Goal: Task Accomplishment & Management: Complete application form

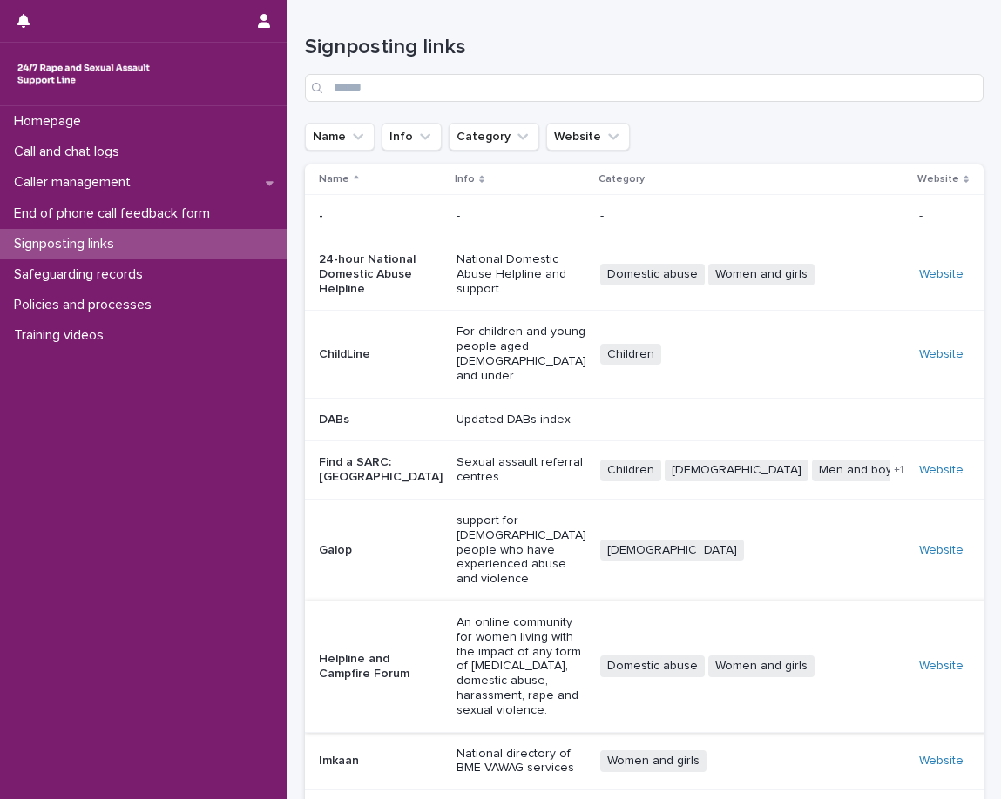
scroll to position [116, 0]
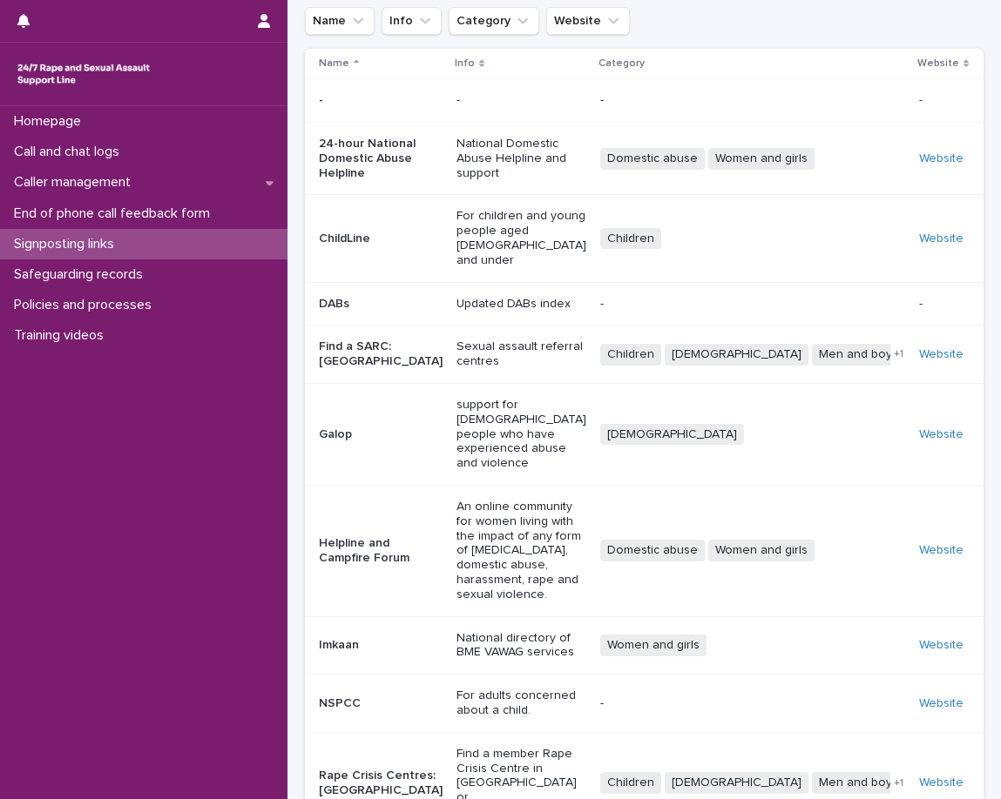
drag, startPoint x: 923, startPoint y: 324, endPoint x: 610, endPoint y: 235, distance: 325.8
click at [586, 235] on p "For children and young people aged 18 and under" at bounding box center [521, 238] width 130 height 58
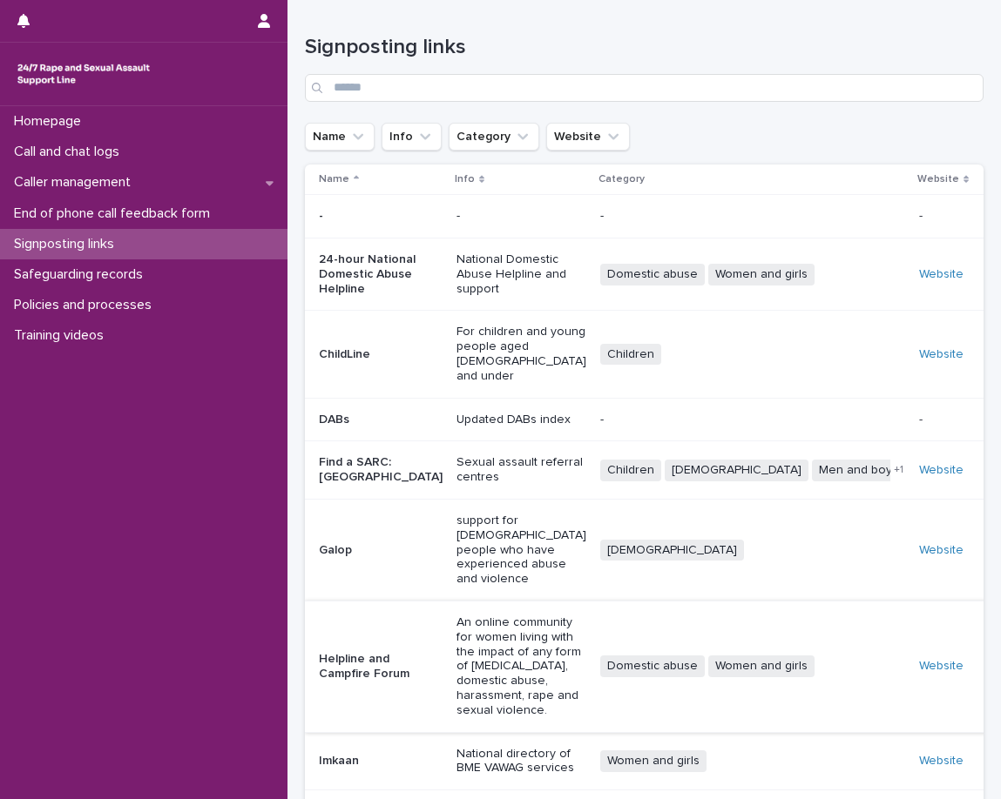
scroll to position [203, 0]
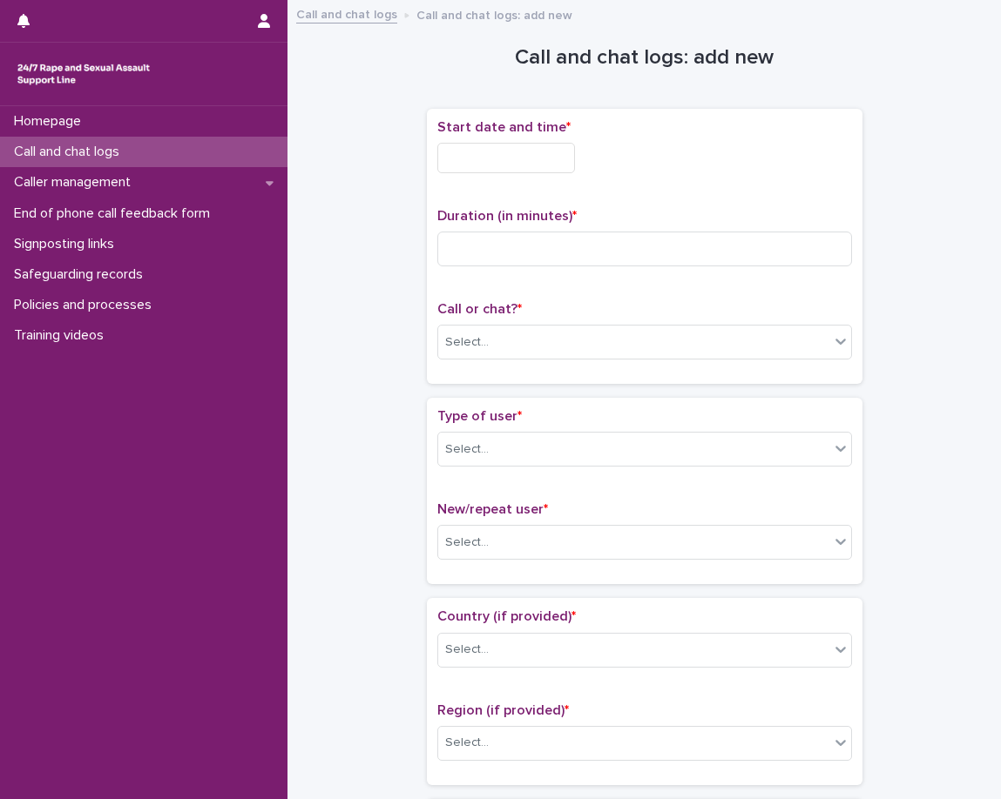
drag, startPoint x: 534, startPoint y: 154, endPoint x: 532, endPoint y: 174, distance: 20.1
click at [534, 154] on input "text" at bounding box center [506, 158] width 138 height 30
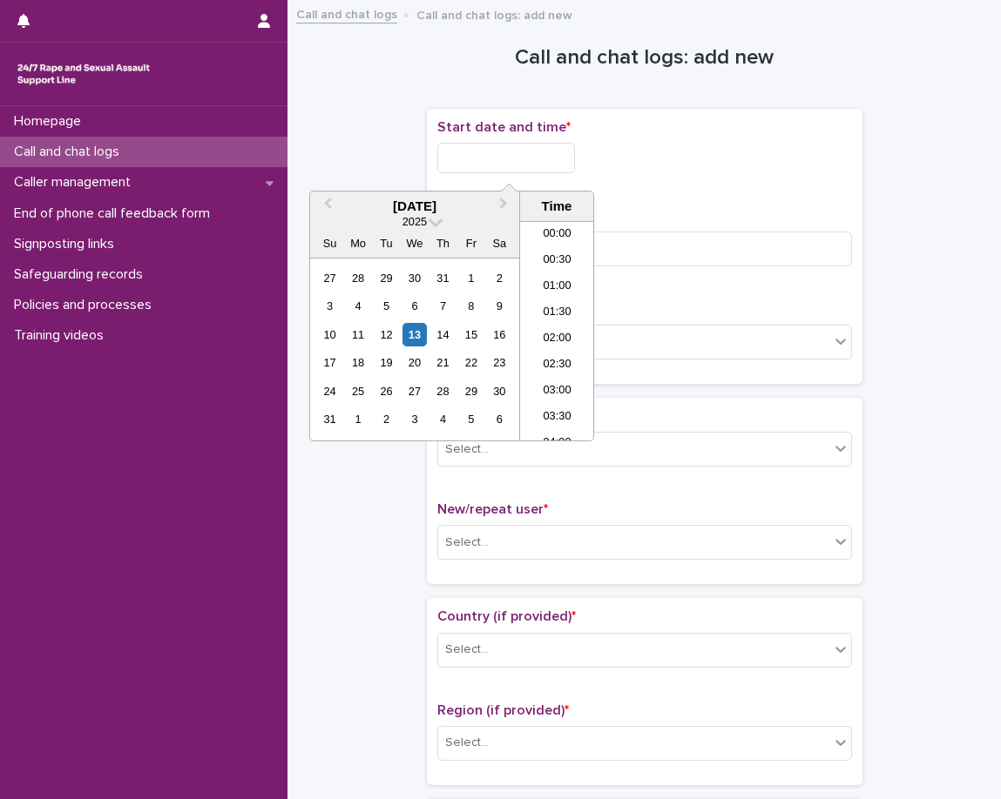
scroll to position [1028, 0]
click at [552, 280] on li "20:30" at bounding box center [557, 279] width 74 height 26
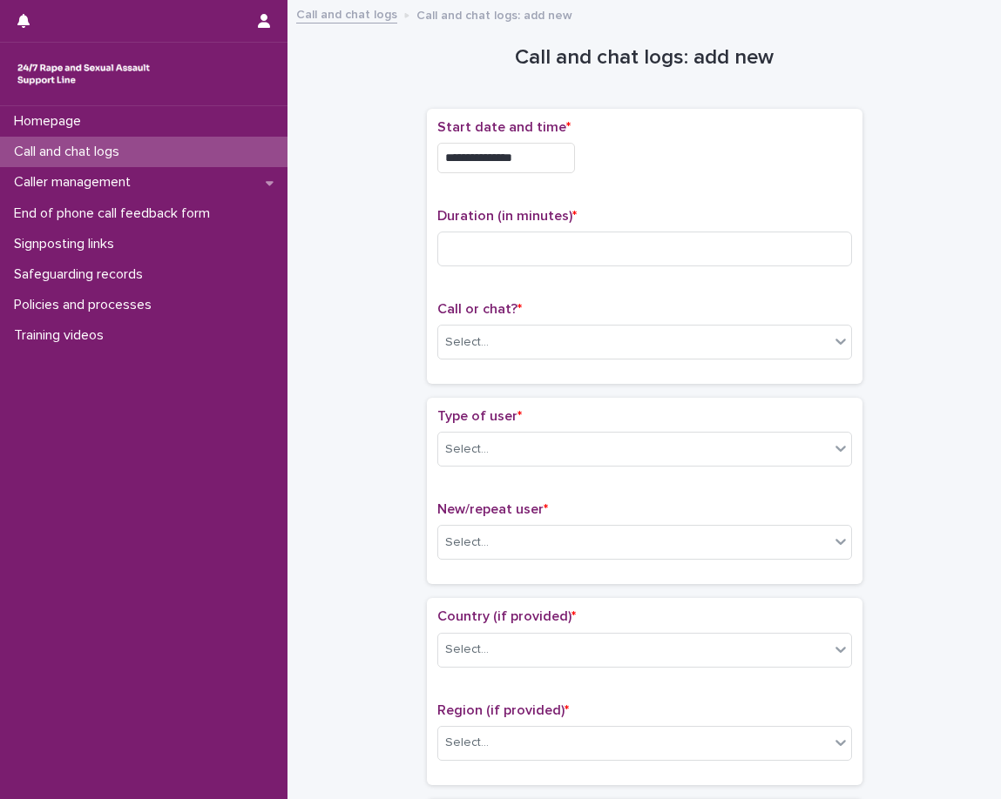
click at [558, 157] on input "**********" at bounding box center [506, 158] width 138 height 30
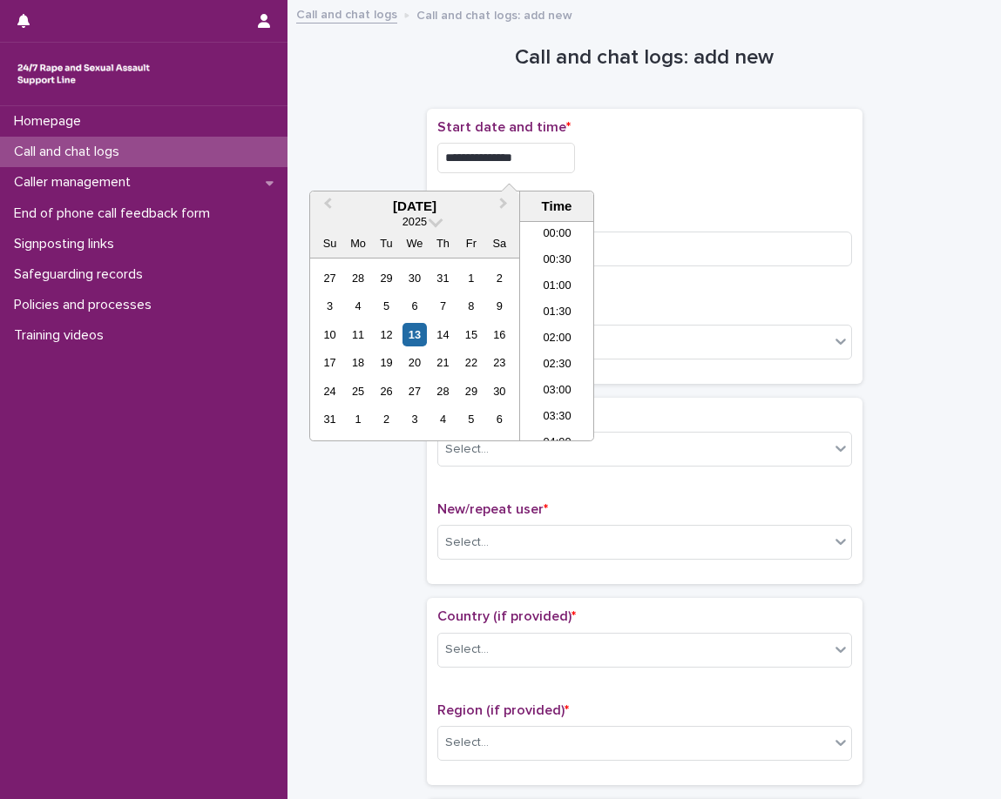
scroll to position [975, 0]
type input "**********"
click at [673, 189] on div "**********" at bounding box center [644, 246] width 415 height 254
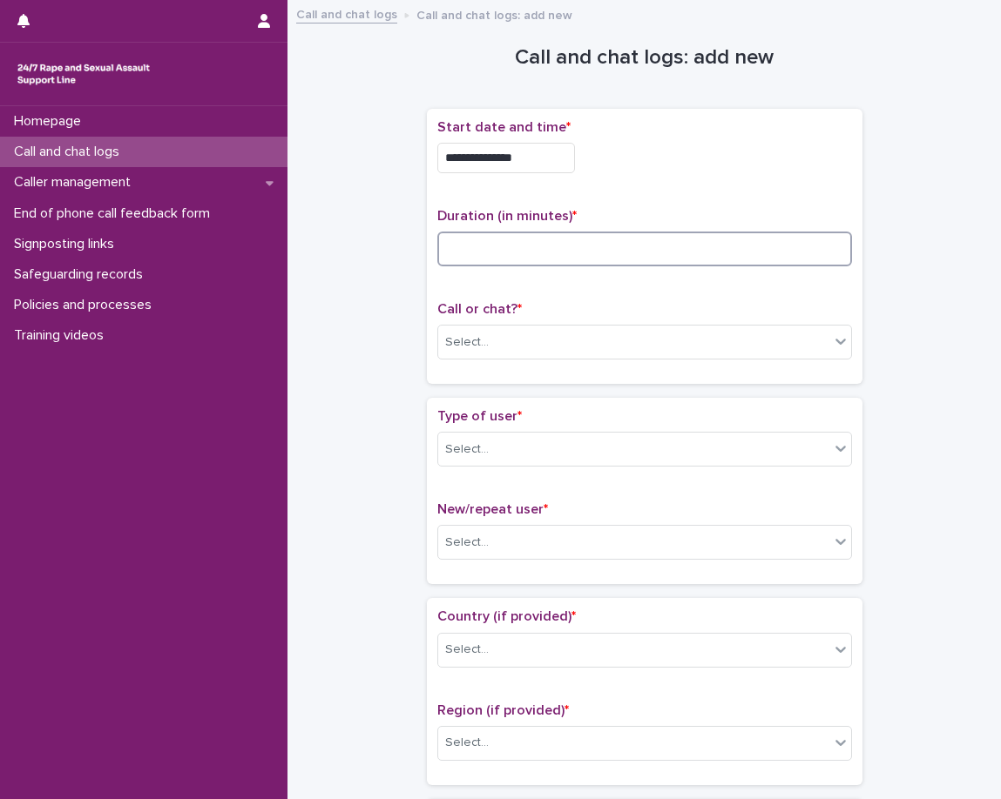
click at [611, 239] on input at bounding box center [644, 249] width 415 height 35
type input "**"
click at [521, 297] on div "**********" at bounding box center [644, 246] width 415 height 254
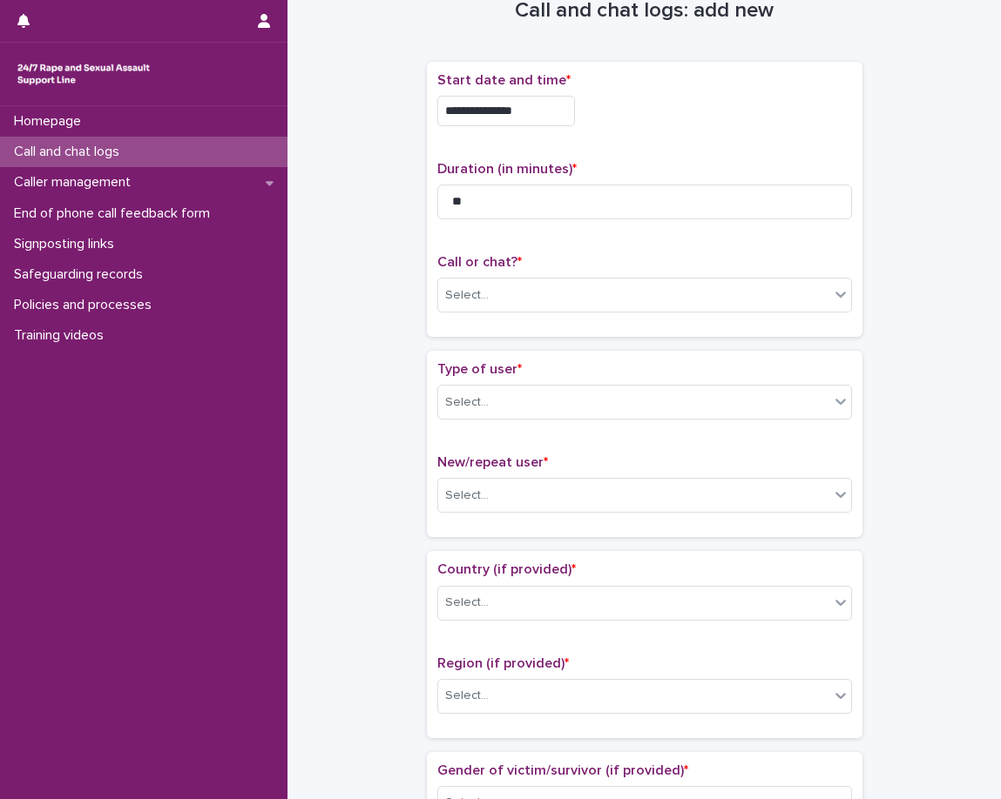
scroll to position [87, 0]
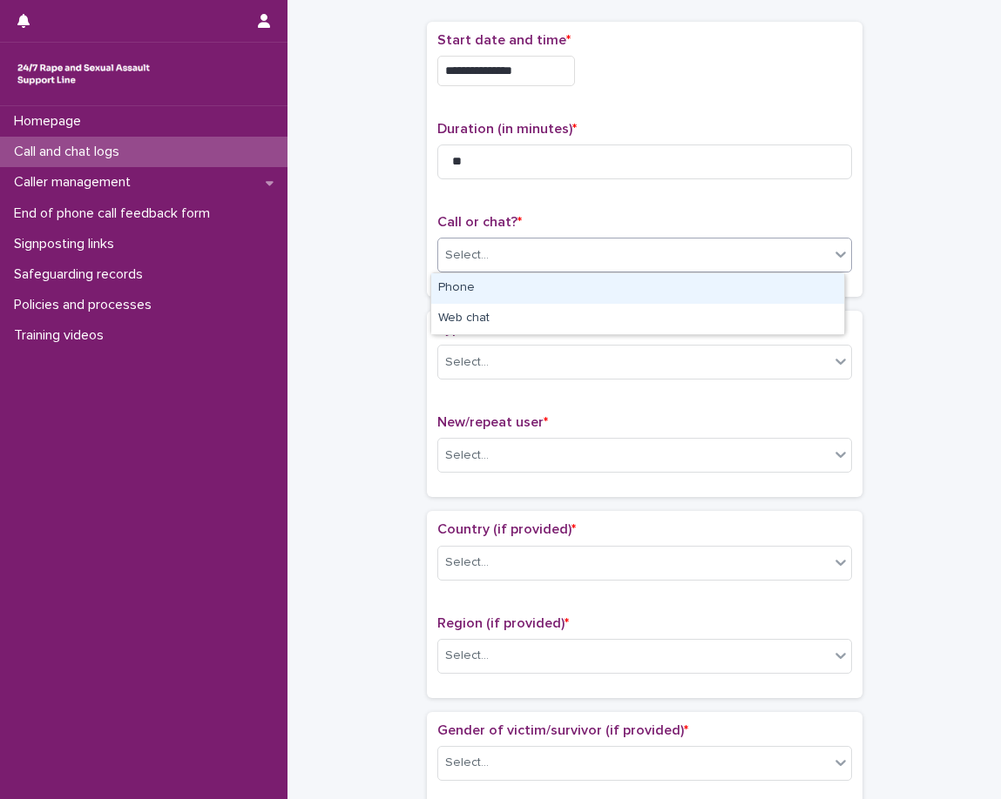
click at [549, 255] on div "Select..." at bounding box center [633, 255] width 391 height 29
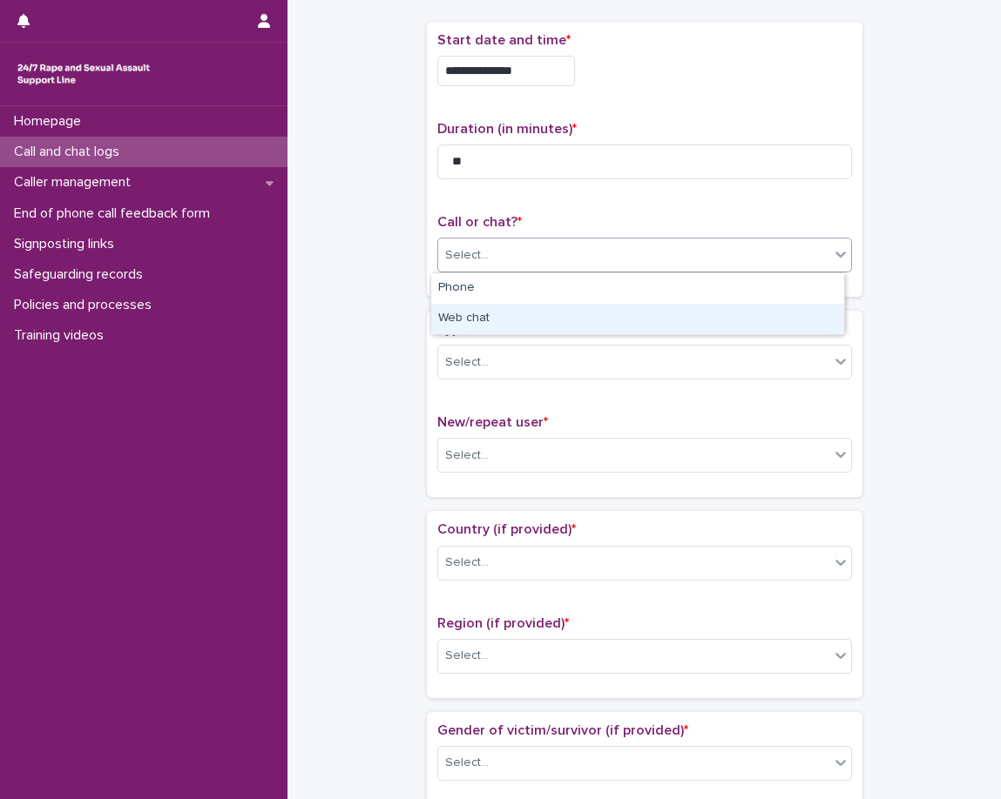
click at [536, 318] on div "Web chat" at bounding box center [637, 319] width 413 height 30
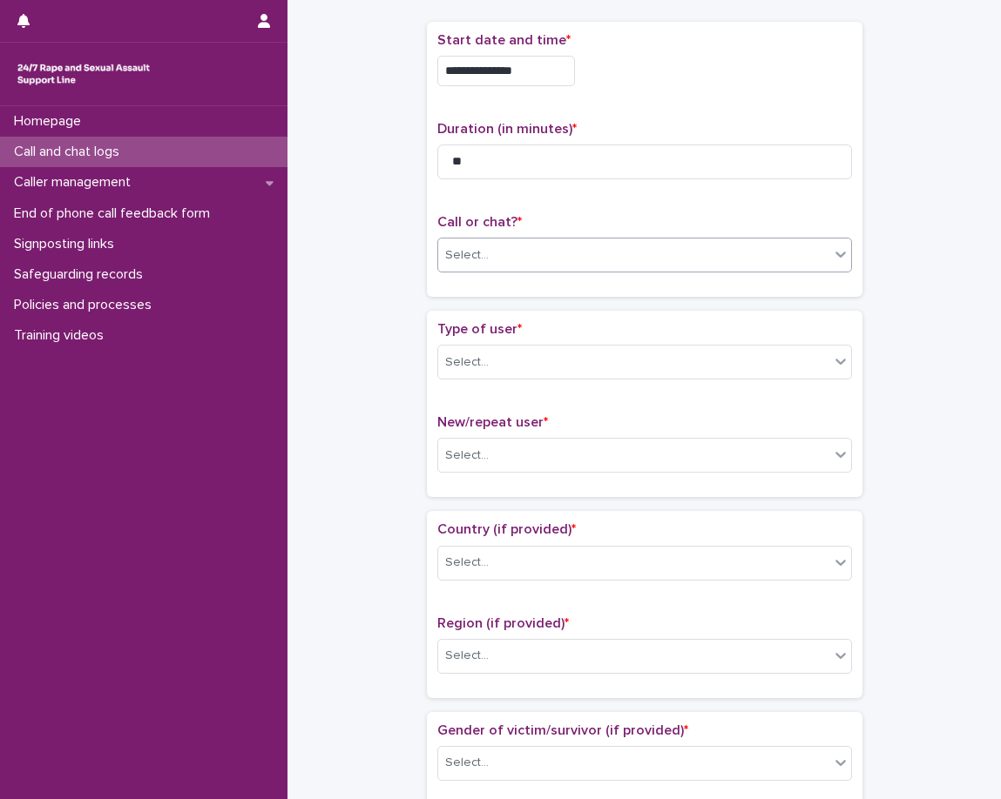
click at [528, 321] on p "Type of user *" at bounding box center [644, 329] width 415 height 17
click at [524, 360] on div "Select..." at bounding box center [633, 362] width 391 height 29
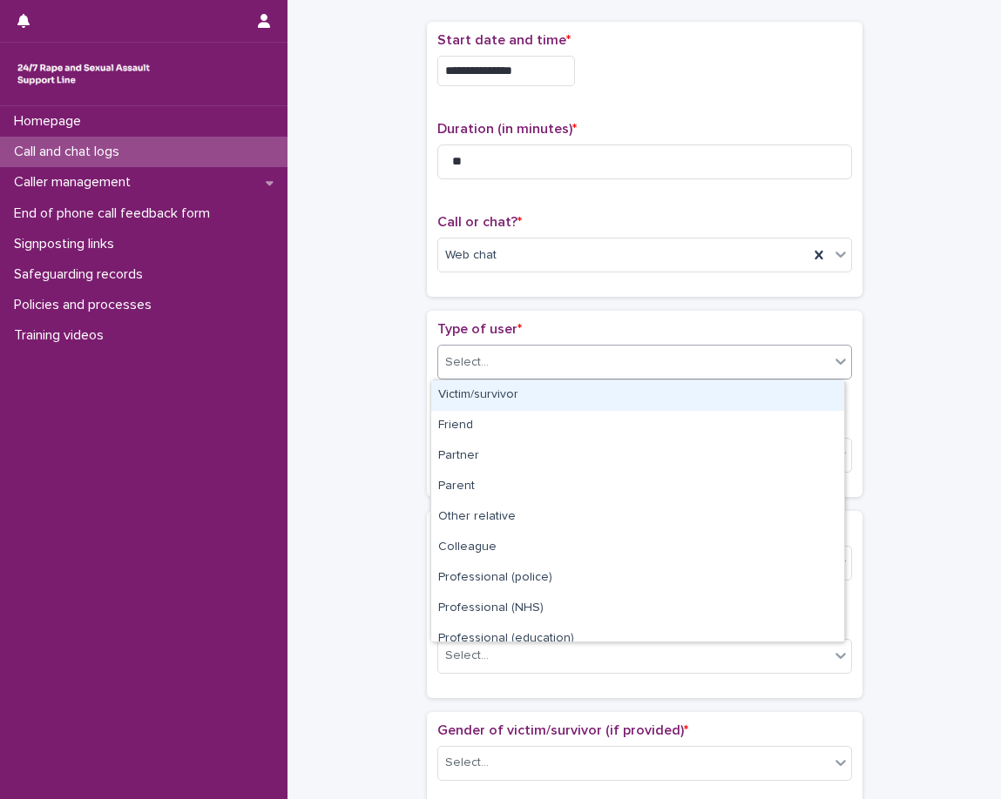
click at [517, 363] on div "Select..." at bounding box center [633, 362] width 391 height 29
click at [518, 401] on div "Victim/survivor" at bounding box center [637, 396] width 413 height 30
click at [482, 408] on div "Type of user * option Victim/survivor focused, 1 of 15. 15 results available. U…" at bounding box center [644, 403] width 415 height 165
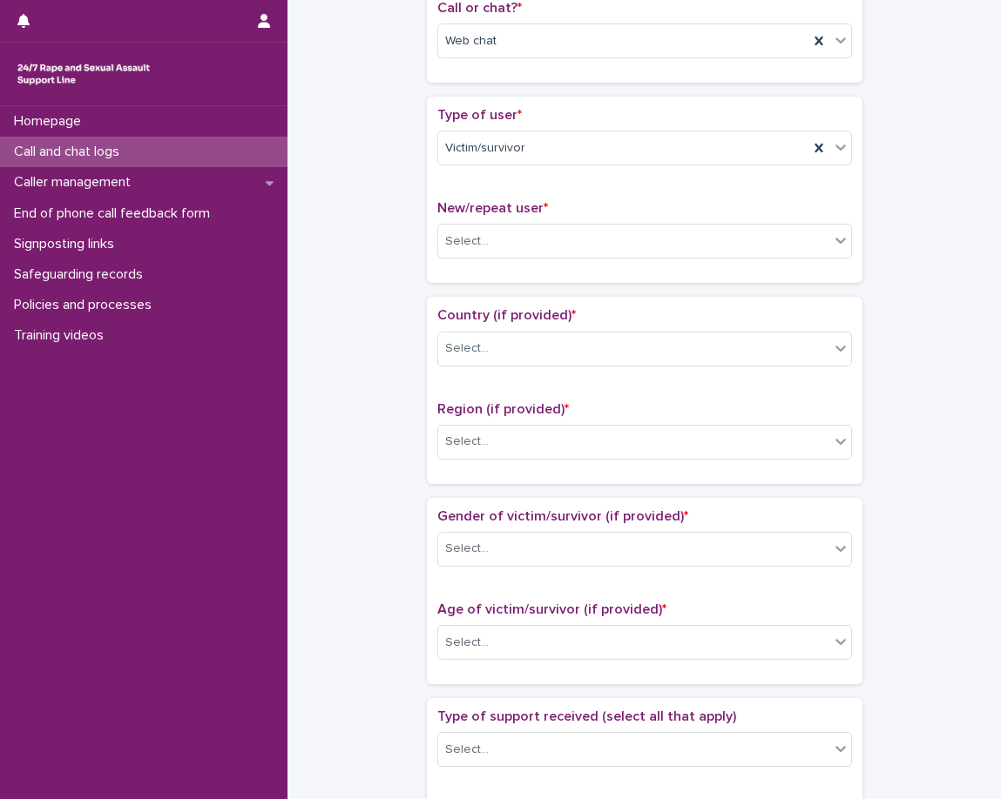
scroll to position [435, 0]
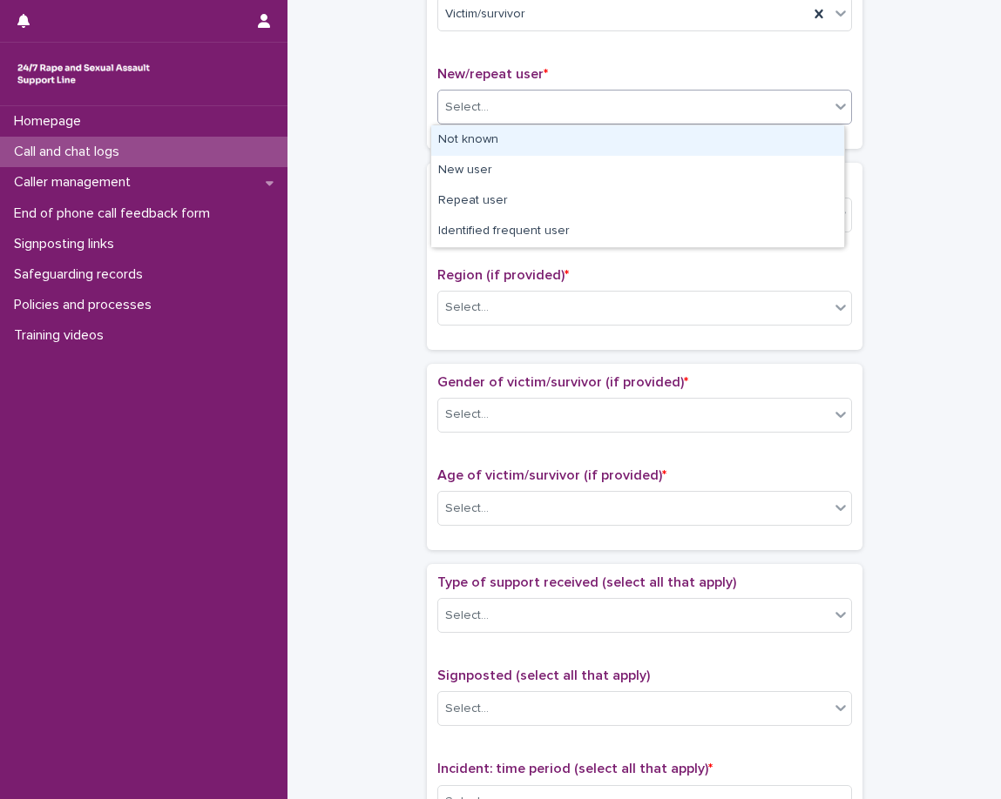
click at [525, 118] on div "Select..." at bounding box center [633, 107] width 391 height 29
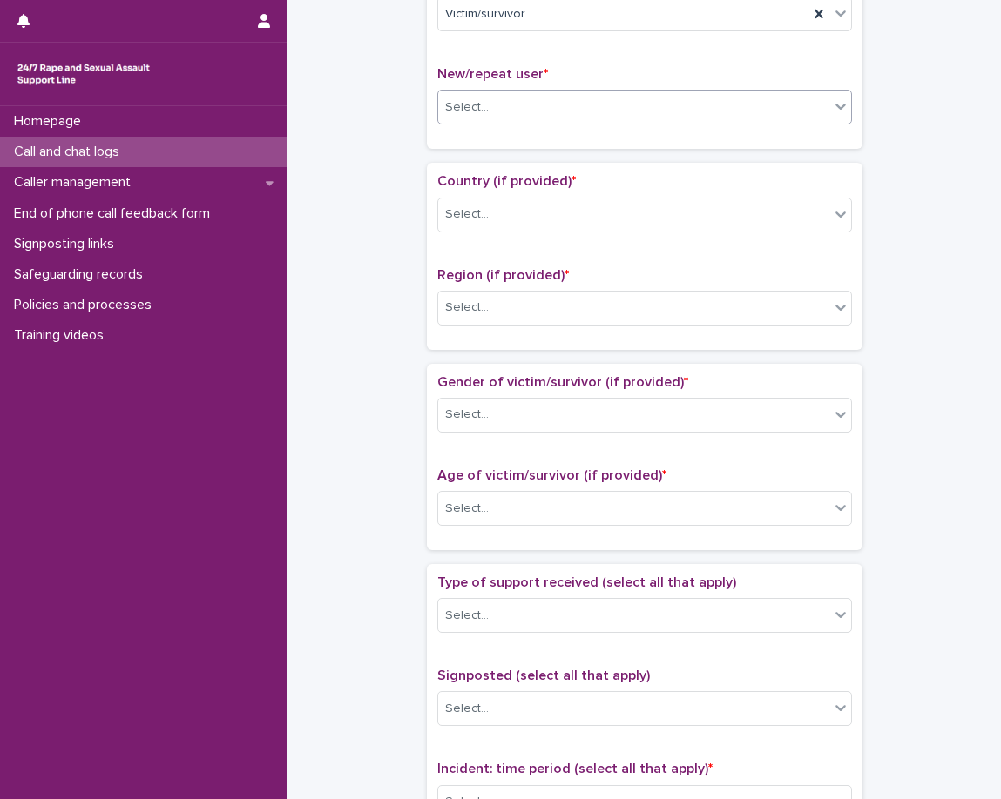
click at [539, 111] on div "Select..." at bounding box center [633, 107] width 391 height 29
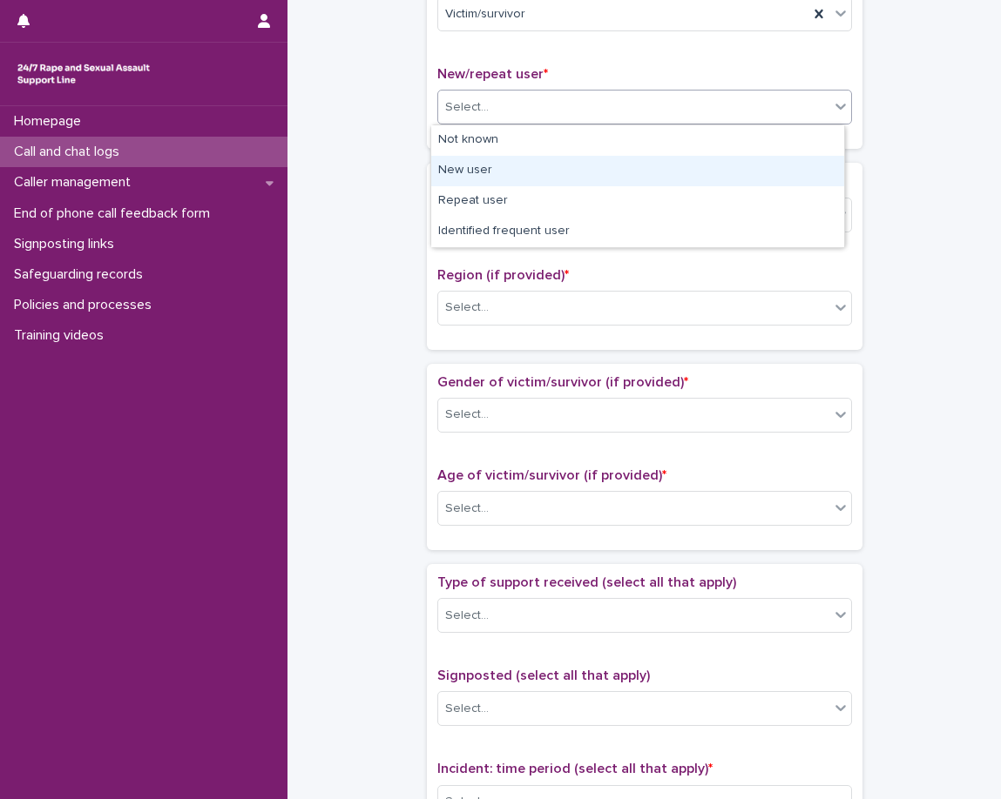
click at [507, 175] on div "New user" at bounding box center [637, 171] width 413 height 30
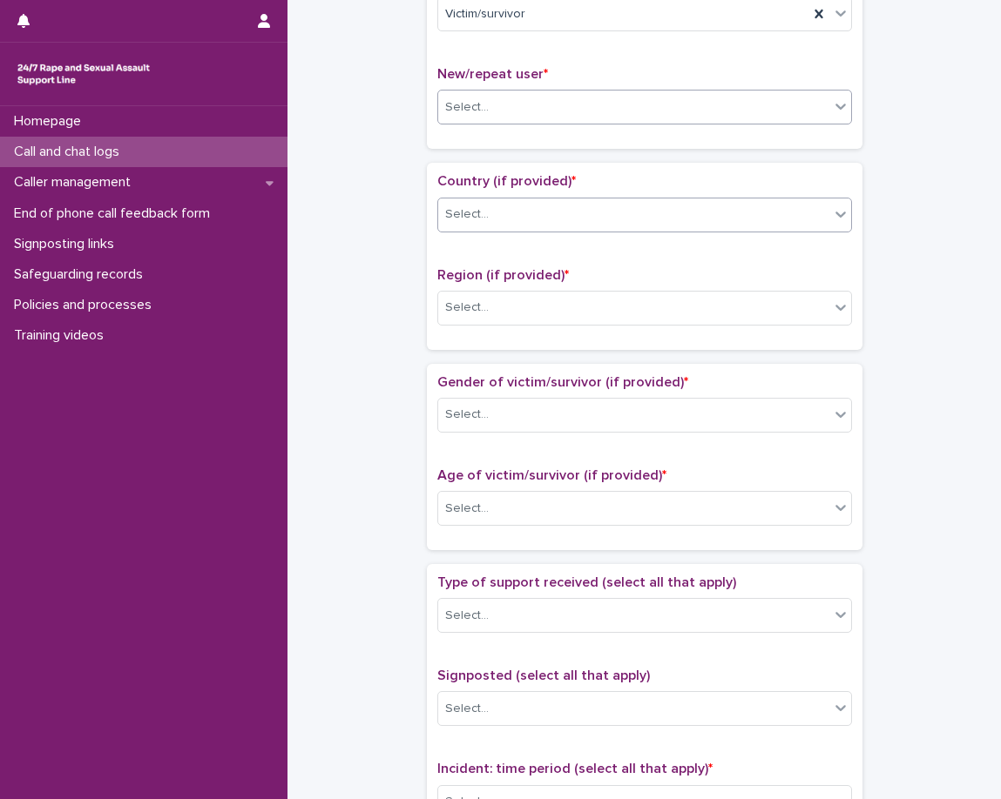
click at [467, 174] on span "Country (if provided) *" at bounding box center [506, 181] width 138 height 14
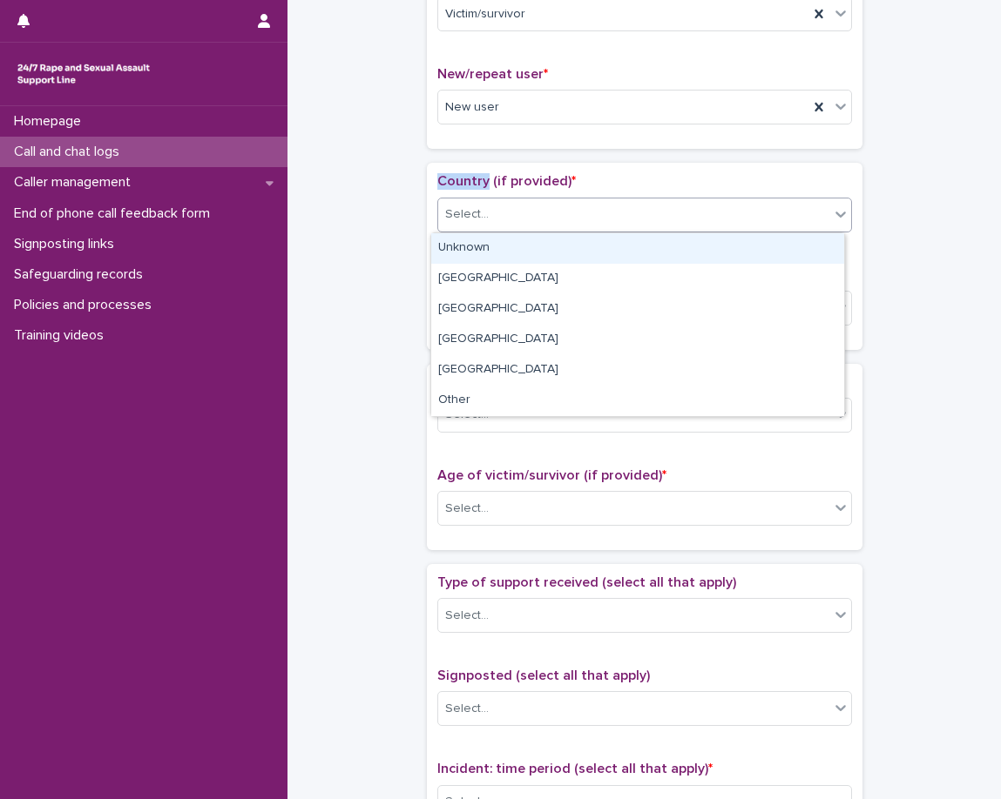
click at [465, 227] on div "Select..." at bounding box center [633, 214] width 391 height 29
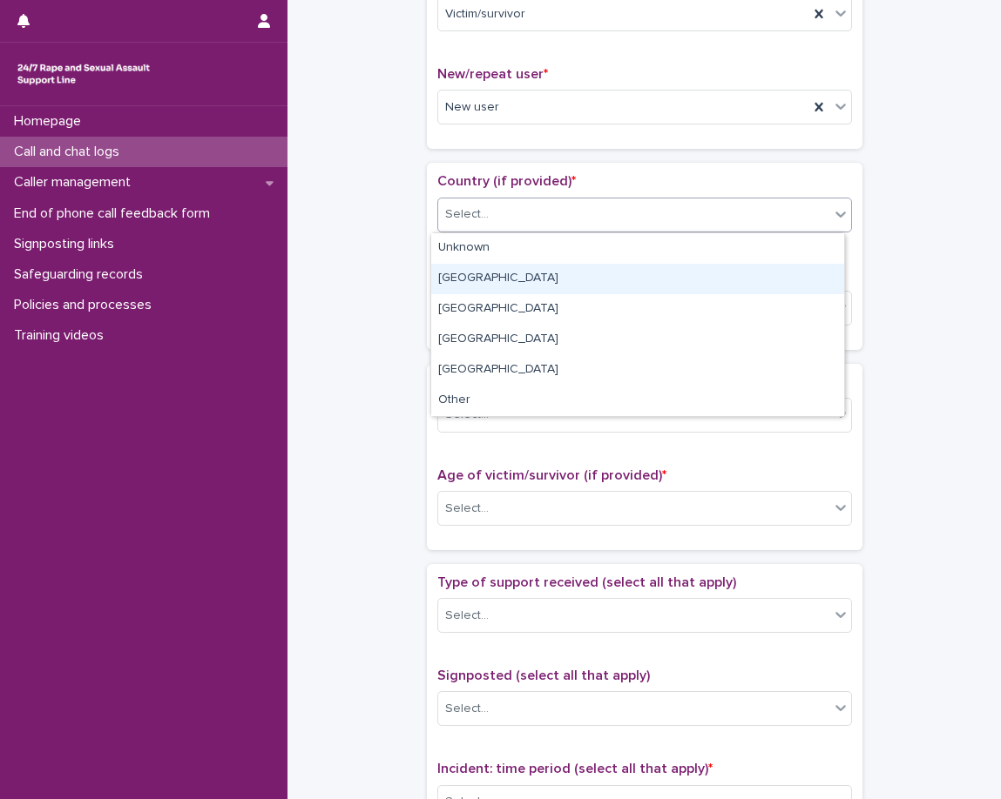
click at [469, 273] on div "England" at bounding box center [637, 279] width 413 height 30
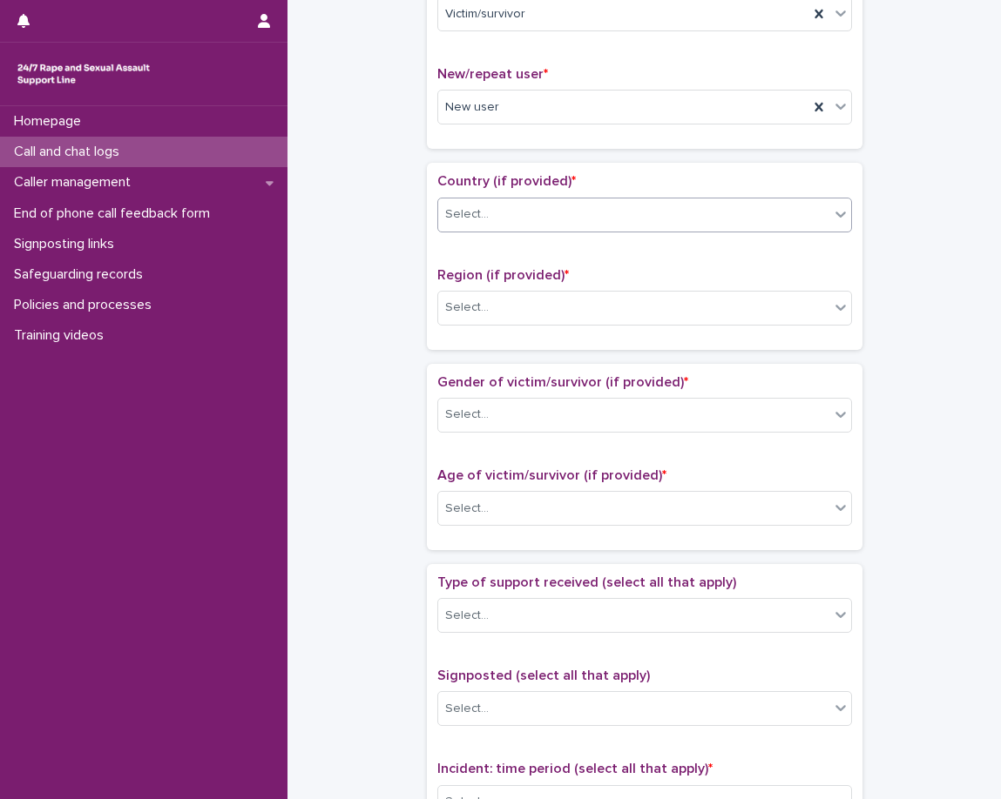
click at [453, 262] on div "Country (if provided) * option England, selected. 0 results available. Select i…" at bounding box center [644, 255] width 415 height 165
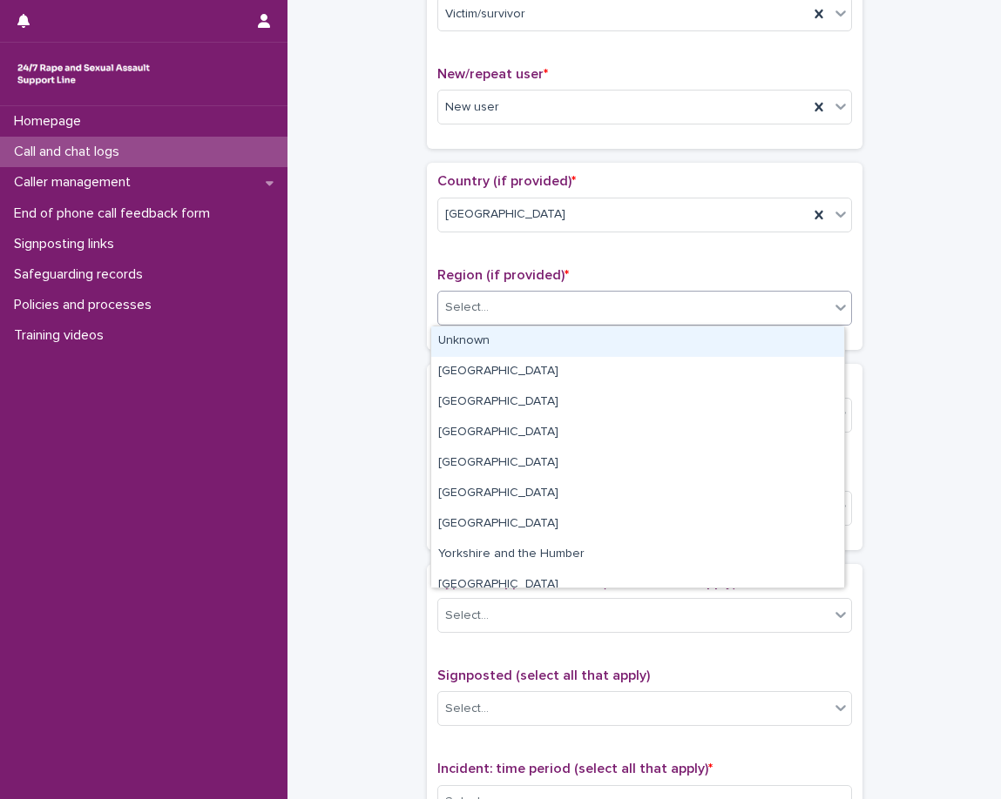
click at [461, 305] on div "Select..." at bounding box center [467, 308] width 44 height 18
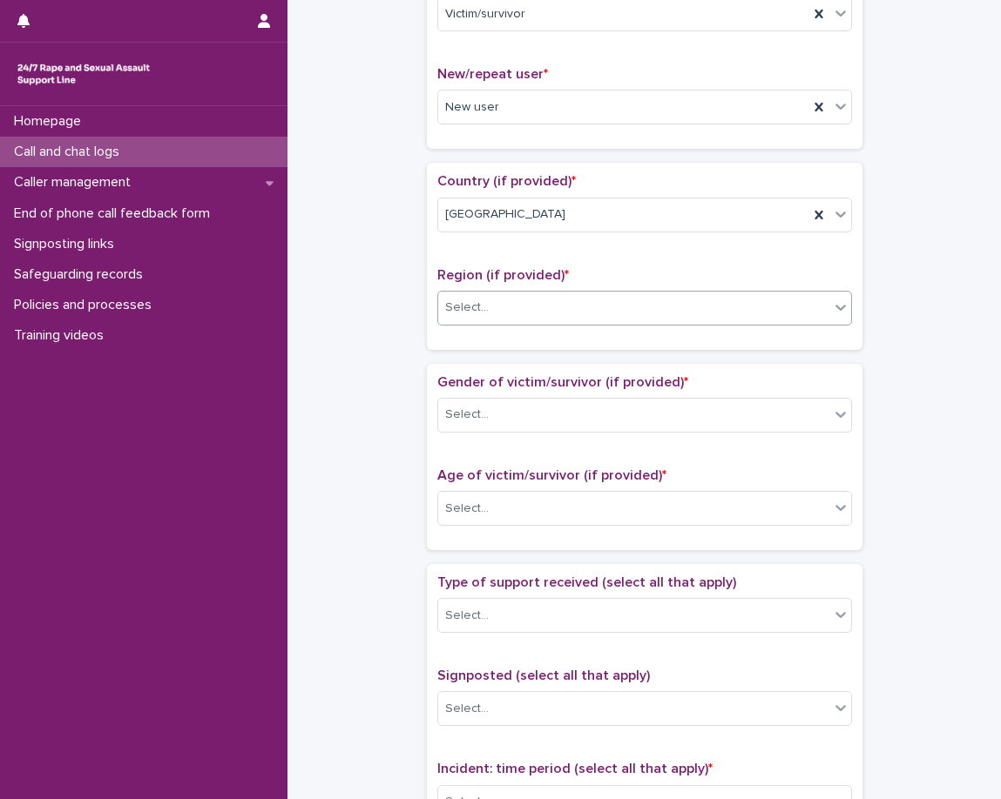
click at [504, 306] on div "Select..." at bounding box center [633, 307] width 391 height 29
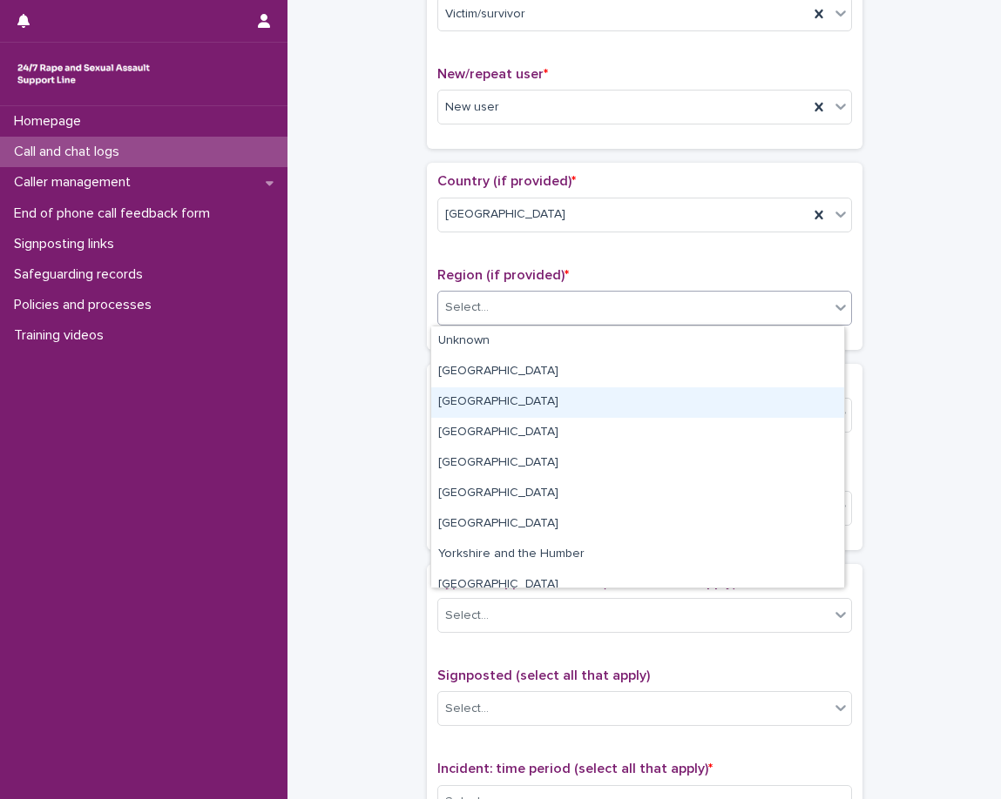
click at [500, 402] on div "South East" at bounding box center [637, 403] width 413 height 30
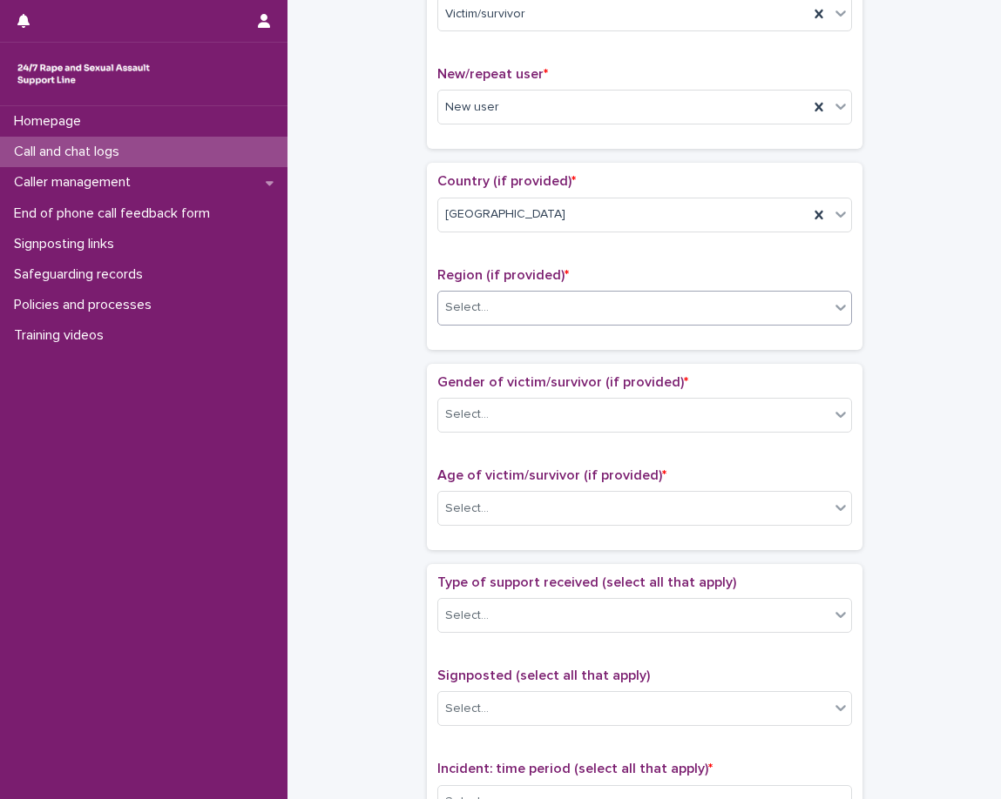
click at [468, 368] on div "Gender of victim/survivor (if provided) * Select... Age of victim/survivor (if …" at bounding box center [644, 457] width 435 height 186
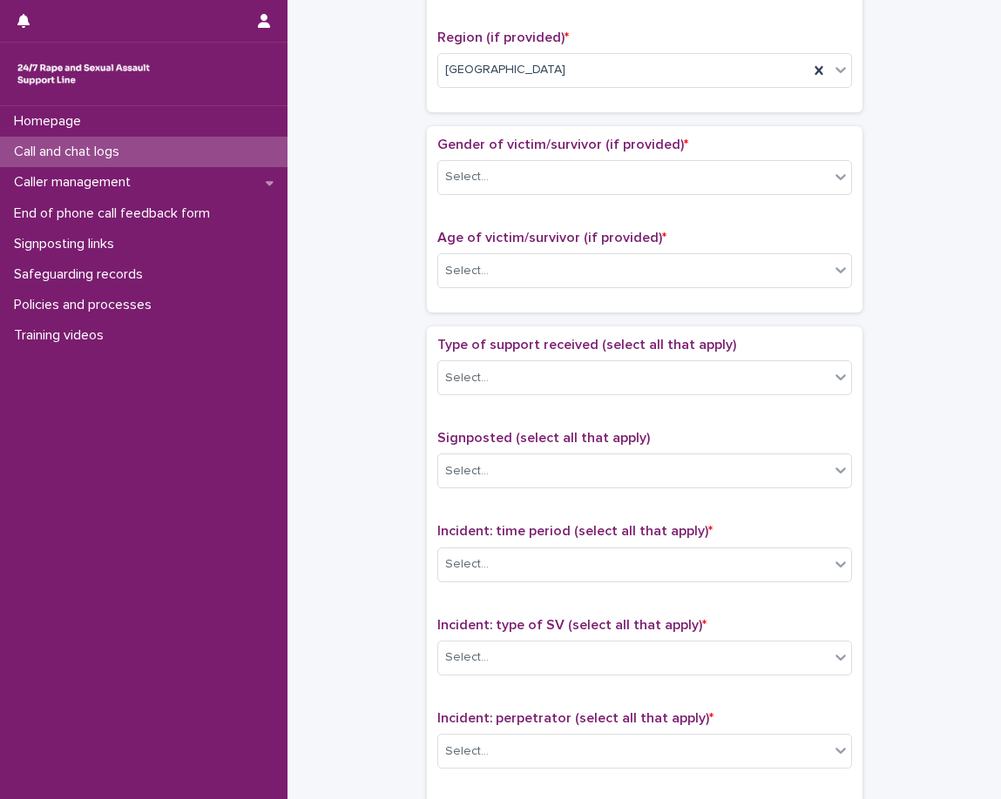
scroll to position [697, 0]
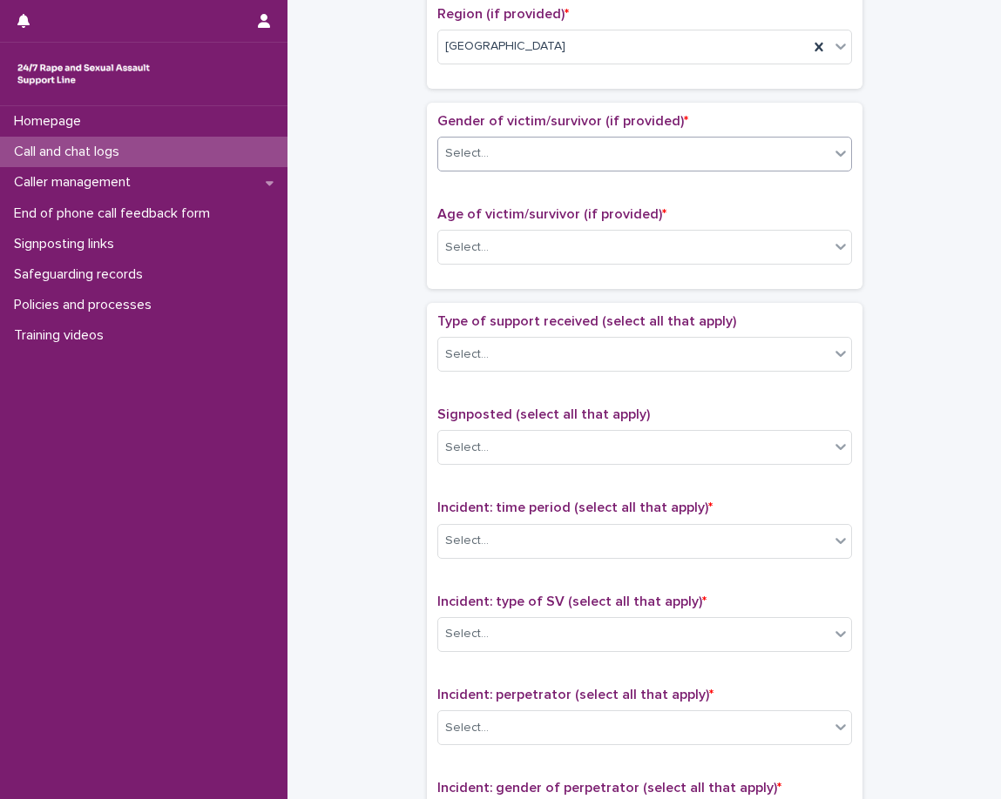
click at [526, 153] on div "Select..." at bounding box center [633, 153] width 391 height 29
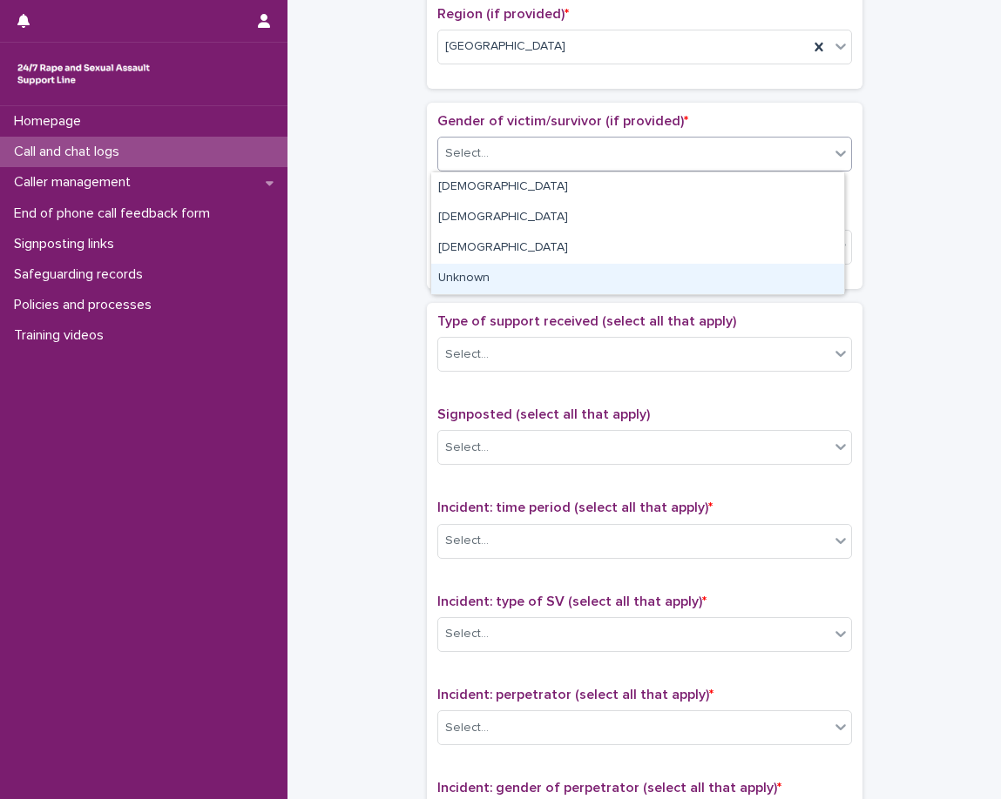
click at [503, 266] on div "Unknown" at bounding box center [637, 279] width 413 height 30
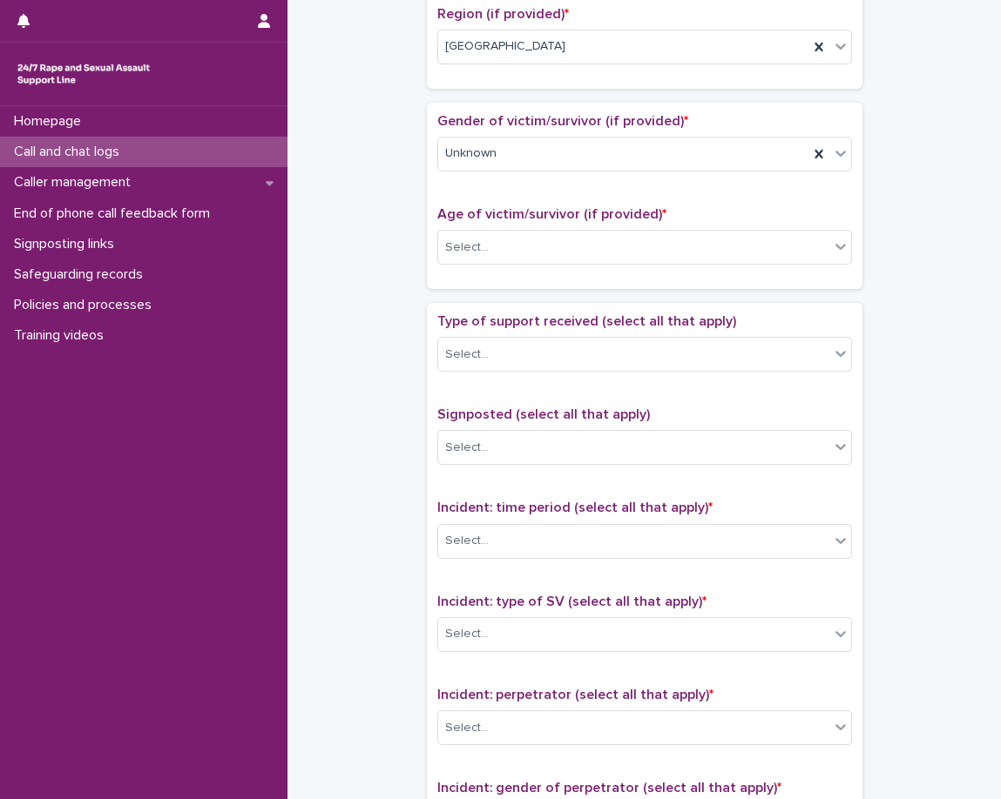
click at [519, 207] on span "Age of victim/survivor (if provided) *" at bounding box center [551, 214] width 229 height 14
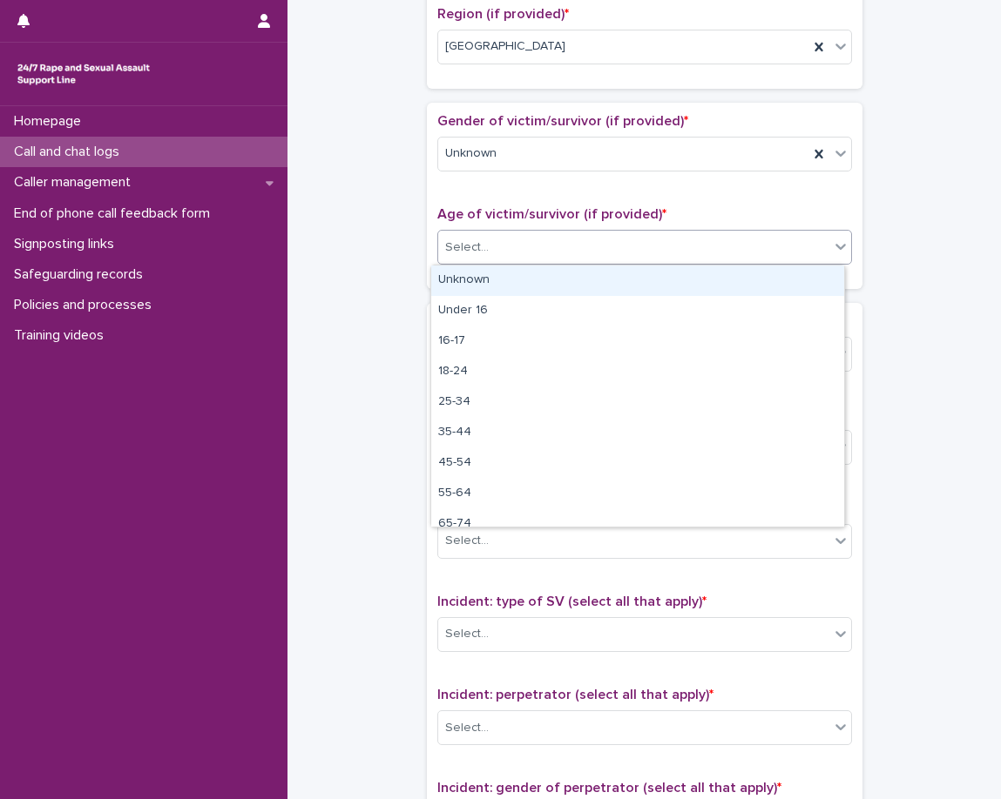
click at [515, 249] on div "Select..." at bounding box center [633, 247] width 391 height 29
click at [495, 279] on div "Unknown" at bounding box center [637, 281] width 413 height 30
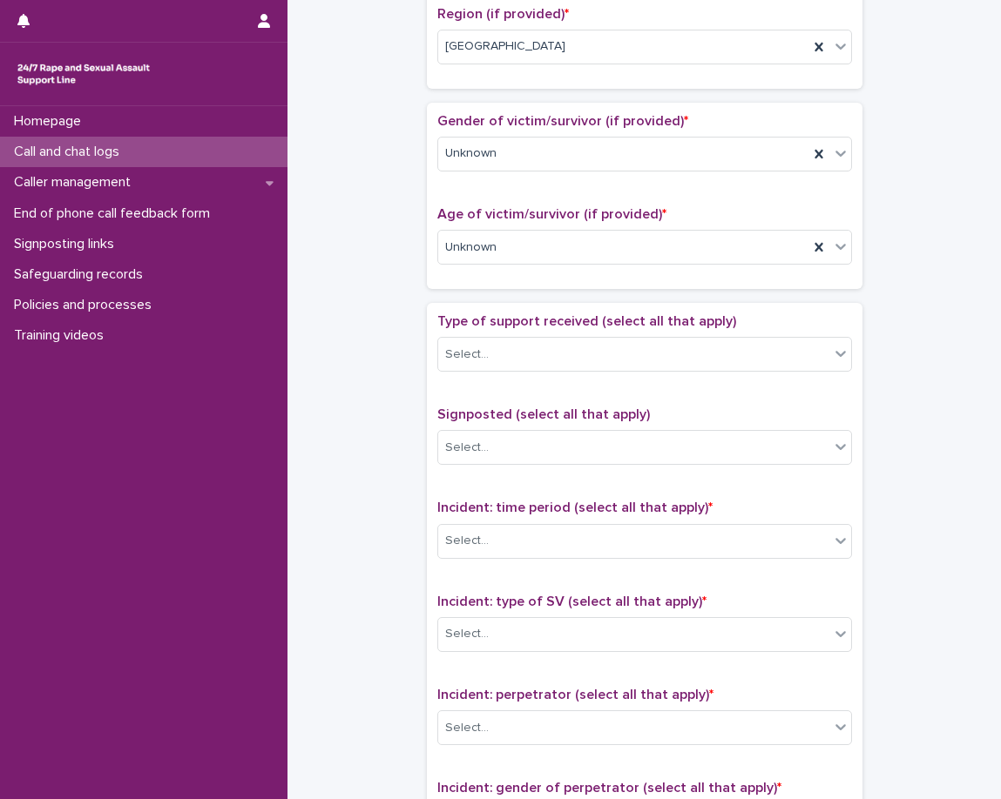
click at [487, 293] on div "Loading... Saving… Gender of victim/survivor (if provided) * Unknown Age of vic…" at bounding box center [644, 203] width 435 height 200
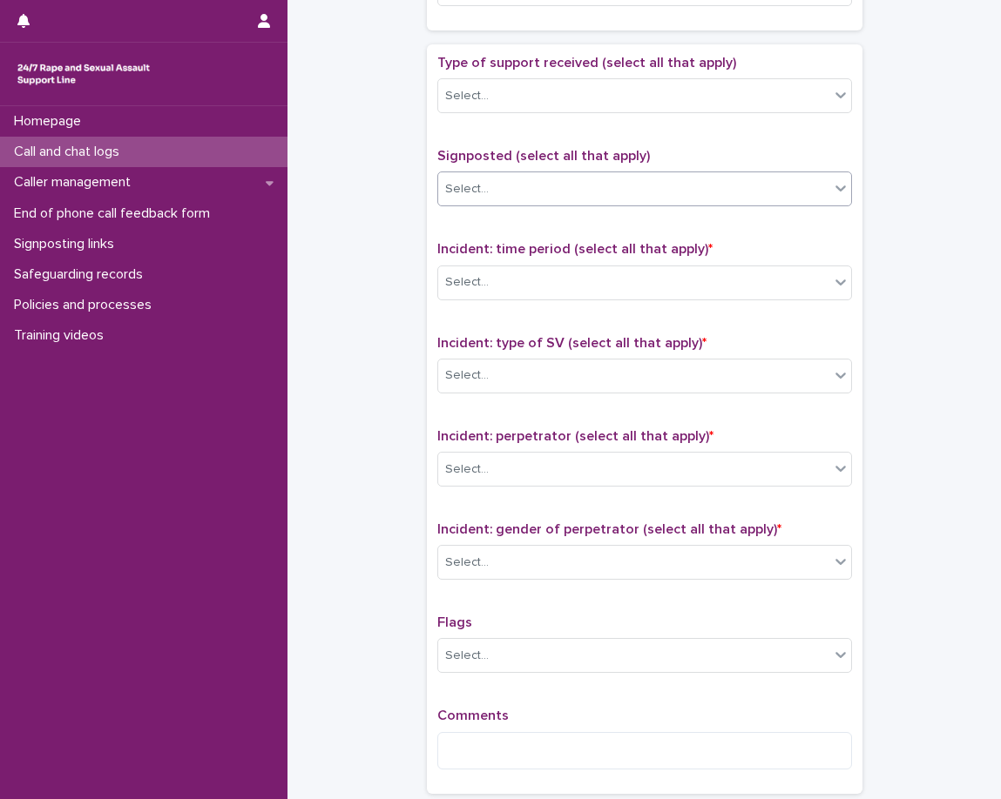
scroll to position [958, 0]
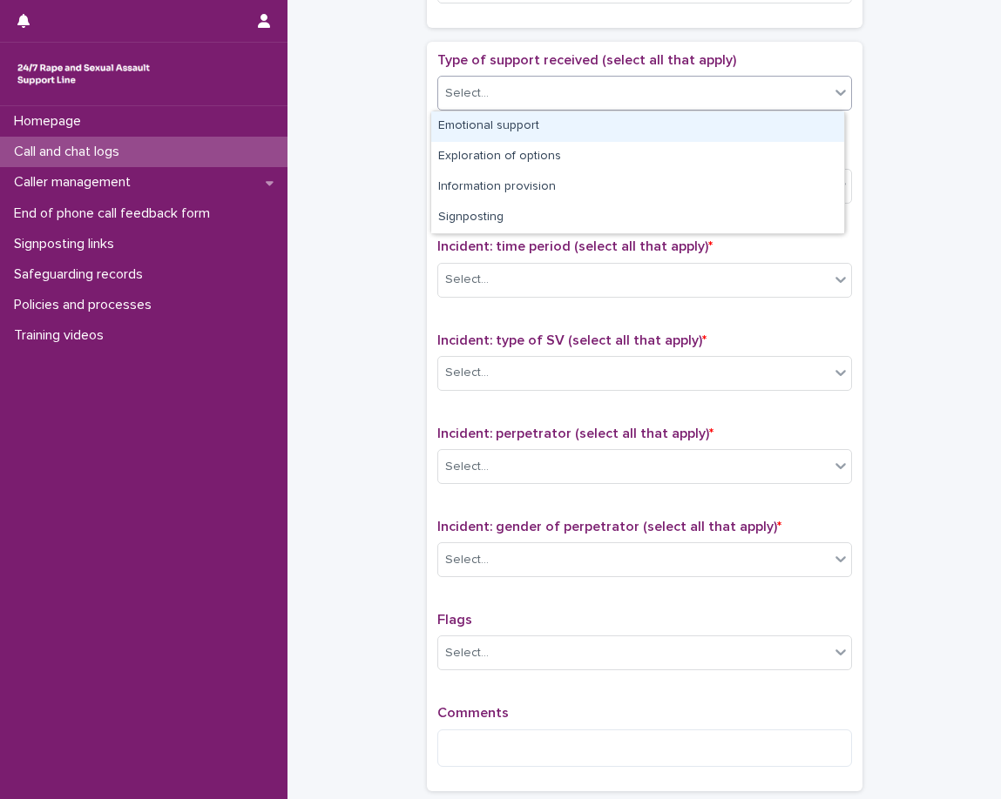
click at [539, 95] on div "Select..." at bounding box center [633, 93] width 391 height 29
click at [537, 123] on div "Emotional support" at bounding box center [637, 126] width 413 height 30
click at [638, 108] on div "Emotional support" at bounding box center [623, 93] width 370 height 30
click at [617, 131] on div "Exploration of options" at bounding box center [637, 126] width 413 height 30
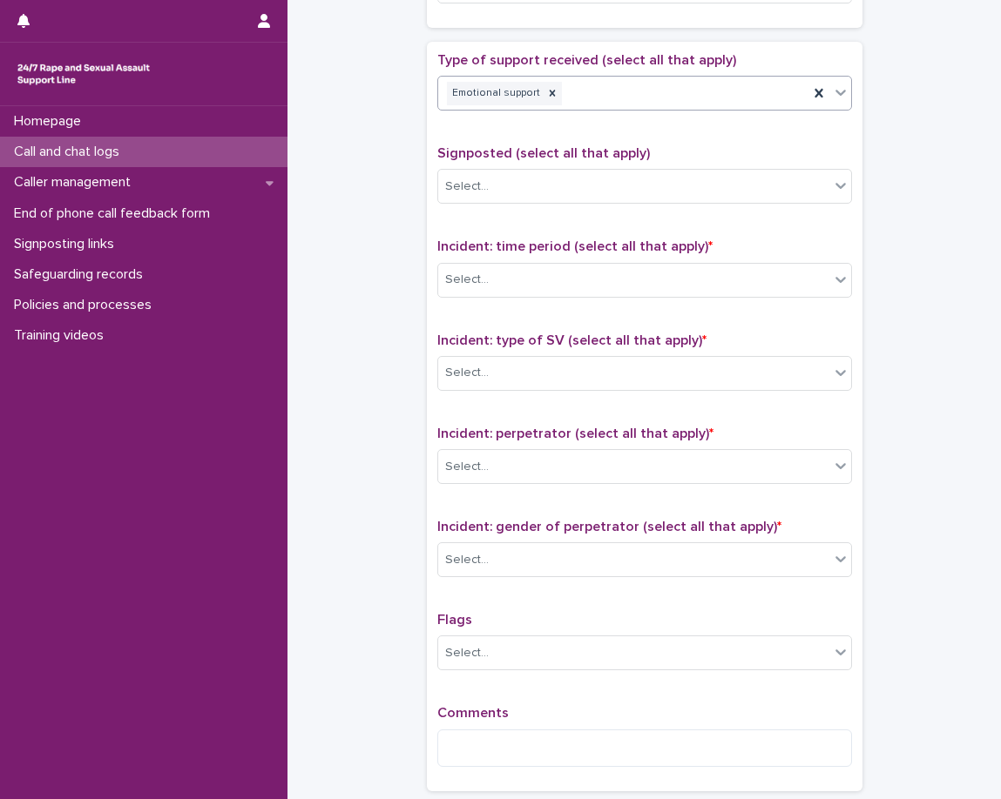
click at [595, 147] on span "Signposted (select all that apply)" at bounding box center [543, 153] width 212 height 14
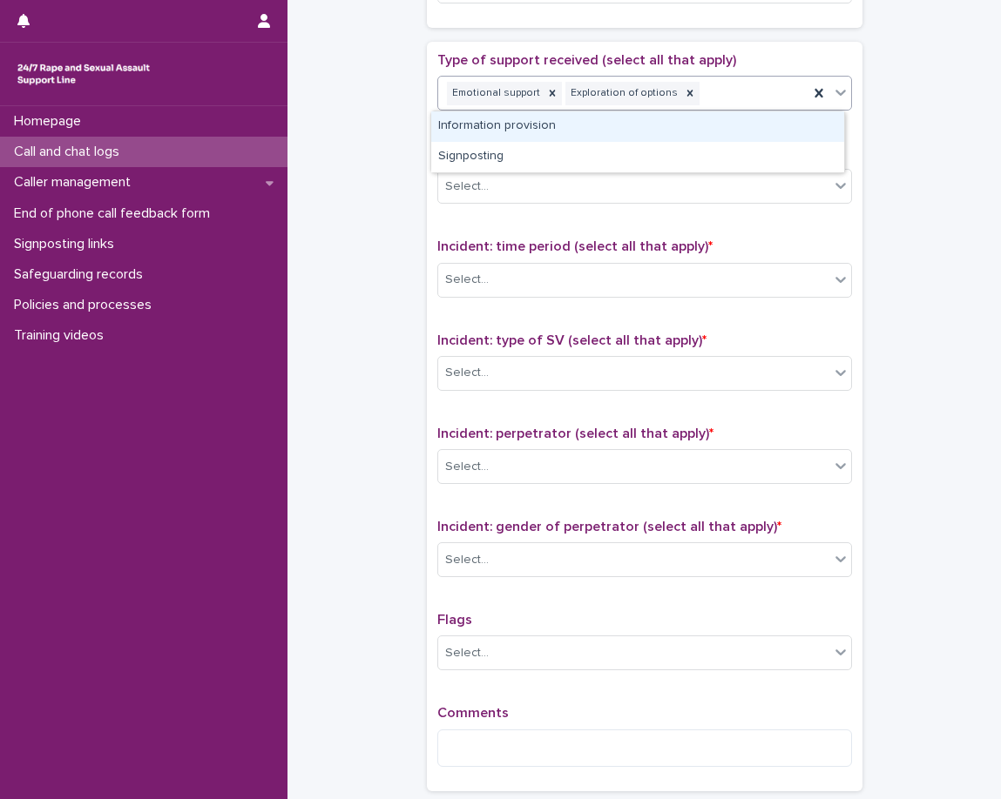
click at [706, 99] on div "Emotional support Exploration of options" at bounding box center [623, 93] width 370 height 30
click at [682, 124] on div "Information provision" at bounding box center [637, 126] width 413 height 30
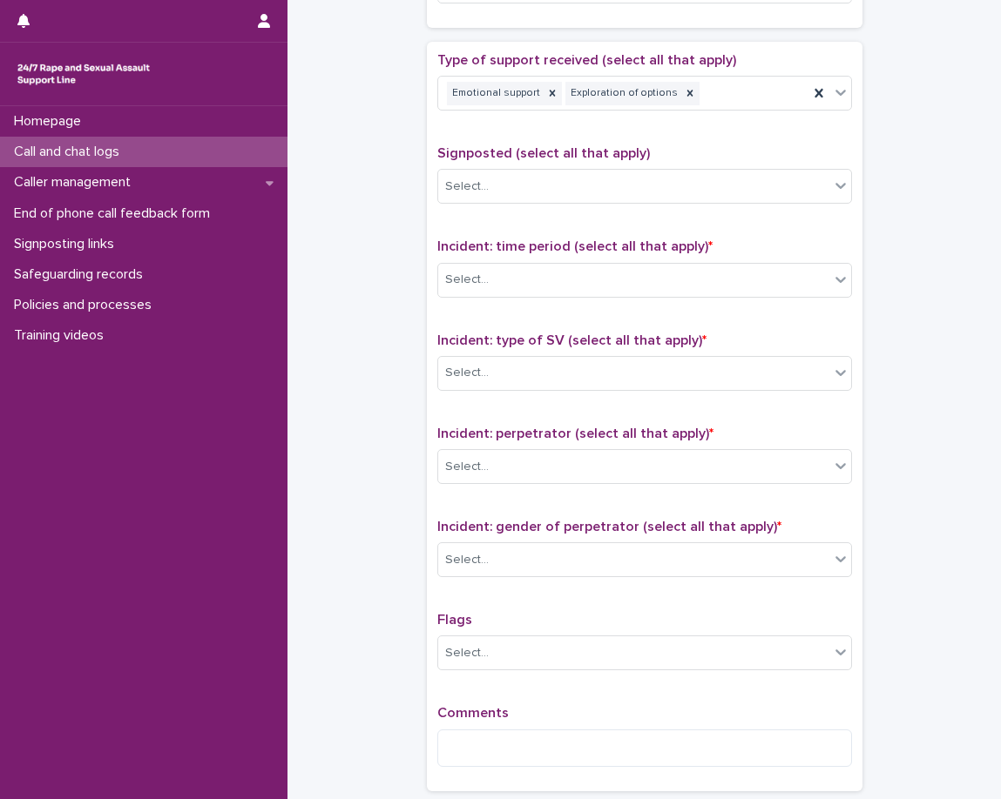
click at [655, 142] on div "Type of support received (select all that apply) Emotional support Exploration …" at bounding box center [644, 416] width 415 height 729
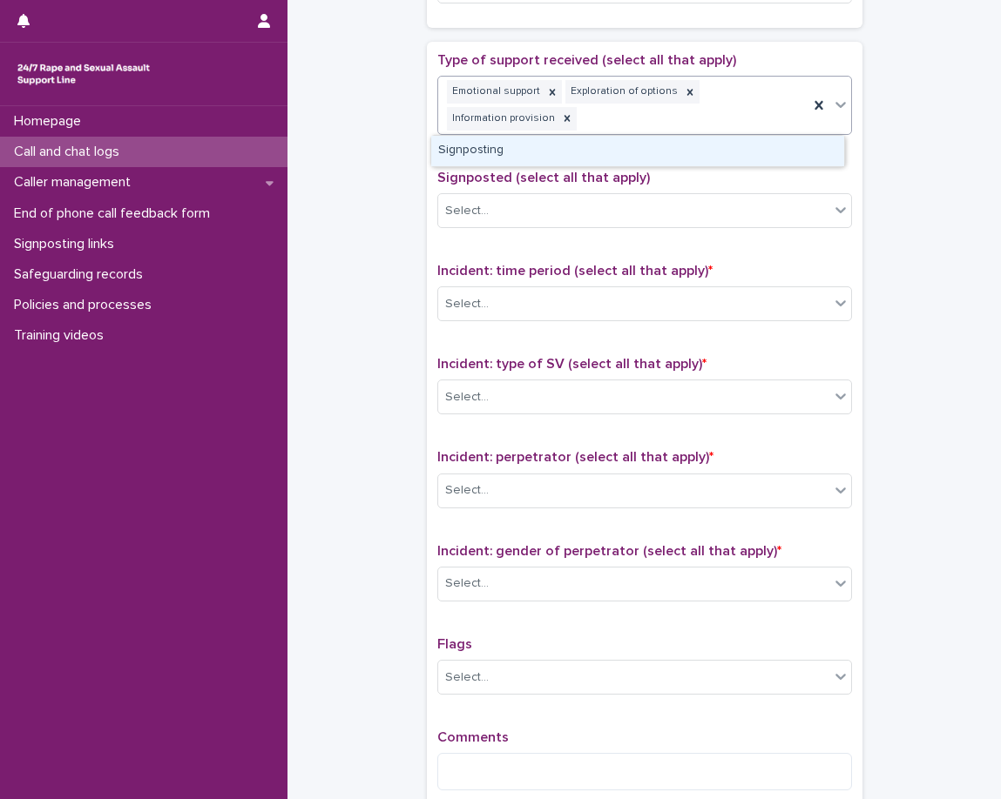
click at [731, 115] on div "Emotional support Exploration of options Information provision" at bounding box center [623, 105] width 370 height 57
click at [698, 155] on div "Signposting" at bounding box center [637, 151] width 413 height 30
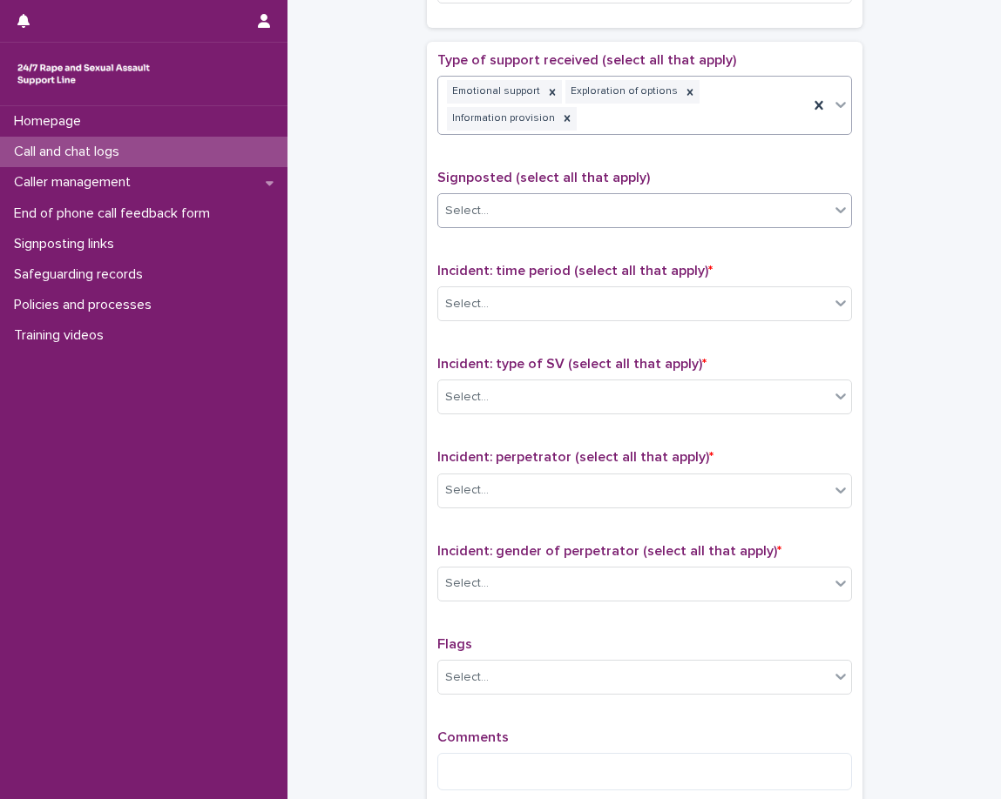
drag, startPoint x: 678, startPoint y: 167, endPoint x: 626, endPoint y: 205, distance: 63.6
click at [675, 169] on div "Type of support received (select all that apply) option Signposting, selected. …" at bounding box center [644, 428] width 415 height 752
click at [623, 209] on div "Select..." at bounding box center [633, 211] width 391 height 29
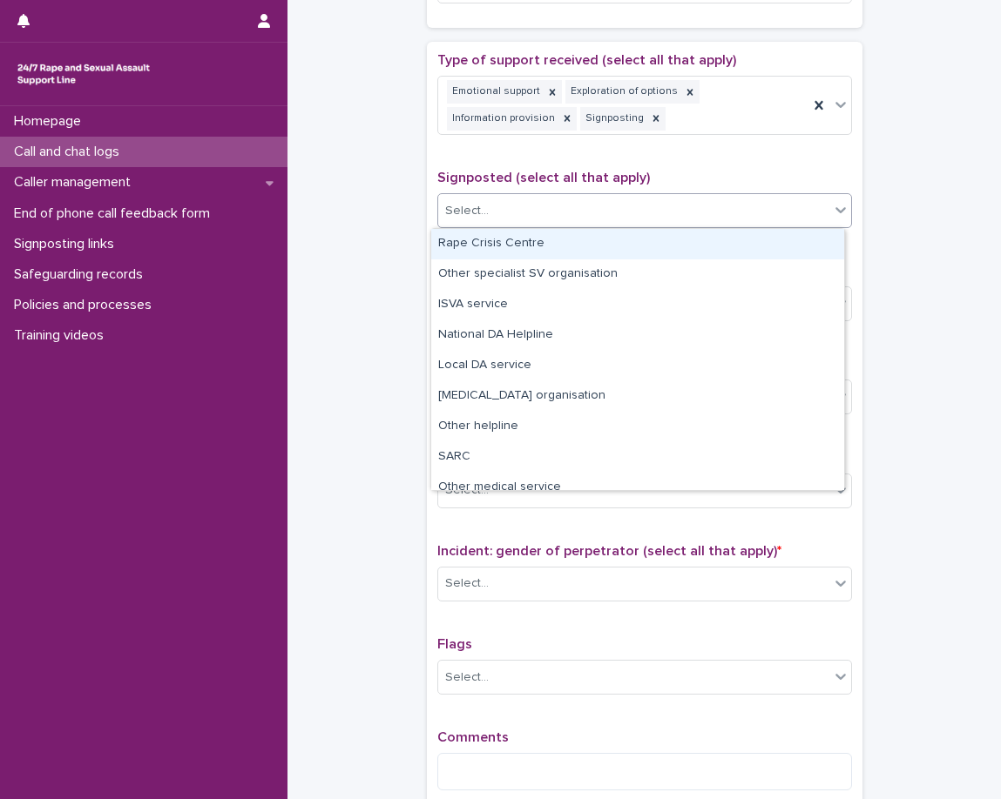
click at [558, 220] on div "Select..." at bounding box center [633, 211] width 391 height 29
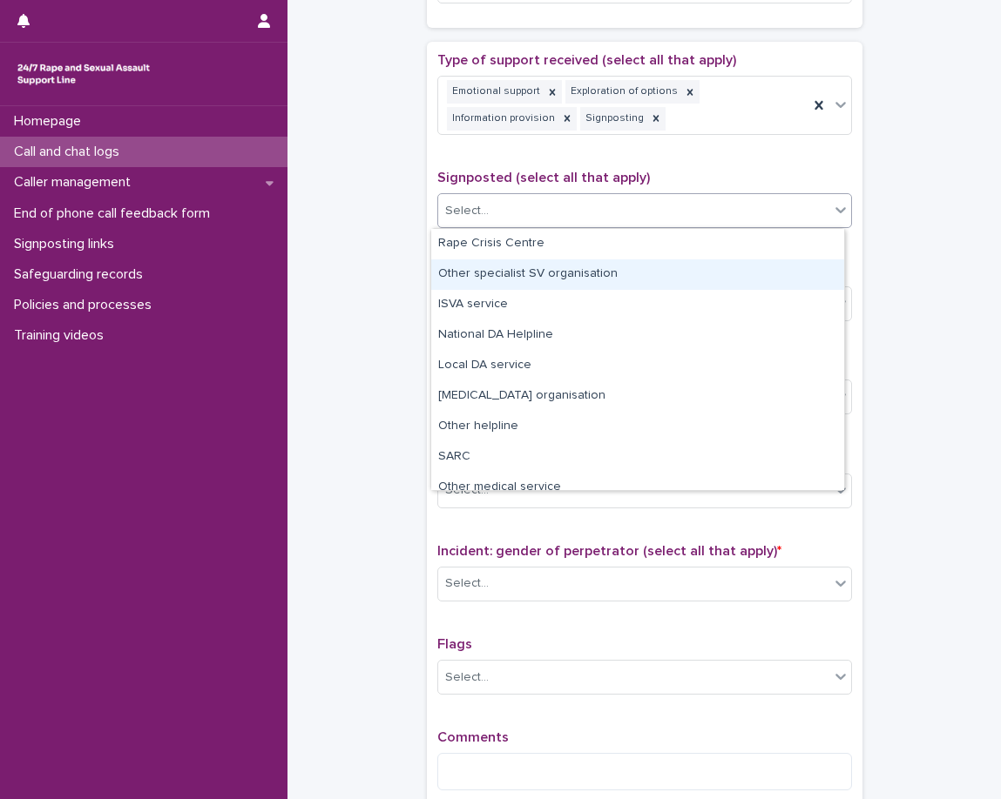
click at [528, 260] on div "Other specialist SV organisation" at bounding box center [637, 275] width 413 height 30
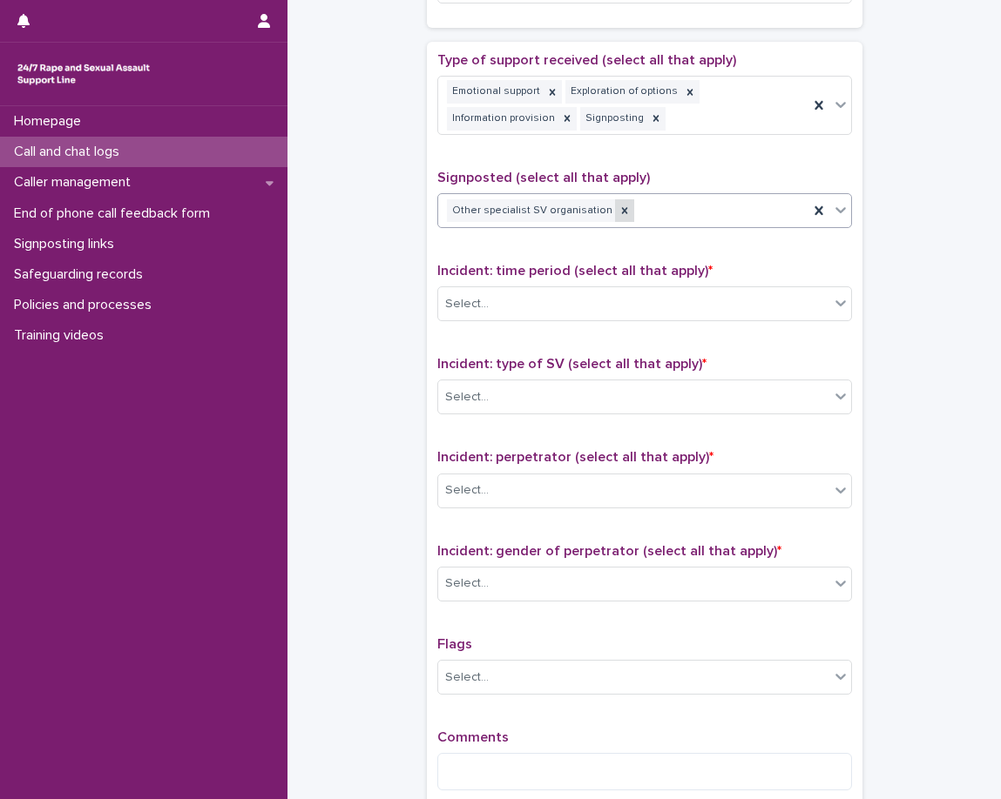
click at [618, 216] on icon at bounding box center [624, 211] width 12 height 12
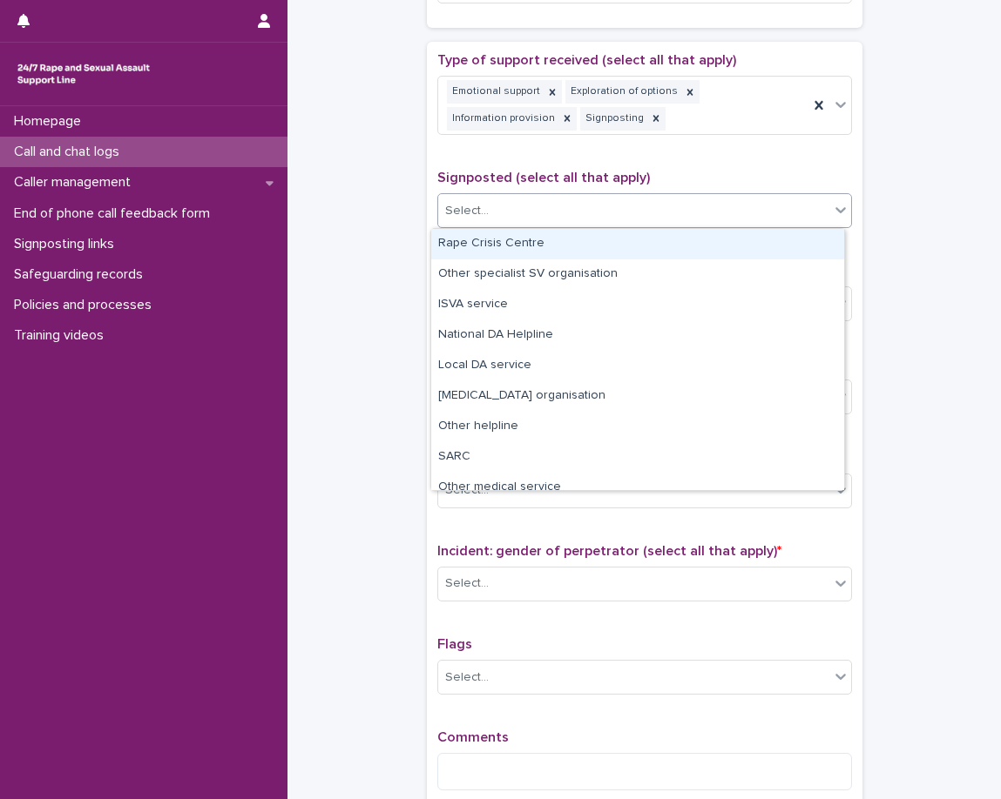
click at [624, 218] on div "Select..." at bounding box center [633, 211] width 391 height 29
click at [615, 244] on div "Rape Crisis Centre" at bounding box center [637, 244] width 413 height 30
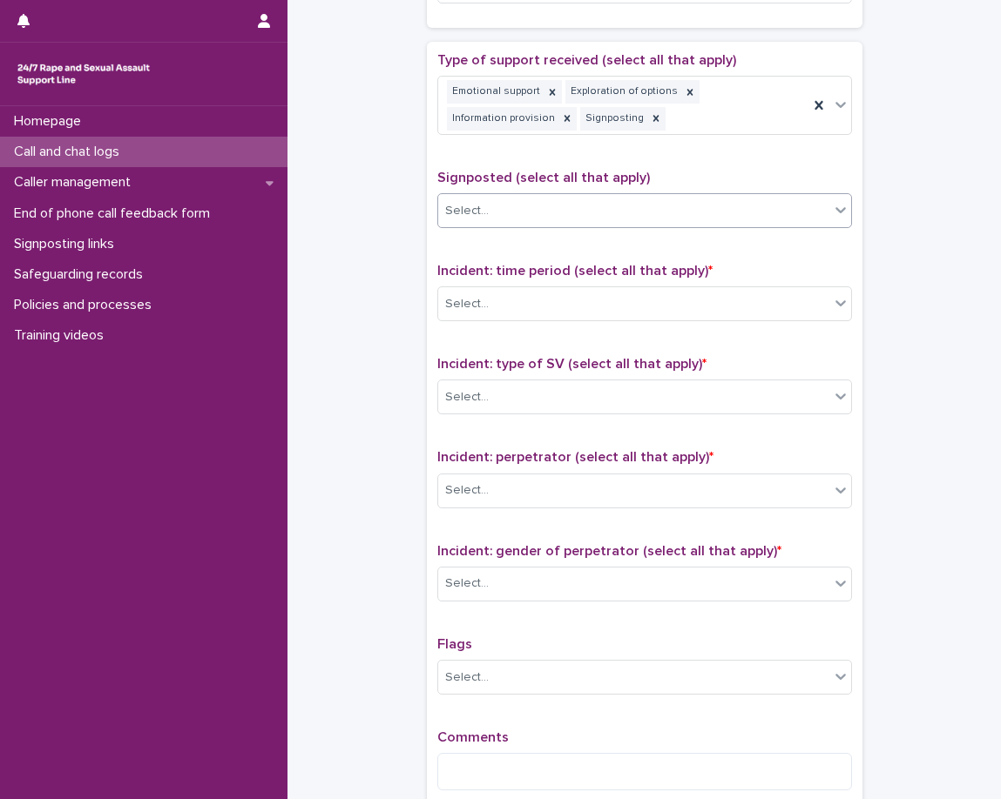
click at [597, 255] on div "Type of support received (select all that apply) Emotional support Exploration …" at bounding box center [644, 428] width 415 height 752
click at [644, 220] on div "Rape Crisis Centre" at bounding box center [623, 211] width 370 height 30
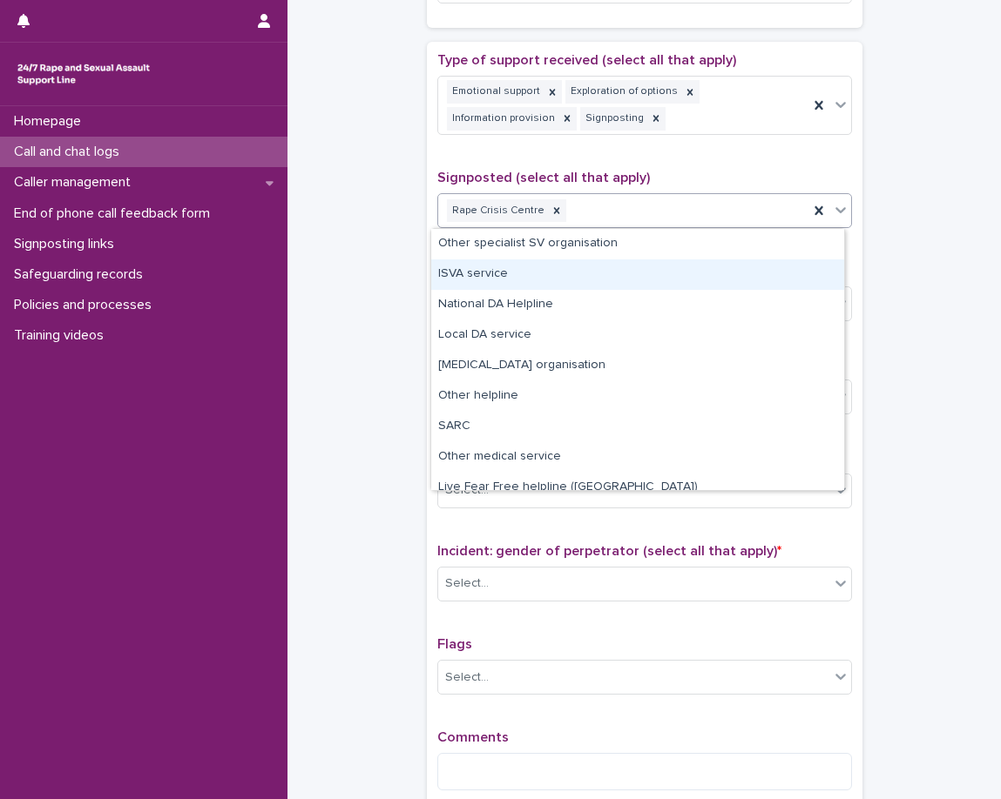
click at [537, 281] on div "ISVA service" at bounding box center [637, 275] width 413 height 30
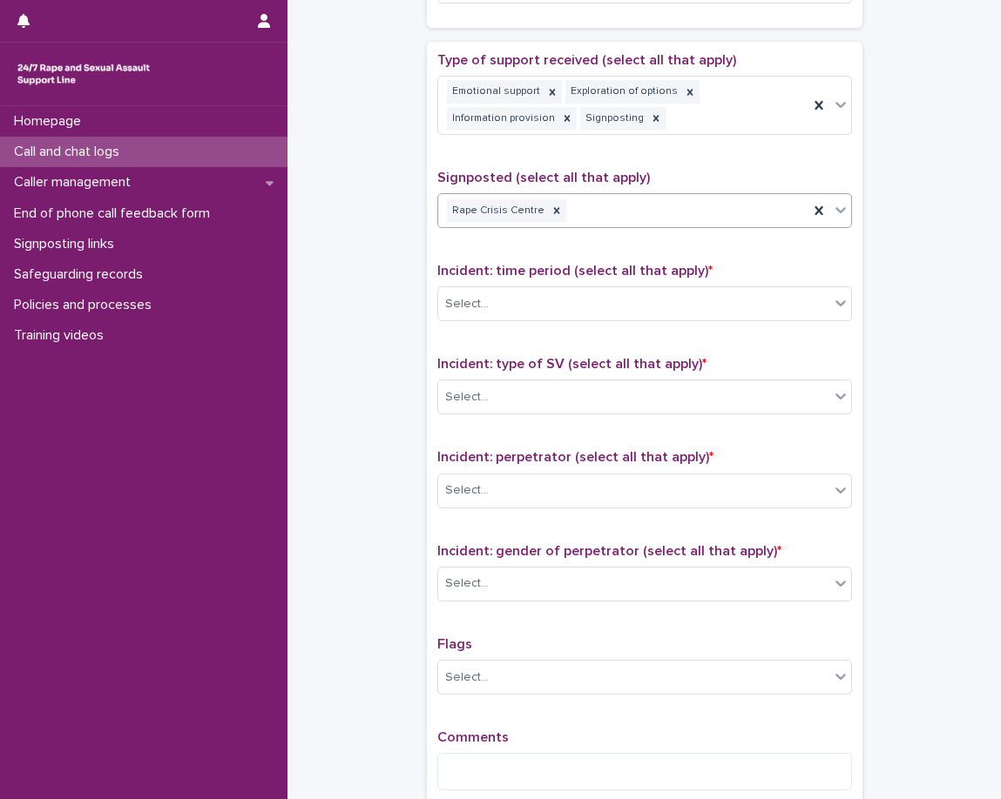
click at [531, 268] on span "Incident: time period (select all that apply) *" at bounding box center [574, 271] width 275 height 14
click at [550, 328] on div "Incident: time period (select all that apply) * Select..." at bounding box center [644, 299] width 415 height 72
click at [548, 318] on div "Select..." at bounding box center [633, 304] width 391 height 29
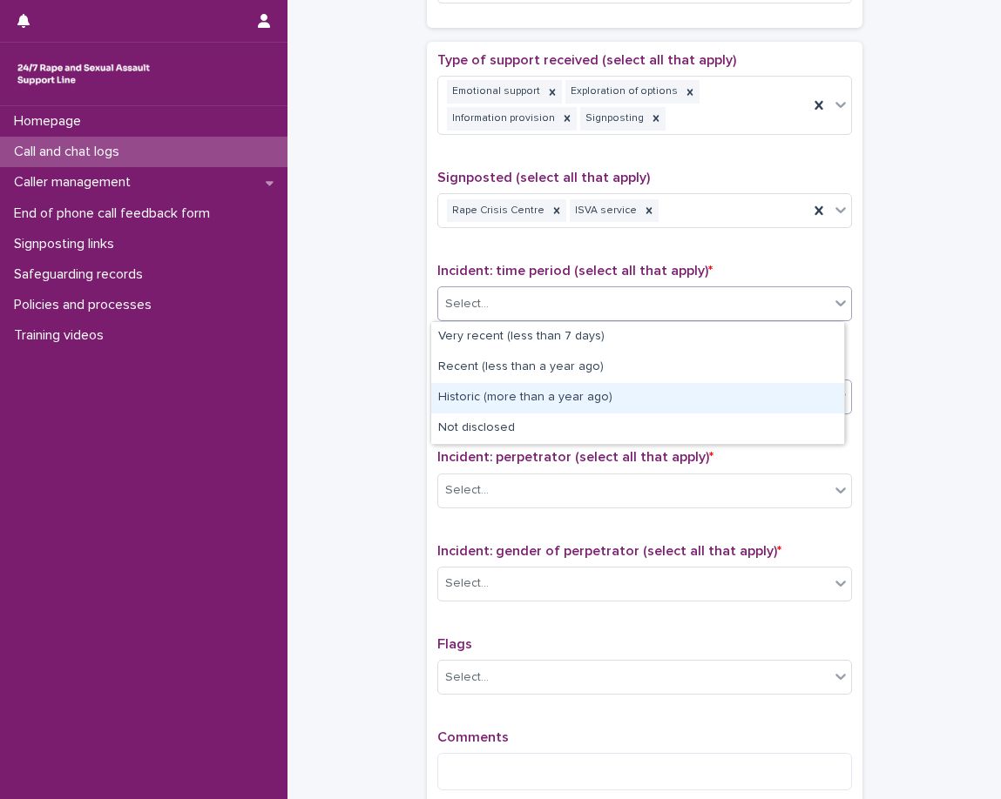
click at [517, 398] on div "Historic (more than a year ago)" at bounding box center [637, 398] width 413 height 30
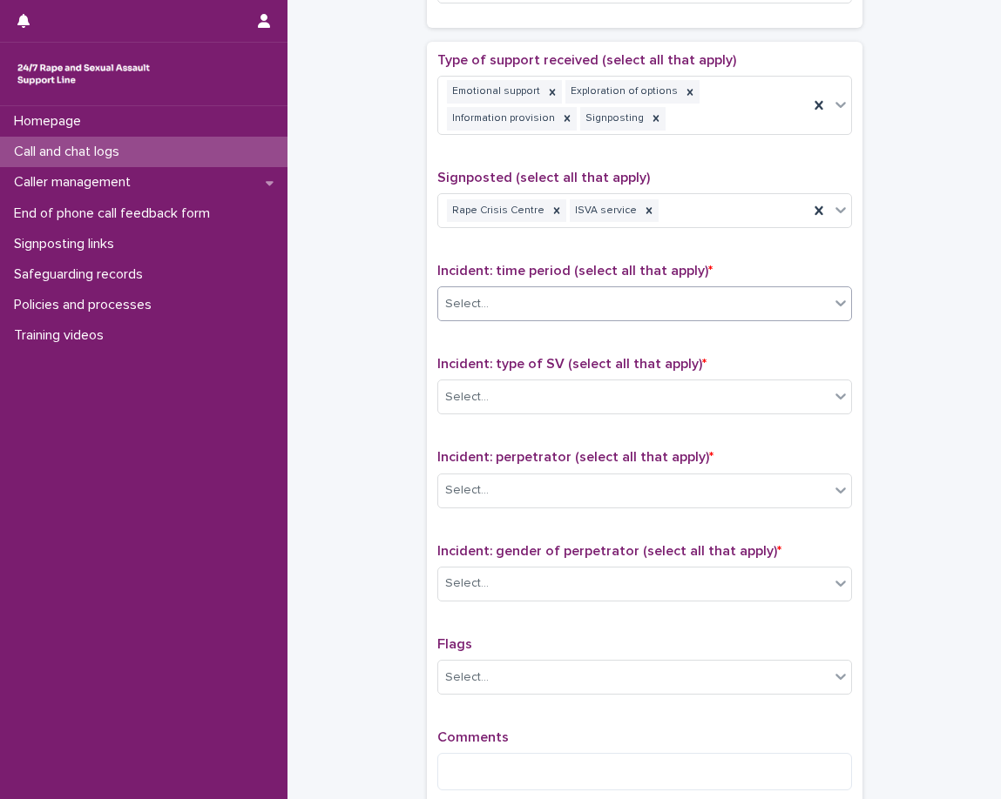
click at [518, 343] on div "Type of support received (select all that apply) Emotional support Exploration …" at bounding box center [644, 428] width 415 height 752
click at [520, 387] on div "Select..." at bounding box center [633, 397] width 391 height 29
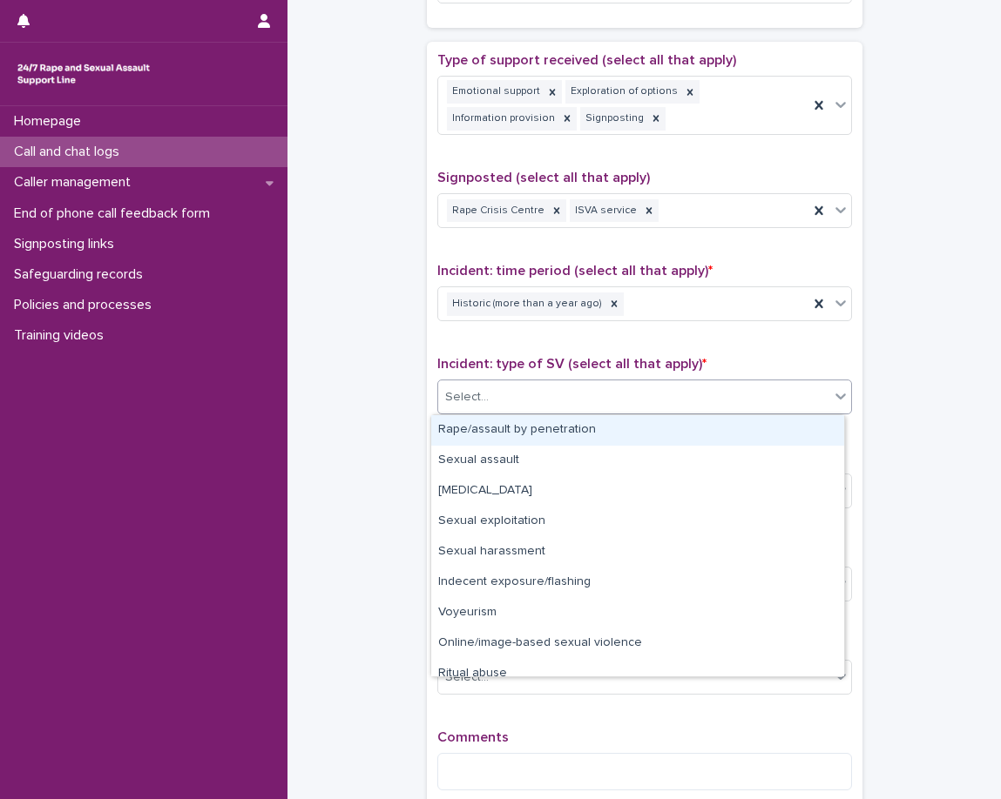
click at [510, 430] on div "Rape/assault by penetration" at bounding box center [637, 430] width 413 height 30
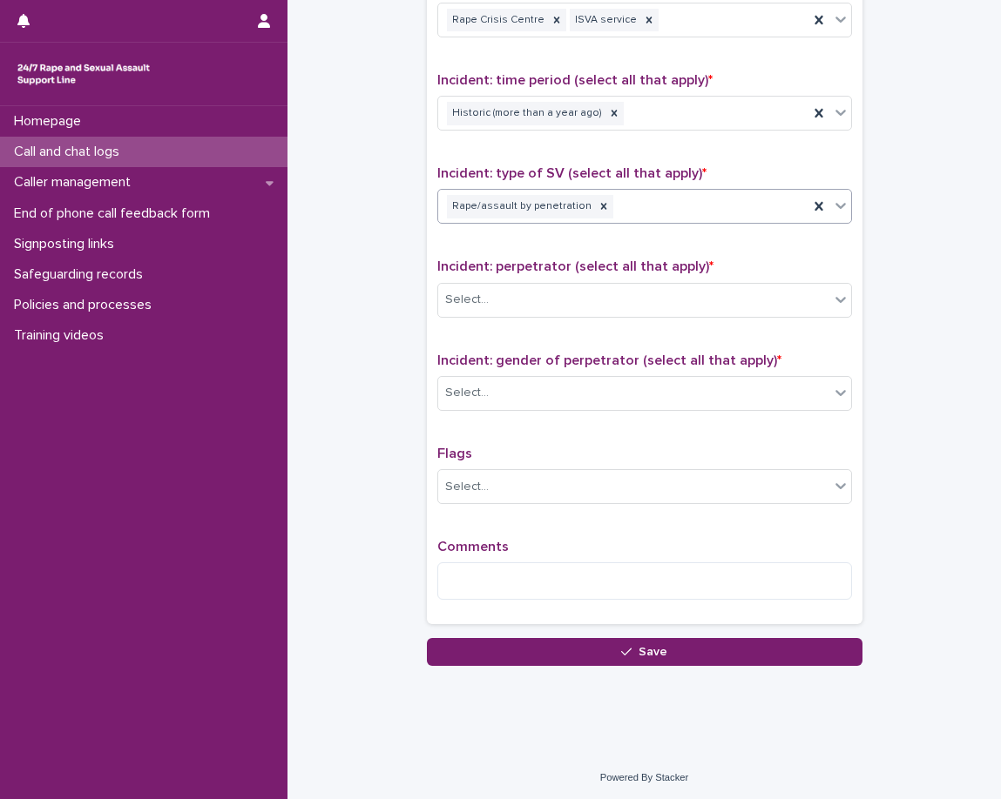
scroll to position [1152, 0]
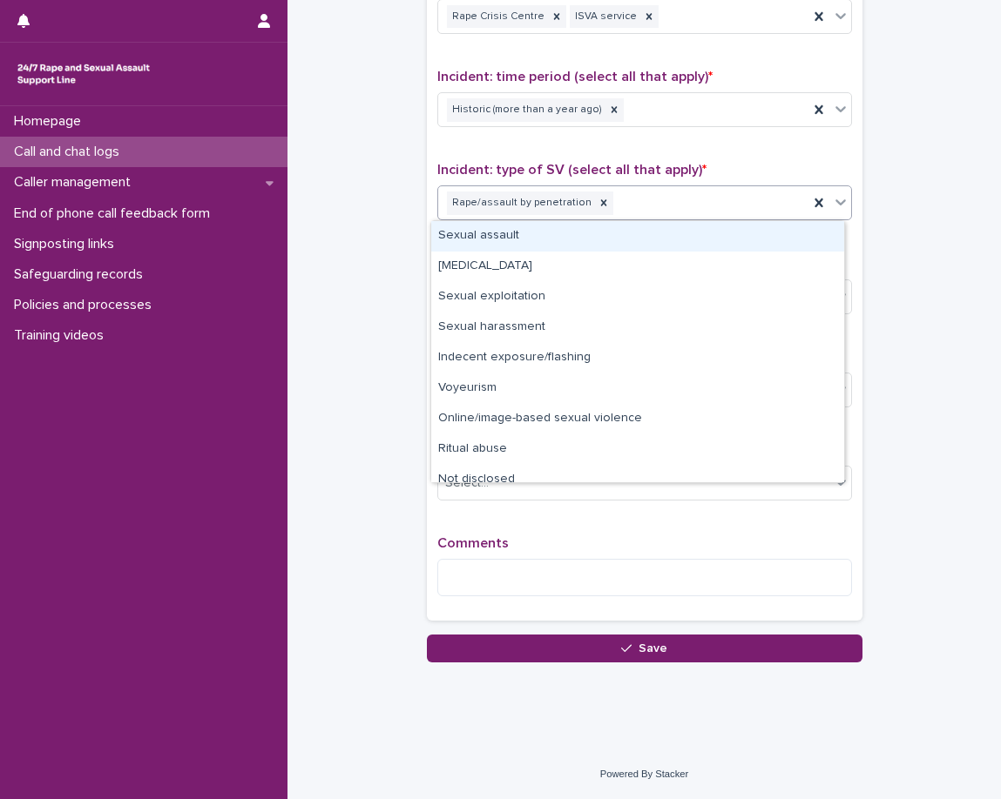
click at [626, 193] on div "Rape/assault by penetration" at bounding box center [623, 203] width 370 height 30
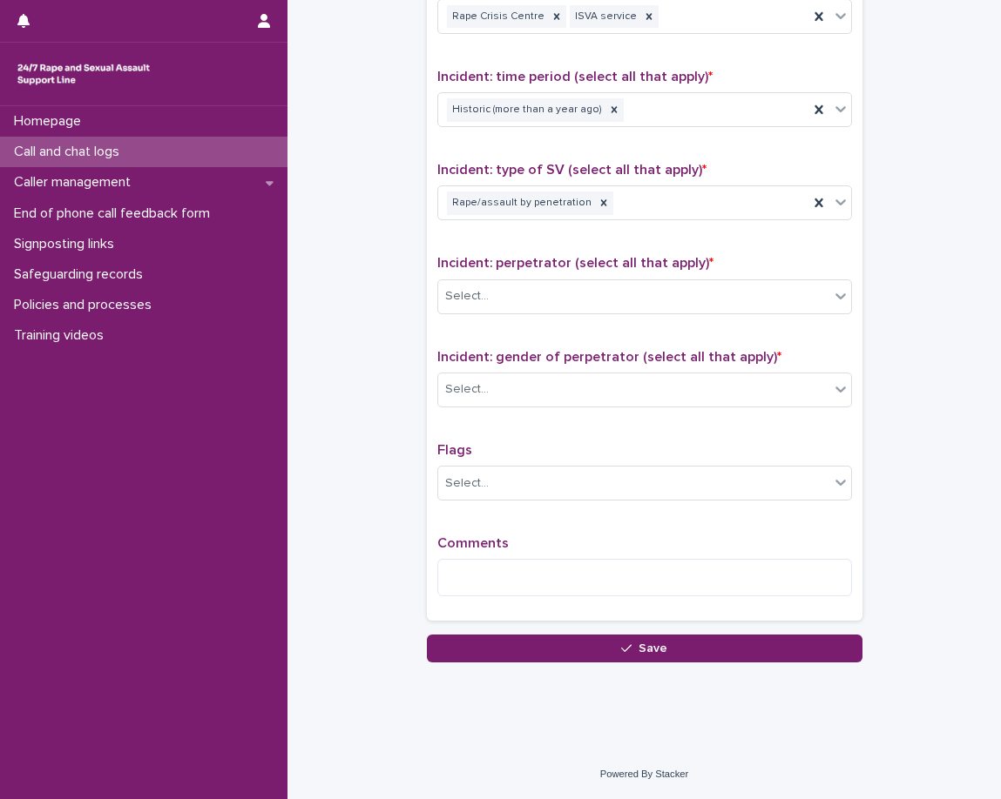
click at [701, 225] on div "Incident: type of SV (select all that apply) * Rape/assault by penetration" at bounding box center [644, 198] width 415 height 72
click at [692, 206] on div "Rape/assault by penetration" at bounding box center [623, 203] width 370 height 30
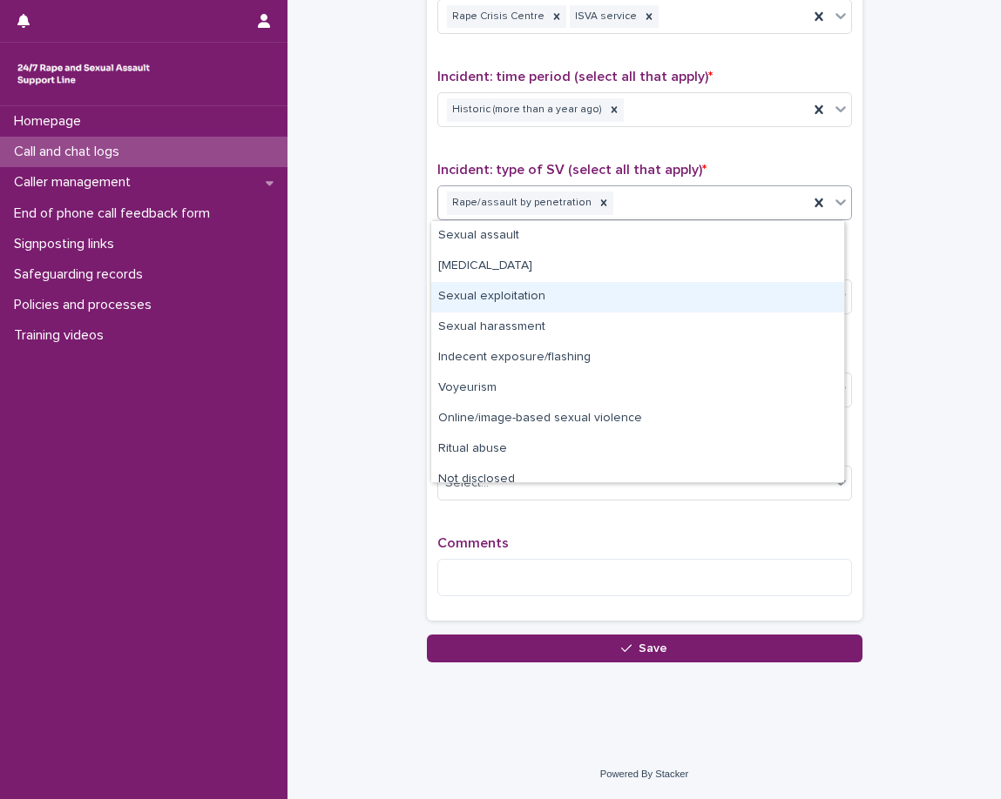
click at [632, 293] on div "Sexual exploitation" at bounding box center [637, 297] width 413 height 30
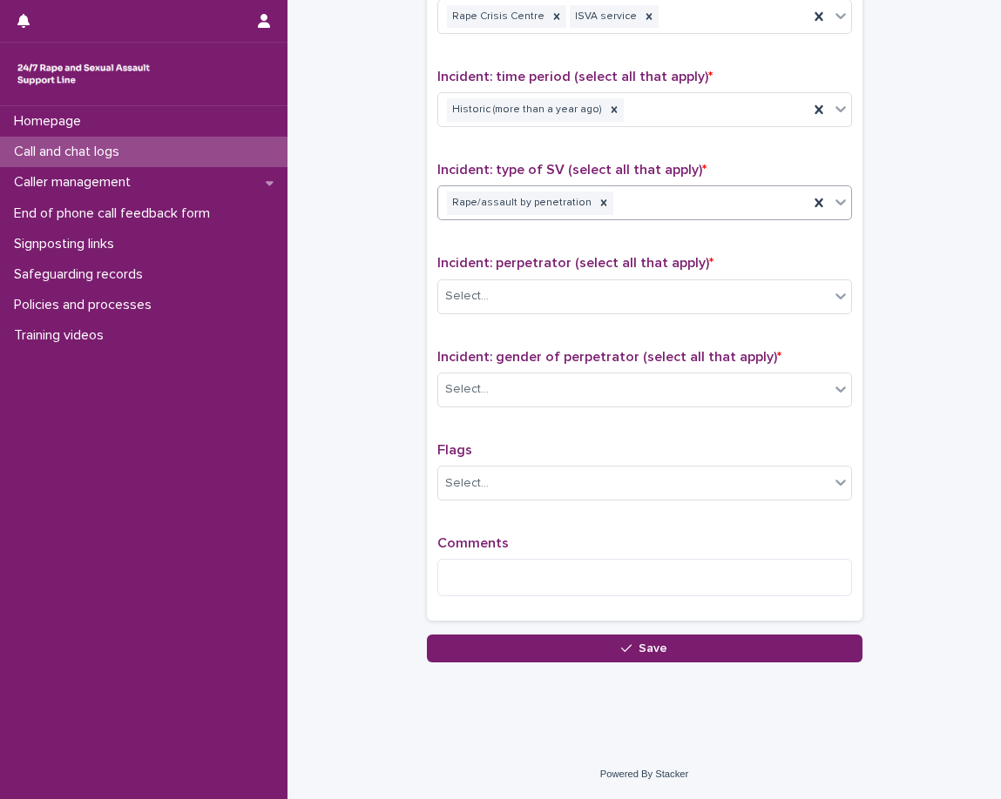
click at [617, 255] on p "Incident: perpetrator (select all that apply) *" at bounding box center [644, 263] width 415 height 17
click at [739, 211] on div "Rape/assault by penetration Sexual exploitation" at bounding box center [623, 203] width 370 height 30
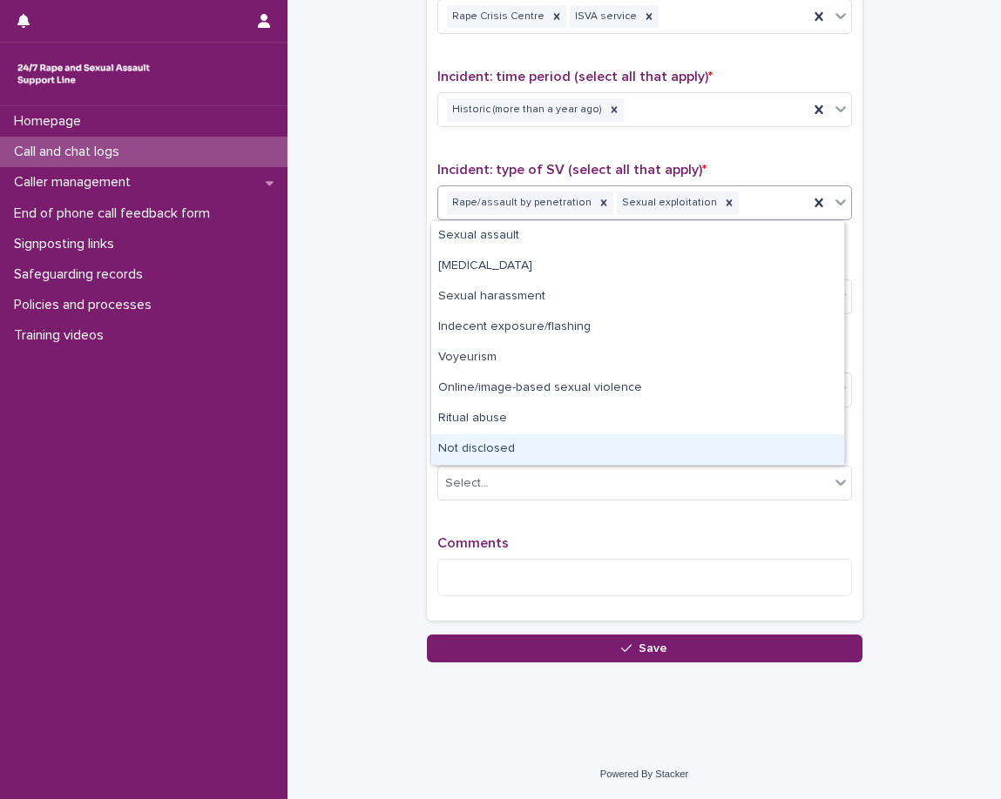
click at [479, 460] on div "Not disclosed" at bounding box center [637, 450] width 413 height 30
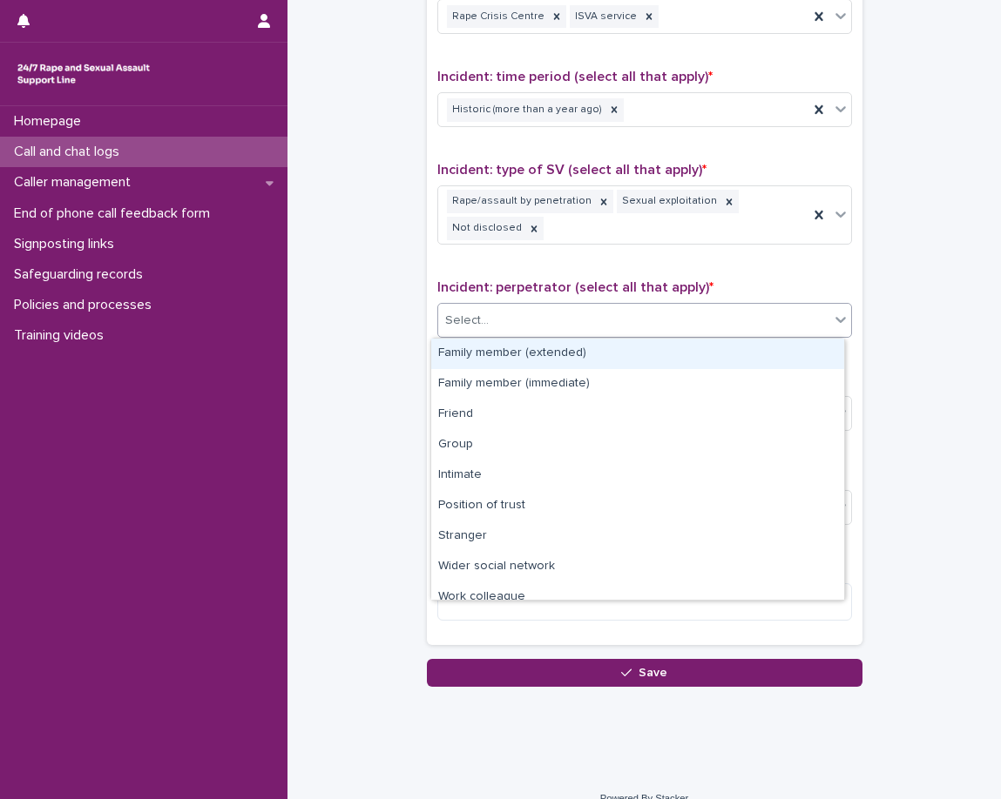
click at [497, 320] on div "Select..." at bounding box center [633, 321] width 391 height 29
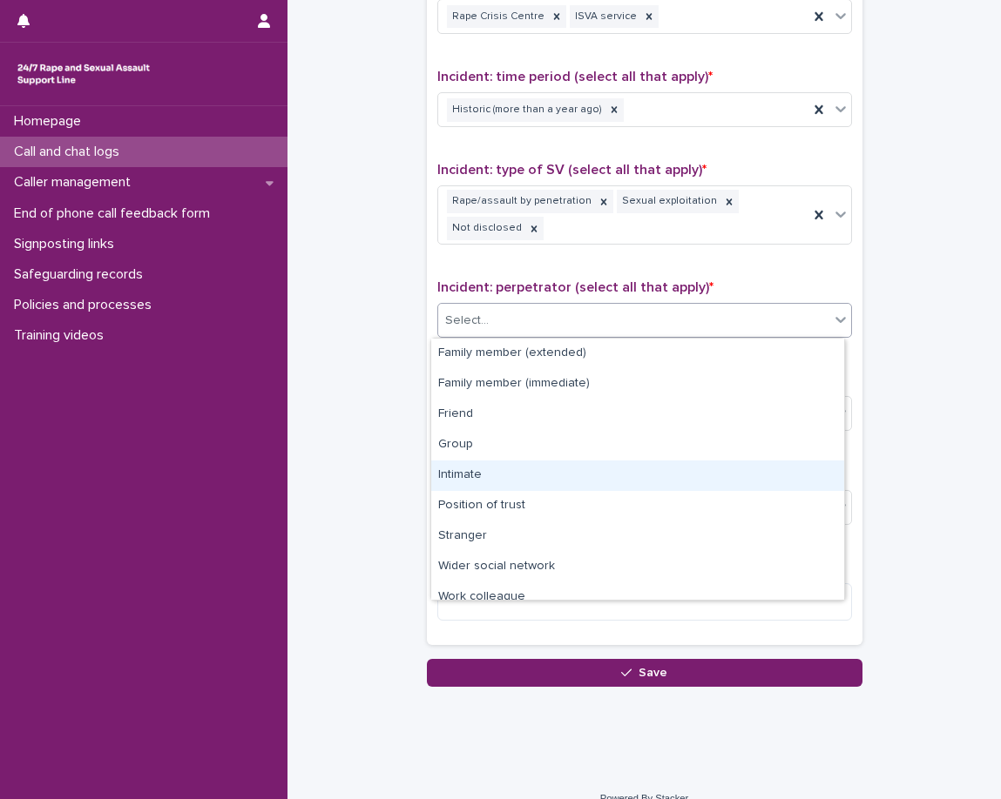
click at [594, 466] on div "Intimate" at bounding box center [637, 476] width 413 height 30
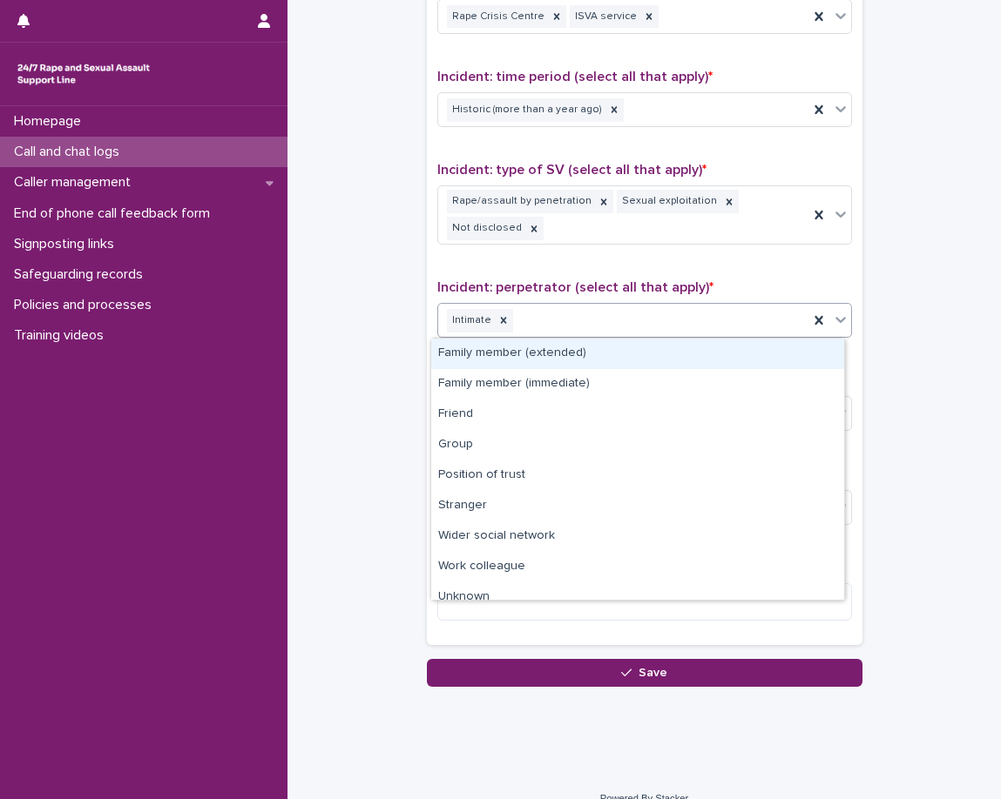
click at [679, 334] on div "Intimate" at bounding box center [623, 321] width 370 height 30
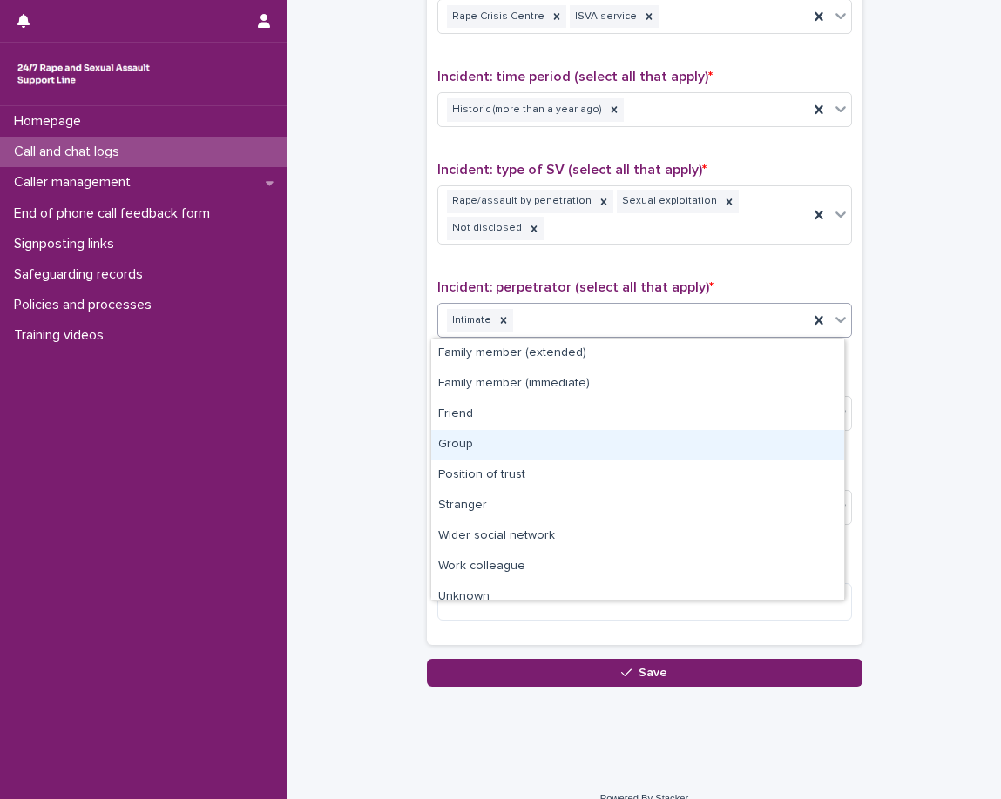
click at [617, 442] on div "Group" at bounding box center [637, 445] width 413 height 30
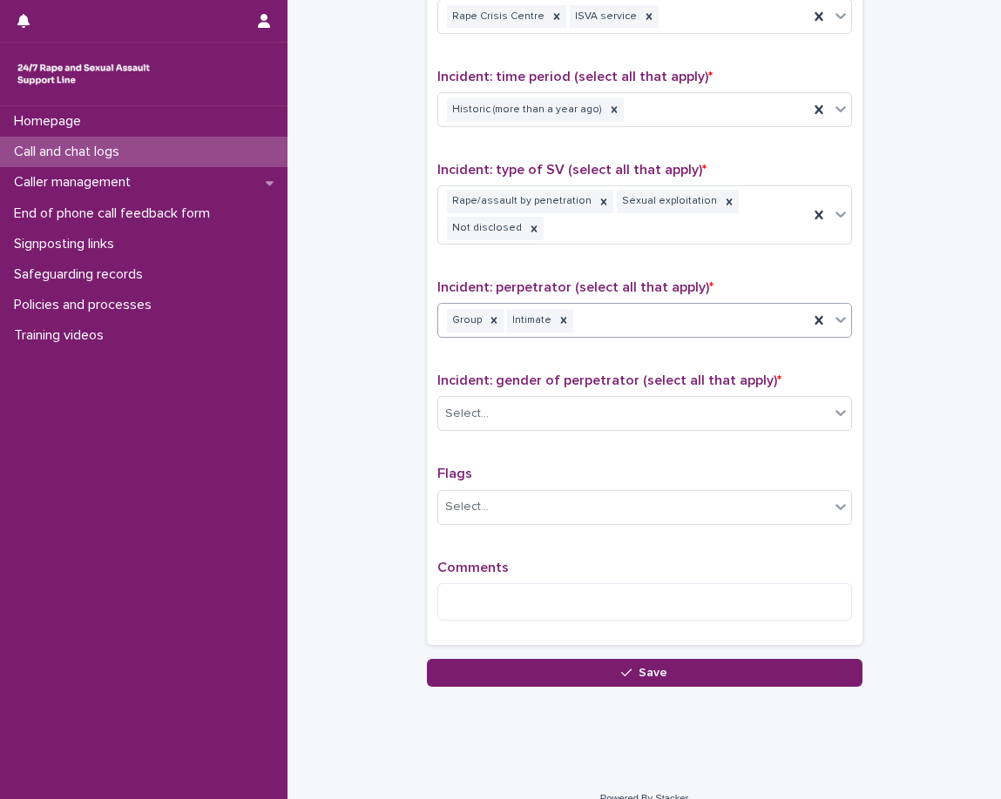
click at [716, 320] on div "Group Intimate" at bounding box center [623, 321] width 370 height 30
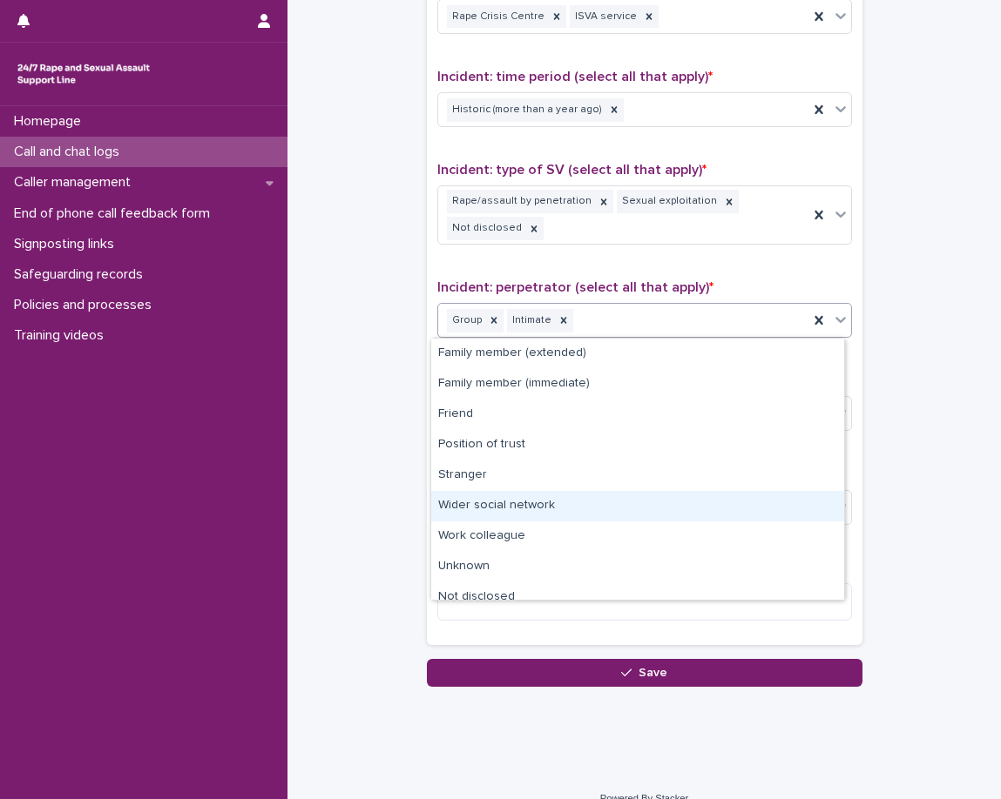
scroll to position [13, 0]
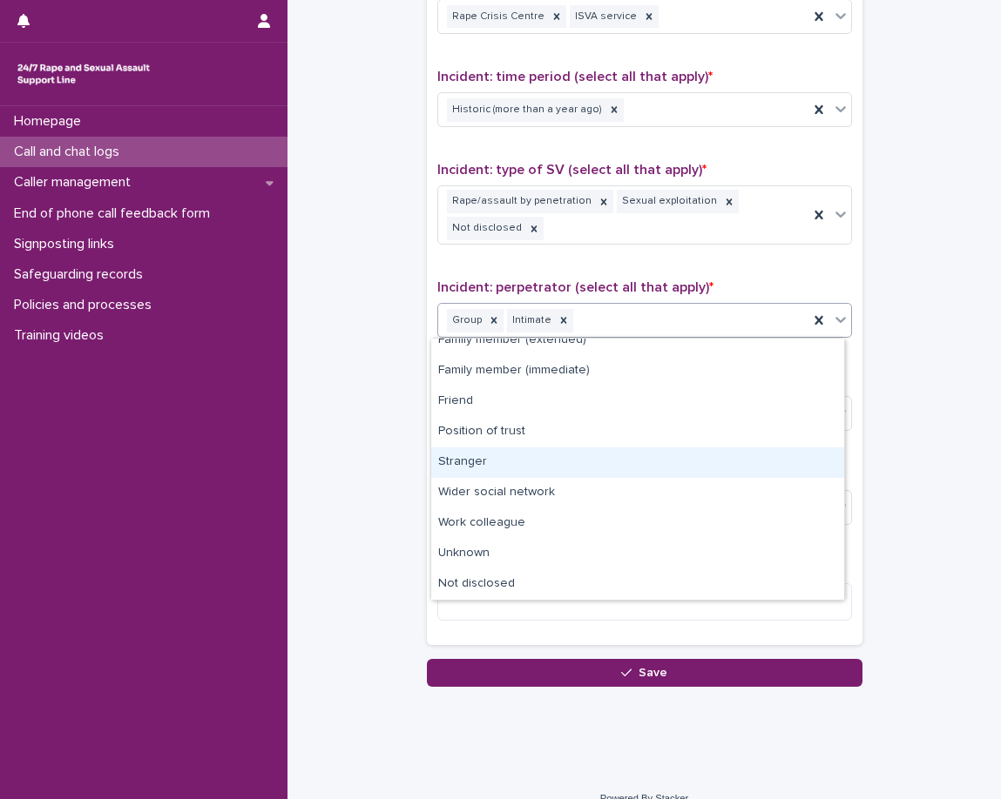
click at [506, 450] on div "Stranger" at bounding box center [637, 463] width 413 height 30
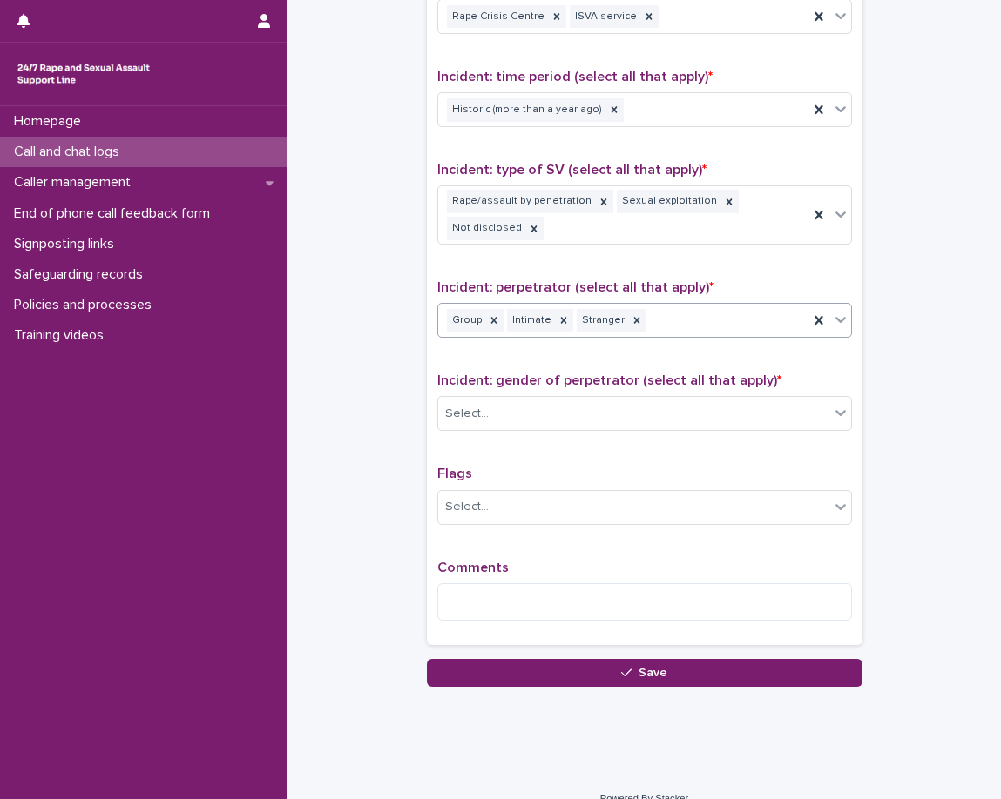
click at [522, 377] on span "Incident: gender of perpetrator (select all that apply) *" at bounding box center [609, 381] width 344 height 14
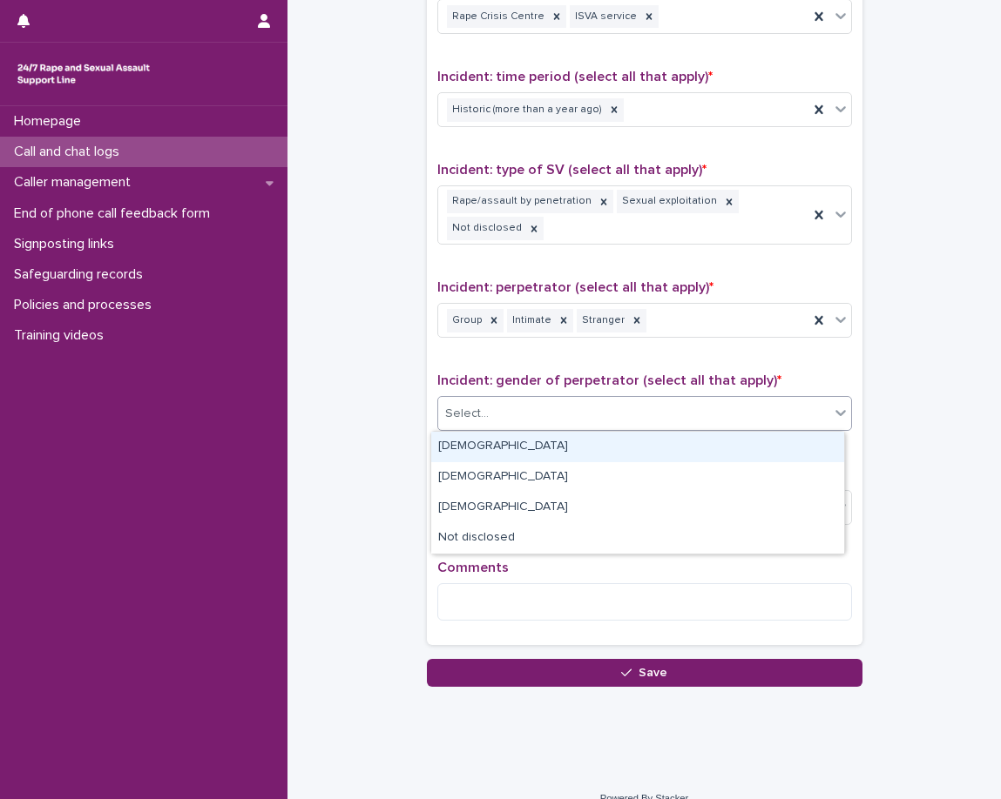
click at [545, 428] on div "Select..." at bounding box center [633, 414] width 391 height 29
click at [516, 361] on div "Type of support received (select all that apply) Emotional support Exploration …" at bounding box center [644, 246] width 415 height 777
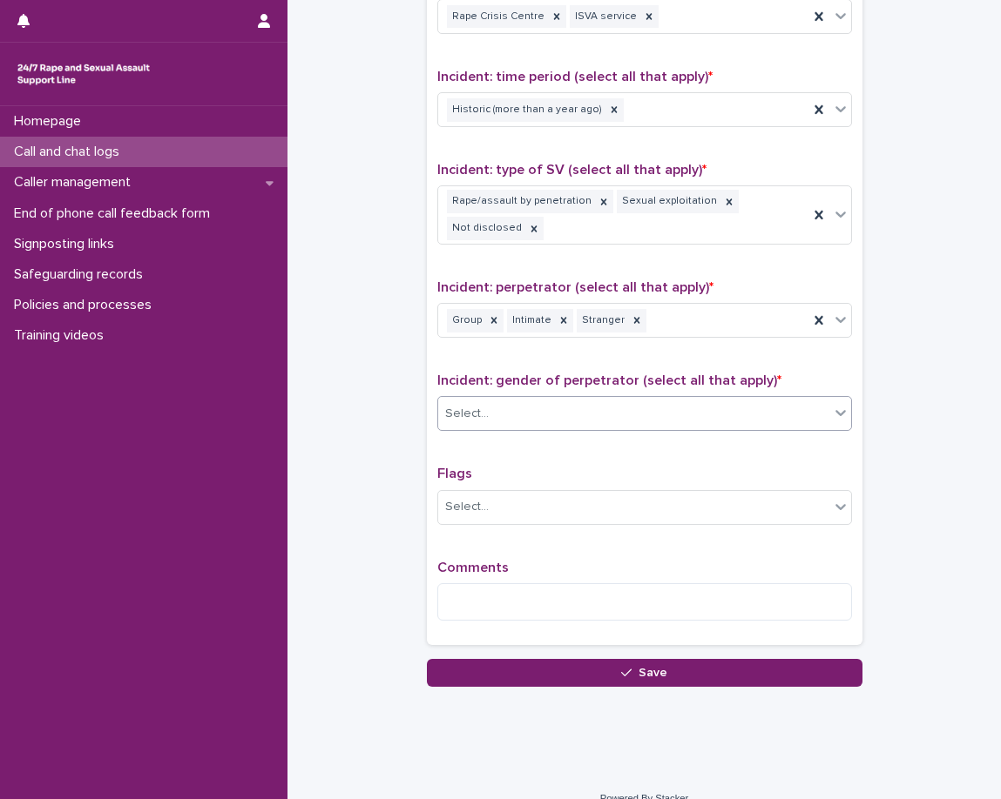
click at [529, 407] on div "Select..." at bounding box center [633, 414] width 391 height 29
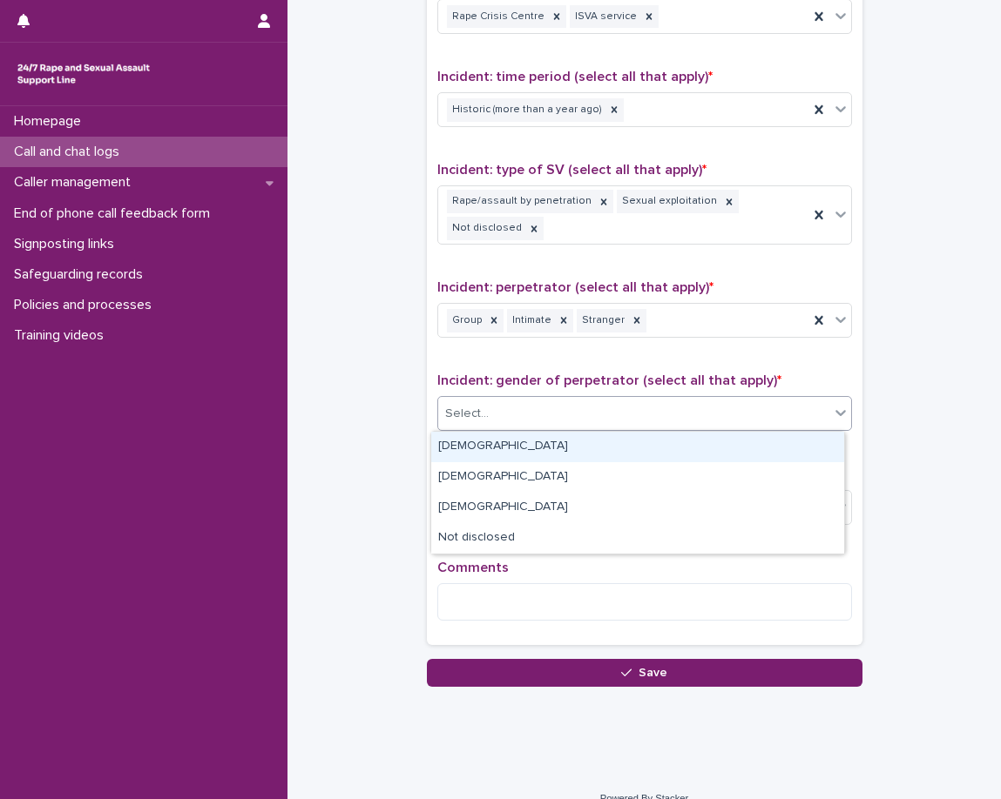
click at [535, 443] on div "Male" at bounding box center [637, 447] width 413 height 30
click at [535, 443] on div "Incident: gender of perpetrator (select all that apply) * option Male focused, …" at bounding box center [644, 409] width 415 height 72
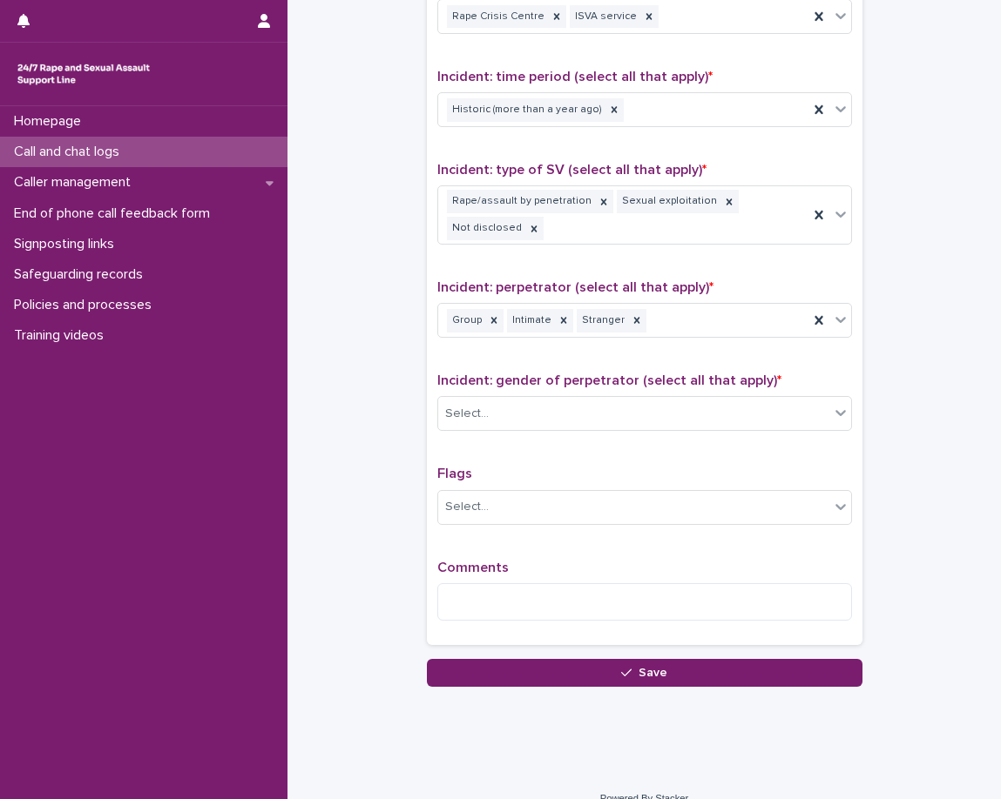
click at [550, 451] on div "Type of support received (select all that apply) Emotional support Exploration …" at bounding box center [644, 246] width 415 height 777
click at [623, 402] on div "Male" at bounding box center [623, 414] width 370 height 30
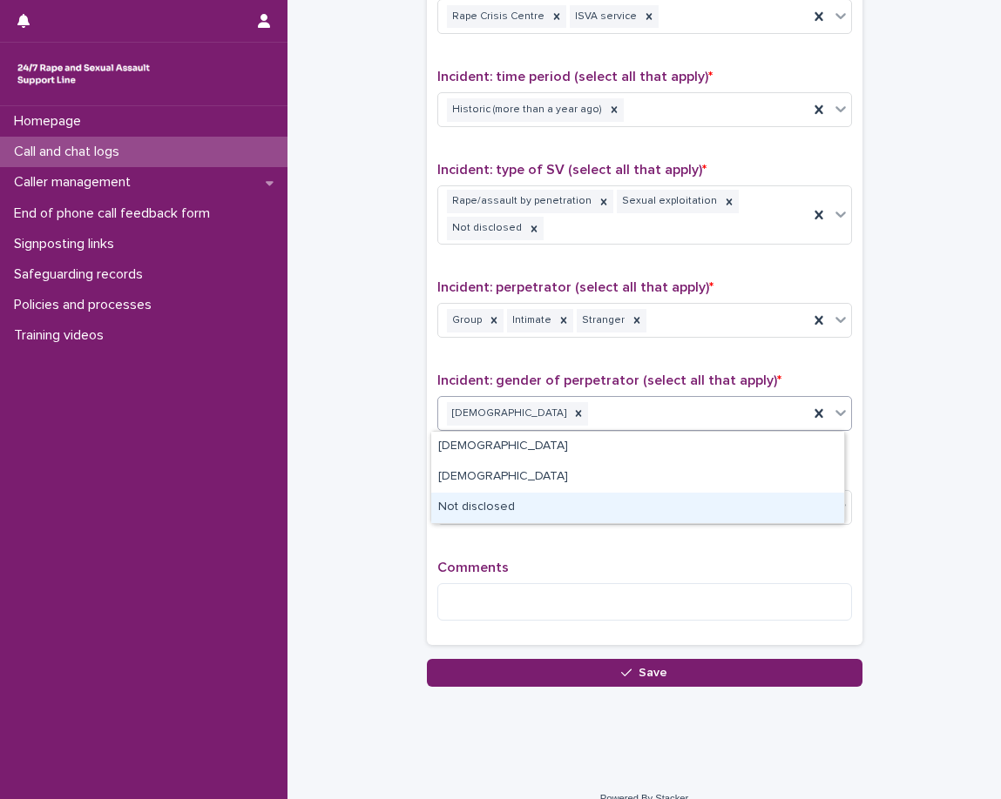
click at [566, 505] on div "Not disclosed" at bounding box center [637, 508] width 413 height 30
click at [563, 502] on div "Select..." at bounding box center [633, 507] width 391 height 29
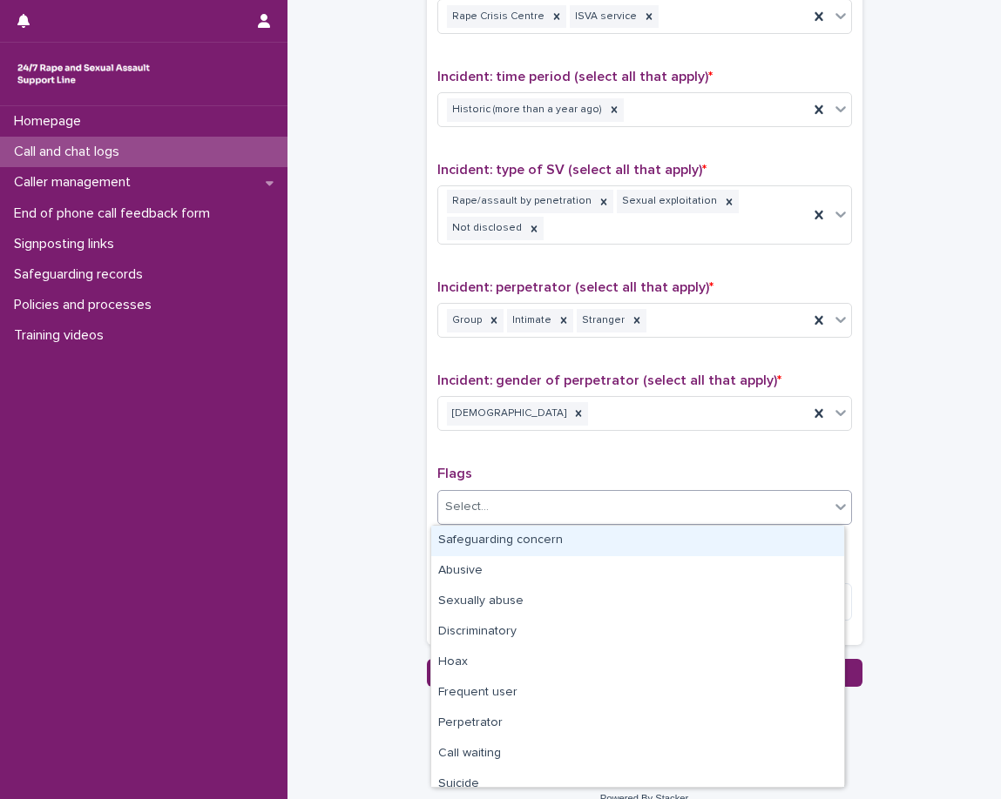
click at [562, 470] on p "Flags" at bounding box center [644, 474] width 415 height 17
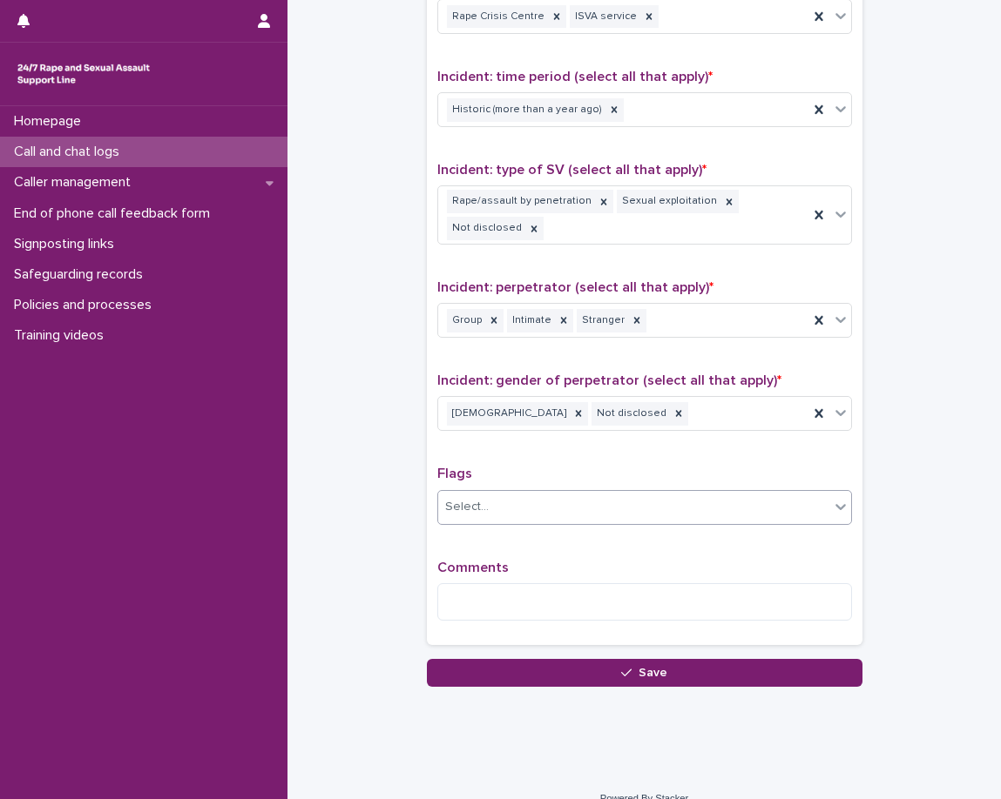
click at [567, 501] on div "Select..." at bounding box center [633, 507] width 391 height 29
click at [562, 481] on p "Flags" at bounding box center [644, 474] width 415 height 17
drag, startPoint x: 522, startPoint y: 599, endPoint x: 507, endPoint y: 583, distance: 21.6
click at [520, 599] on textarea at bounding box center [644, 601] width 415 height 37
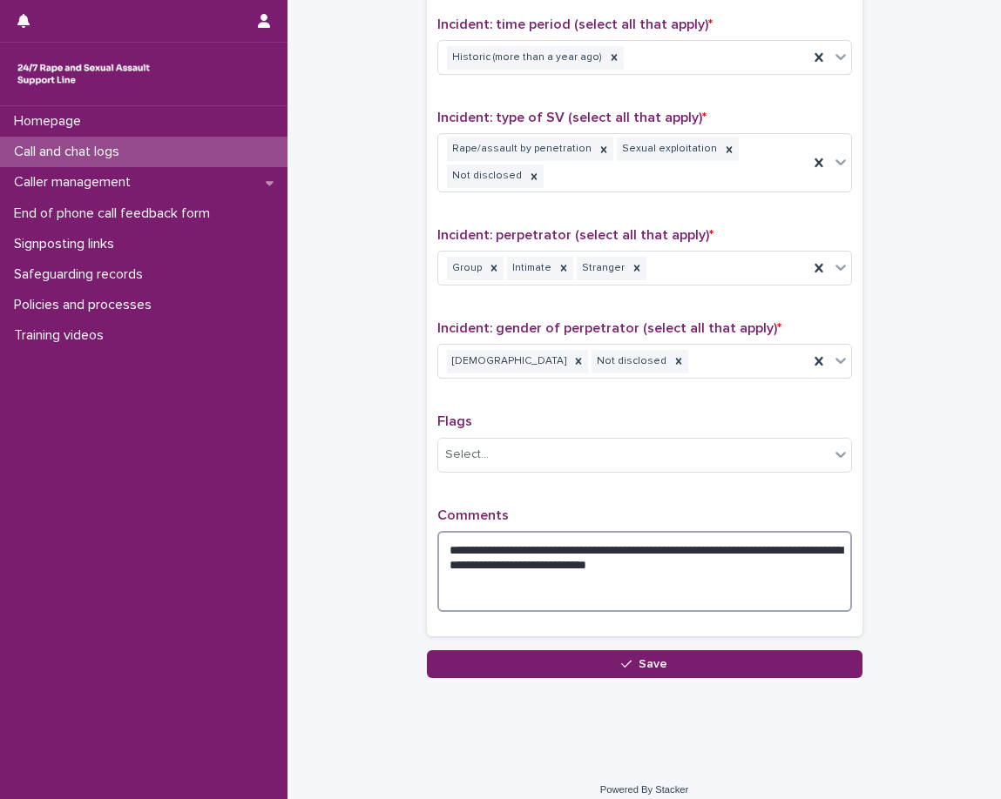
scroll to position [1220, 0]
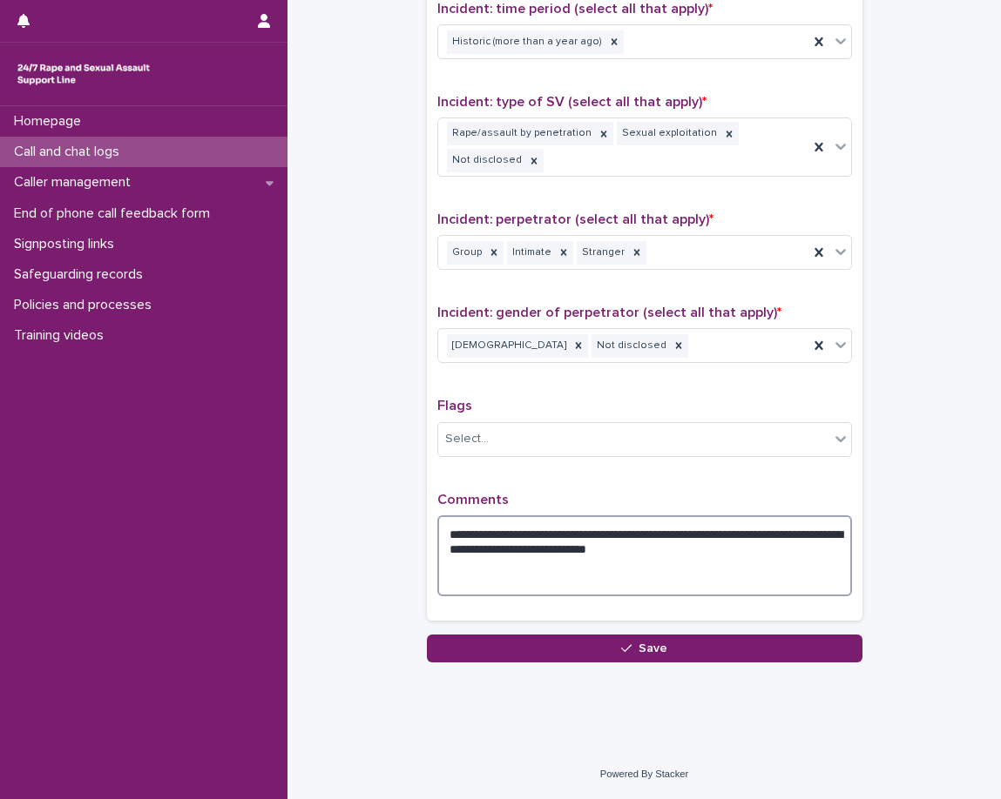
click at [577, 532] on textarea "**********" at bounding box center [644, 556] width 415 height 81
click at [691, 479] on div "**********" at bounding box center [644, 200] width 415 height 820
click at [787, 588] on textarea "**********" at bounding box center [644, 556] width 415 height 81
click at [767, 558] on textarea "**********" at bounding box center [644, 556] width 415 height 81
click at [522, 533] on textarea "**********" at bounding box center [644, 556] width 415 height 81
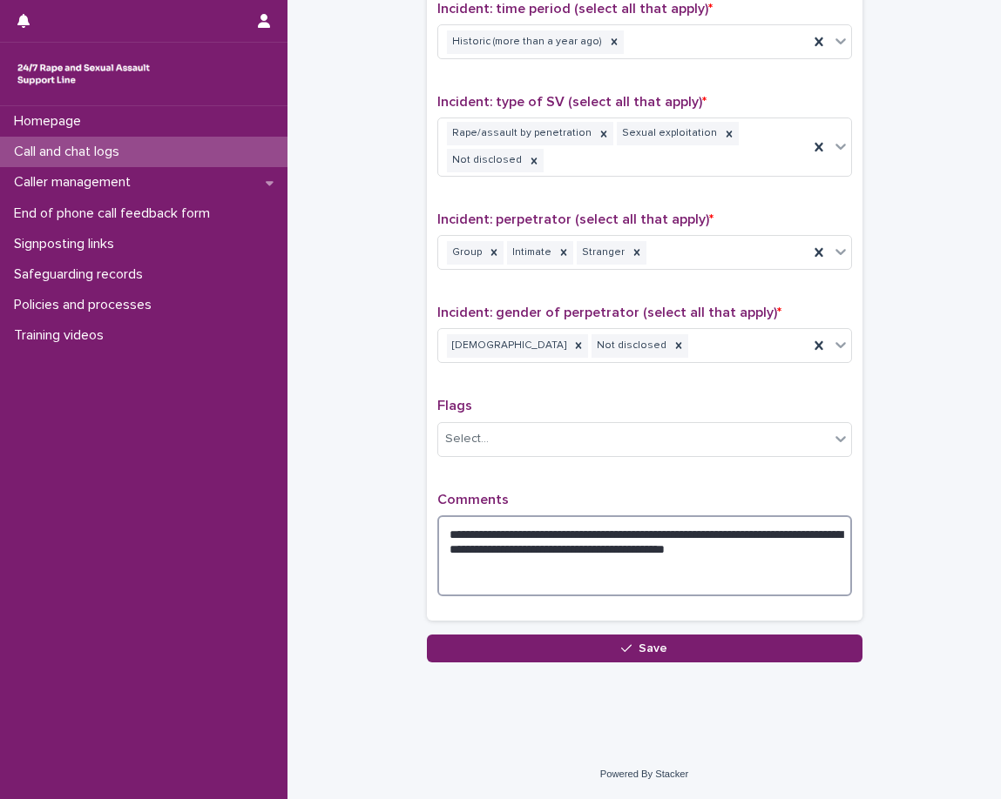
click at [527, 572] on textarea "**********" at bounding box center [644, 556] width 415 height 81
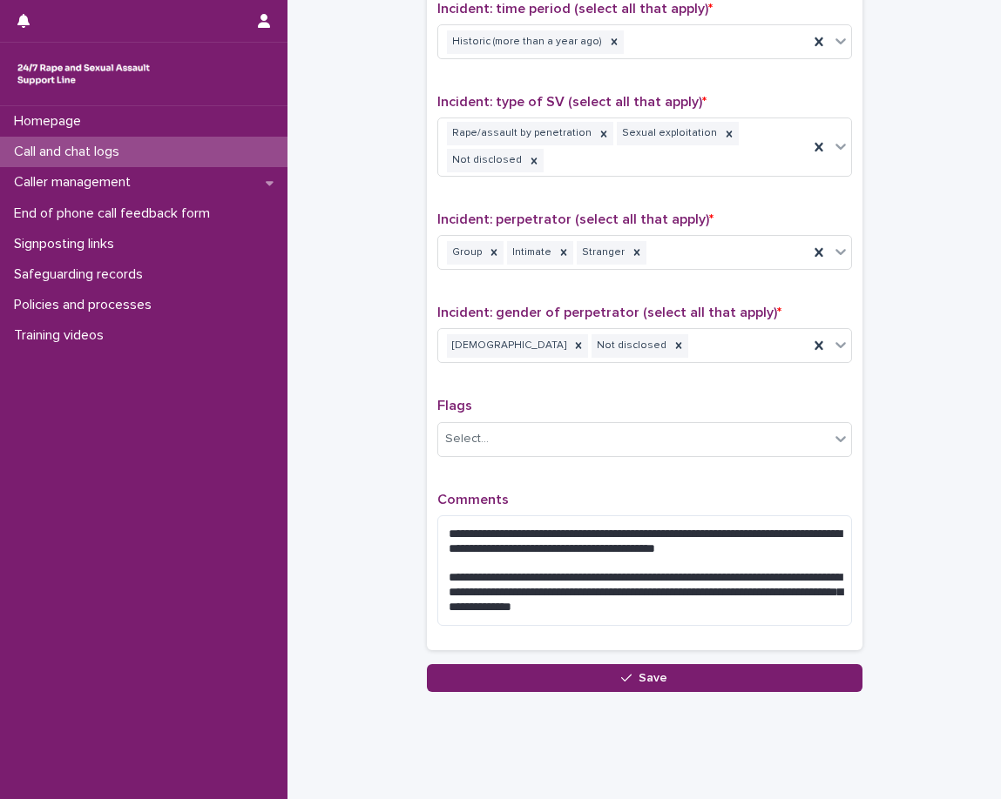
click at [813, 616] on textarea "**********" at bounding box center [644, 571] width 415 height 111
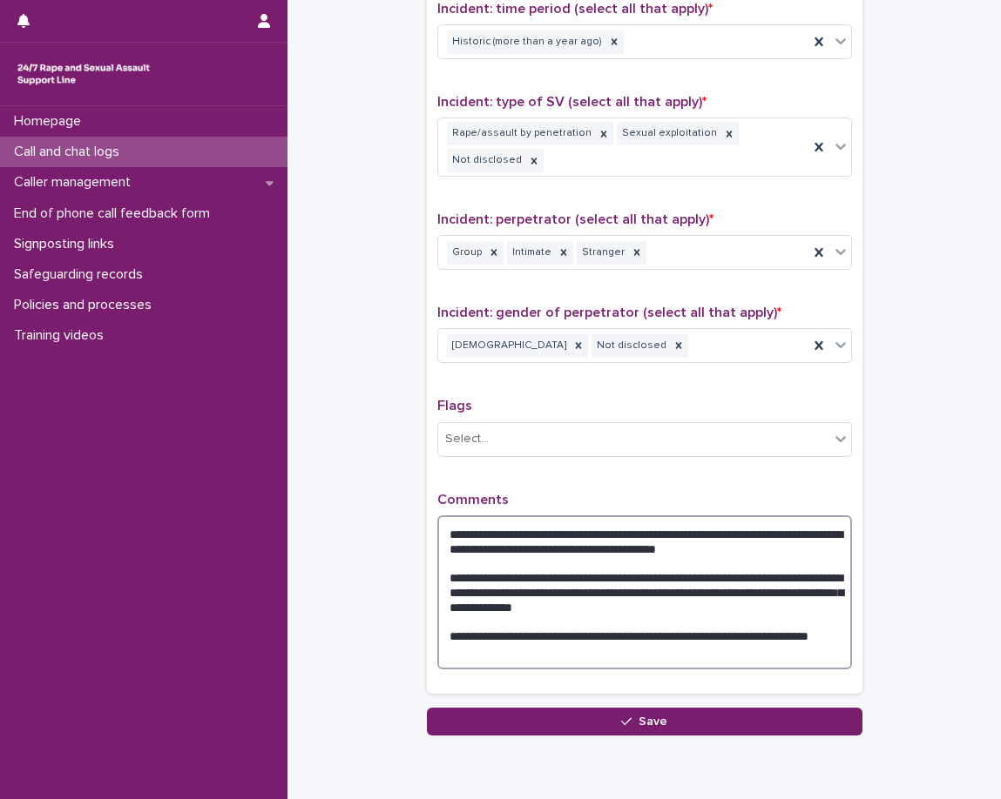
type textarea "**********"
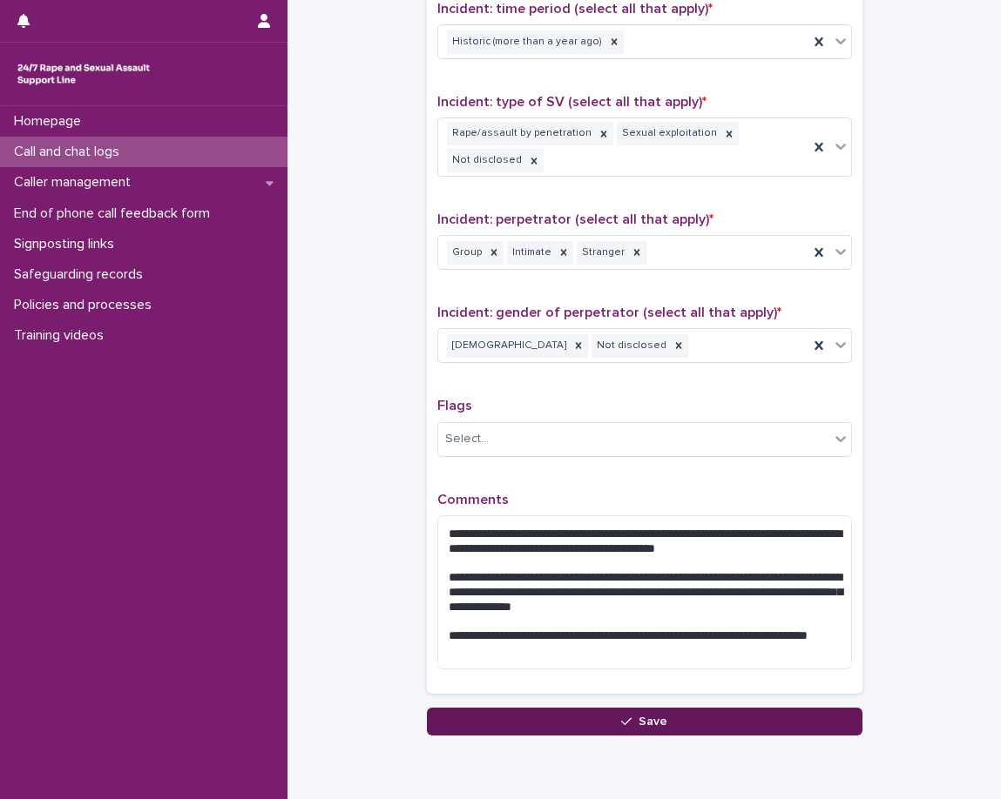
click at [700, 719] on button "Save" at bounding box center [644, 722] width 435 height 28
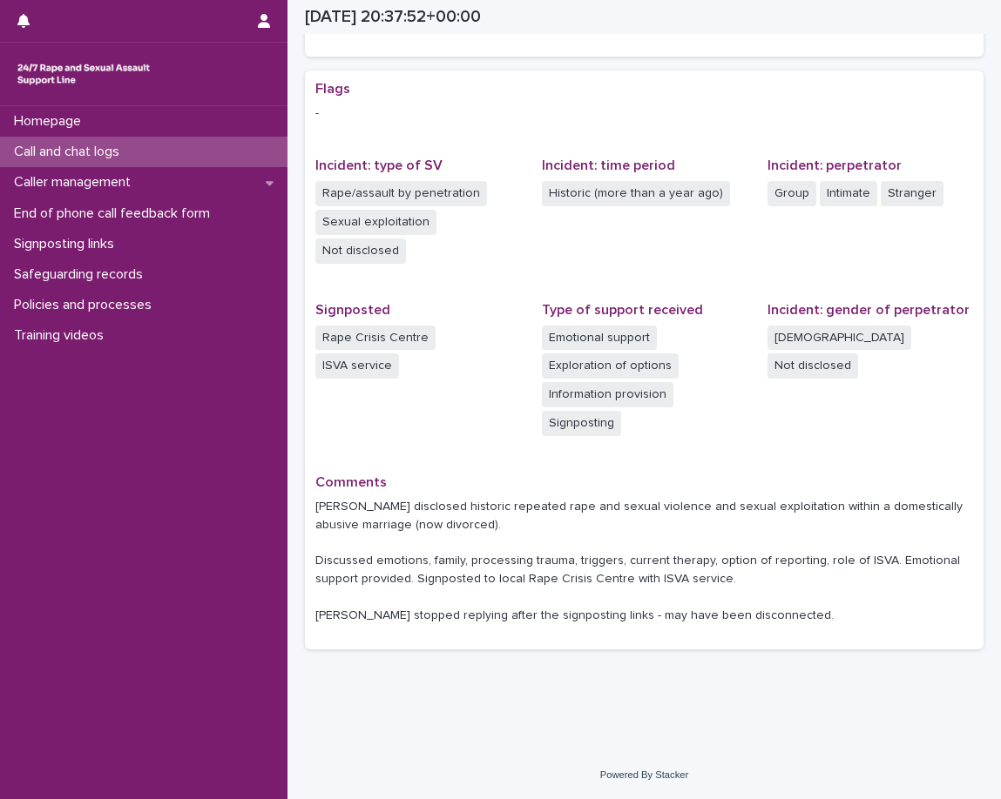
scroll to position [308, 0]
click at [158, 141] on div "Call and chat logs" at bounding box center [143, 152] width 287 height 30
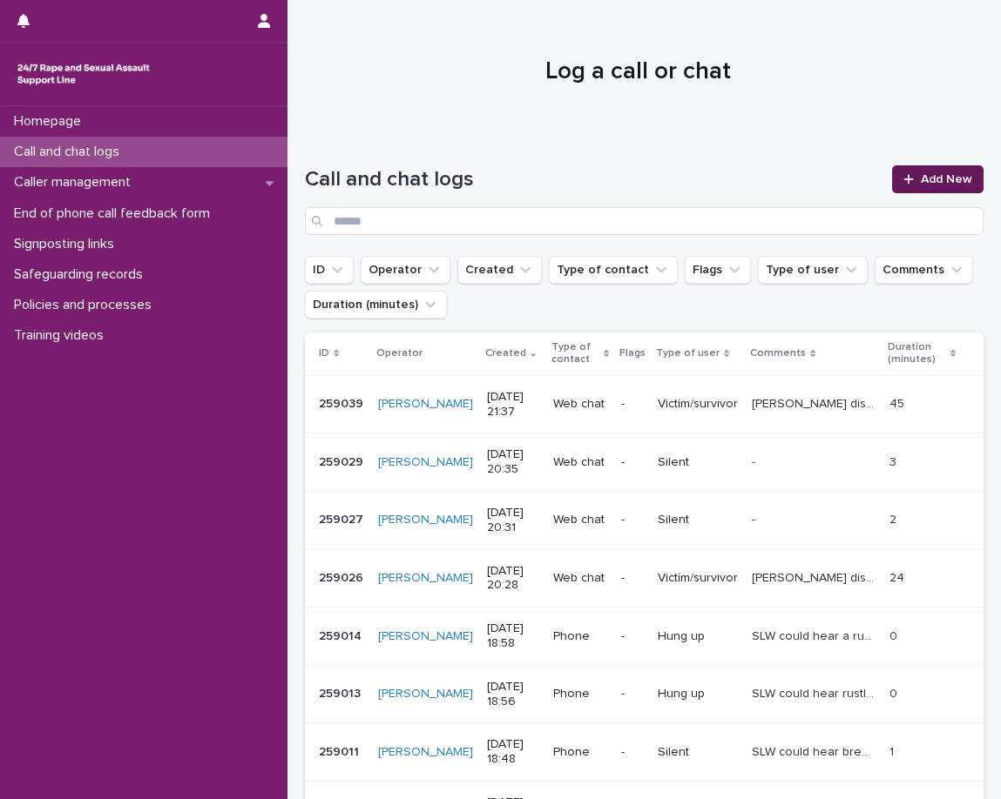
click at [920, 177] on span "Add New" at bounding box center [945, 179] width 51 height 12
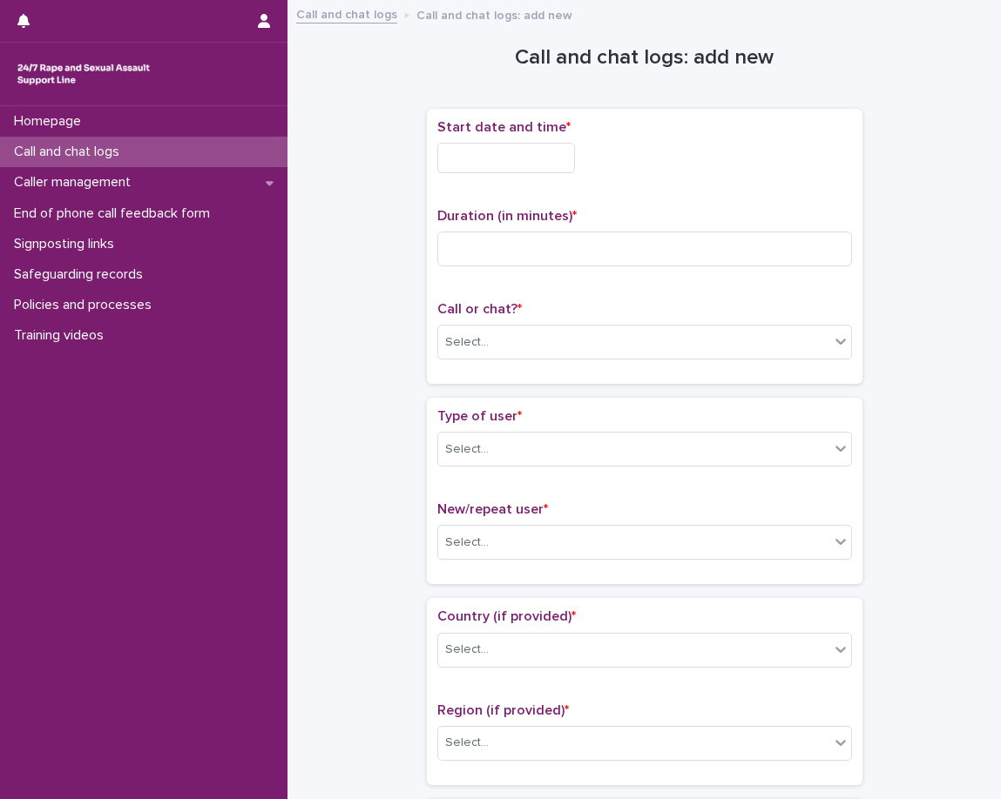
click at [459, 170] on input "text" at bounding box center [506, 158] width 138 height 30
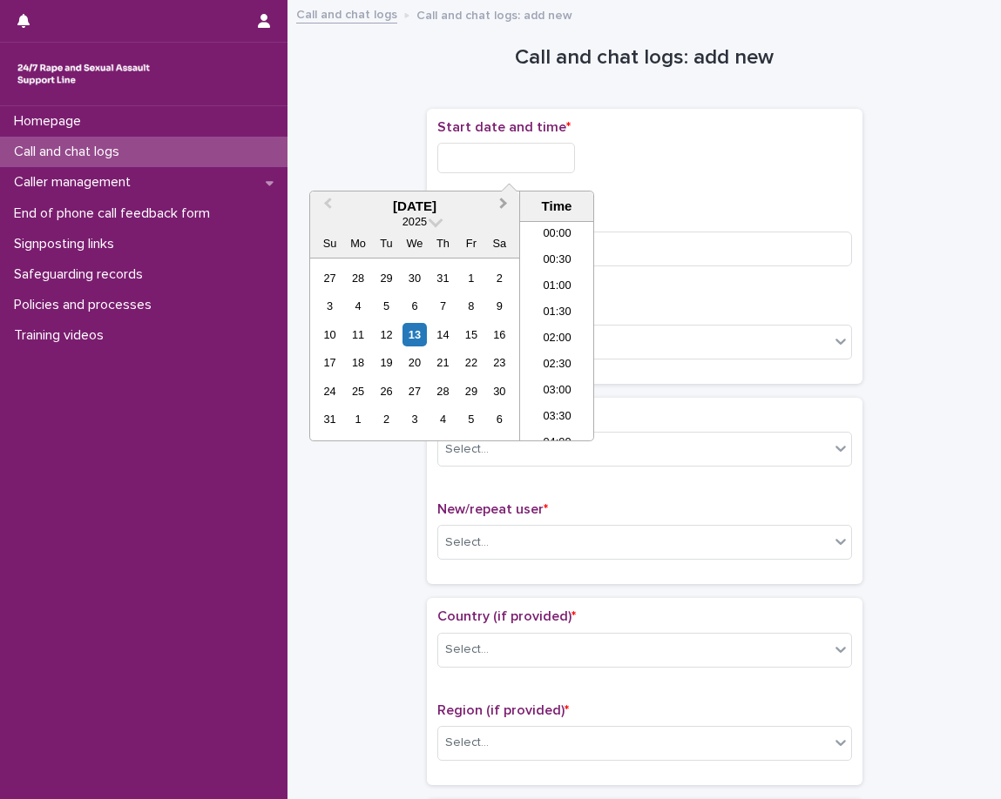
scroll to position [1028, 0]
drag, startPoint x: 559, startPoint y: 330, endPoint x: 558, endPoint y: 317, distance: 13.1
click at [559, 328] on li "21:30" at bounding box center [557, 331] width 74 height 26
click at [562, 166] on input "**********" at bounding box center [506, 158] width 138 height 30
type input "**********"
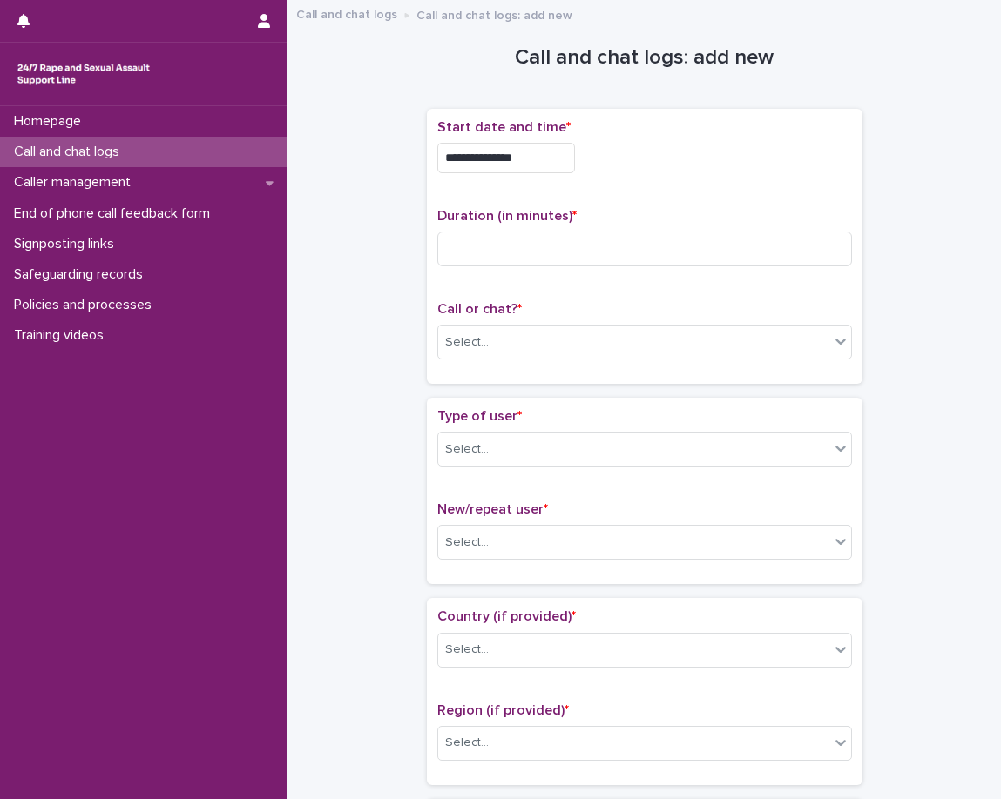
click at [642, 215] on p "Duration (in minutes) *" at bounding box center [644, 216] width 415 height 17
click at [630, 246] on input at bounding box center [644, 249] width 415 height 35
type input "*"
click at [499, 327] on div "Select..." at bounding box center [644, 342] width 415 height 35
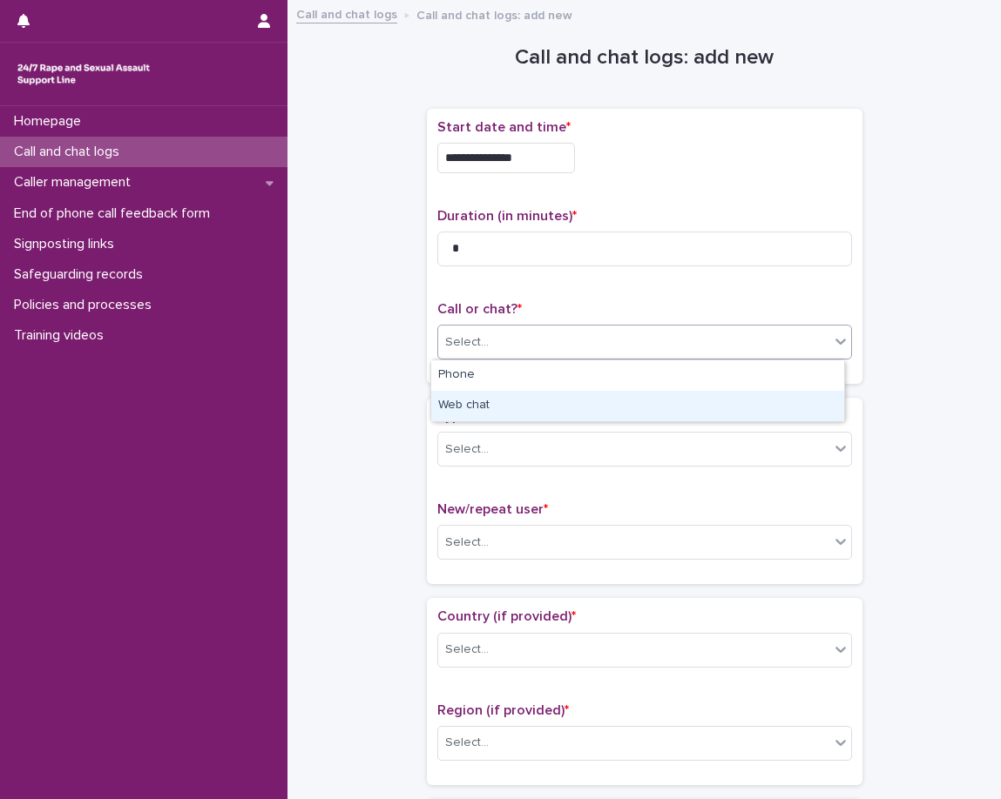
drag, startPoint x: 494, startPoint y: 388, endPoint x: 497, endPoint y: 407, distance: 19.5
click at [497, 407] on div "Web chat" at bounding box center [637, 406] width 413 height 30
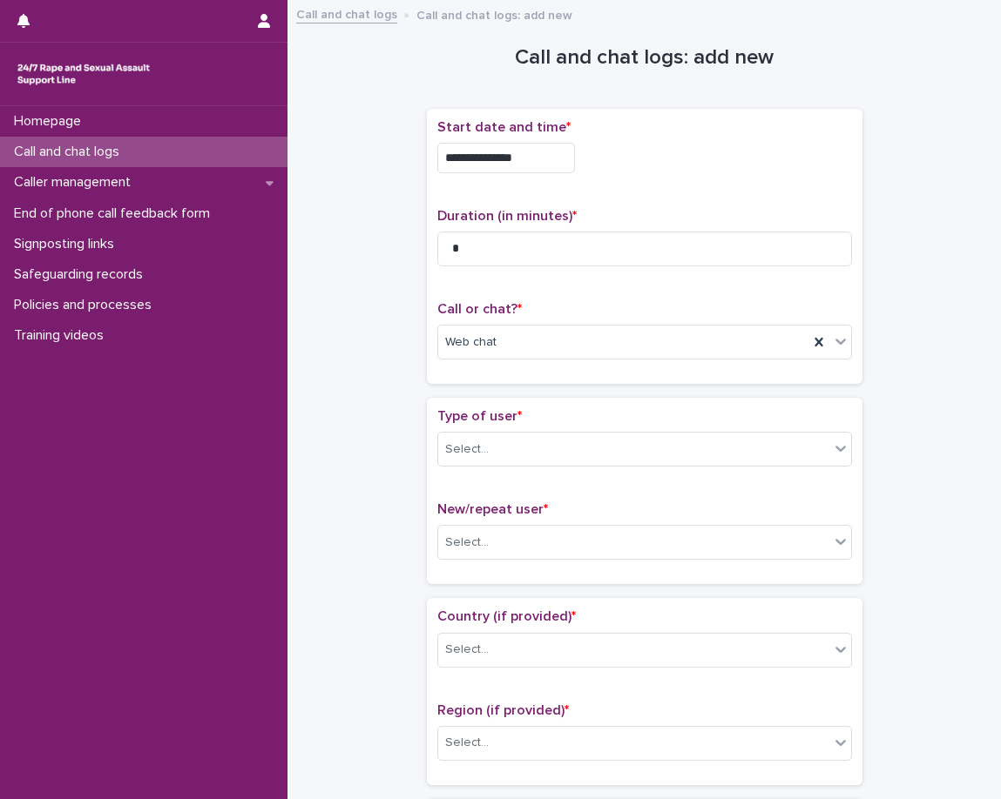
click at [482, 412] on span "Type of user *" at bounding box center [479, 416] width 84 height 14
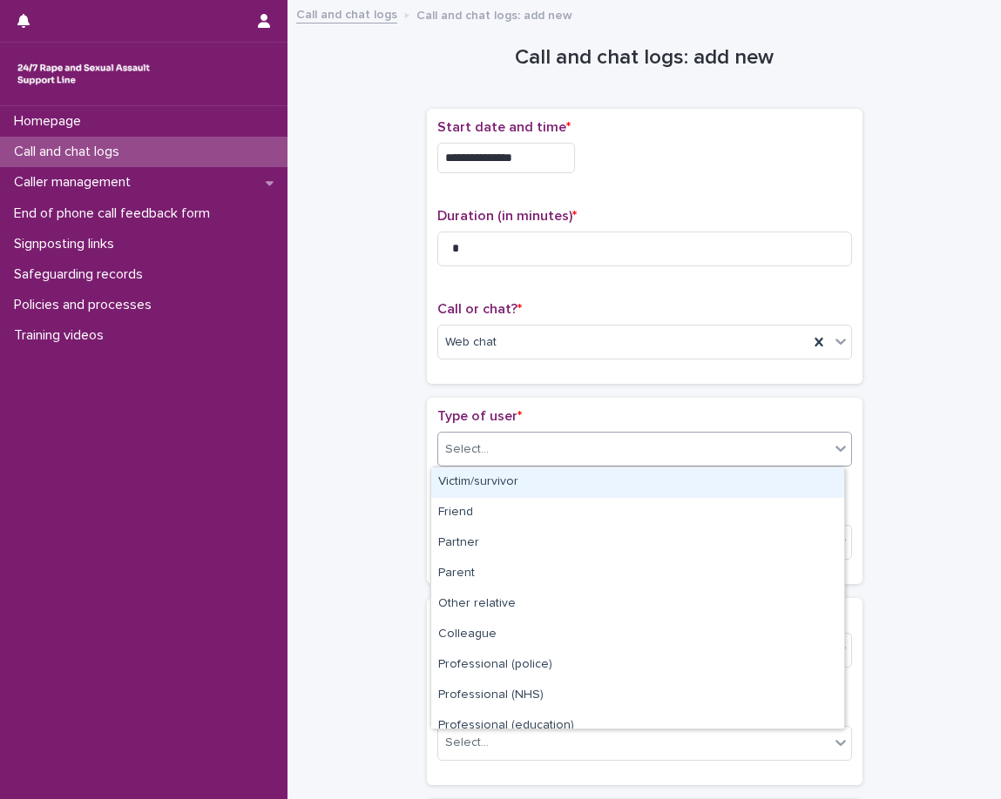
click at [483, 451] on div "Select..." at bounding box center [633, 449] width 391 height 29
click at [547, 455] on div "Select..." at bounding box center [633, 449] width 391 height 29
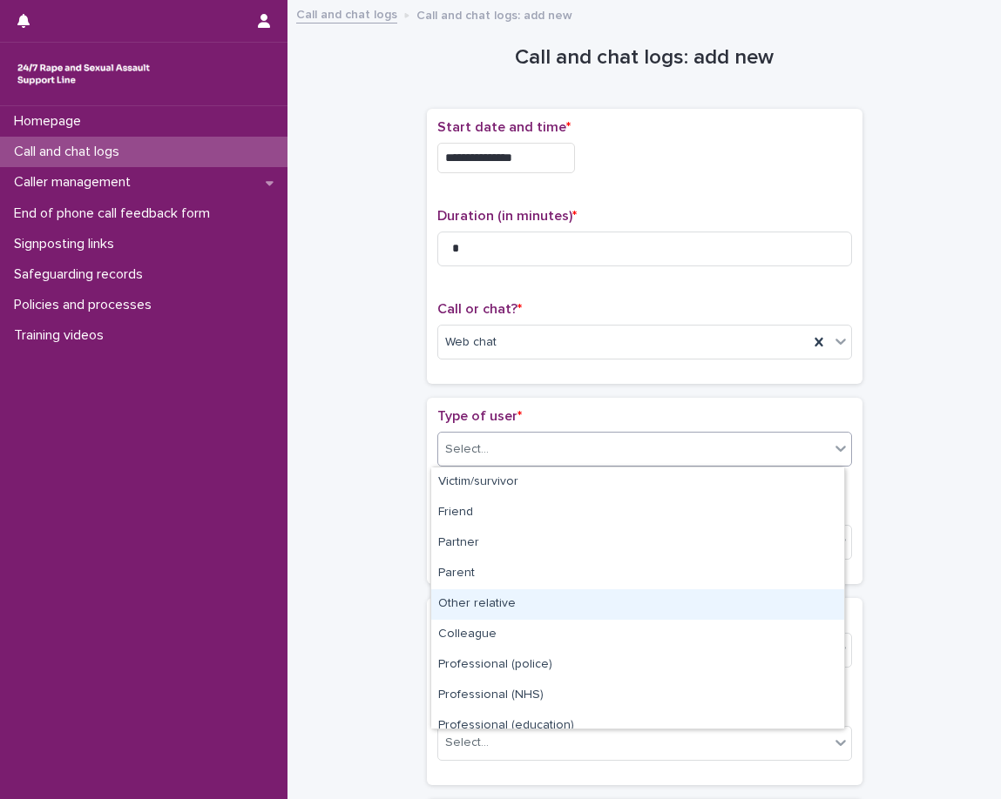
scroll to position [196, 0]
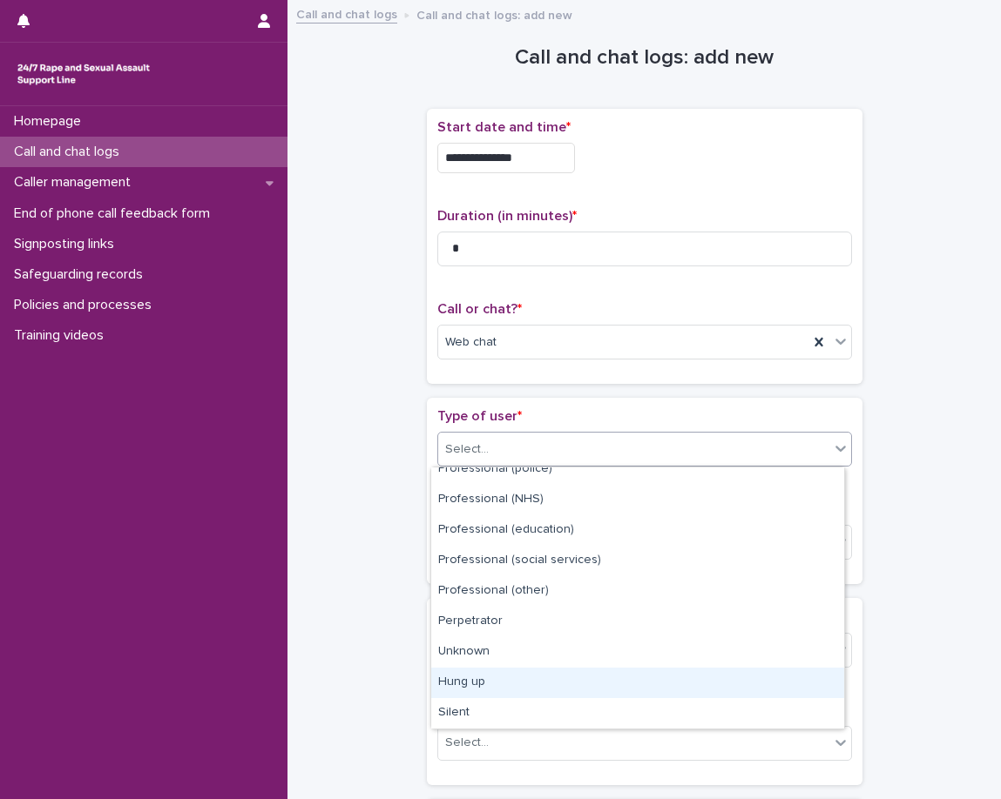
click at [469, 684] on div "Hung up" at bounding box center [637, 683] width 413 height 30
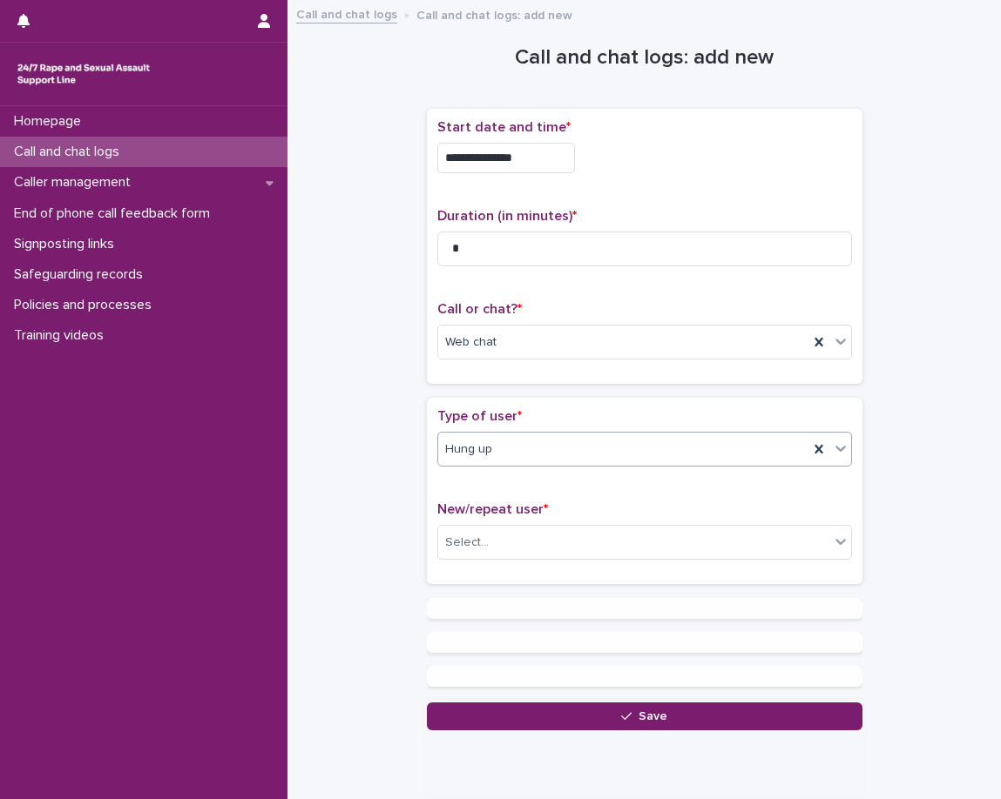
drag, startPoint x: 408, startPoint y: 536, endPoint x: 418, endPoint y: 535, distance: 9.6
click at [408, 534] on div "**********" at bounding box center [644, 370] width 678 height 720
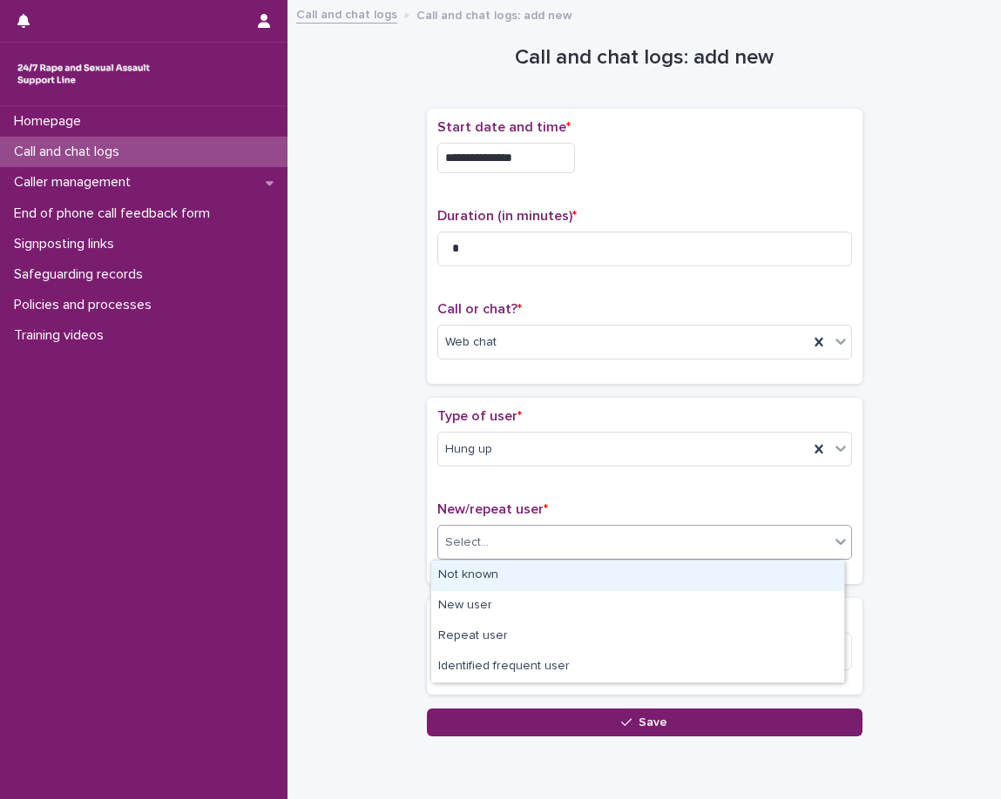
click at [460, 545] on div "Select..." at bounding box center [467, 543] width 44 height 18
click at [474, 577] on div "Not known" at bounding box center [637, 576] width 413 height 30
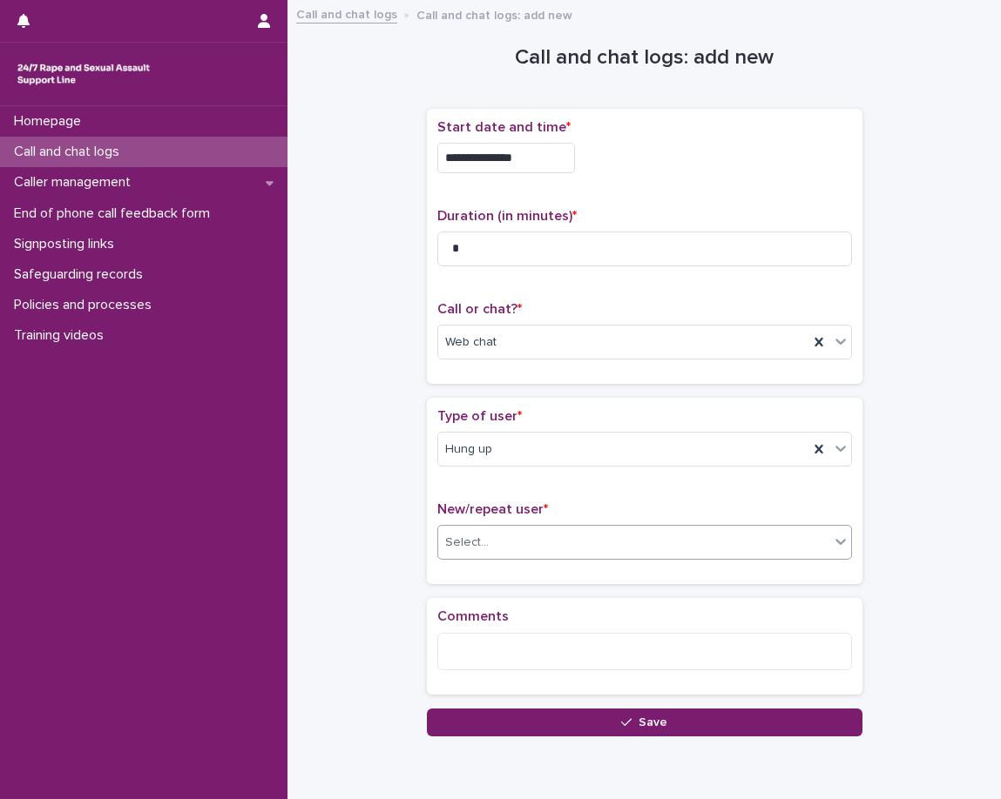
click at [434, 589] on div "Loading... Saving… Type of user * Hung up New/repeat user * option Not known, s…" at bounding box center [644, 498] width 435 height 200
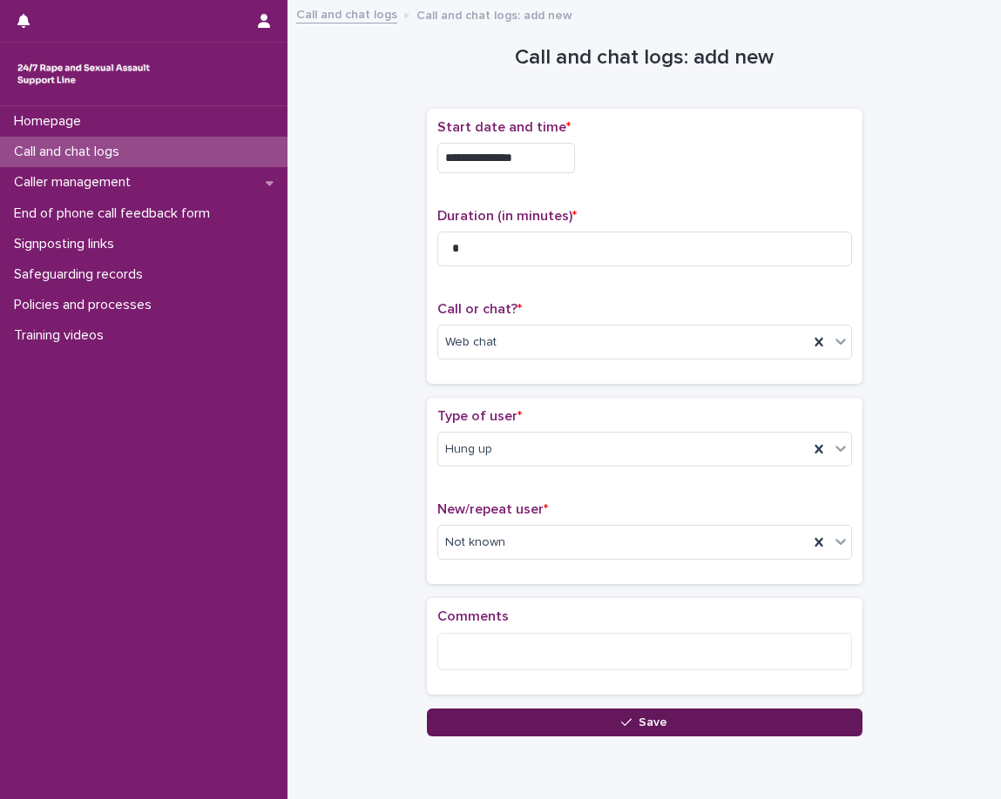
click at [482, 726] on button "Save" at bounding box center [644, 723] width 435 height 28
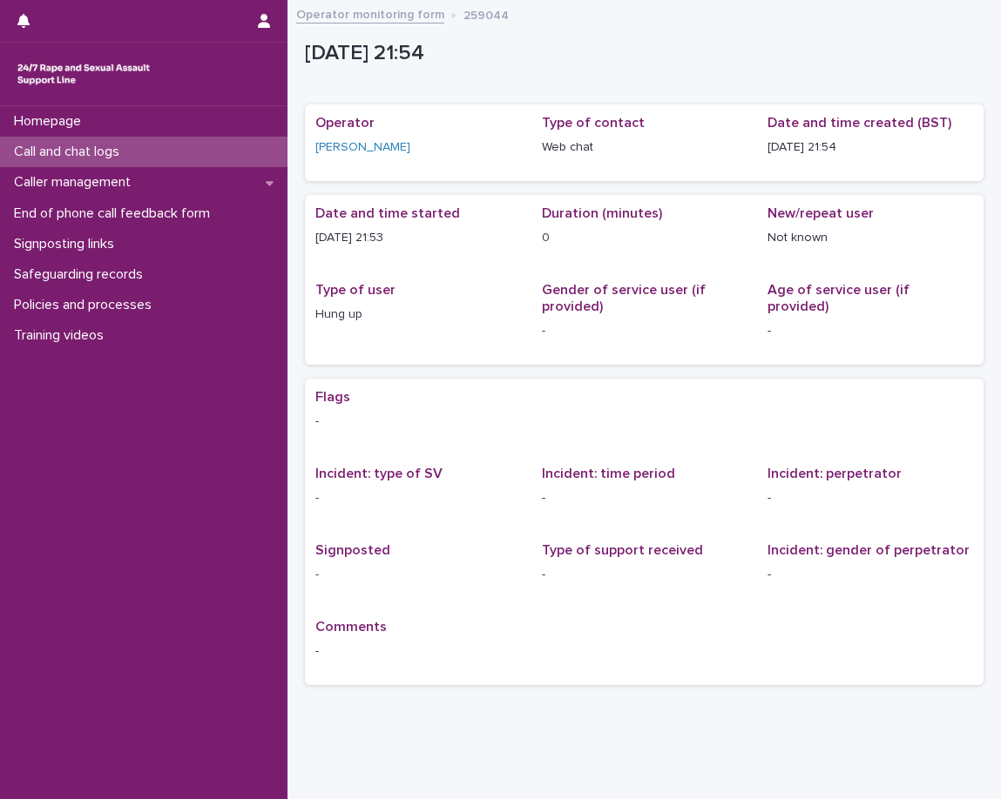
click at [110, 148] on p "Call and chat logs" at bounding box center [70, 152] width 126 height 17
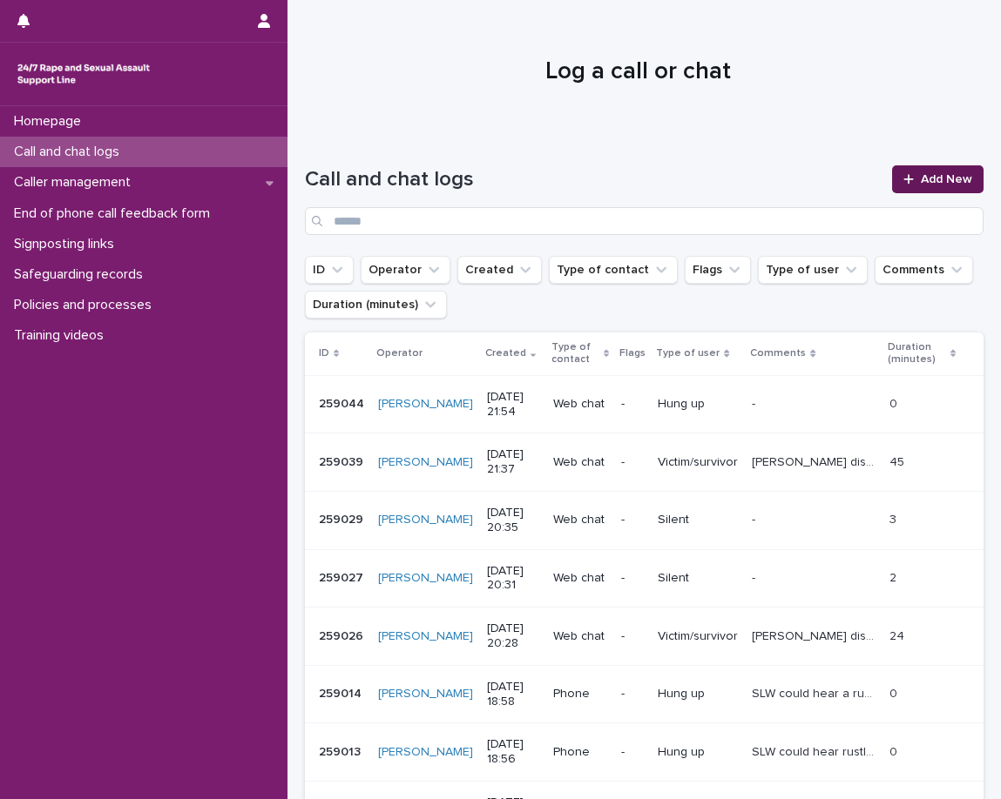
click at [903, 177] on icon at bounding box center [908, 179] width 10 height 12
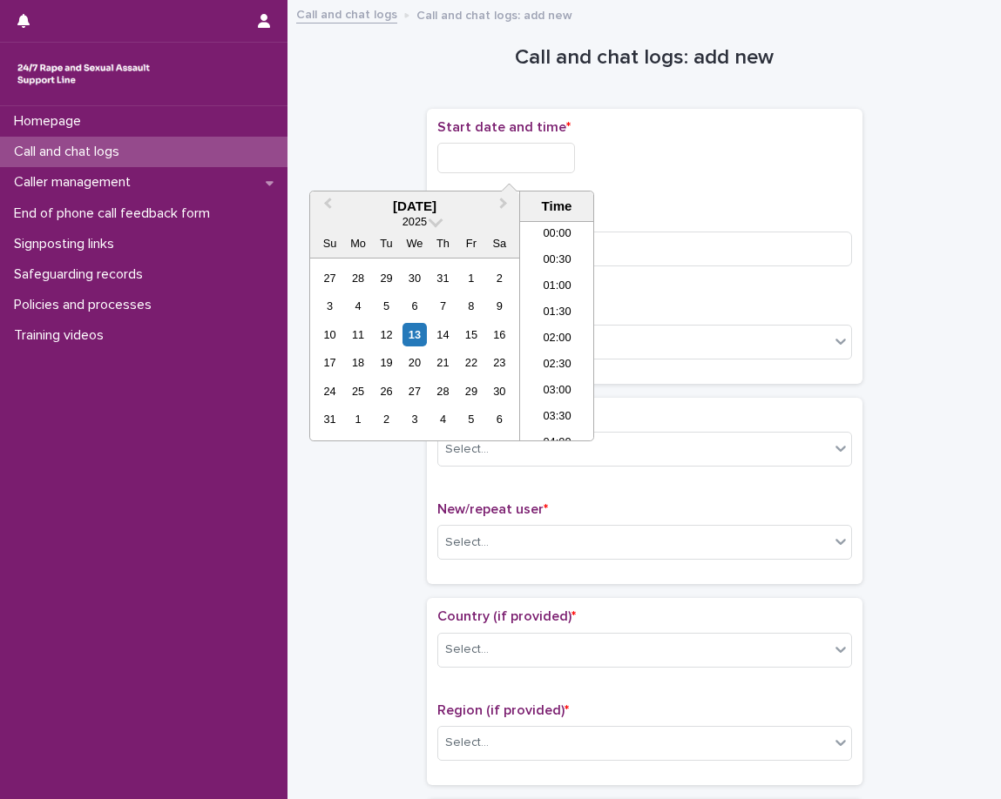
click at [494, 170] on input "text" at bounding box center [506, 158] width 138 height 30
click at [561, 322] on li "21:30" at bounding box center [557, 323] width 74 height 26
click at [575, 148] on input "**********" at bounding box center [506, 158] width 138 height 30
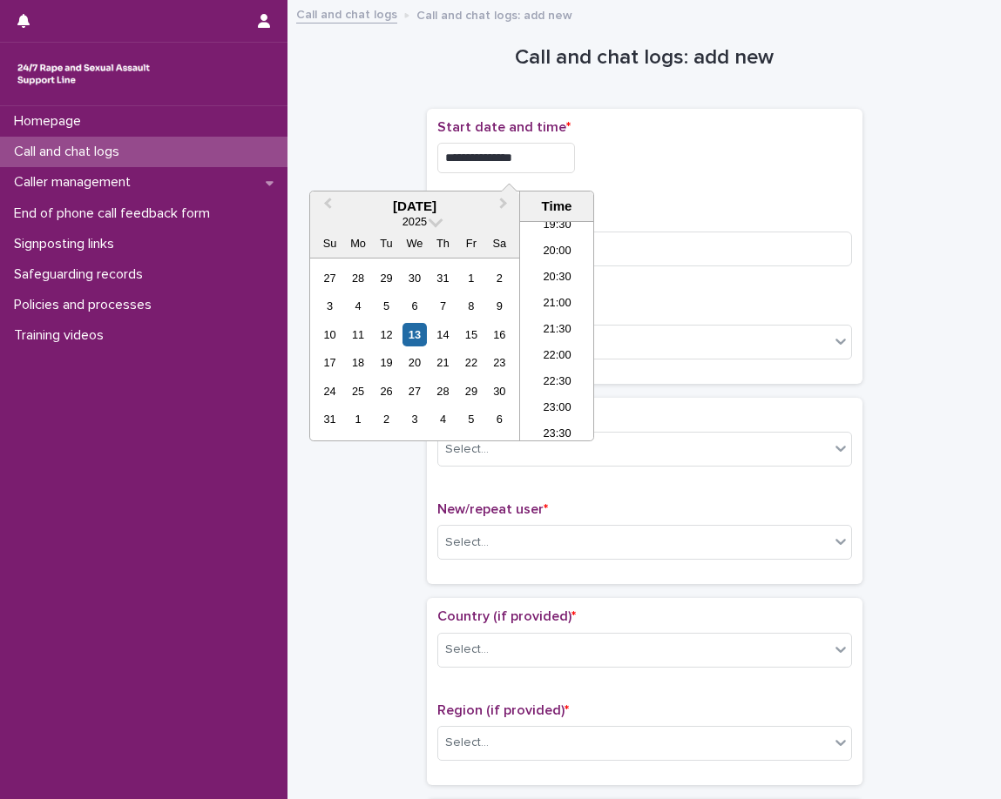
type input "**********"
click at [654, 194] on div "**********" at bounding box center [644, 246] width 415 height 254
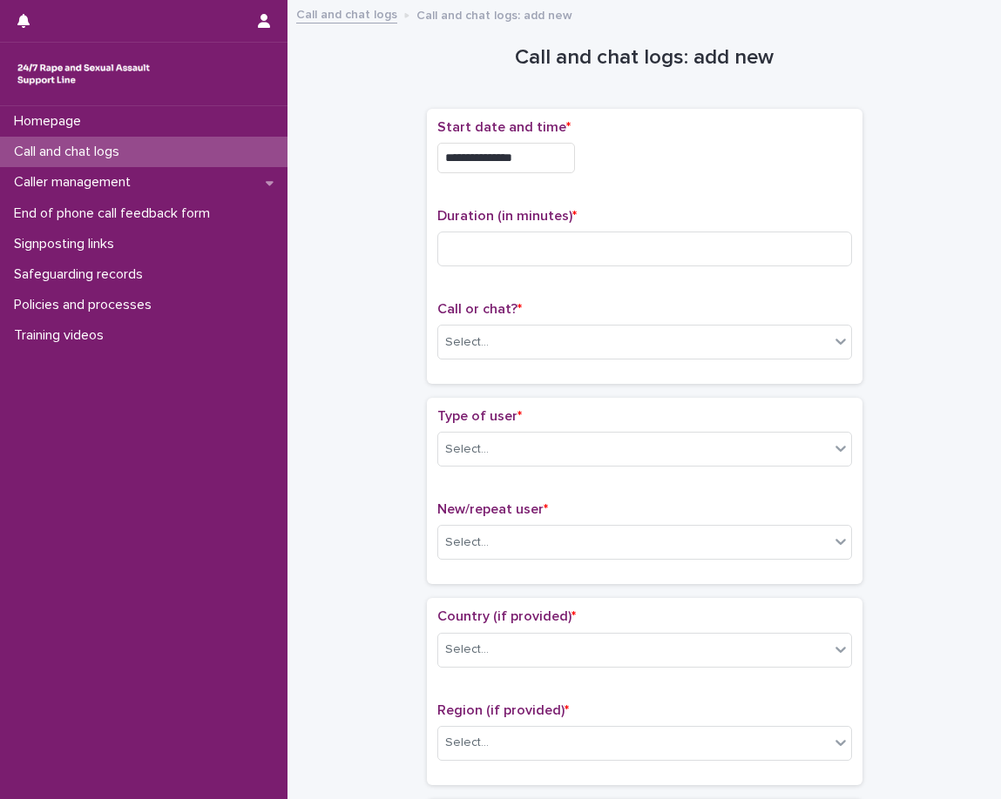
click at [603, 276] on div "Duration (in minutes) *" at bounding box center [644, 244] width 415 height 72
click at [617, 243] on input at bounding box center [644, 249] width 415 height 35
type input "*"
click at [496, 365] on div "Call or chat? * Select..." at bounding box center [644, 337] width 415 height 72
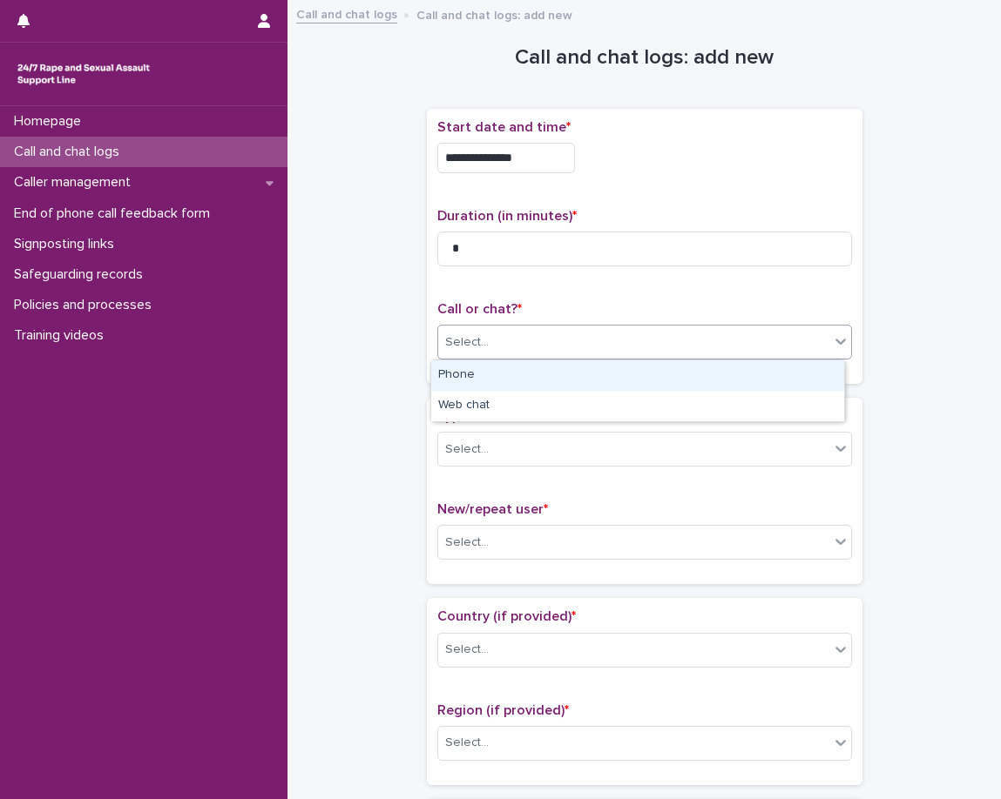
click at [507, 343] on div "Select..." at bounding box center [633, 342] width 391 height 29
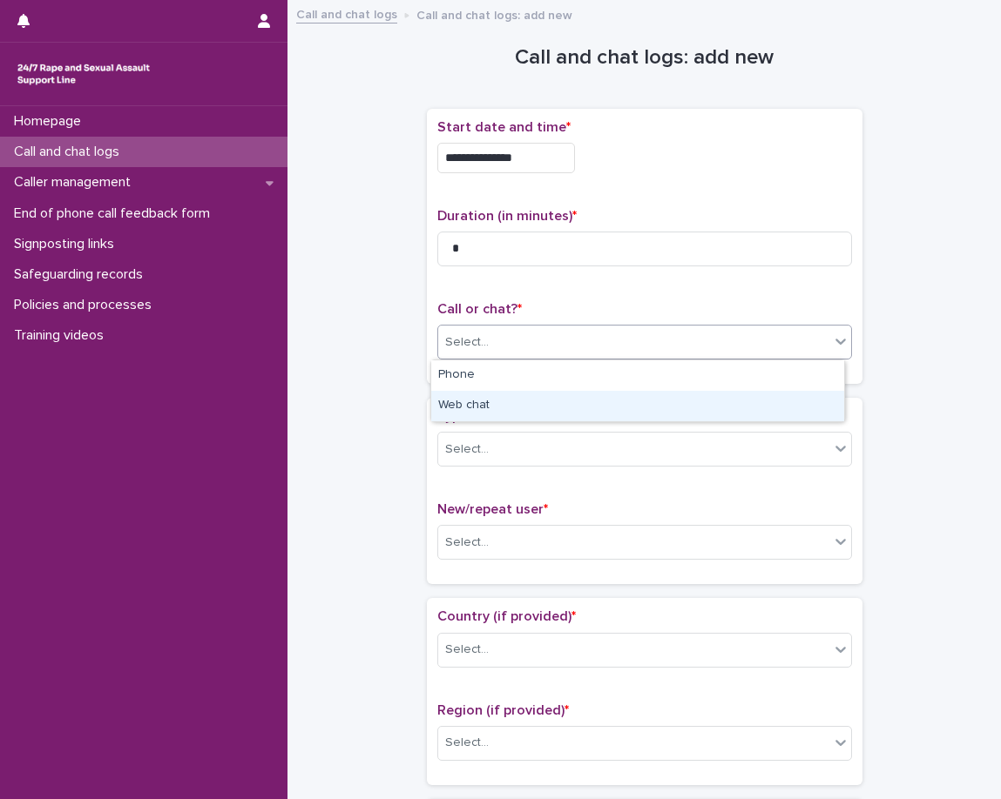
click at [502, 392] on div "Web chat" at bounding box center [637, 406] width 413 height 30
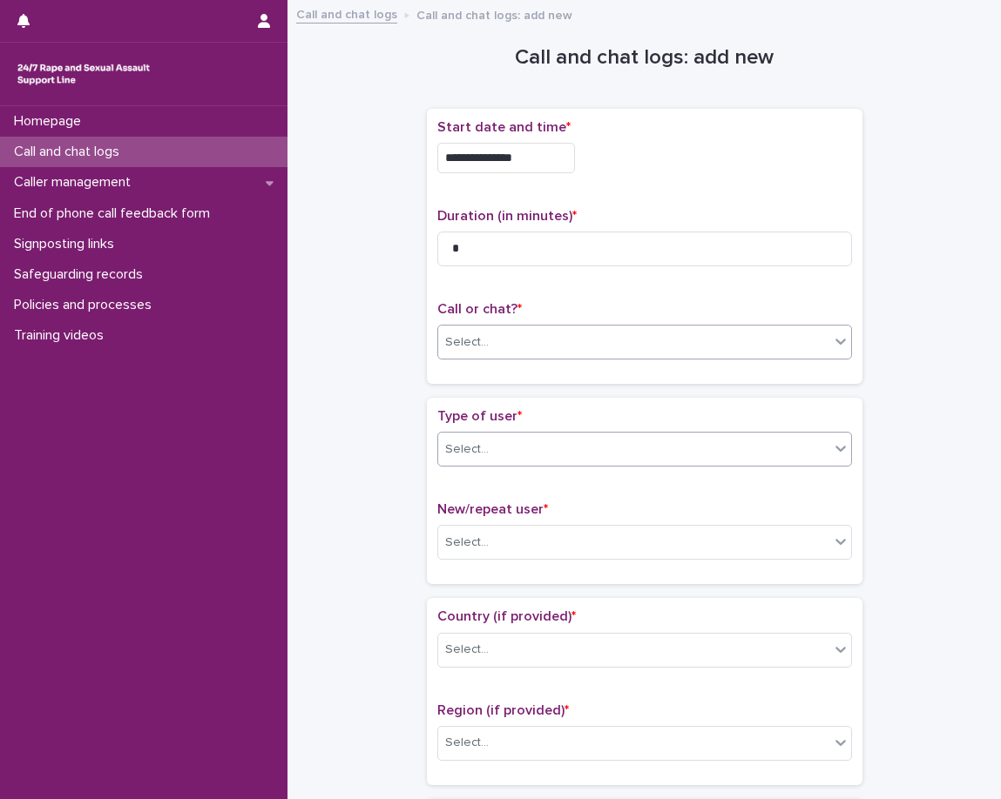
drag, startPoint x: 481, startPoint y: 425, endPoint x: 478, endPoint y: 434, distance: 9.1
click at [481, 428] on div "Type of user * Select..." at bounding box center [644, 444] width 415 height 72
click at [475, 445] on div "Select..." at bounding box center [467, 450] width 44 height 18
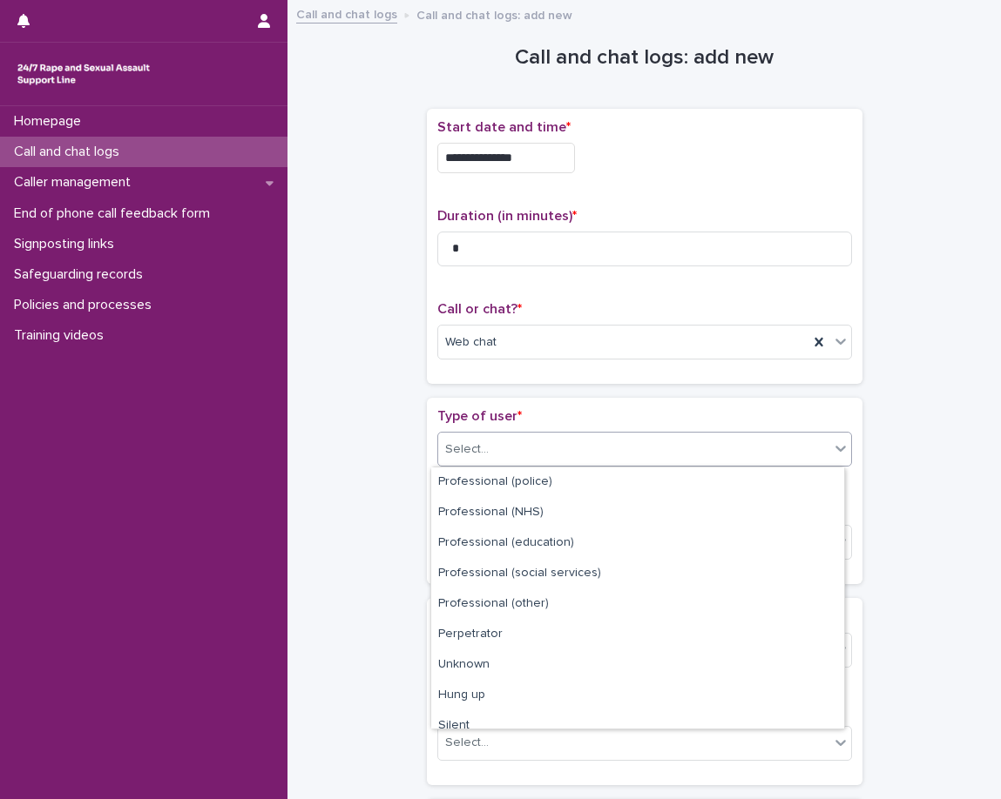
scroll to position [196, 0]
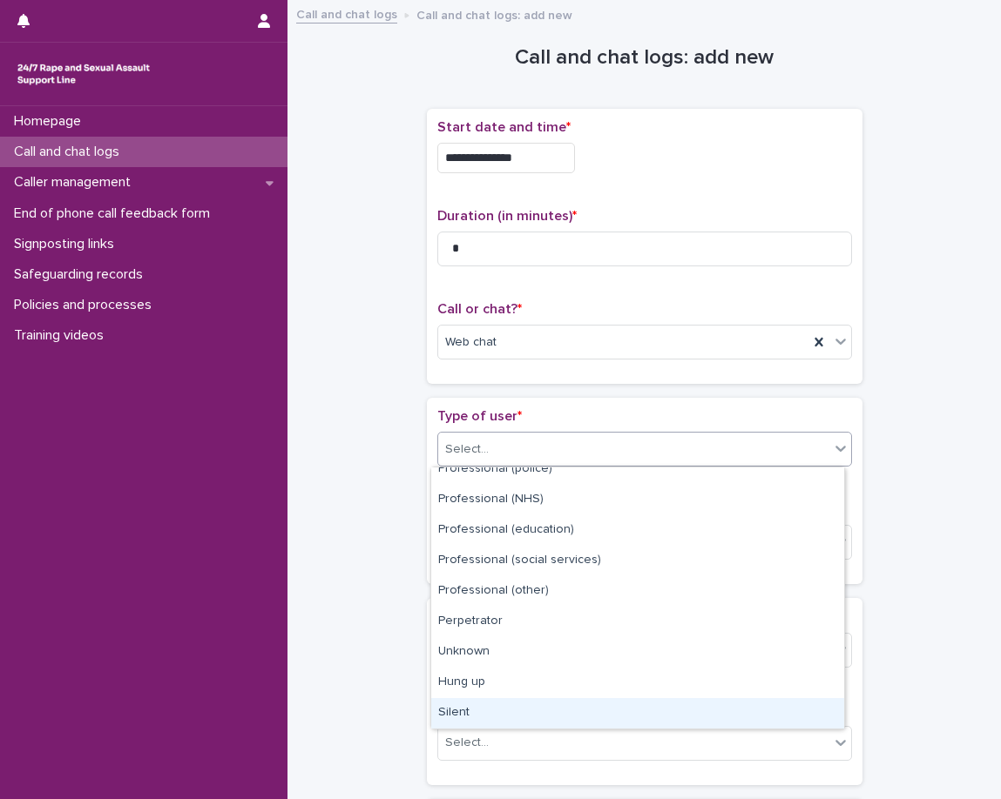
drag, startPoint x: 463, startPoint y: 693, endPoint x: 460, endPoint y: 710, distance: 16.9
click at [460, 712] on div "Silent" at bounding box center [637, 713] width 413 height 30
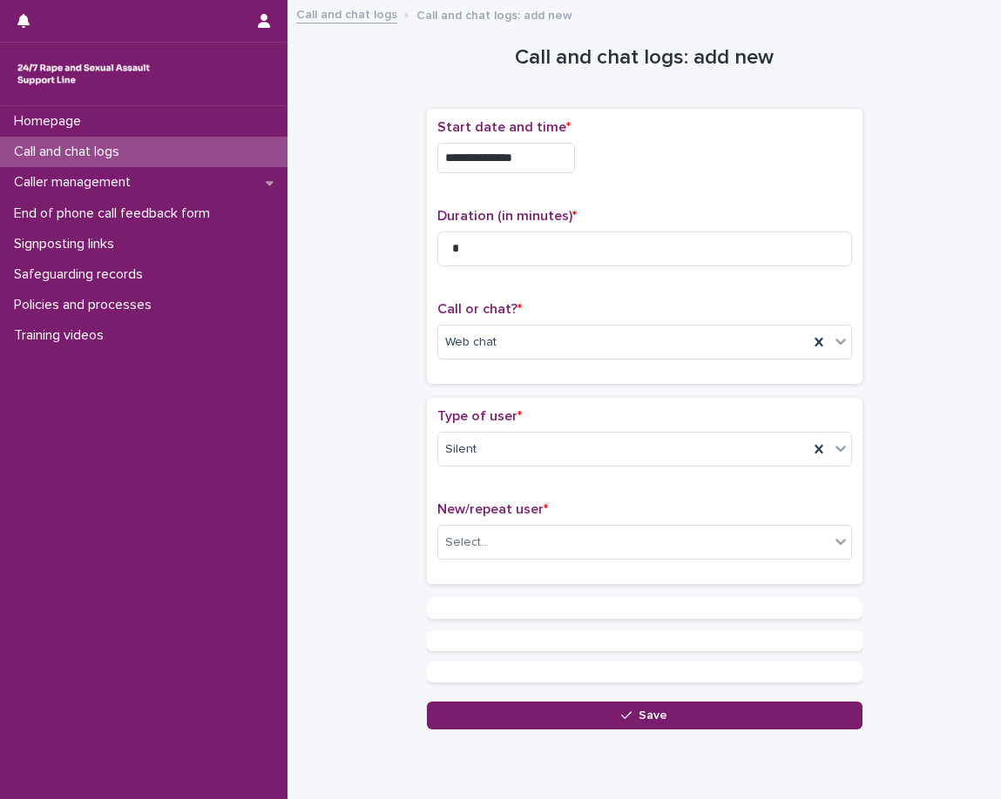
click at [411, 535] on div "**********" at bounding box center [644, 370] width 678 height 720
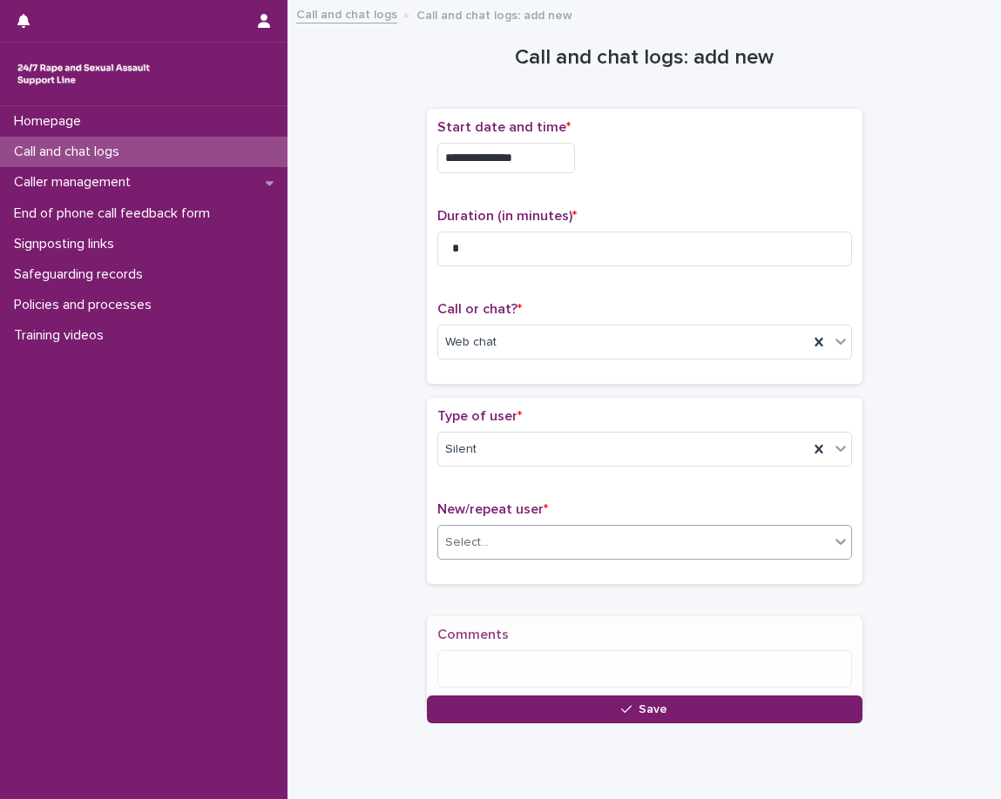
click at [464, 559] on div "Select..." at bounding box center [644, 542] width 415 height 35
drag, startPoint x: 464, startPoint y: 559, endPoint x: 467, endPoint y: 569, distance: 9.9
click at [464, 559] on div "Select..." at bounding box center [644, 542] width 415 height 35
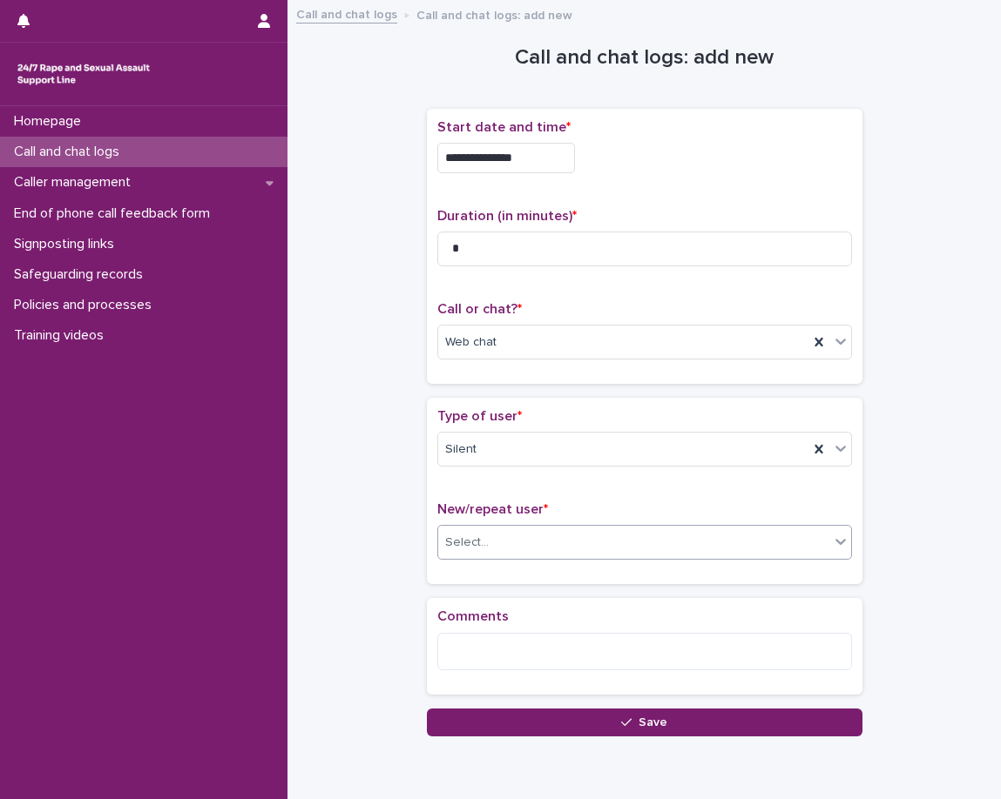
click at [469, 576] on div "Type of user * Silent New/repeat user * 0 results available. Select is focused …" at bounding box center [644, 491] width 435 height 186
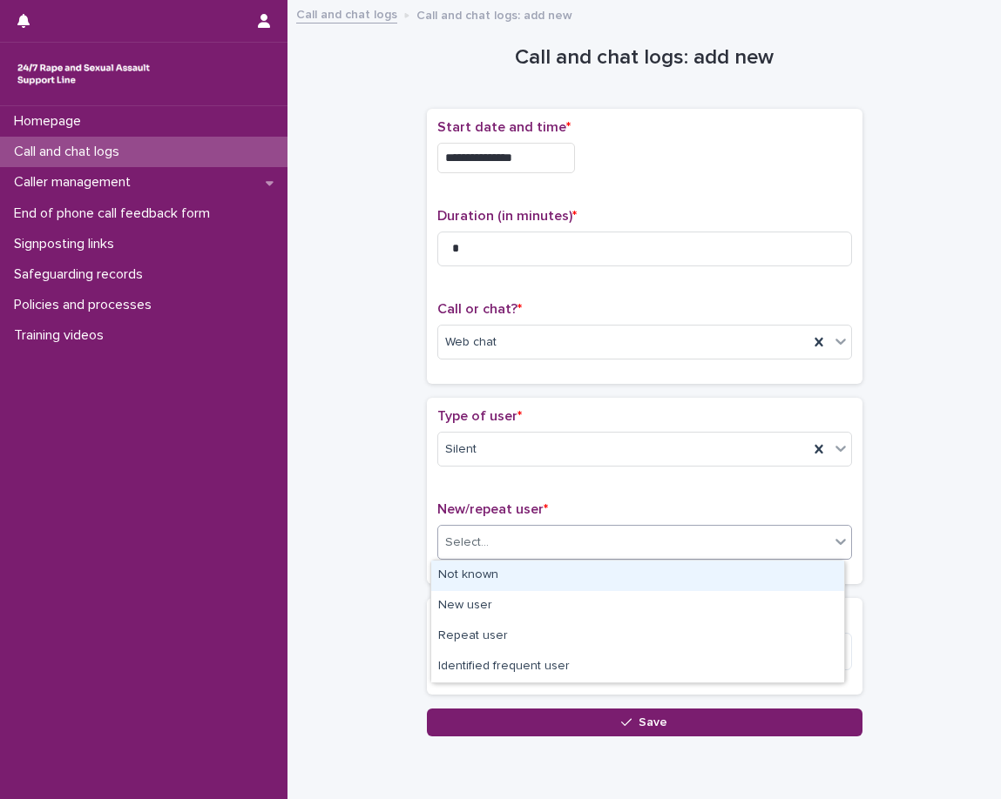
drag, startPoint x: 471, startPoint y: 543, endPoint x: 474, endPoint y: 563, distance: 21.1
click at [475, 546] on div "Select..." at bounding box center [467, 543] width 44 height 18
click at [473, 570] on div "Not known" at bounding box center [637, 576] width 413 height 30
click at [449, 583] on div "Type of user * Silent New/repeat user * option Not known focused, 1 of 4. 4 res…" at bounding box center [644, 491] width 435 height 186
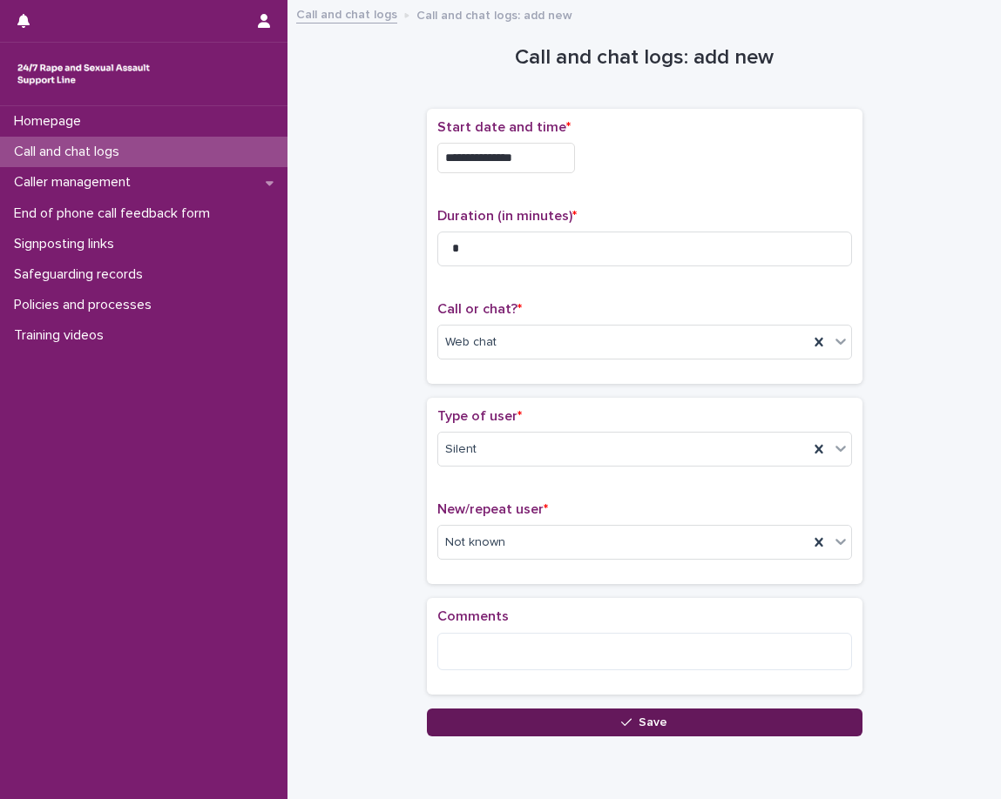
click at [501, 732] on button "Save" at bounding box center [644, 723] width 435 height 28
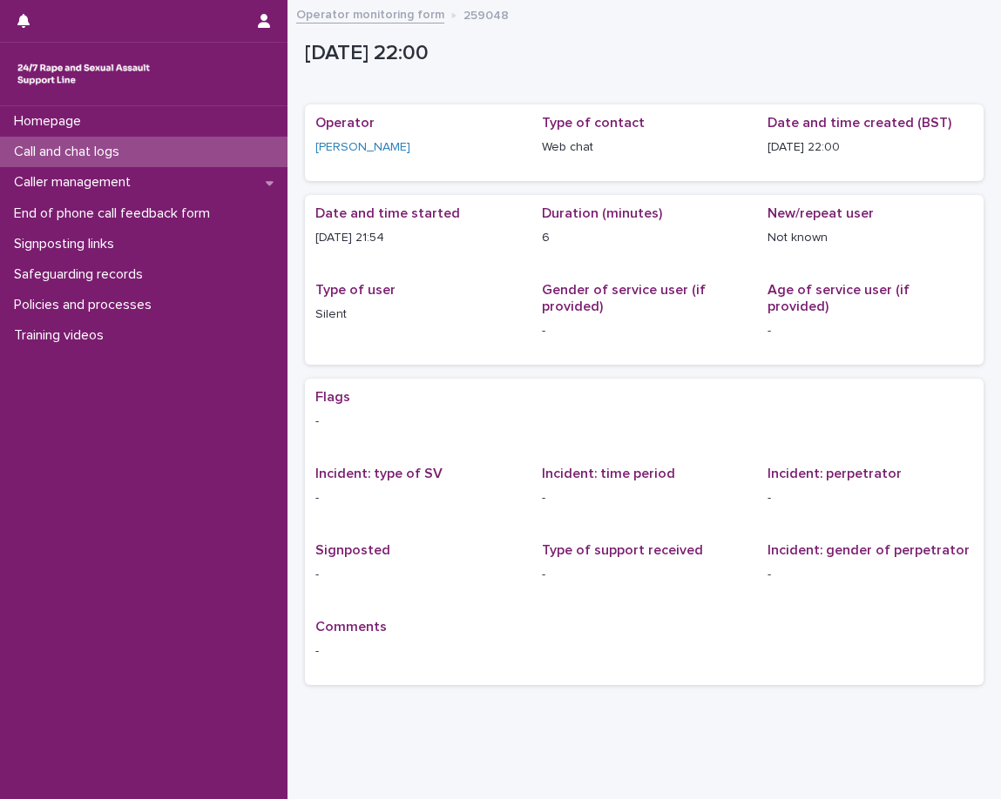
click at [115, 149] on p "Call and chat logs" at bounding box center [70, 152] width 126 height 17
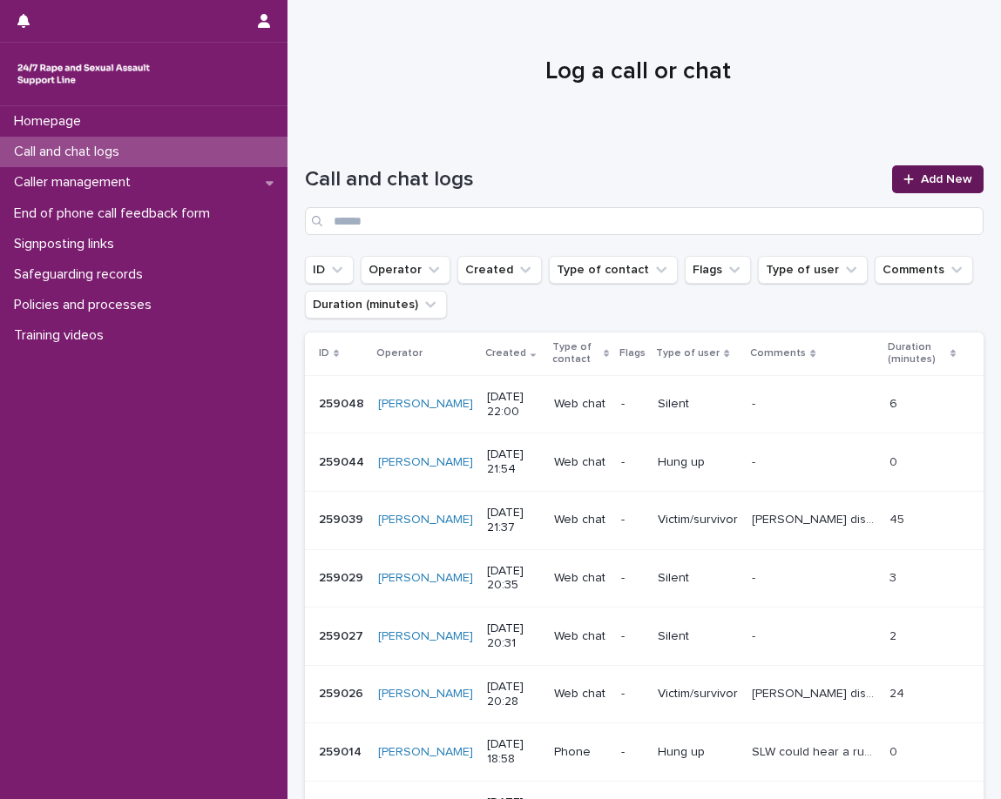
click at [907, 175] on link "Add New" at bounding box center [937, 179] width 91 height 28
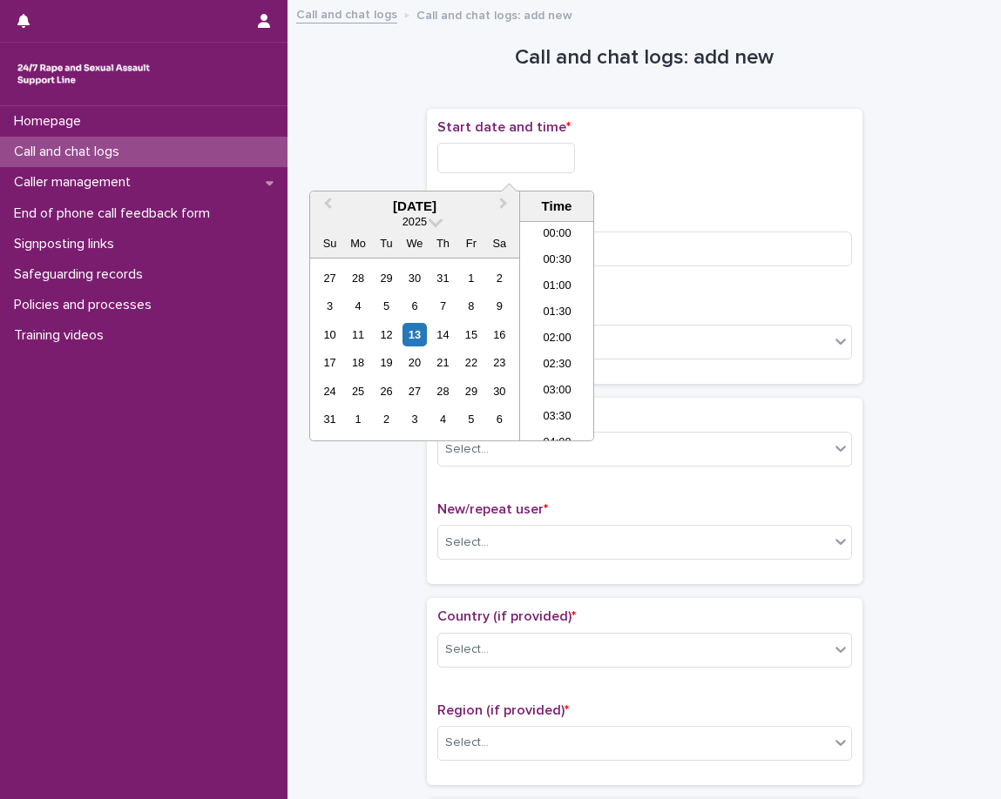
click at [489, 155] on input "text" at bounding box center [506, 158] width 138 height 30
click at [548, 342] on li "22:00" at bounding box center [557, 349] width 74 height 26
click at [575, 163] on input "**********" at bounding box center [506, 158] width 138 height 30
type input "**********"
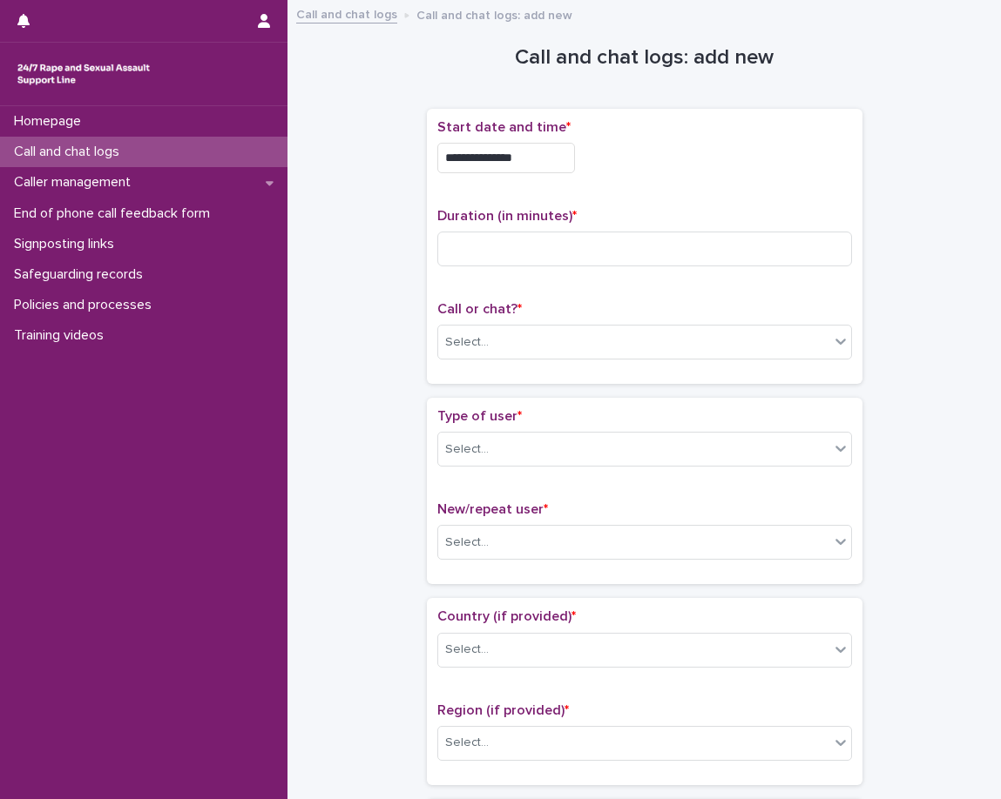
click at [658, 196] on div "**********" at bounding box center [644, 246] width 415 height 254
click at [625, 255] on input at bounding box center [644, 249] width 415 height 35
type input "*"
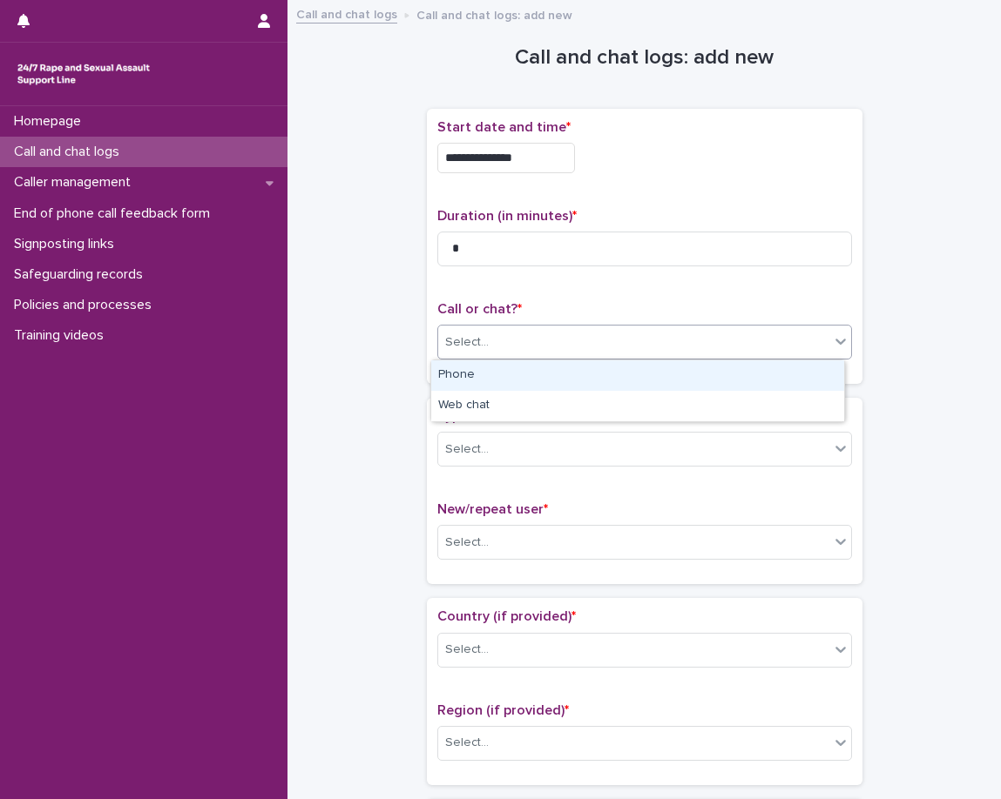
click at [480, 340] on div "Select..." at bounding box center [633, 342] width 391 height 29
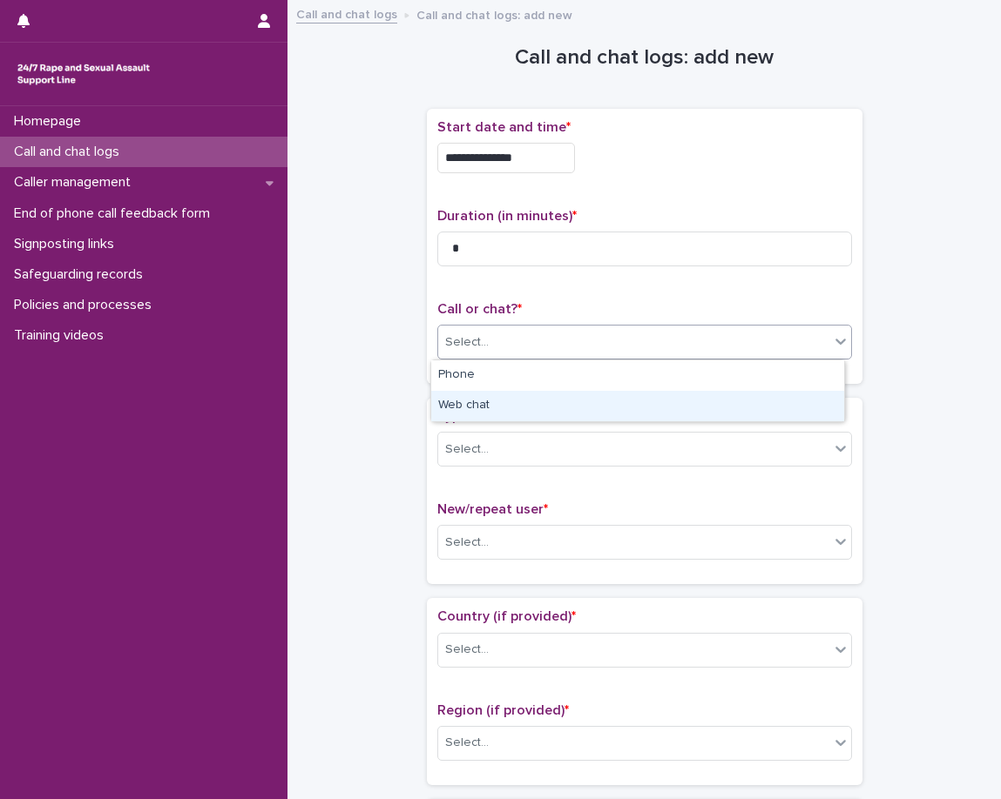
click at [473, 404] on div "Web chat" at bounding box center [637, 406] width 413 height 30
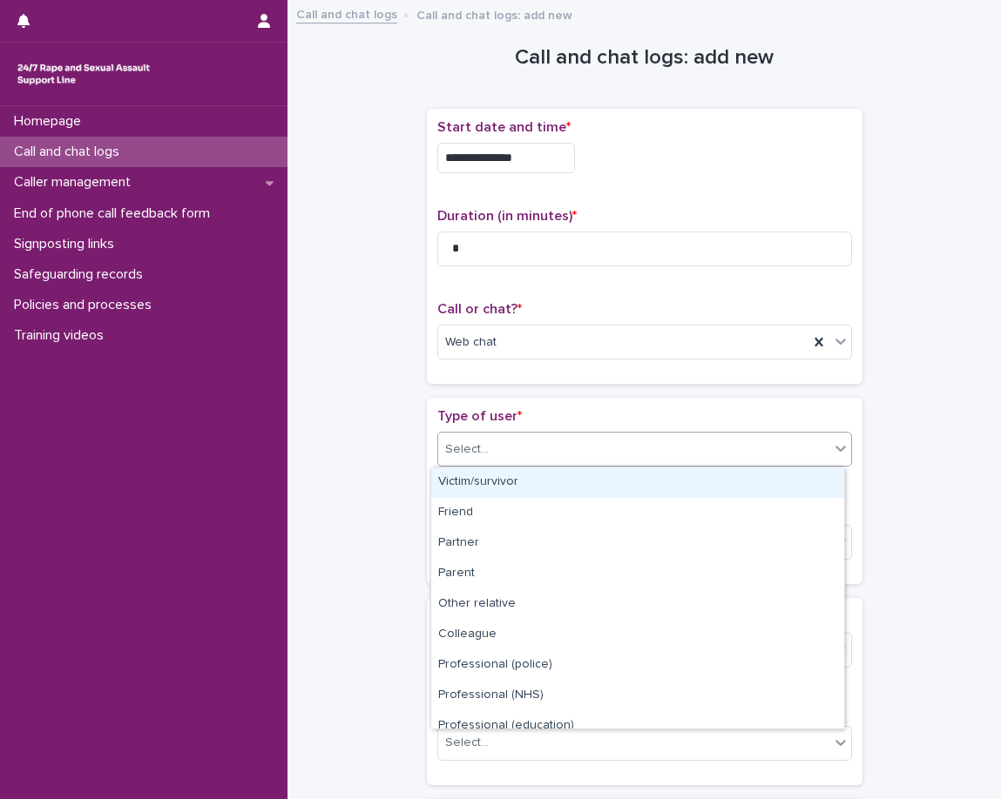
click at [474, 466] on div "Select..." at bounding box center [644, 449] width 415 height 35
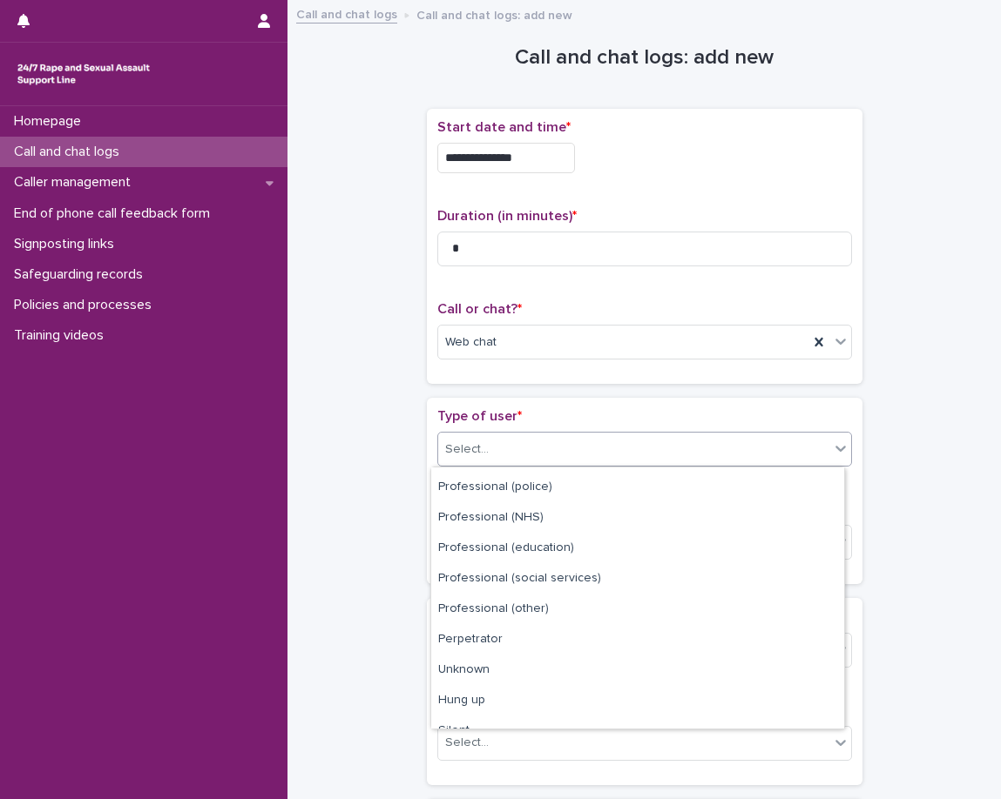
scroll to position [196, 0]
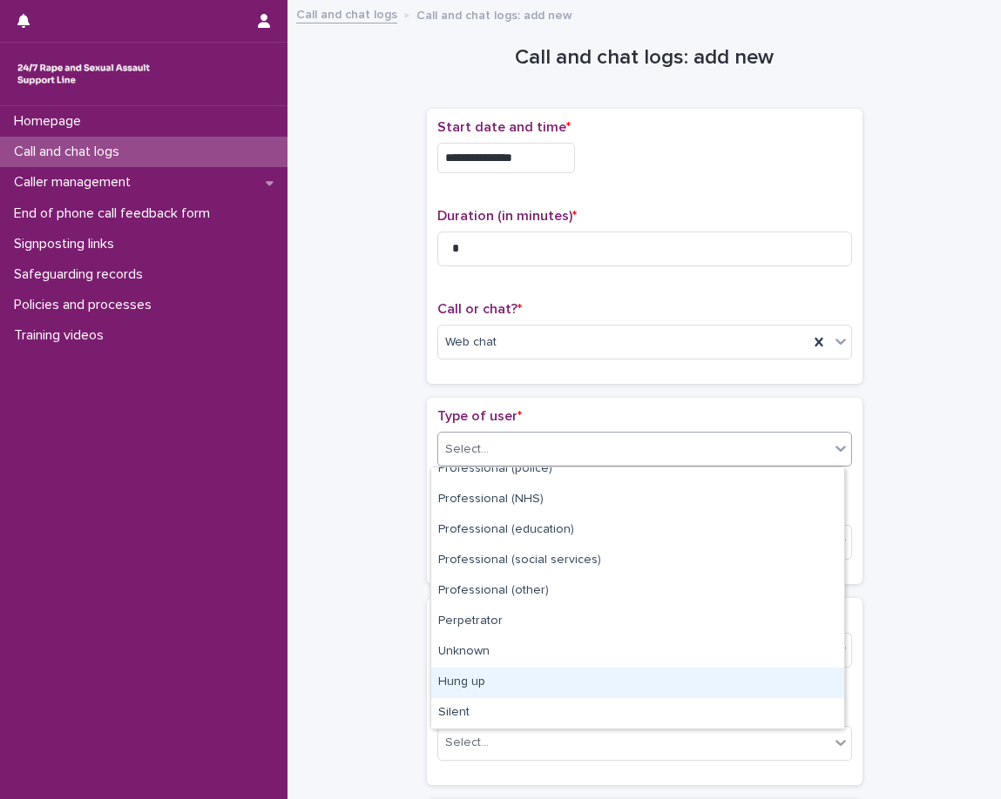
click at [483, 680] on div "Hung up" at bounding box center [637, 683] width 413 height 30
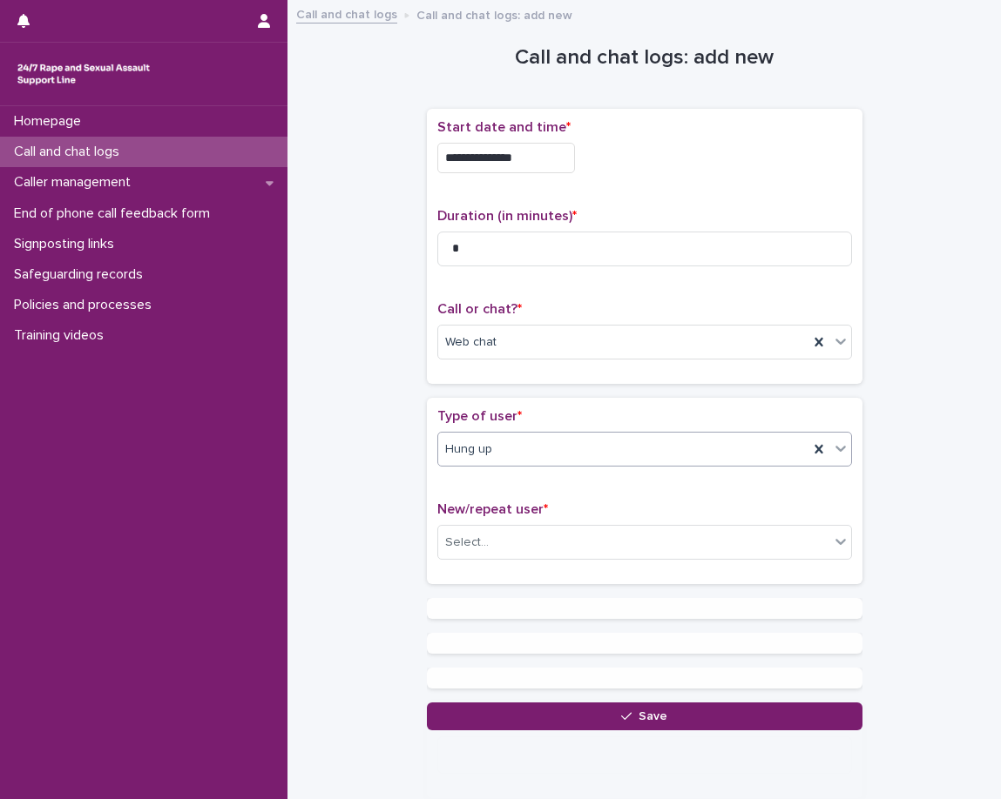
click at [427, 538] on div "Type of user * option Hung up, selected. 0 results available. Select is focused…" at bounding box center [644, 491] width 435 height 186
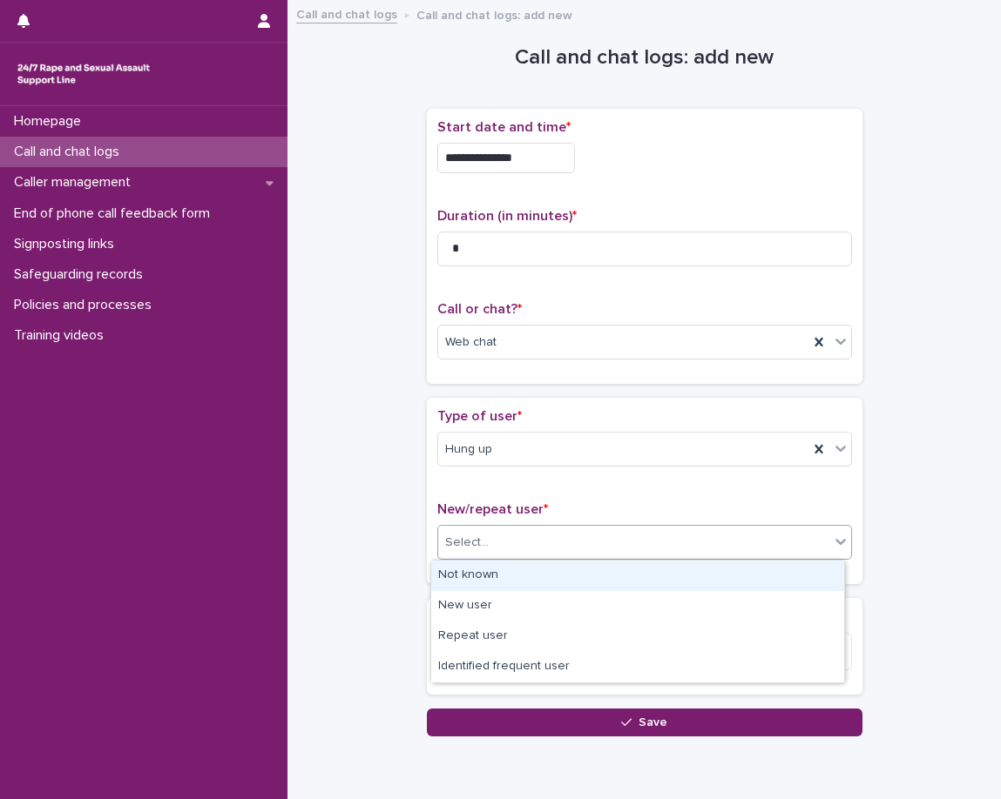
click at [462, 560] on body "**********" at bounding box center [500, 399] width 1001 height 799
click at [469, 588] on div "Not known" at bounding box center [637, 576] width 413 height 30
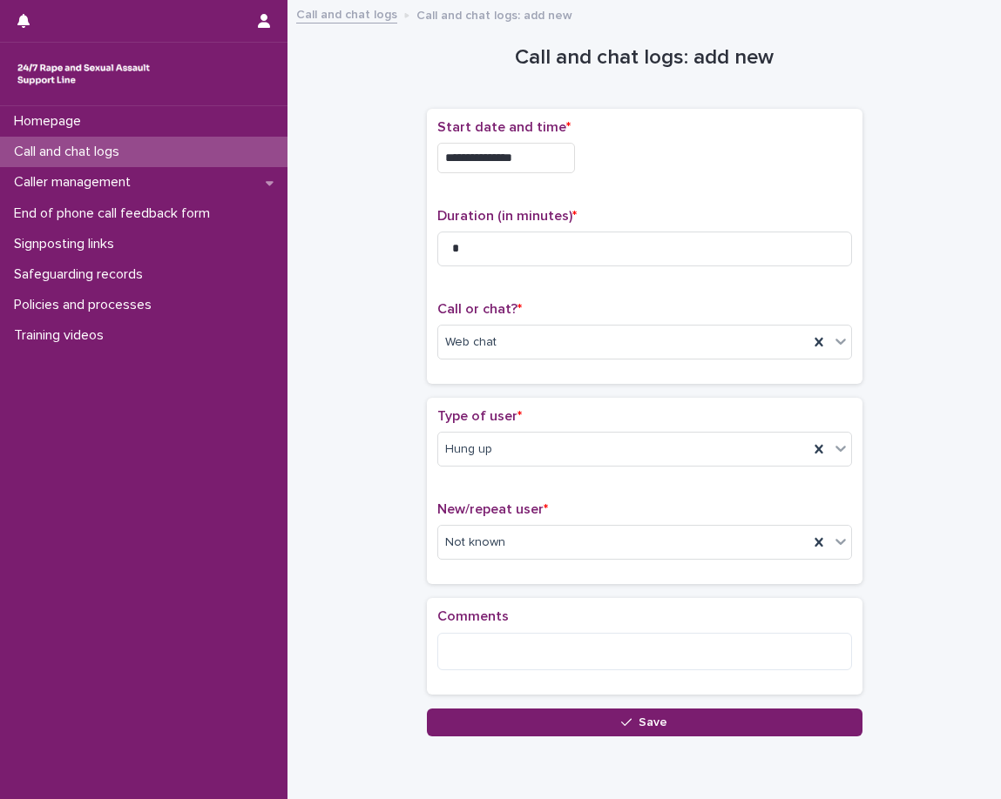
click at [434, 594] on div "Loading... Saving… Type of user * Hung up New/repeat user * Not known" at bounding box center [644, 498] width 435 height 200
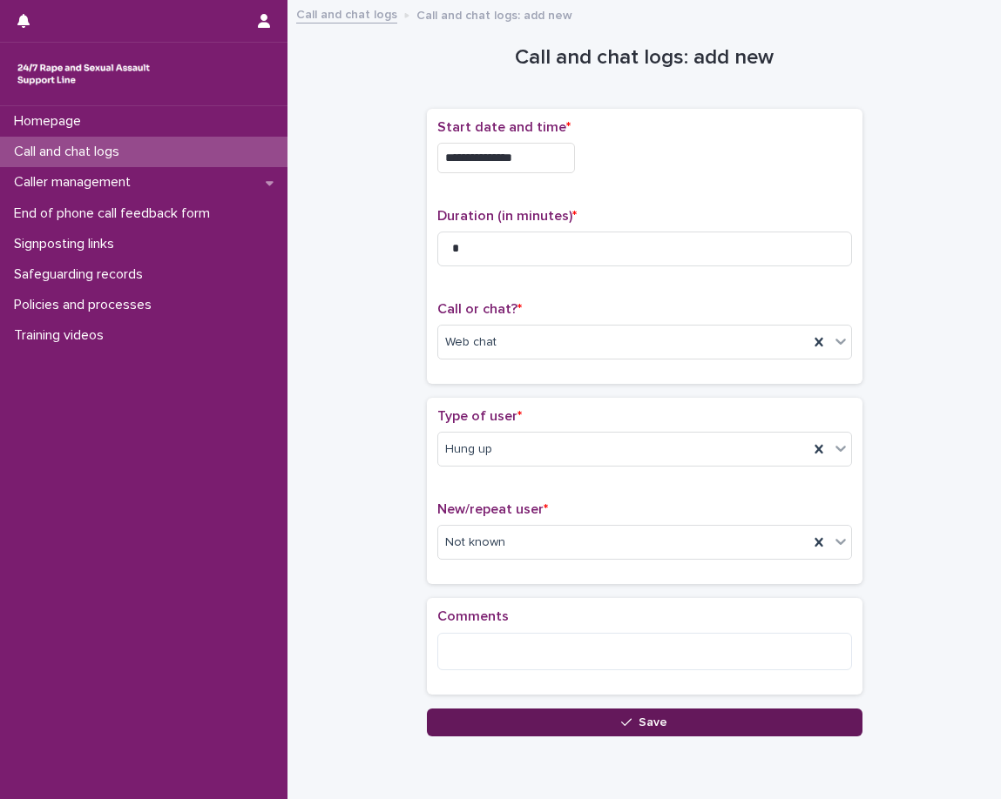
click at [464, 716] on button "Save" at bounding box center [644, 723] width 435 height 28
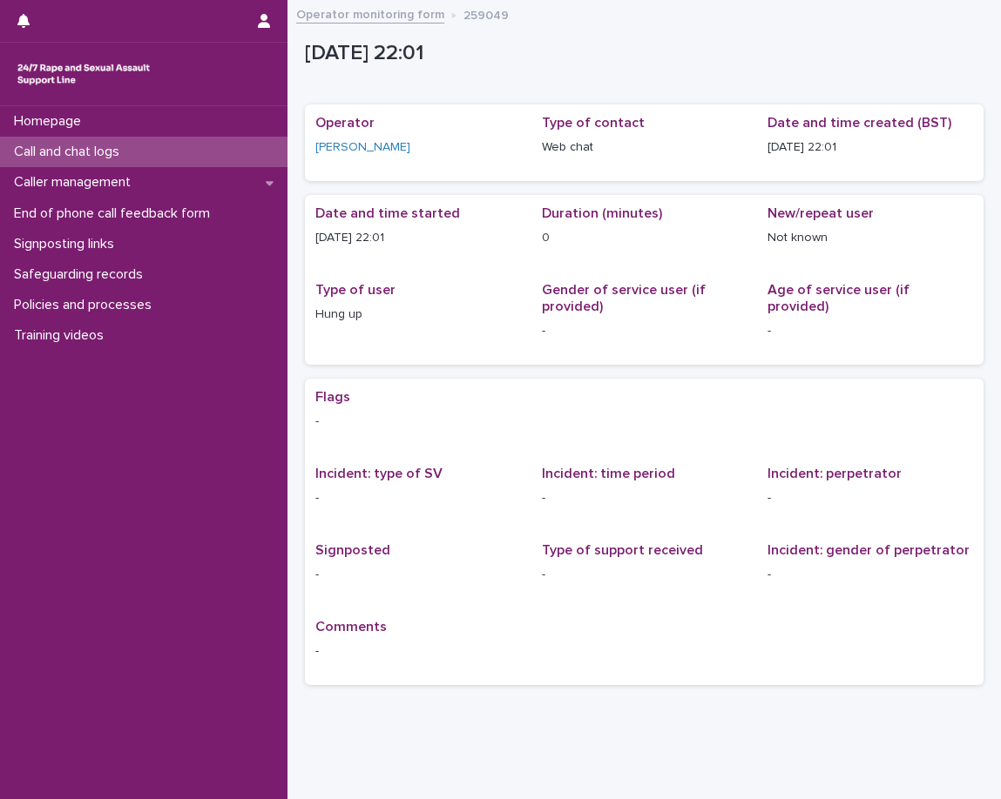
click at [226, 150] on div "Call and chat logs" at bounding box center [143, 152] width 287 height 30
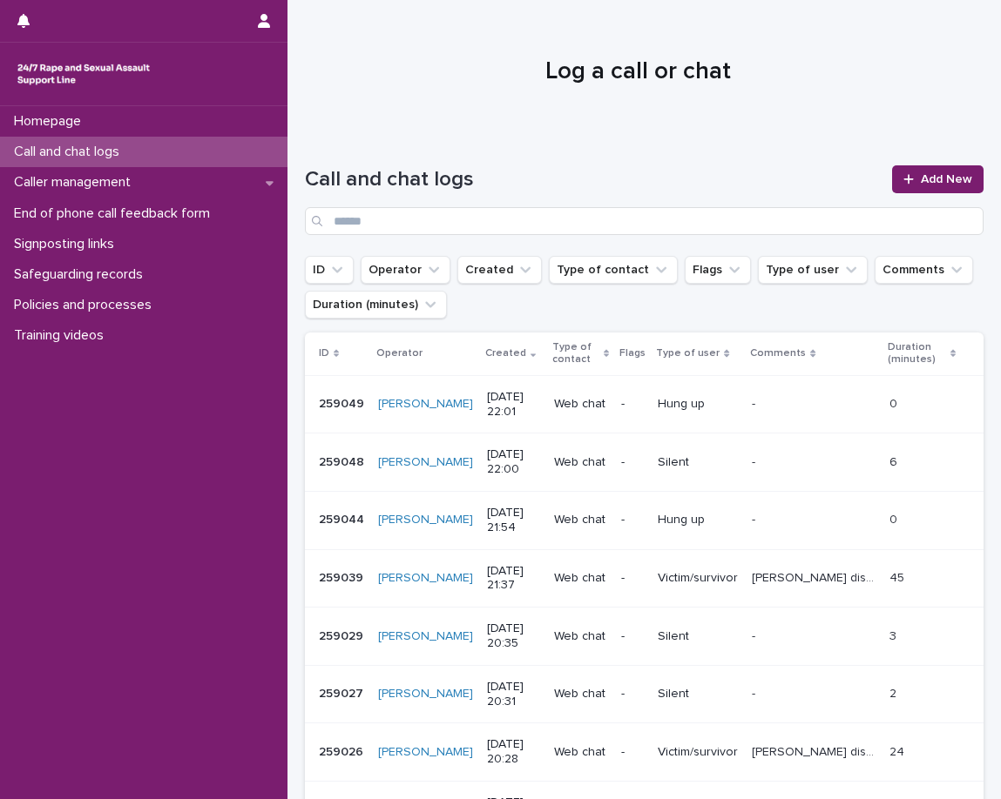
click at [474, 138] on div "Call and chat logs Add New" at bounding box center [644, 193] width 678 height 125
click at [920, 180] on span "Add New" at bounding box center [945, 179] width 51 height 12
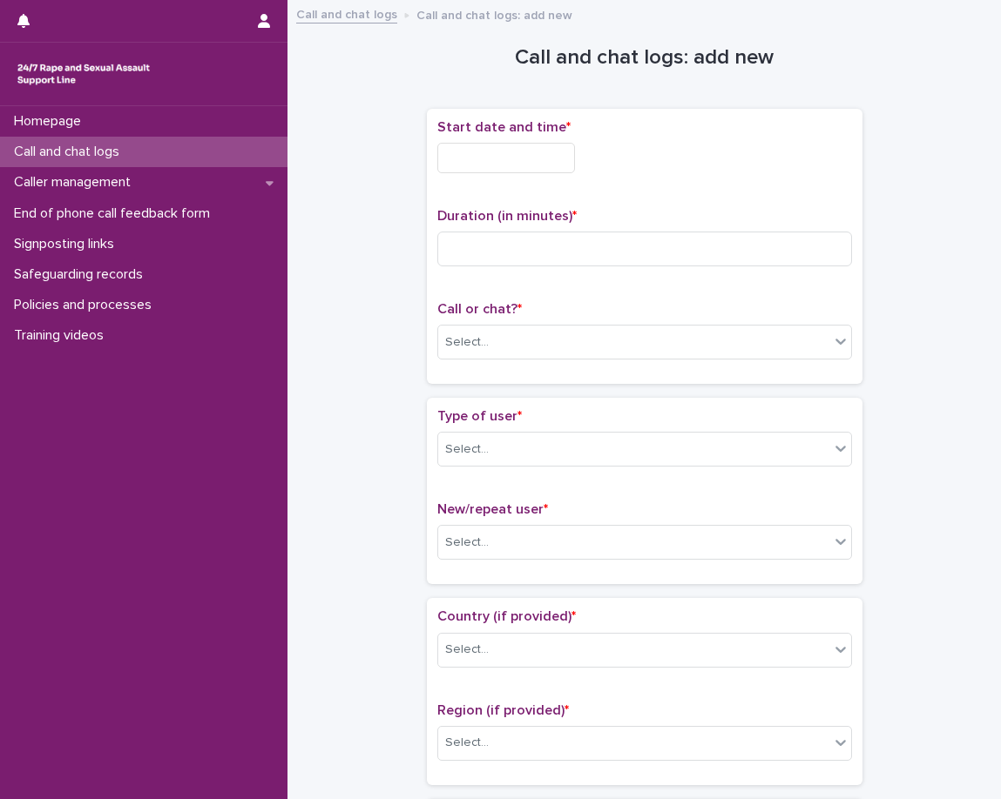
click at [520, 173] on div "Start date and time *" at bounding box center [644, 153] width 415 height 68
click at [524, 170] on input "text" at bounding box center [506, 158] width 138 height 30
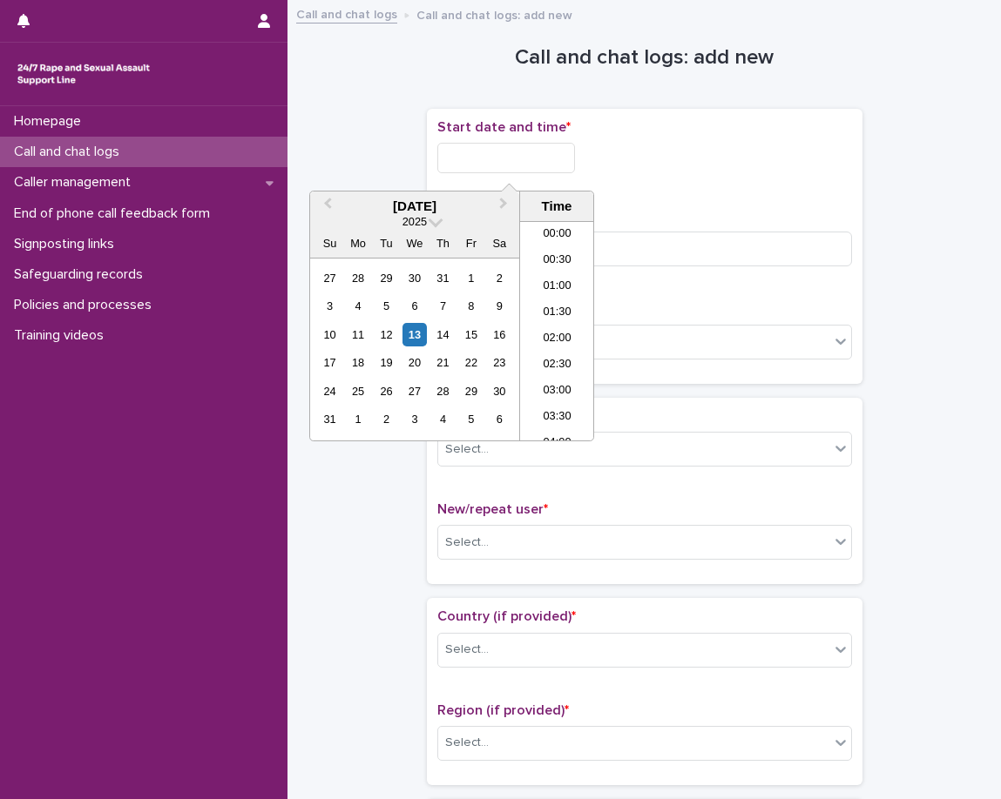
scroll to position [1035, 0]
click at [546, 339] on li "22:00" at bounding box center [557, 349] width 74 height 26
click at [564, 168] on input "**********" at bounding box center [506, 158] width 138 height 30
type input "**********"
click at [631, 216] on p "Duration (in minutes) *" at bounding box center [644, 216] width 415 height 17
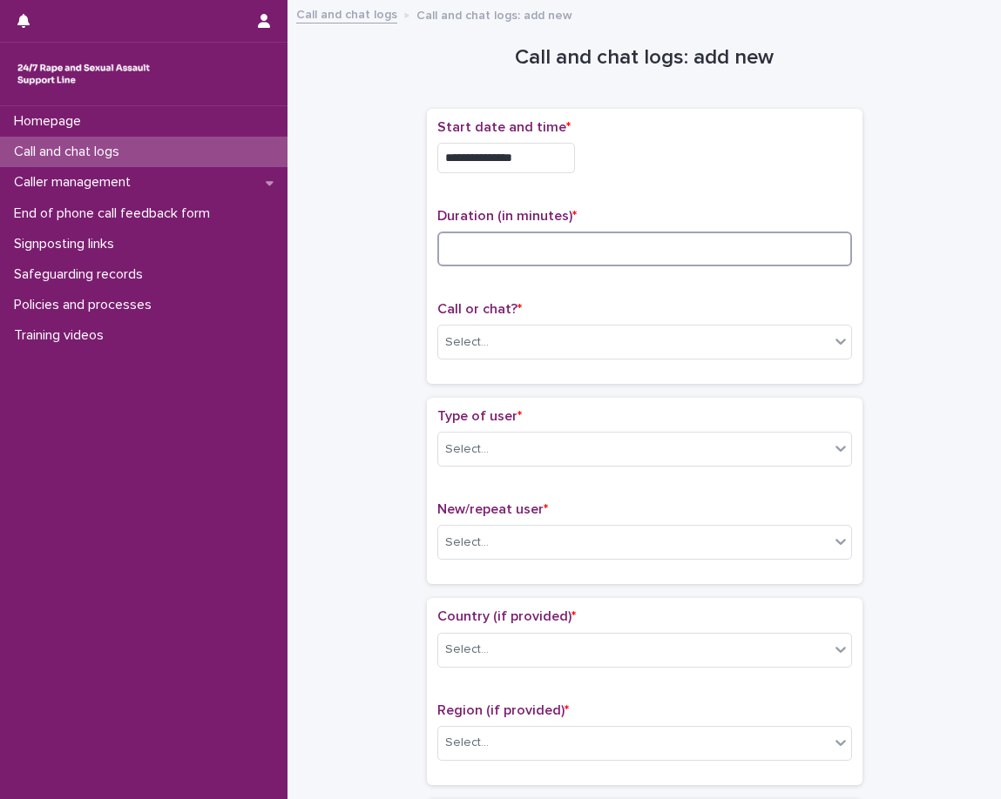
click at [617, 258] on input at bounding box center [644, 249] width 415 height 35
type input "**"
drag, startPoint x: 516, startPoint y: 293, endPoint x: 508, endPoint y: 324, distance: 32.3
click at [515, 297] on div "**********" at bounding box center [644, 246] width 415 height 254
drag, startPoint x: 508, startPoint y: 336, endPoint x: 503, endPoint y: 353, distance: 17.1
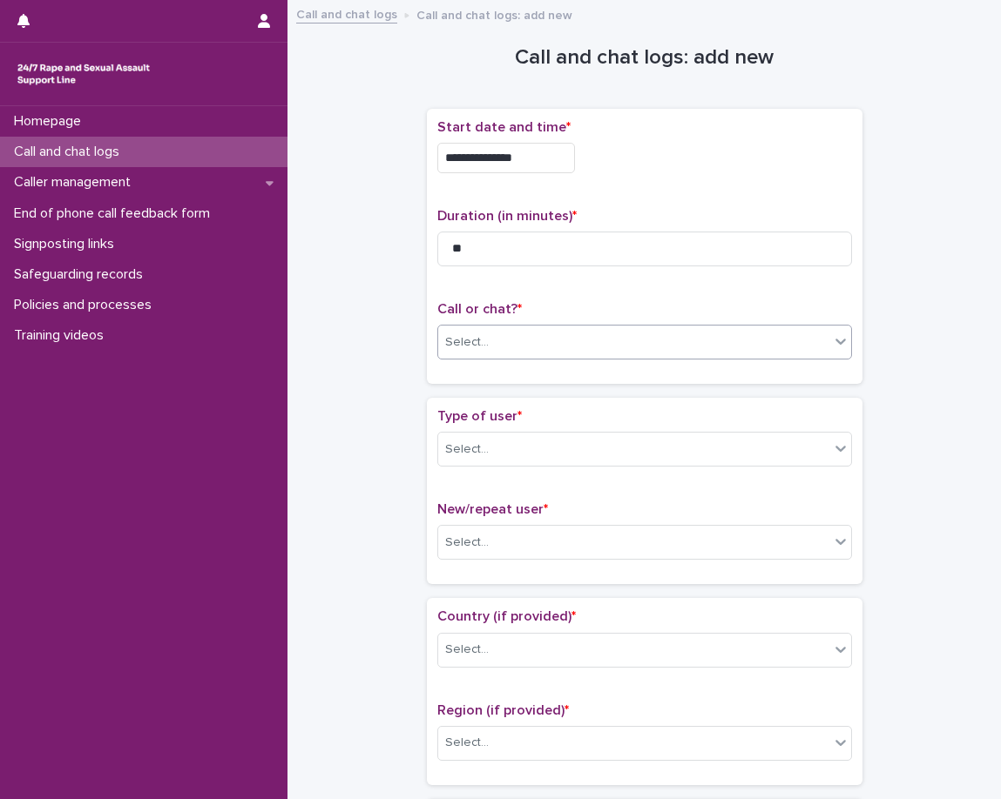
click at [508, 338] on div "Select..." at bounding box center [633, 342] width 391 height 29
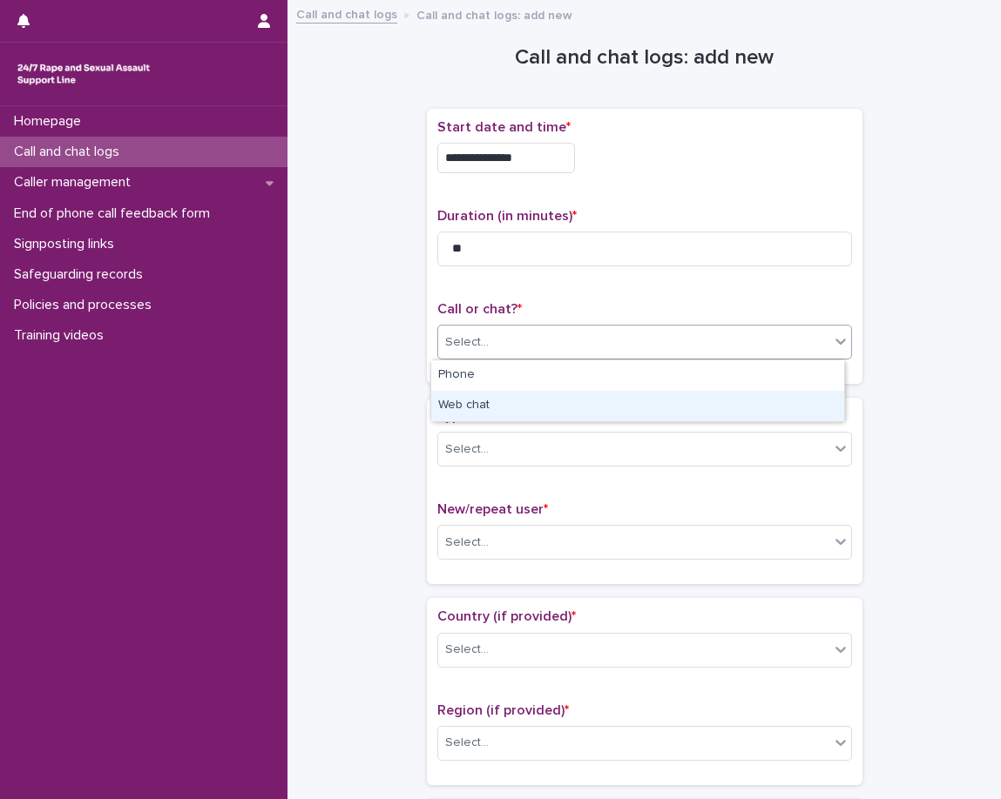
click at [492, 400] on div "Web chat" at bounding box center [637, 406] width 413 height 30
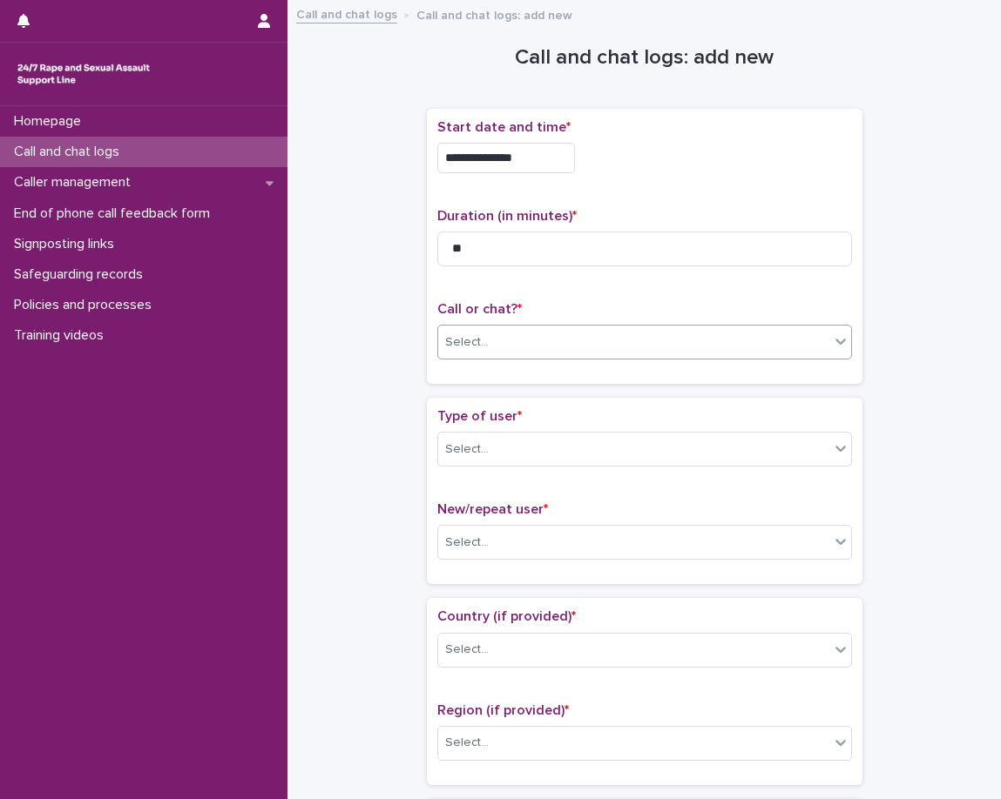
click at [476, 399] on div "Type of user * Select... New/repeat user * Select..." at bounding box center [644, 491] width 435 height 186
click at [463, 443] on div "Select..." at bounding box center [467, 450] width 44 height 18
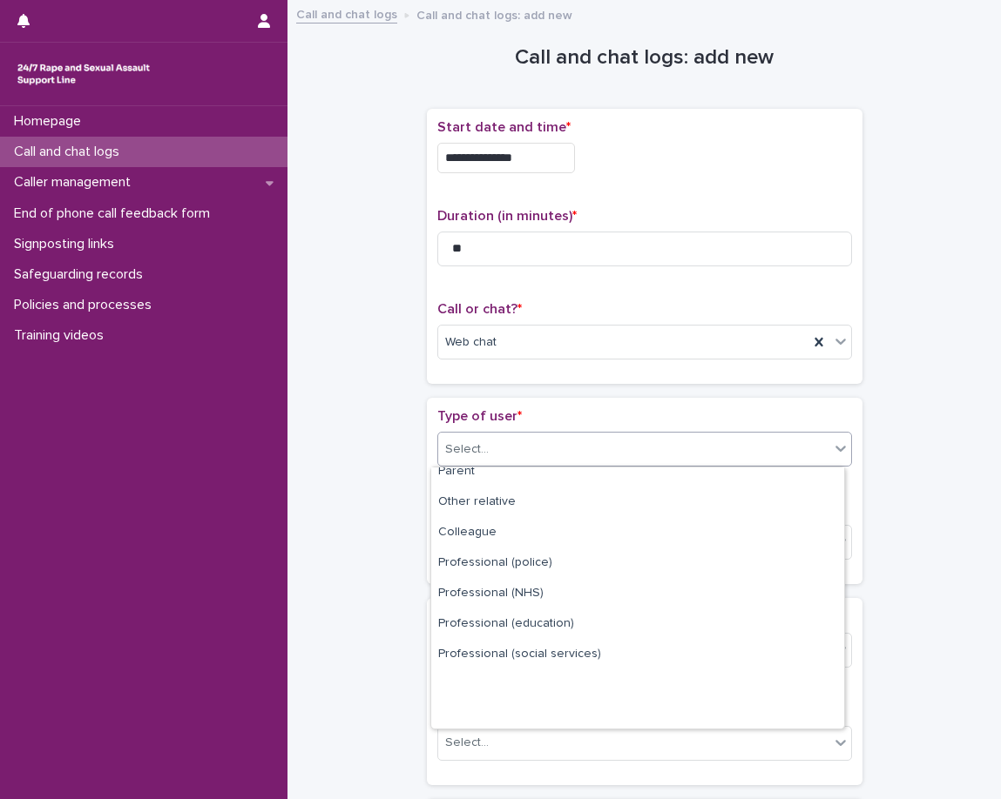
scroll to position [0, 0]
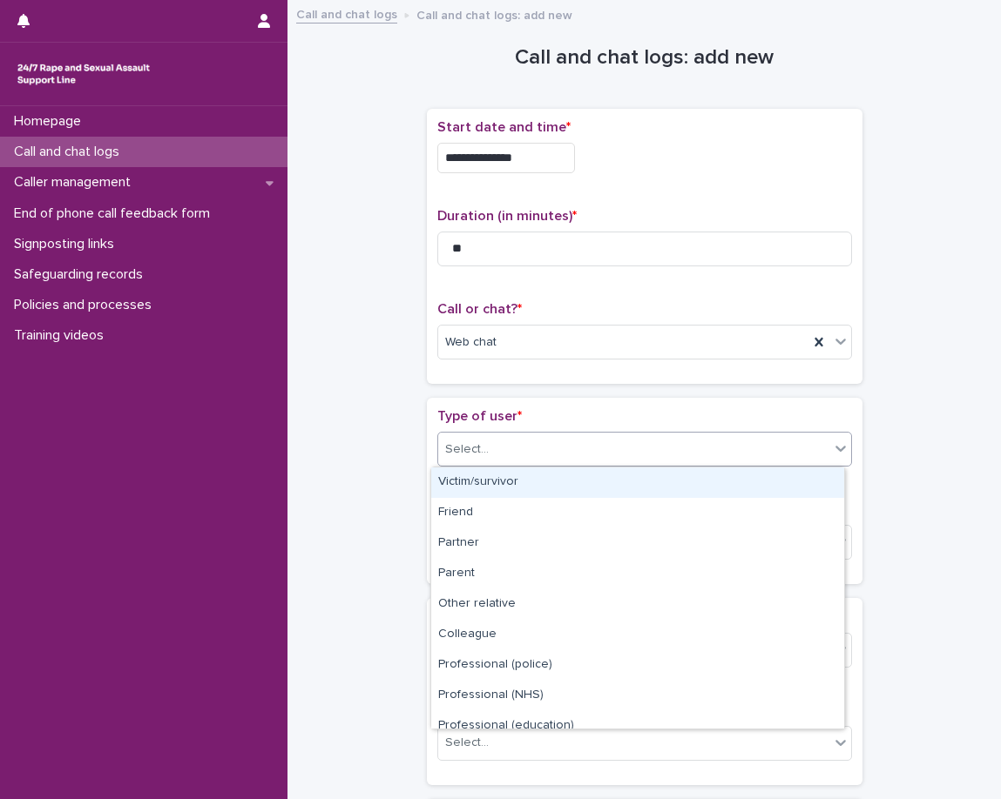
click at [481, 482] on div "Victim/survivor" at bounding box center [637, 483] width 413 height 30
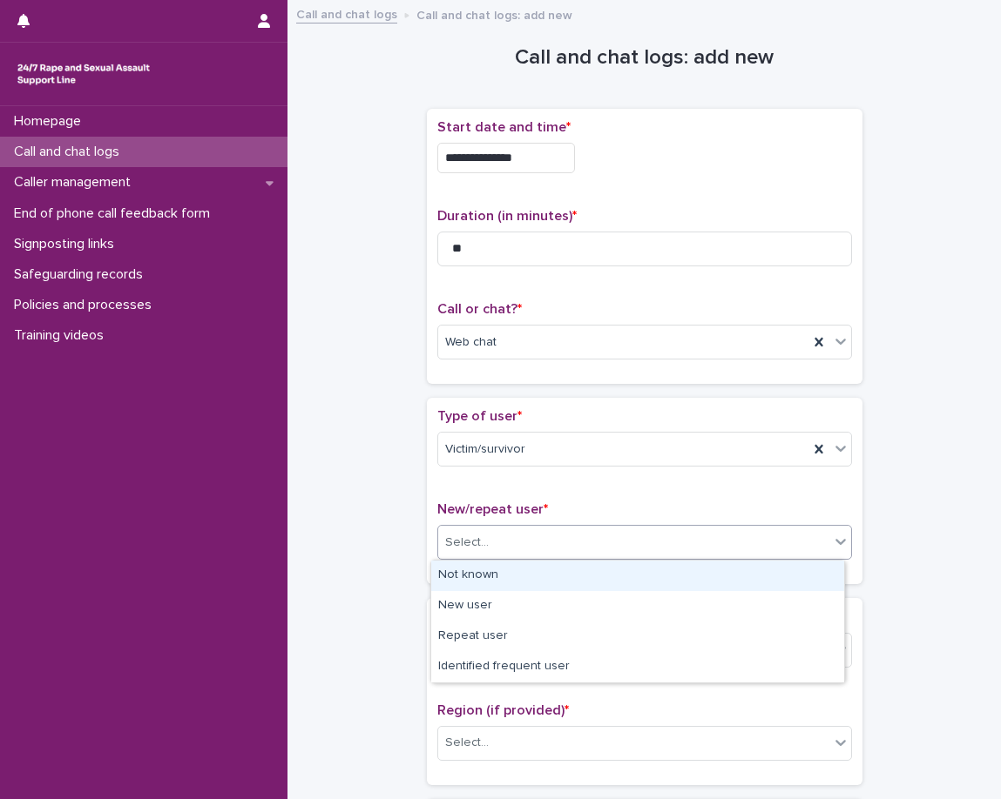
click at [504, 540] on div "Select..." at bounding box center [633, 543] width 391 height 29
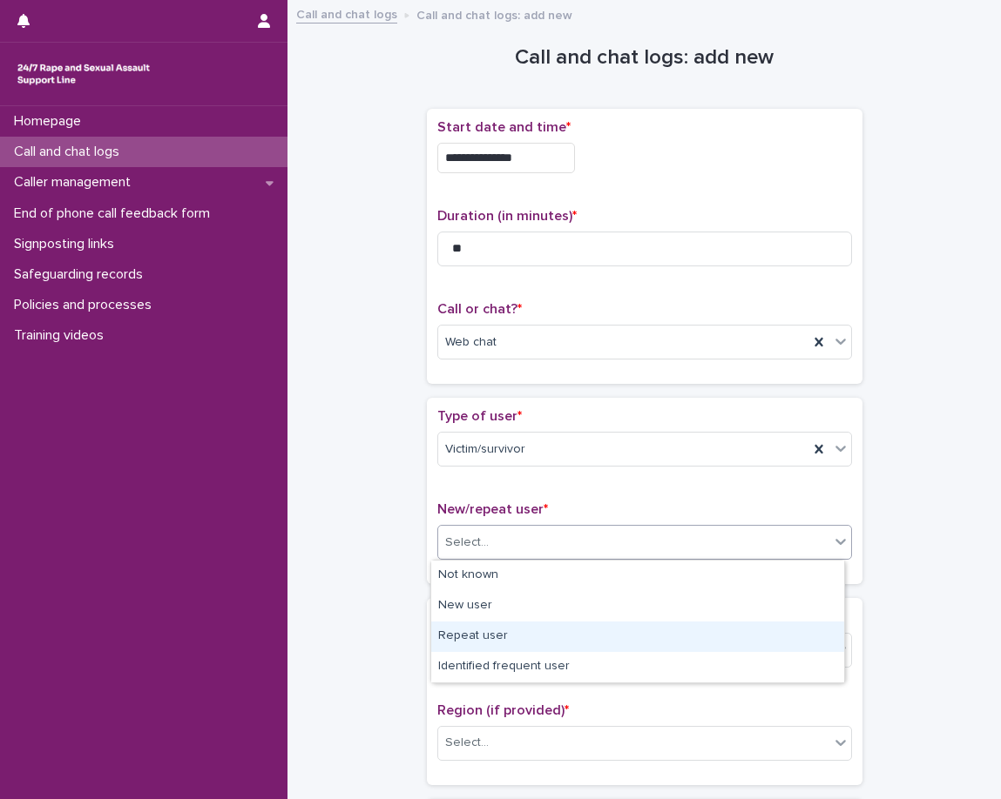
click at [471, 630] on div "Repeat user" at bounding box center [637, 637] width 413 height 30
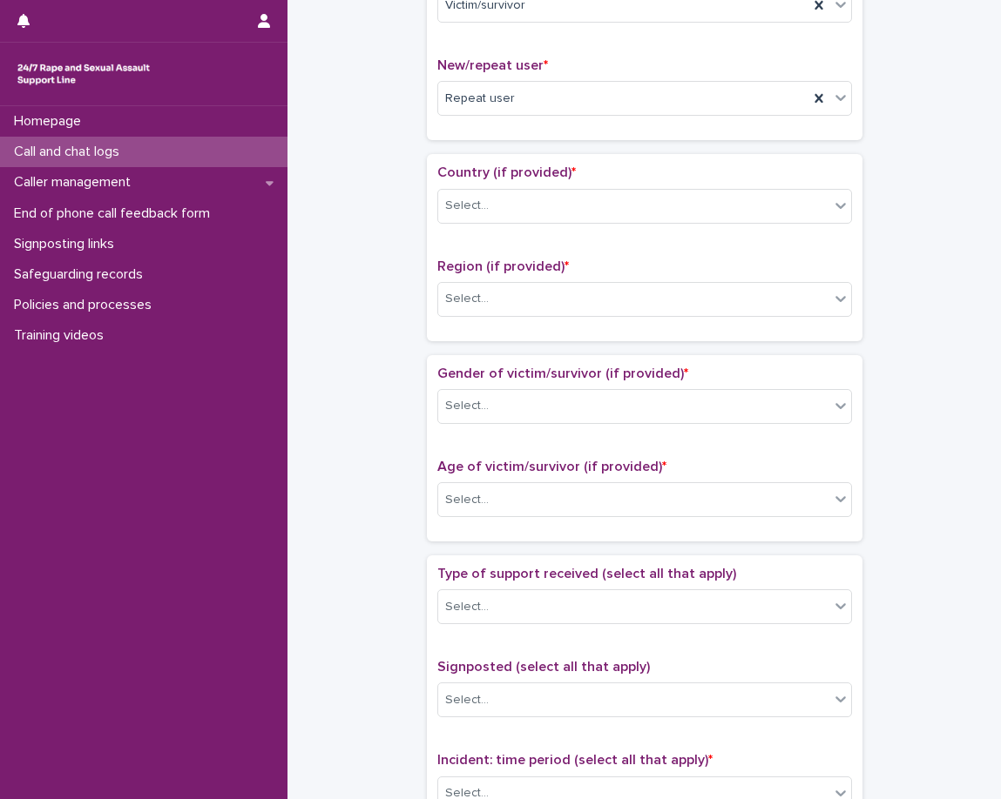
scroll to position [523, 0]
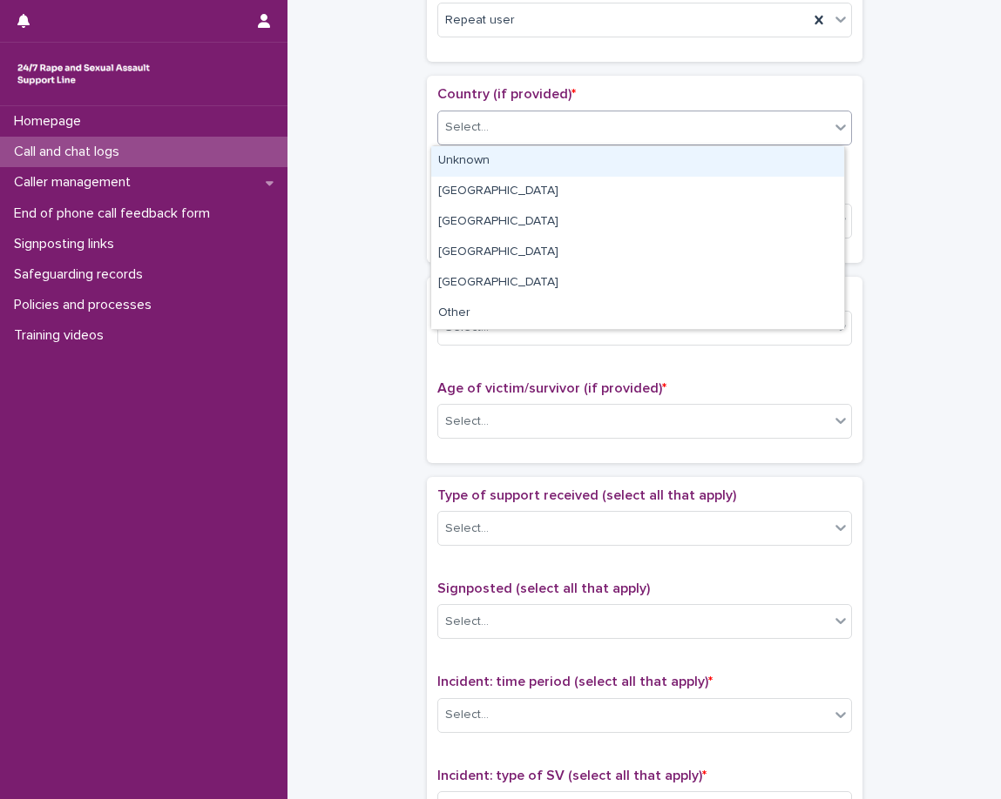
click at [557, 133] on div "Select..." at bounding box center [633, 127] width 391 height 29
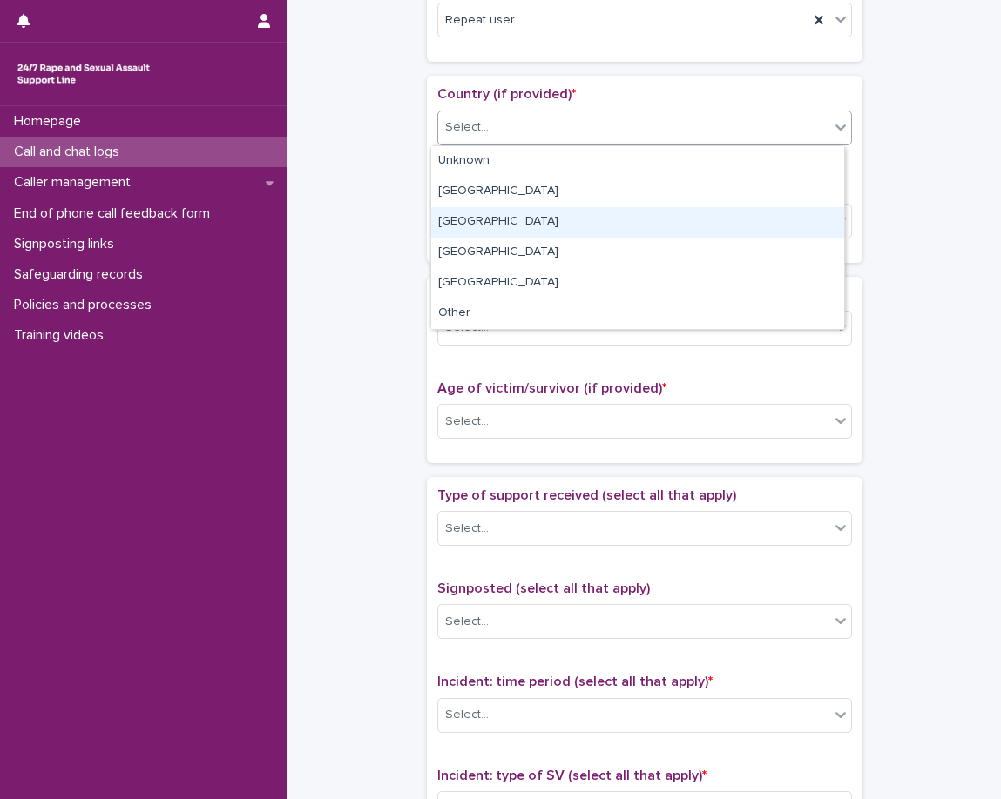
click at [551, 227] on div "Wales" at bounding box center [637, 222] width 413 height 30
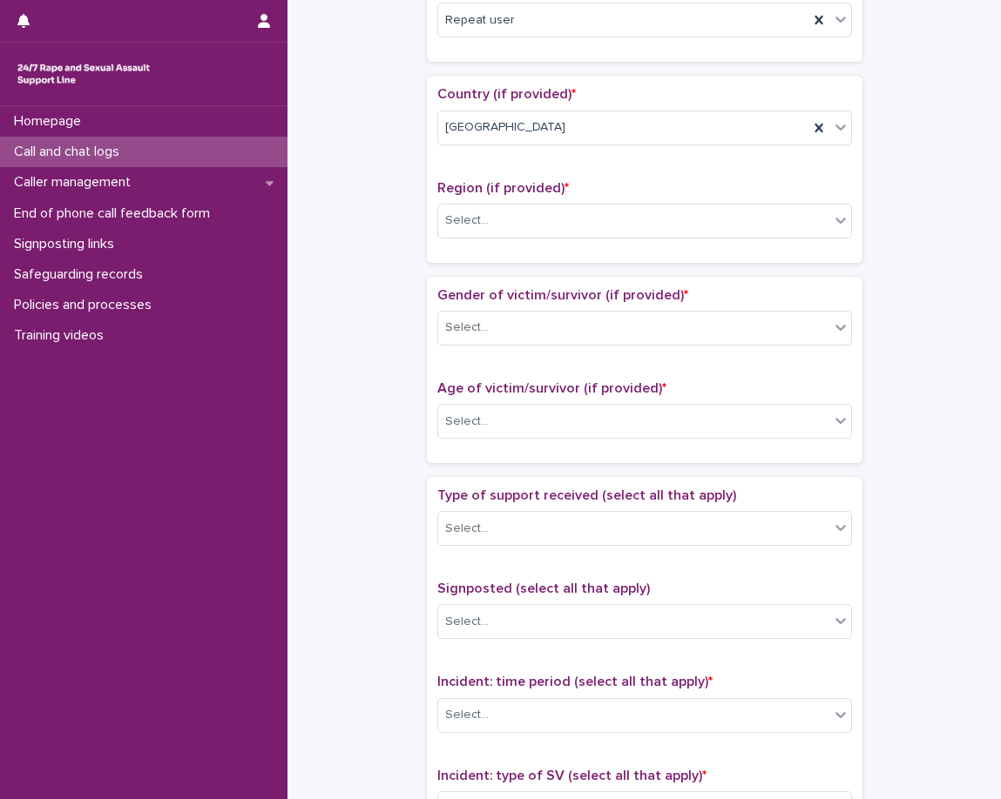
click at [547, 192] on span "Region (if provided) *" at bounding box center [502, 188] width 131 height 14
click at [548, 223] on div "Select..." at bounding box center [633, 220] width 391 height 29
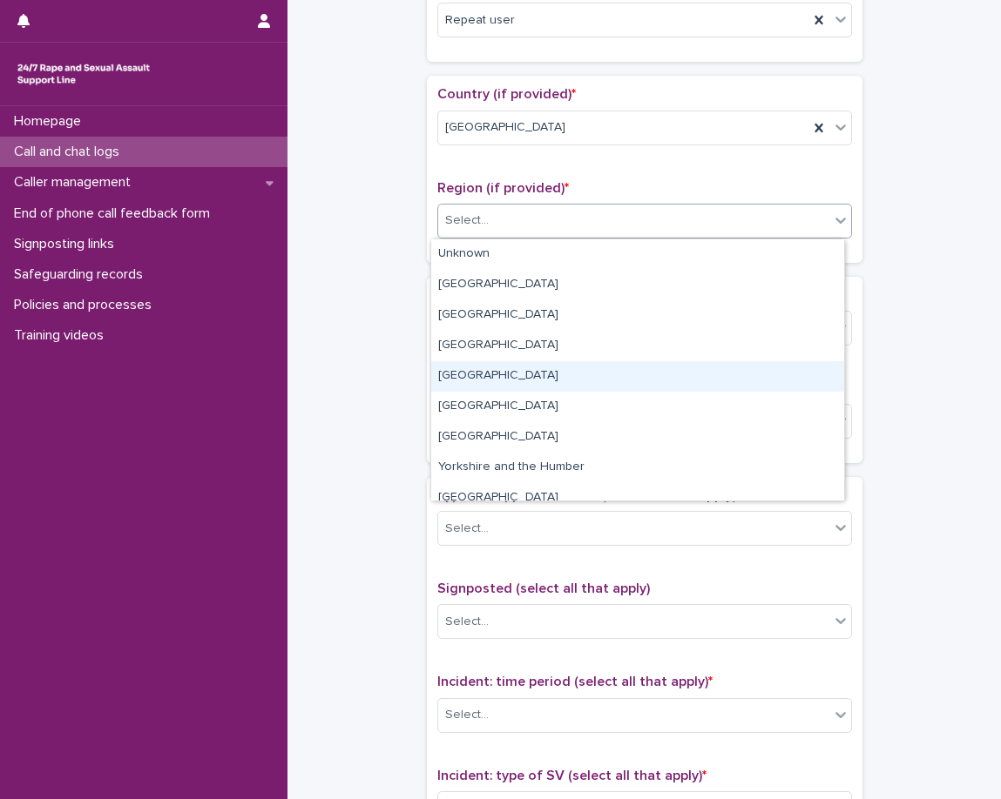
scroll to position [74, 0]
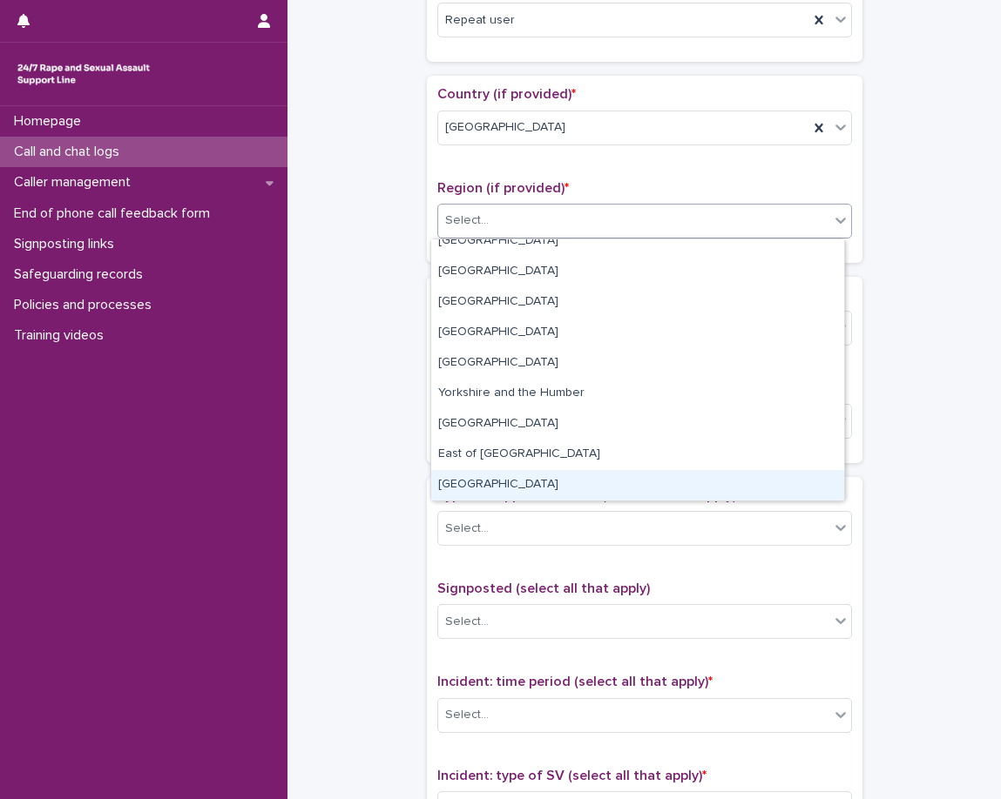
click at [479, 483] on div "Wales" at bounding box center [637, 485] width 413 height 30
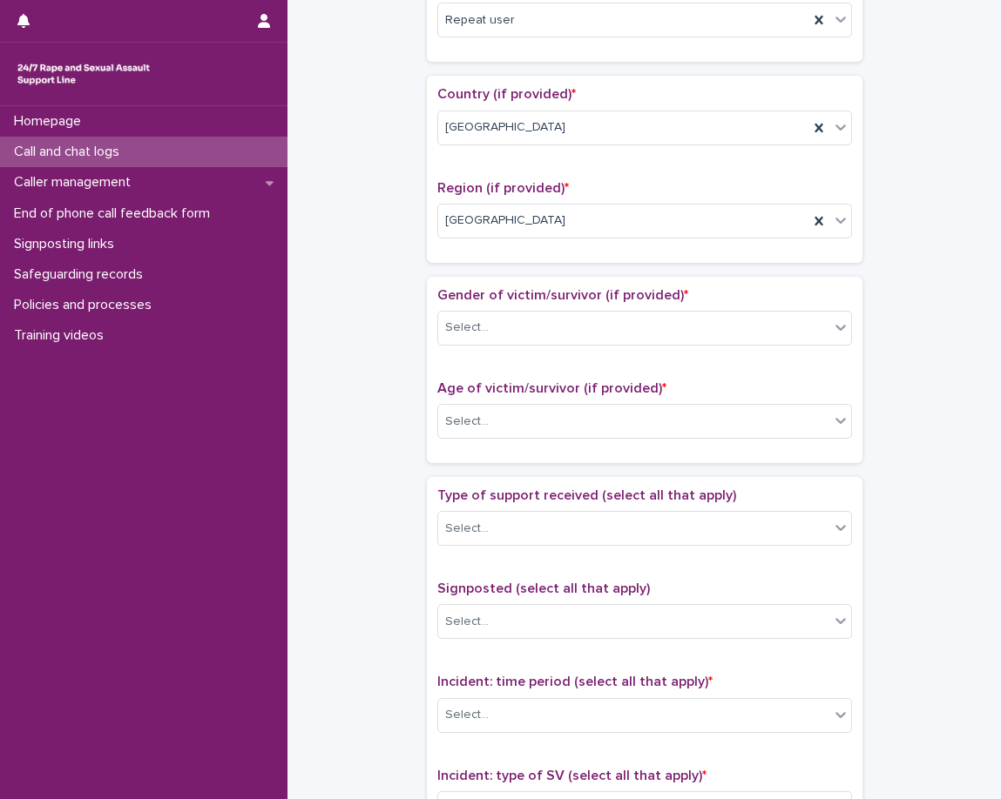
click at [412, 288] on div "**********" at bounding box center [644, 378] width 678 height 1781
click at [473, 335] on div "Select..." at bounding box center [467, 328] width 44 height 18
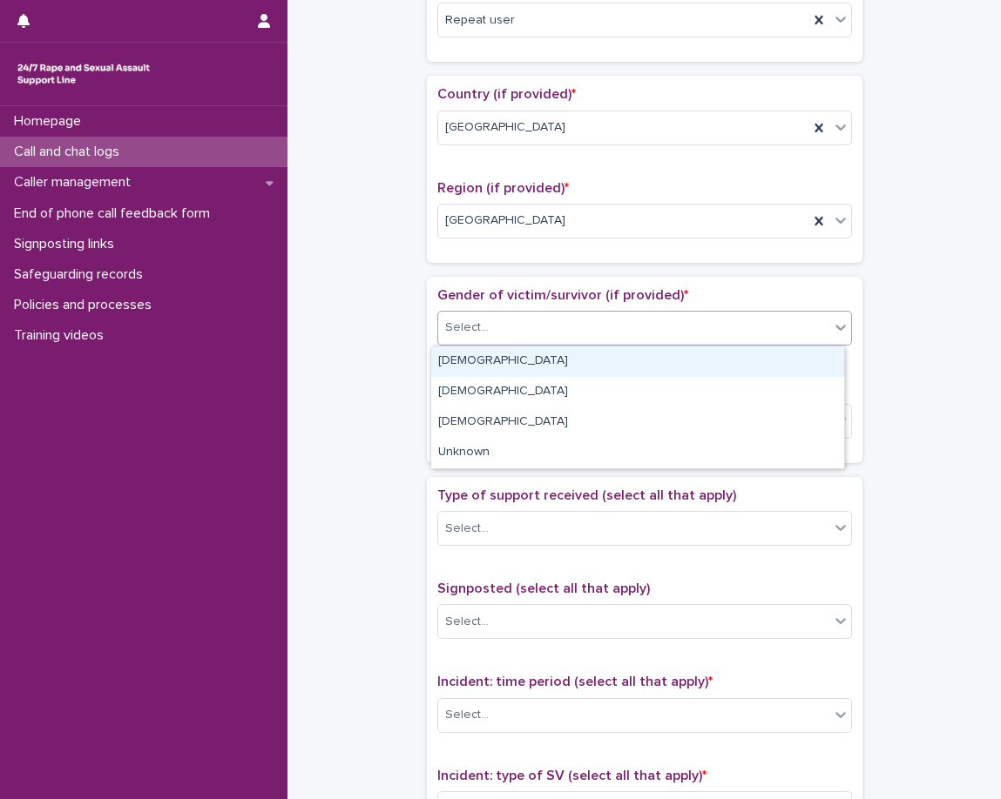
click at [475, 328] on div "Select..." at bounding box center [467, 328] width 44 height 18
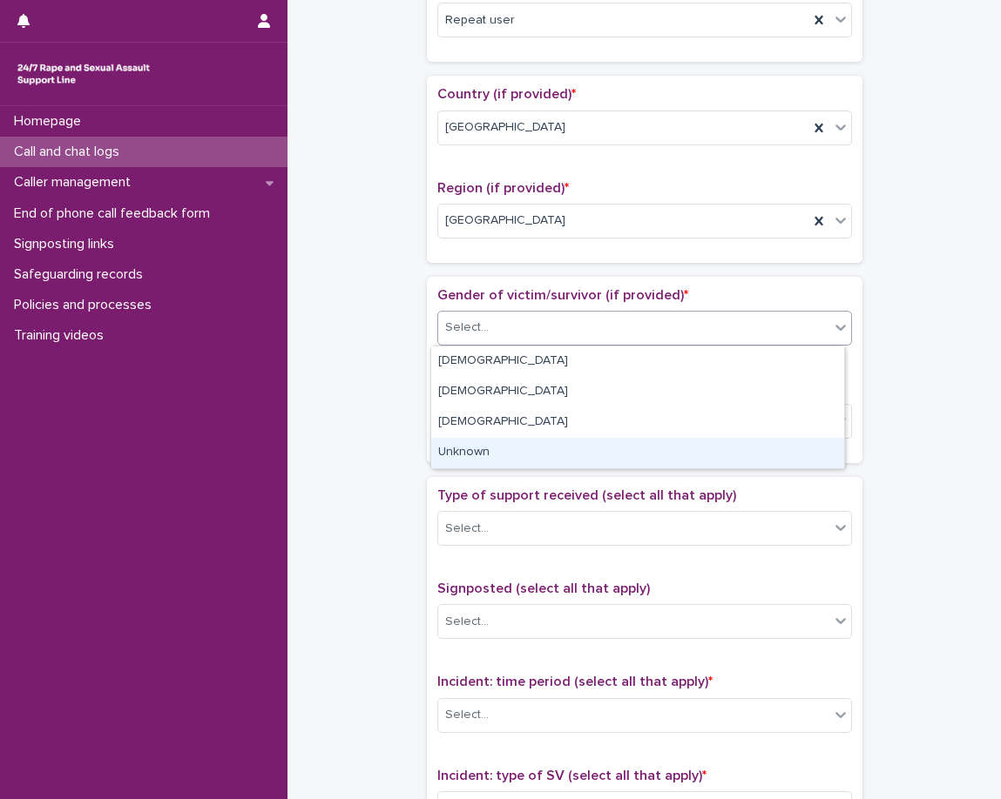
click at [469, 449] on div "Unknown" at bounding box center [637, 453] width 413 height 30
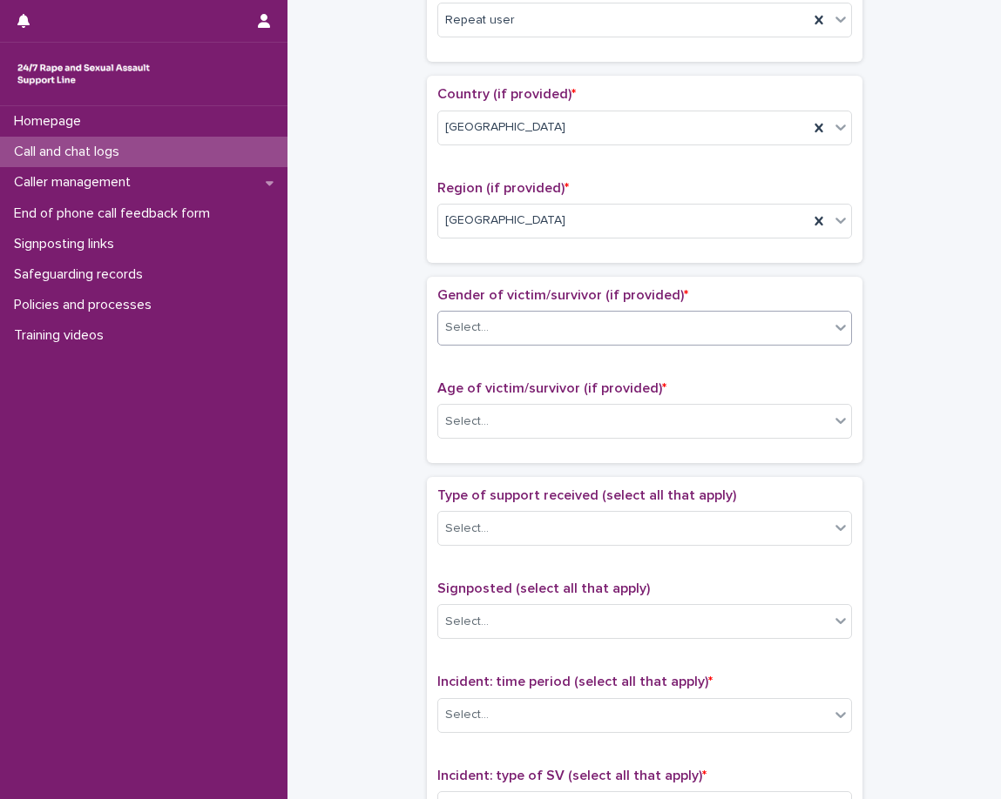
click at [482, 364] on div "Gender of victim/survivor (if provided) * option Unknown, selected. 0 results a…" at bounding box center [644, 369] width 415 height 165
click at [485, 421] on div "Select..." at bounding box center [633, 422] width 391 height 29
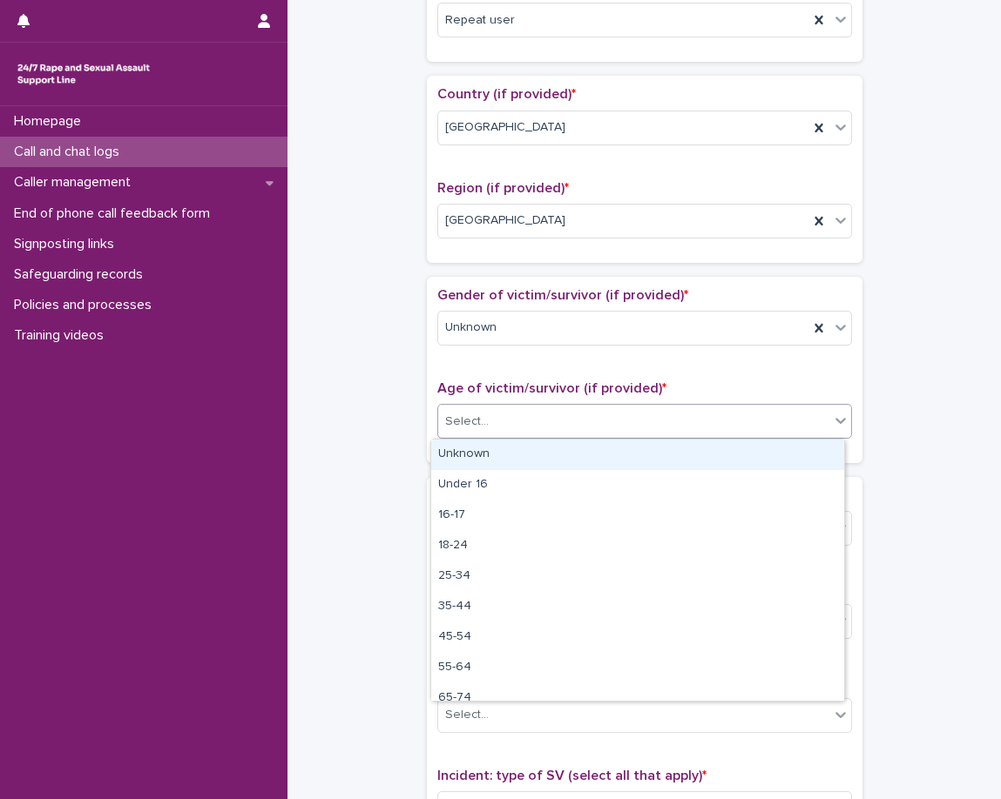
click at [516, 469] on div "Unknown" at bounding box center [637, 455] width 413 height 30
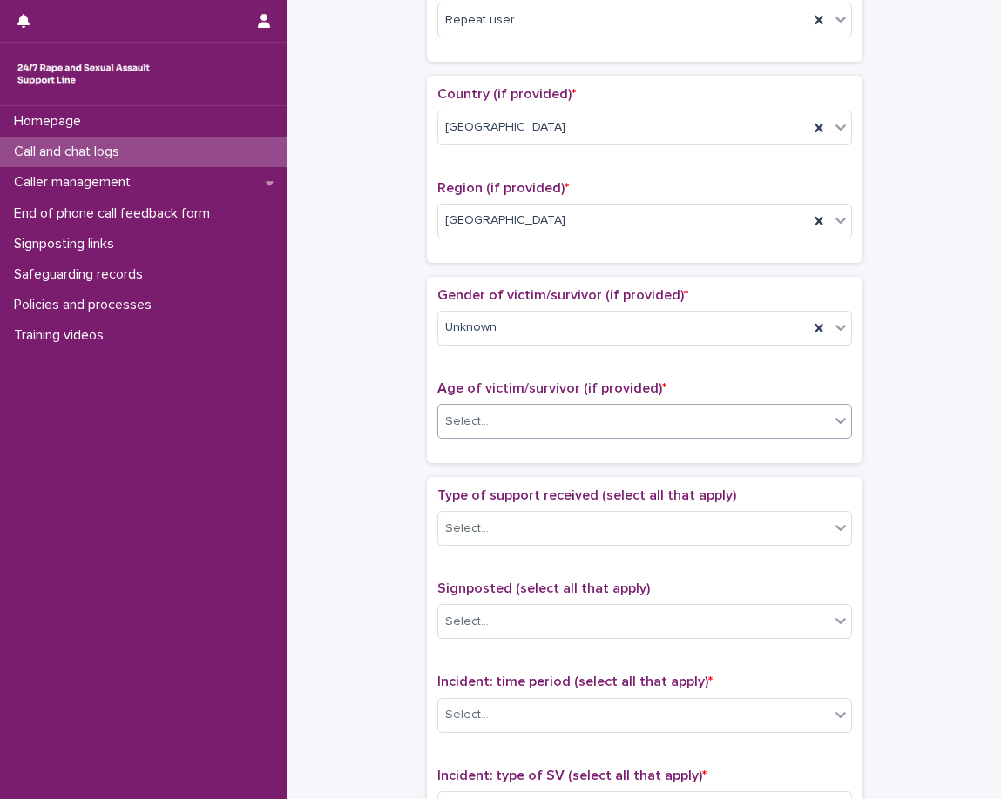
click at [513, 472] on div "Loading... Saving… Gender of victim/survivor (if provided) * Unknown Age of vic…" at bounding box center [644, 377] width 435 height 200
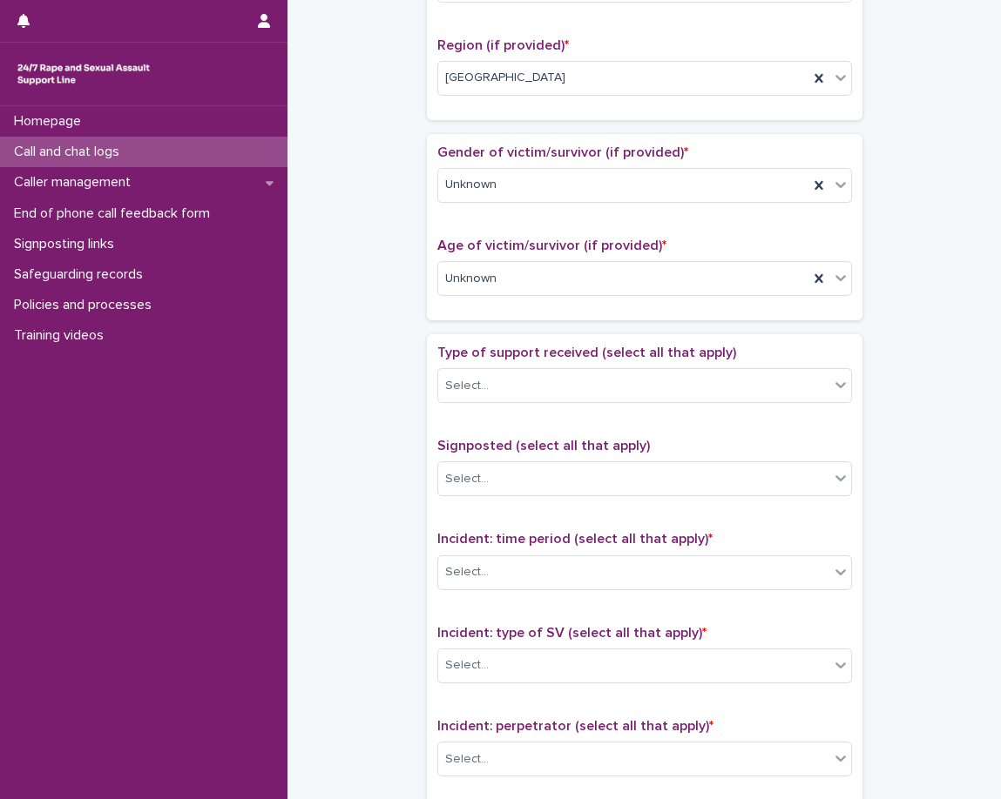
scroll to position [784, 0]
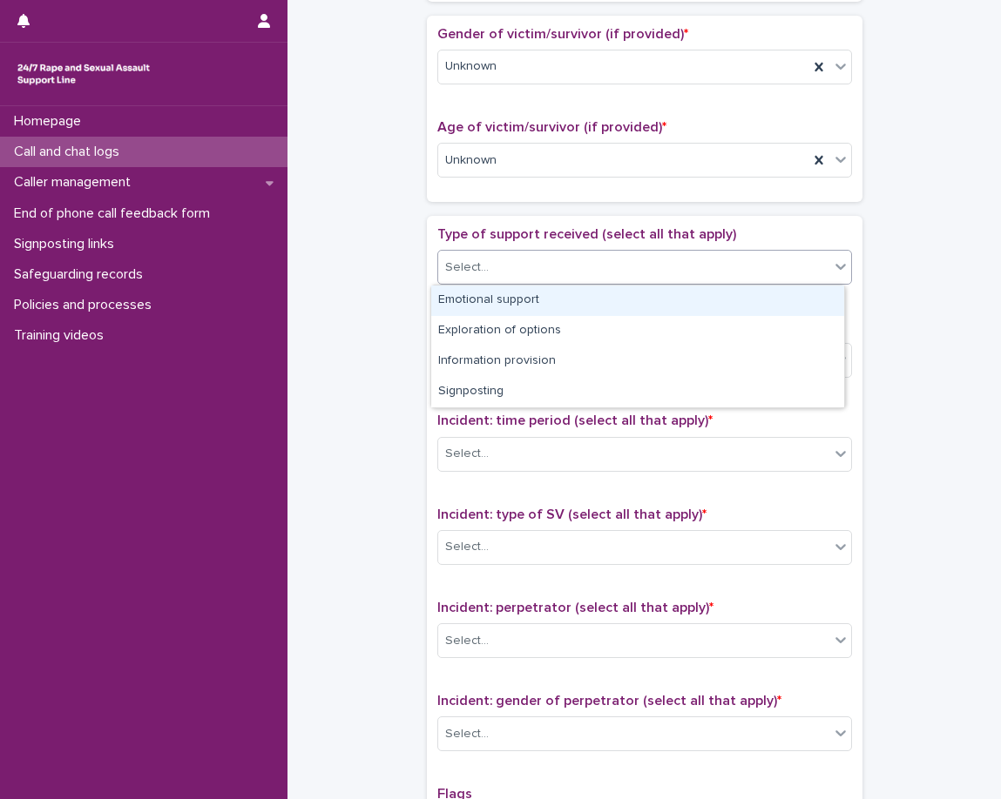
click at [499, 275] on div "Select..." at bounding box center [633, 267] width 391 height 29
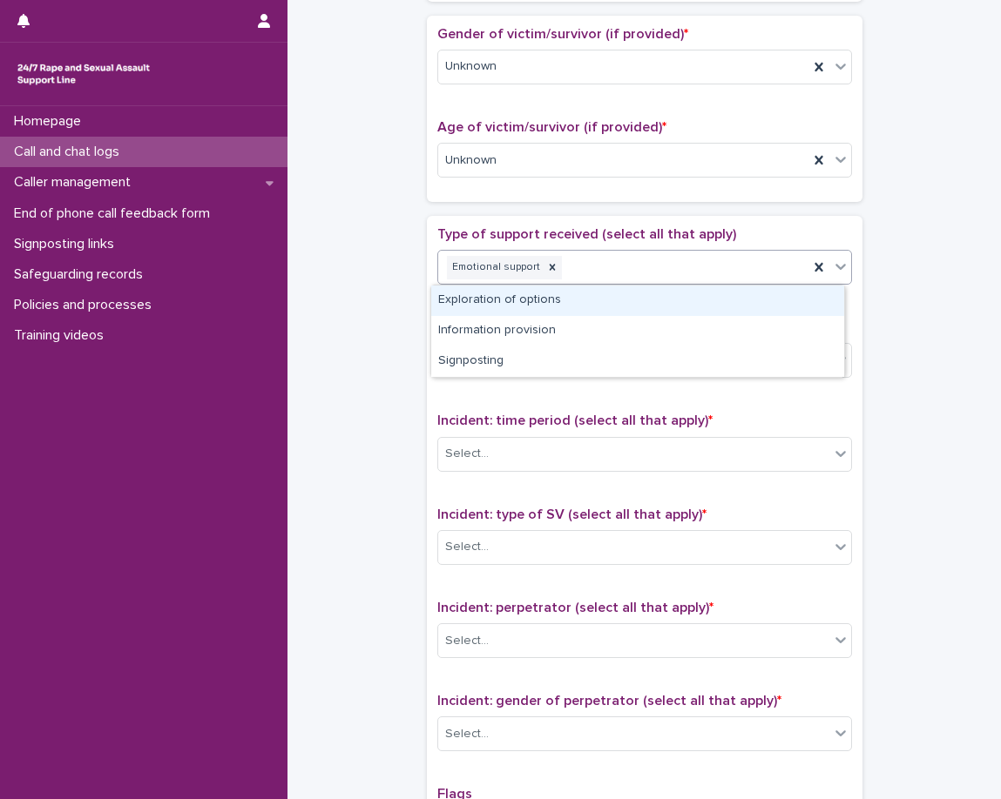
click at [630, 266] on div "Emotional support" at bounding box center [623, 268] width 370 height 30
click at [615, 295] on div "Exploration of options" at bounding box center [637, 301] width 413 height 30
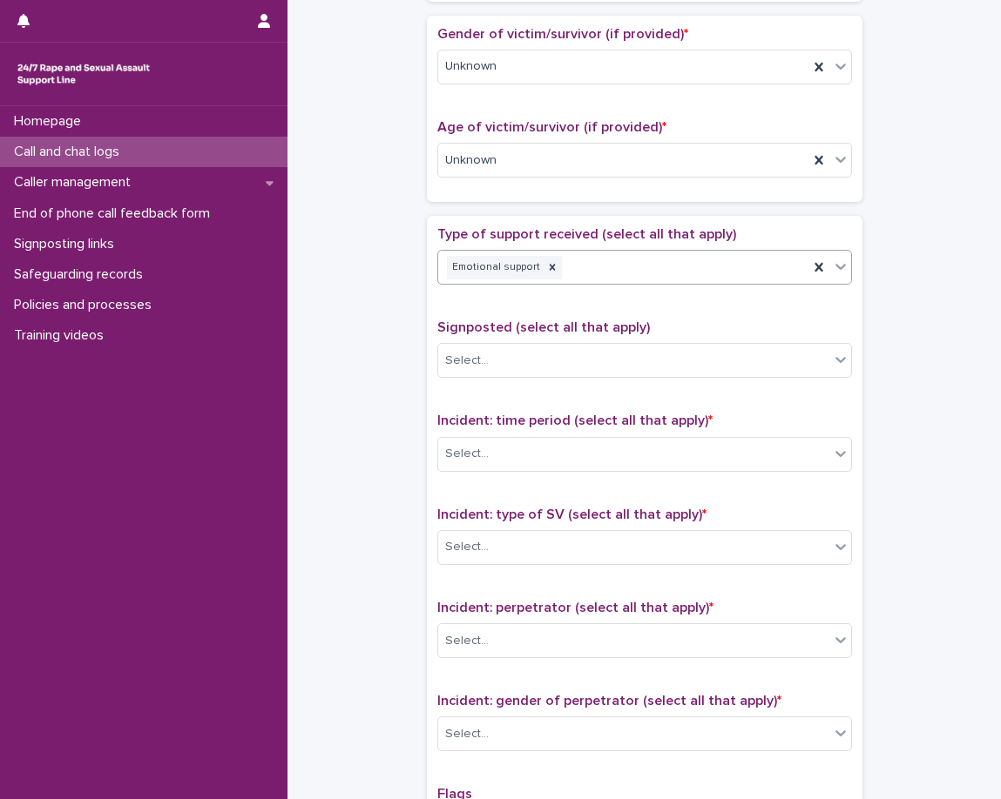
click at [585, 317] on div "Type of support received (select all that apply) option Exploration of options,…" at bounding box center [644, 590] width 415 height 729
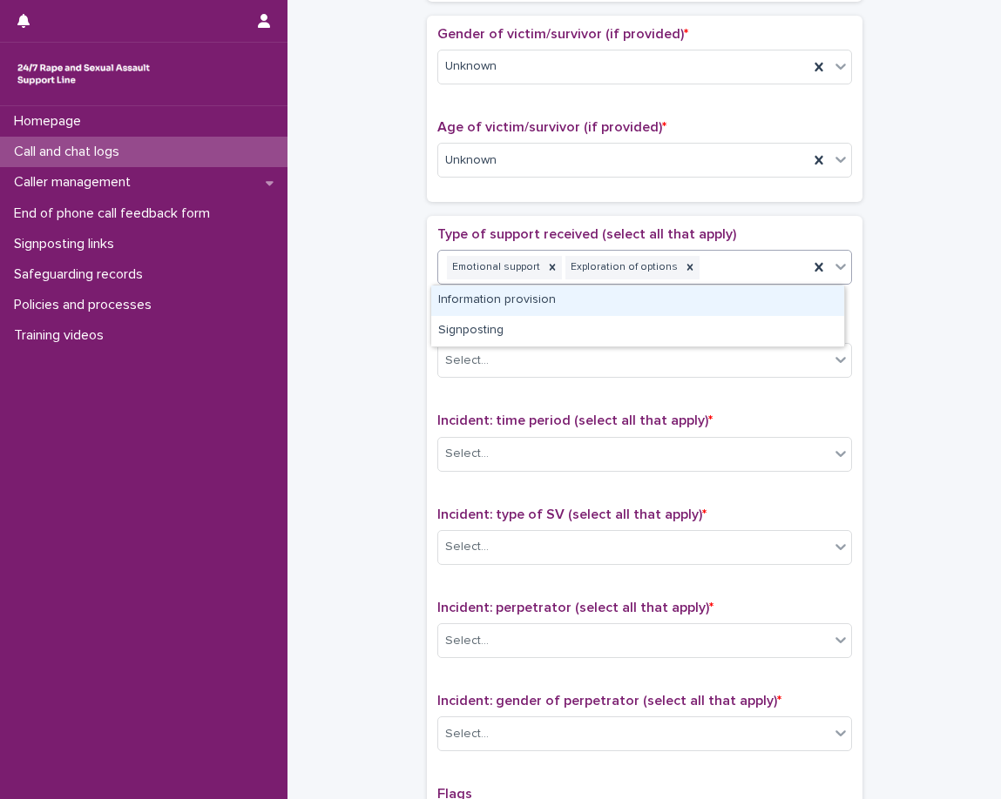
click at [729, 270] on div "Emotional support Exploration of options" at bounding box center [623, 268] width 370 height 30
click at [684, 304] on div "Information provision" at bounding box center [637, 301] width 413 height 30
click at [637, 333] on p "Signposted (select all that apply)" at bounding box center [644, 328] width 415 height 17
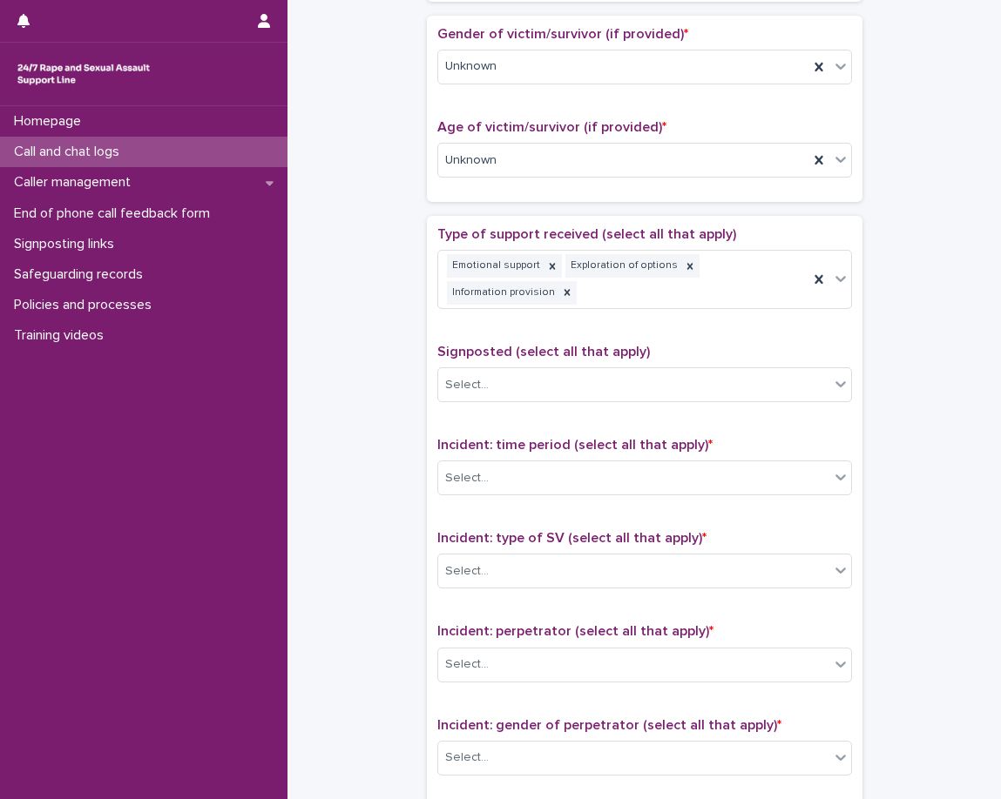
scroll to position [796, 0]
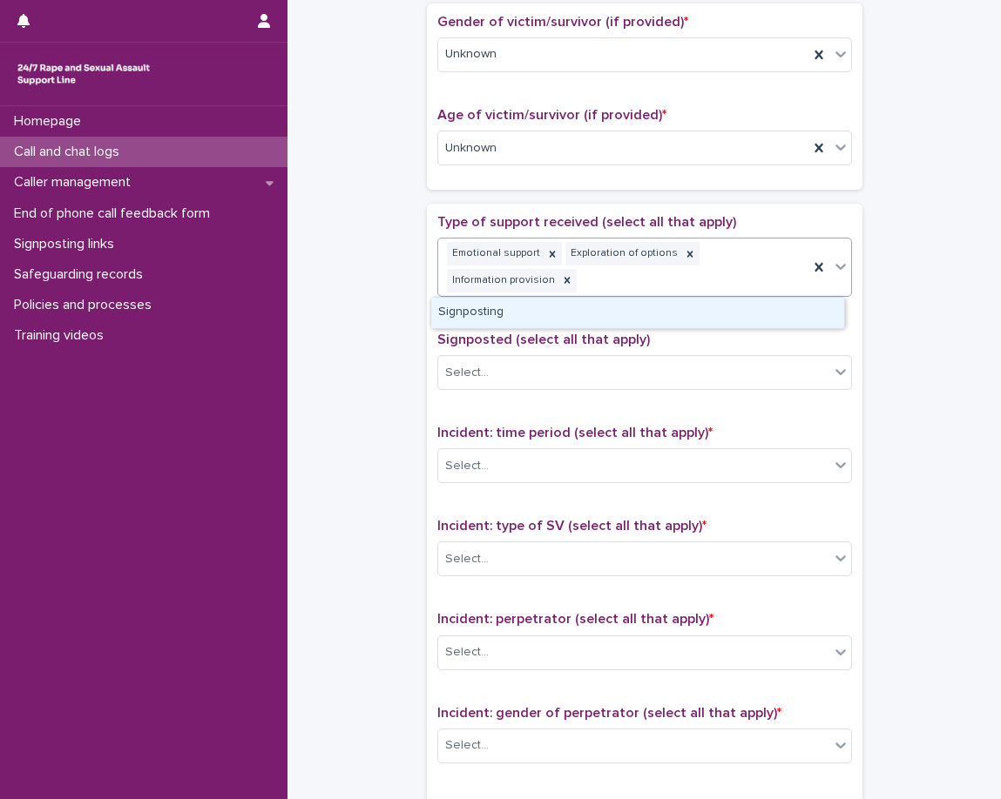
click at [720, 287] on div "Emotional support Exploration of options Information provision" at bounding box center [623, 267] width 370 height 57
click at [690, 314] on div "Signposting" at bounding box center [637, 313] width 413 height 30
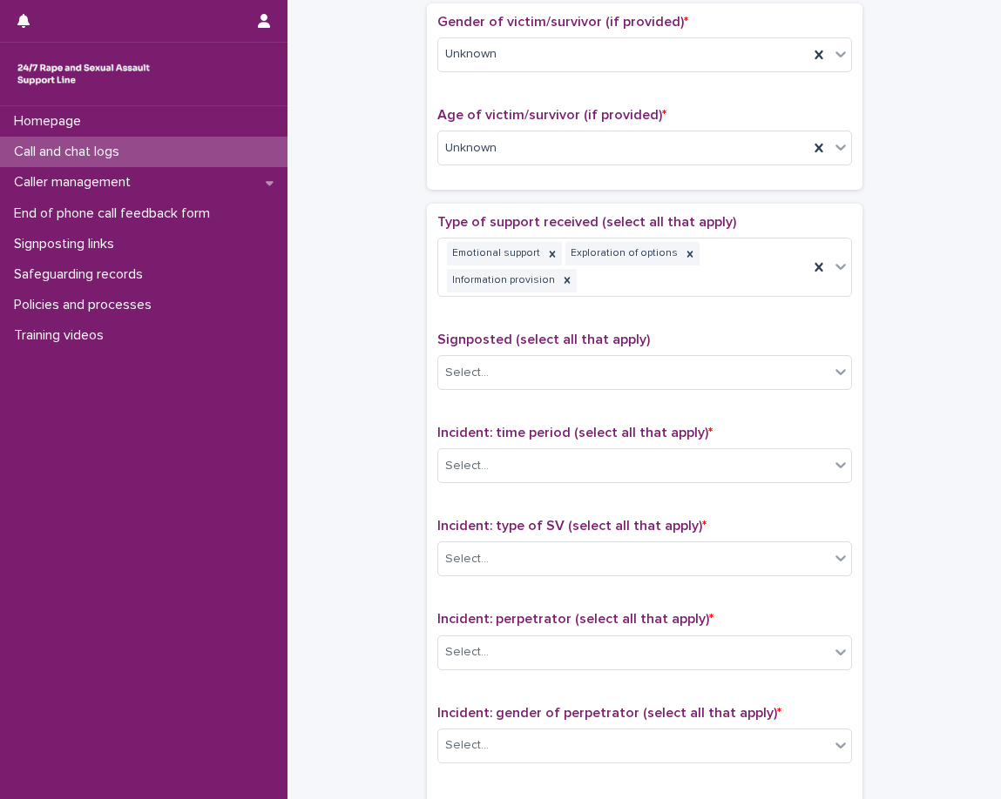
click at [651, 332] on p "Signposted (select all that apply)" at bounding box center [644, 340] width 415 height 17
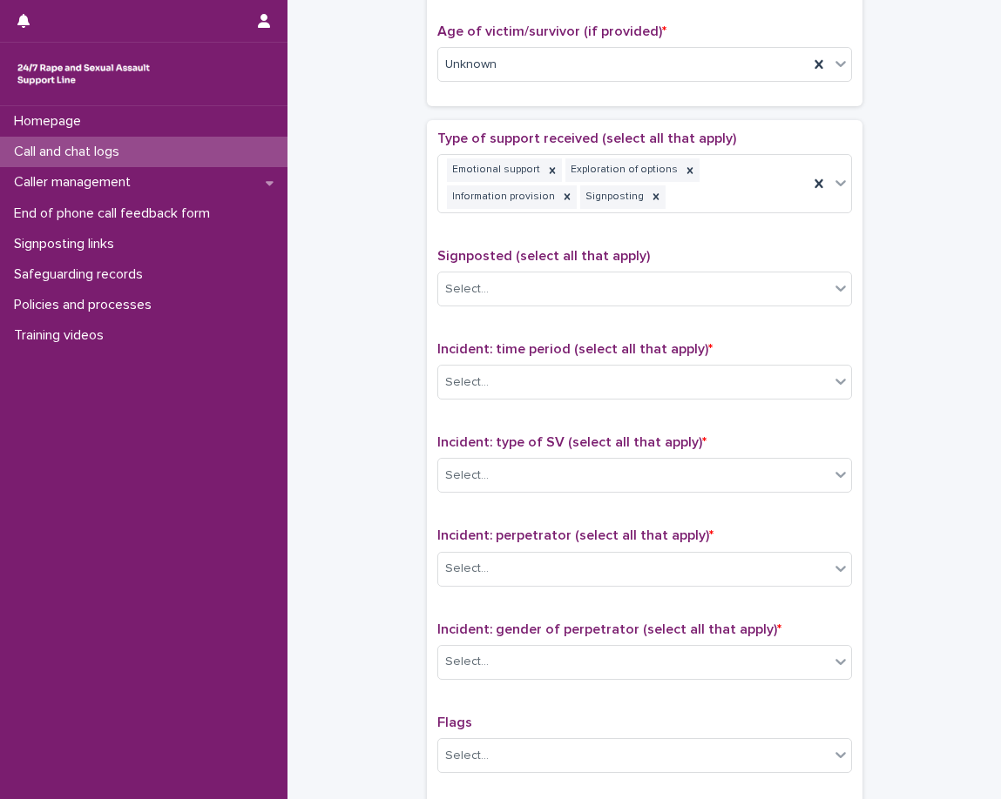
scroll to position [883, 0]
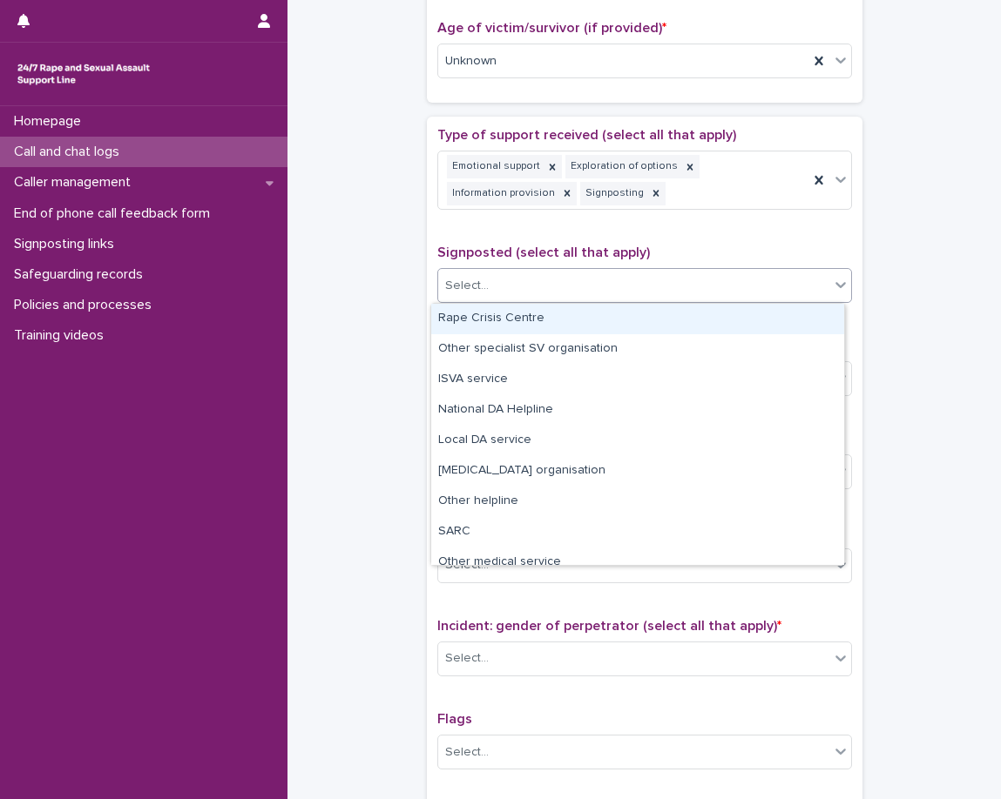
click at [645, 280] on div "Select..." at bounding box center [633, 286] width 391 height 29
click at [628, 321] on div "Rape Crisis Centre" at bounding box center [637, 319] width 413 height 30
click at [610, 342] on span "Incident: time period (select all that apply) *" at bounding box center [574, 346] width 275 height 14
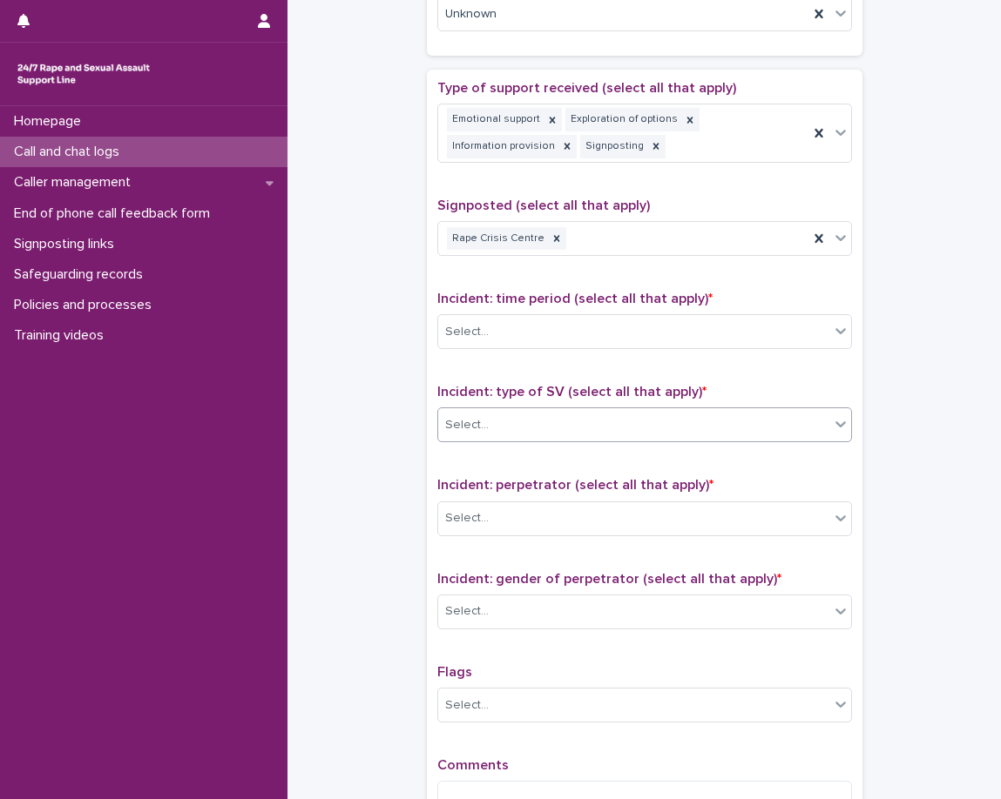
scroll to position [970, 0]
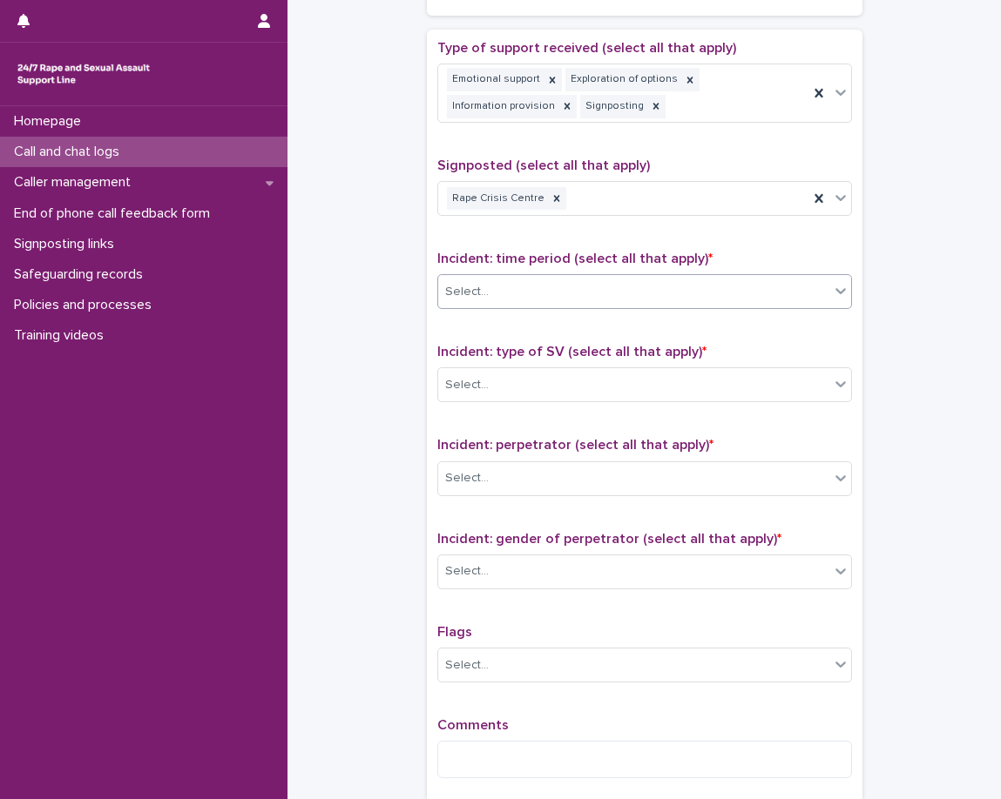
click at [614, 279] on div "Select..." at bounding box center [633, 292] width 391 height 29
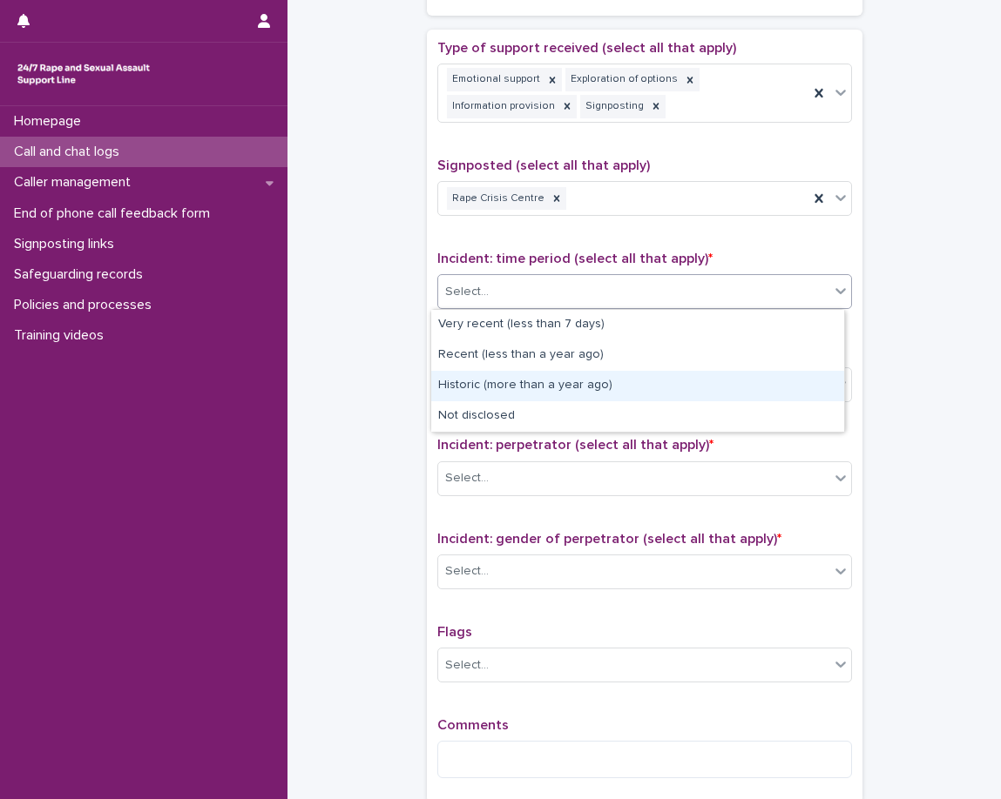
drag, startPoint x: 585, startPoint y: 370, endPoint x: 573, endPoint y: 383, distance: 17.9
click at [573, 383] on div "Historic (more than a year ago)" at bounding box center [637, 386] width 413 height 30
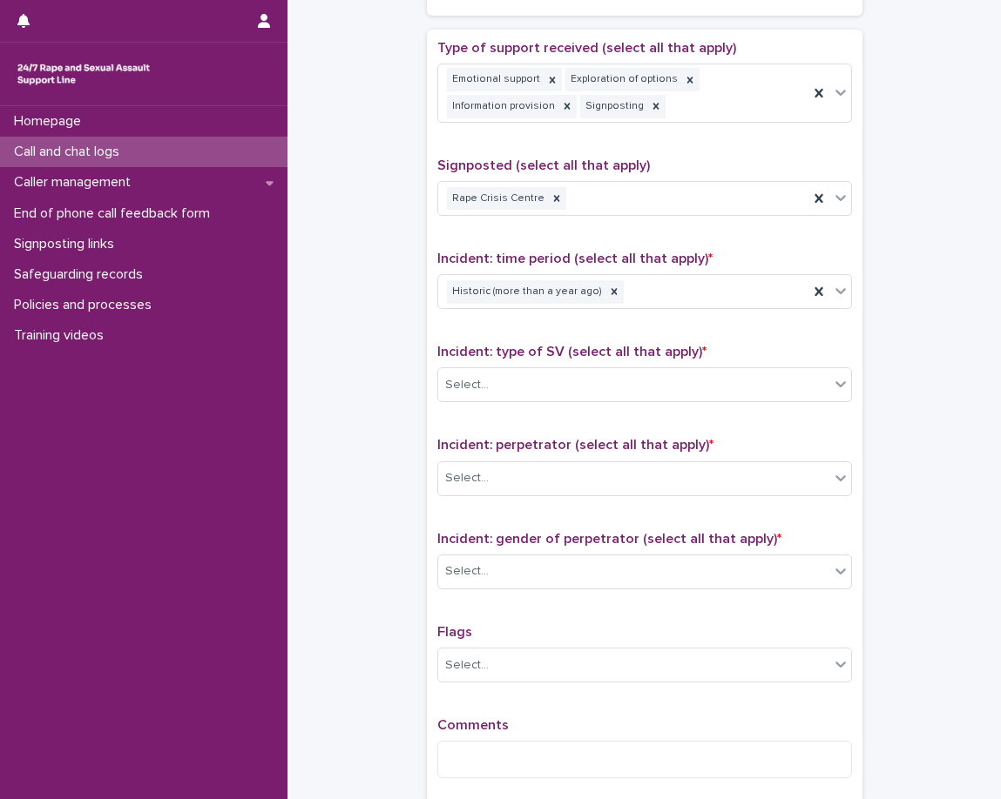
click at [557, 337] on div "Type of support received (select all that apply) Emotional support Exploration …" at bounding box center [644, 416] width 415 height 752
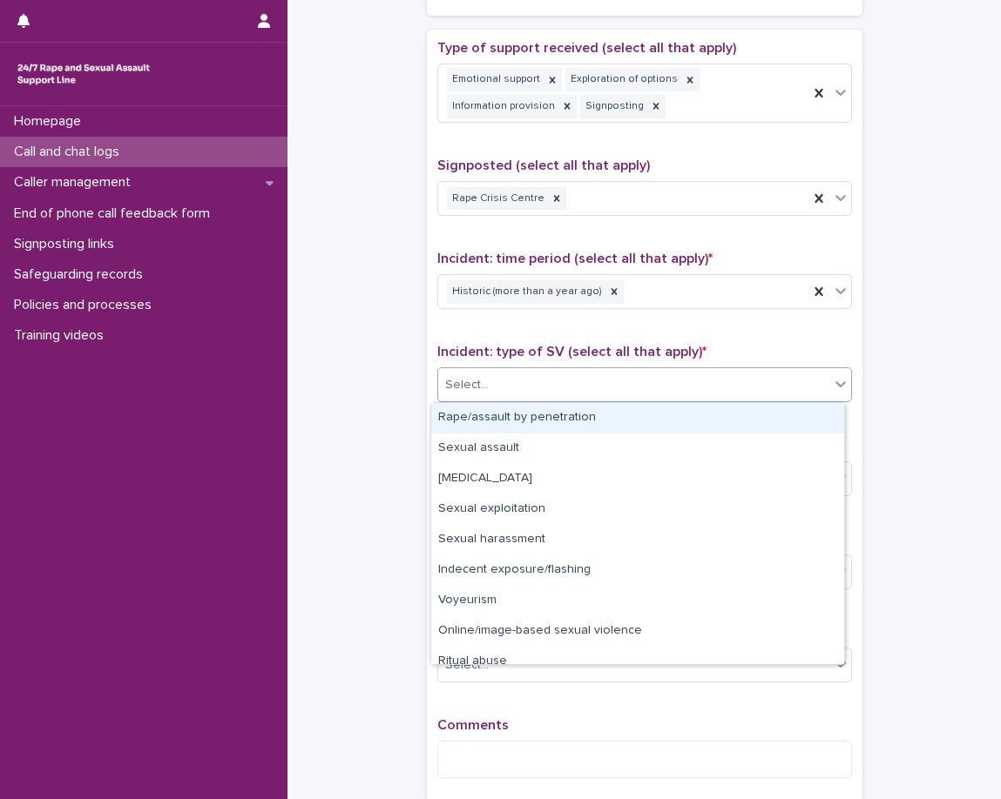
click at [552, 375] on div "Select..." at bounding box center [633, 385] width 391 height 29
click at [621, 433] on div "Rape/assault by penetration" at bounding box center [637, 418] width 413 height 30
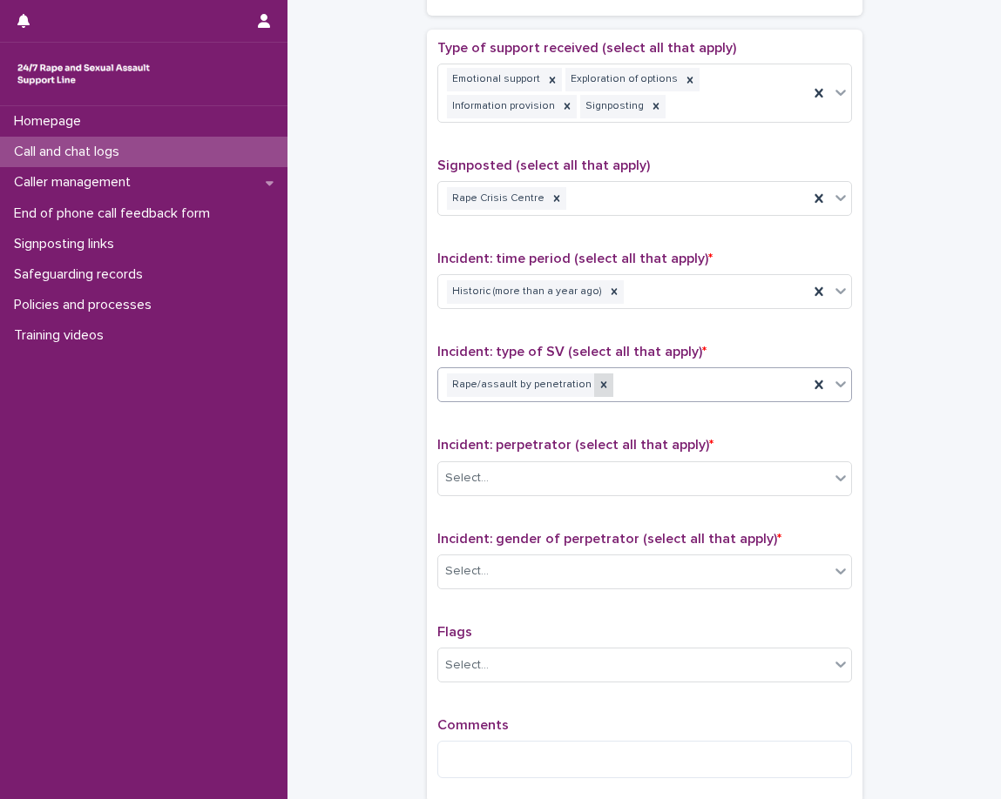
click at [600, 388] on icon at bounding box center [603, 385] width 6 height 6
click at [636, 395] on div "Rape/assault by penetration" at bounding box center [623, 385] width 370 height 30
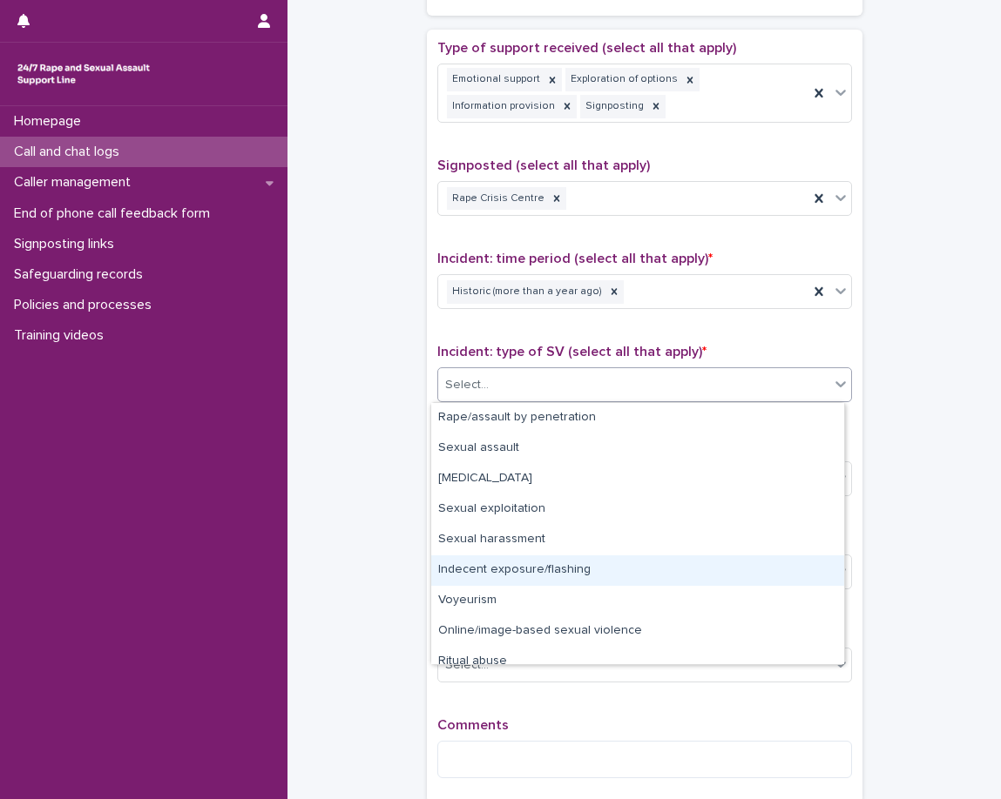
scroll to position [44, 0]
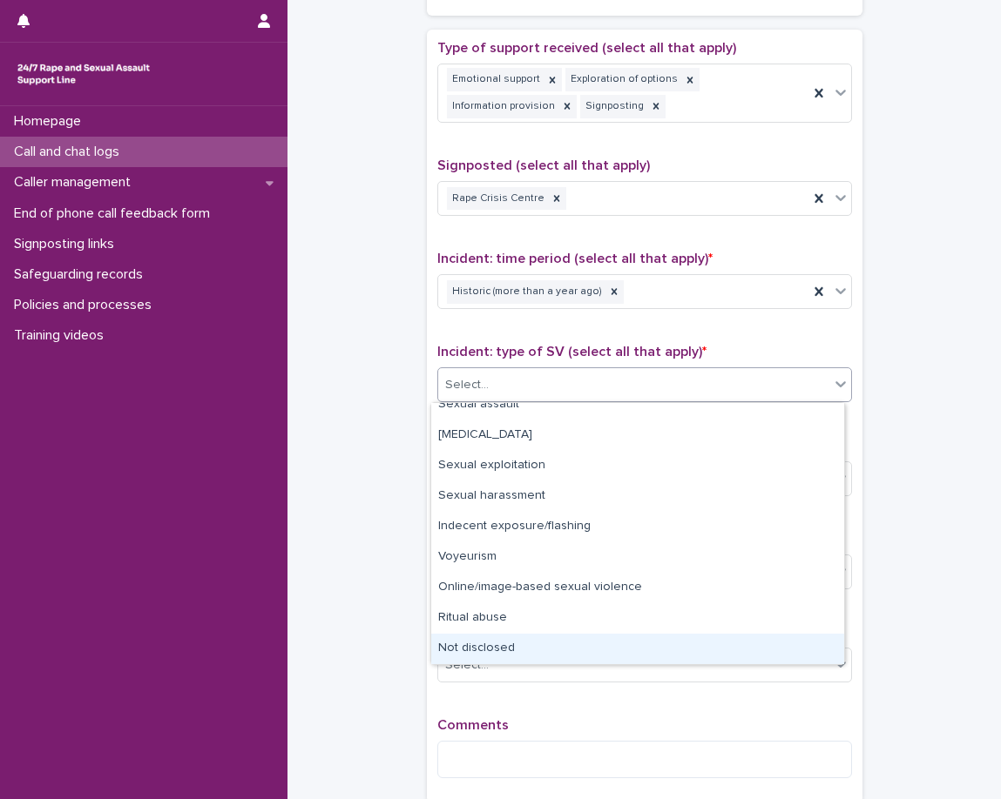
drag, startPoint x: 475, startPoint y: 632, endPoint x: 466, endPoint y: 628, distance: 9.7
click at [475, 643] on div "Not disclosed" at bounding box center [637, 649] width 413 height 30
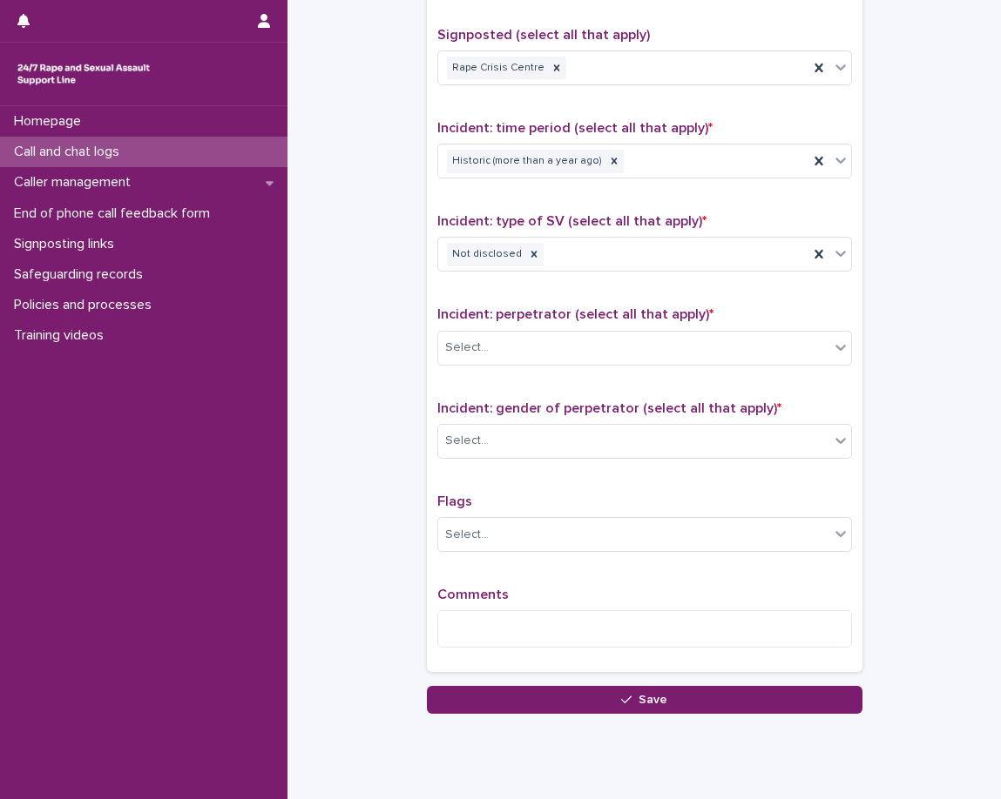
scroll to position [1144, 0]
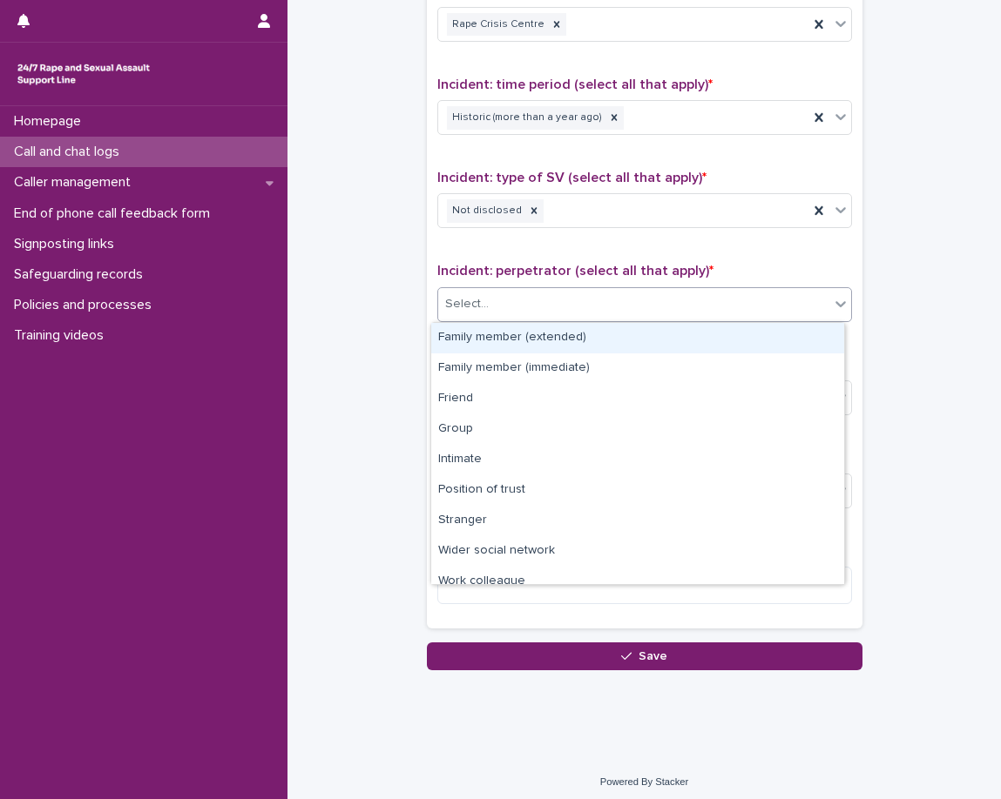
click at [512, 312] on div "Select..." at bounding box center [633, 304] width 391 height 29
drag, startPoint x: 512, startPoint y: 312, endPoint x: 510, endPoint y: 324, distance: 12.3
click at [512, 312] on div "Select..." at bounding box center [633, 304] width 391 height 29
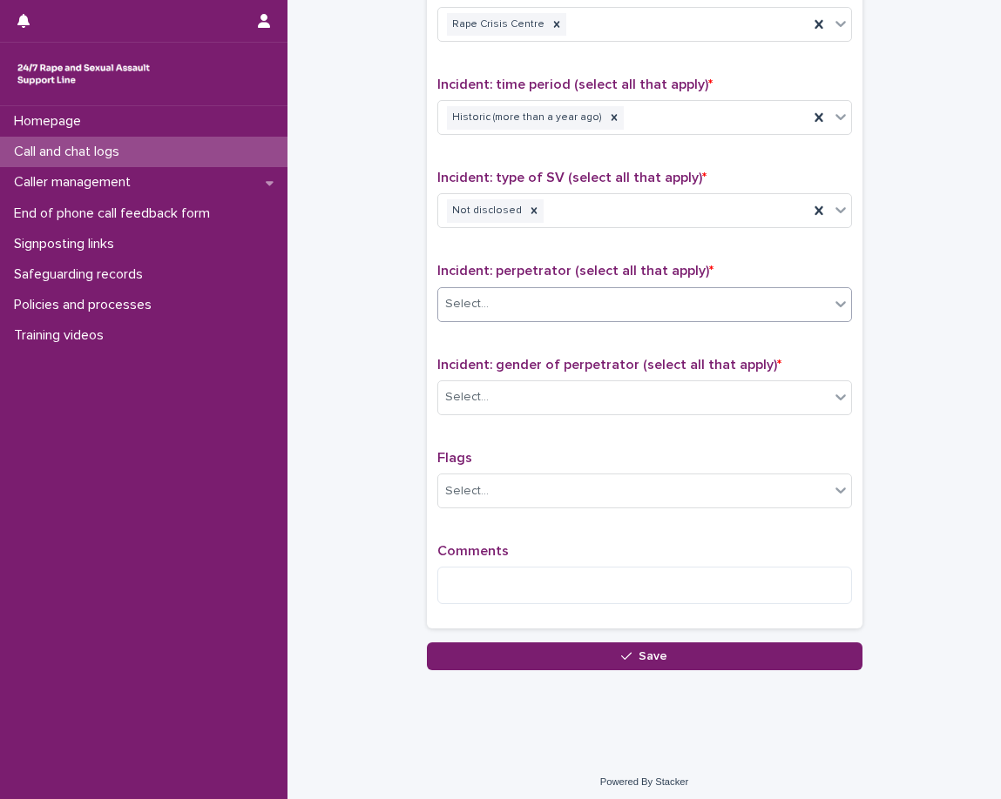
click at [521, 300] on div "Select..." at bounding box center [633, 304] width 391 height 29
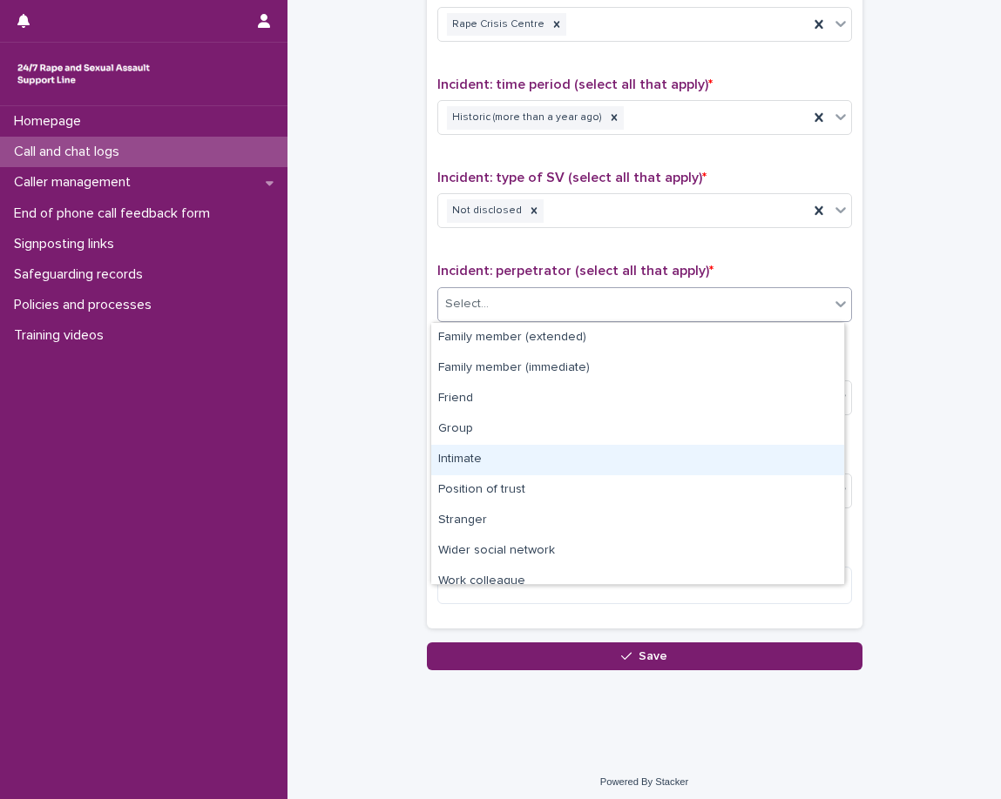
click at [469, 455] on div "Intimate" at bounding box center [637, 460] width 413 height 30
click at [469, 455] on p "Flags" at bounding box center [644, 458] width 415 height 17
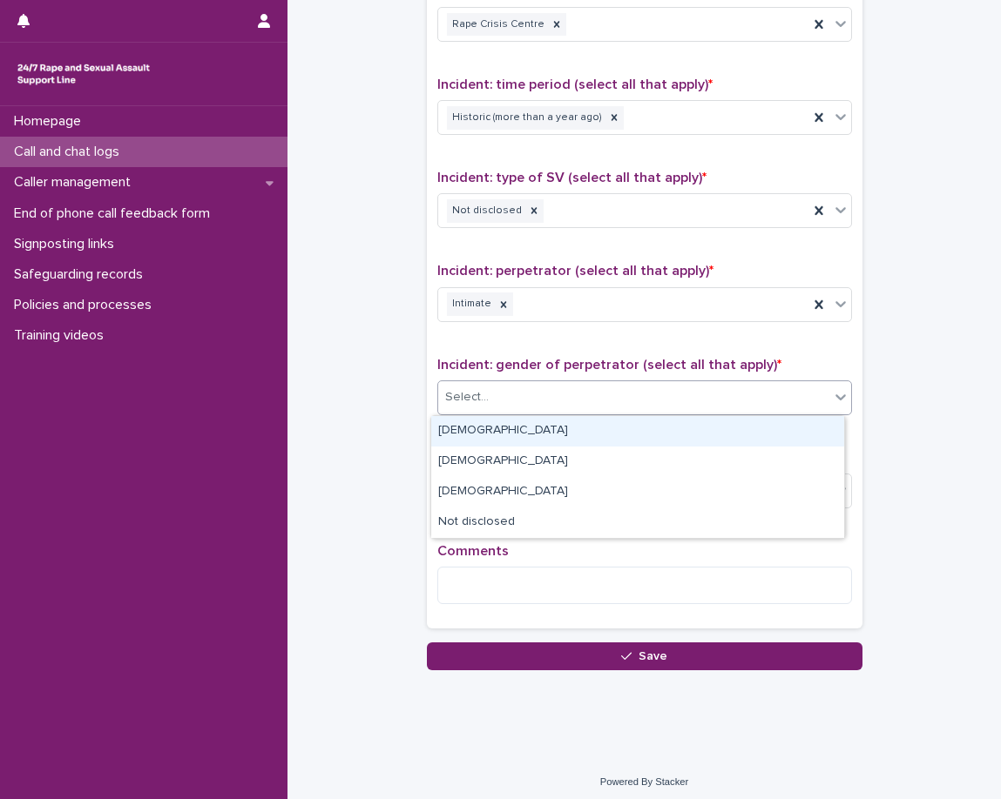
click at [480, 398] on div "Select..." at bounding box center [633, 397] width 391 height 29
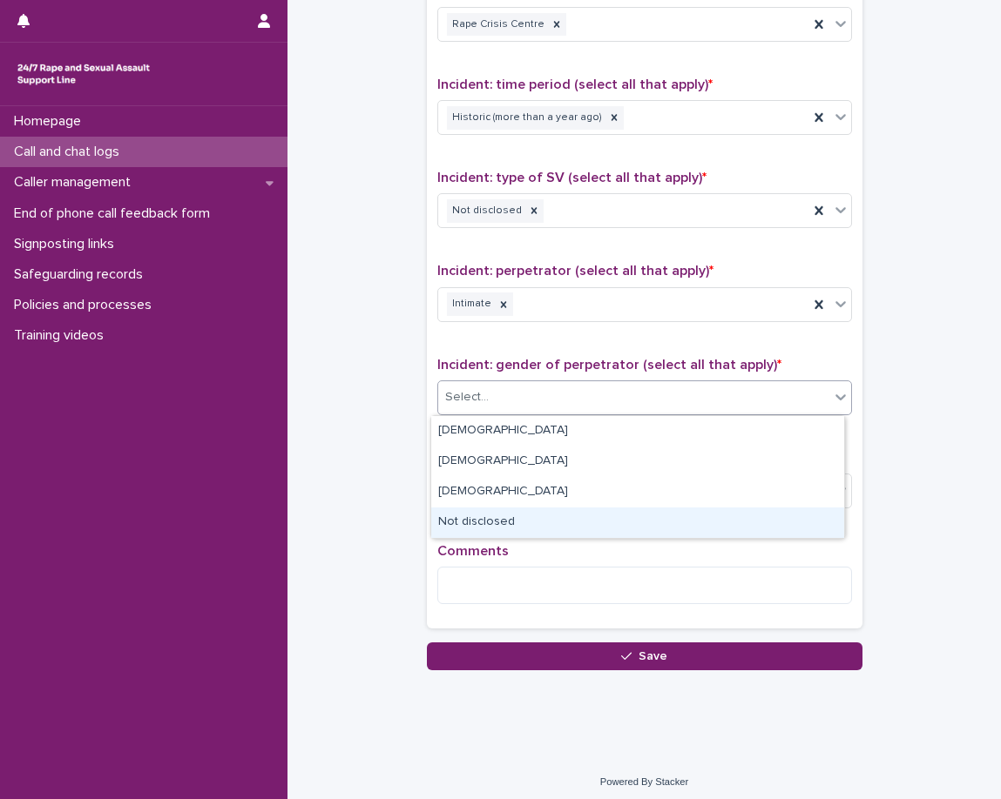
click at [495, 514] on div "Not disclosed" at bounding box center [637, 523] width 413 height 30
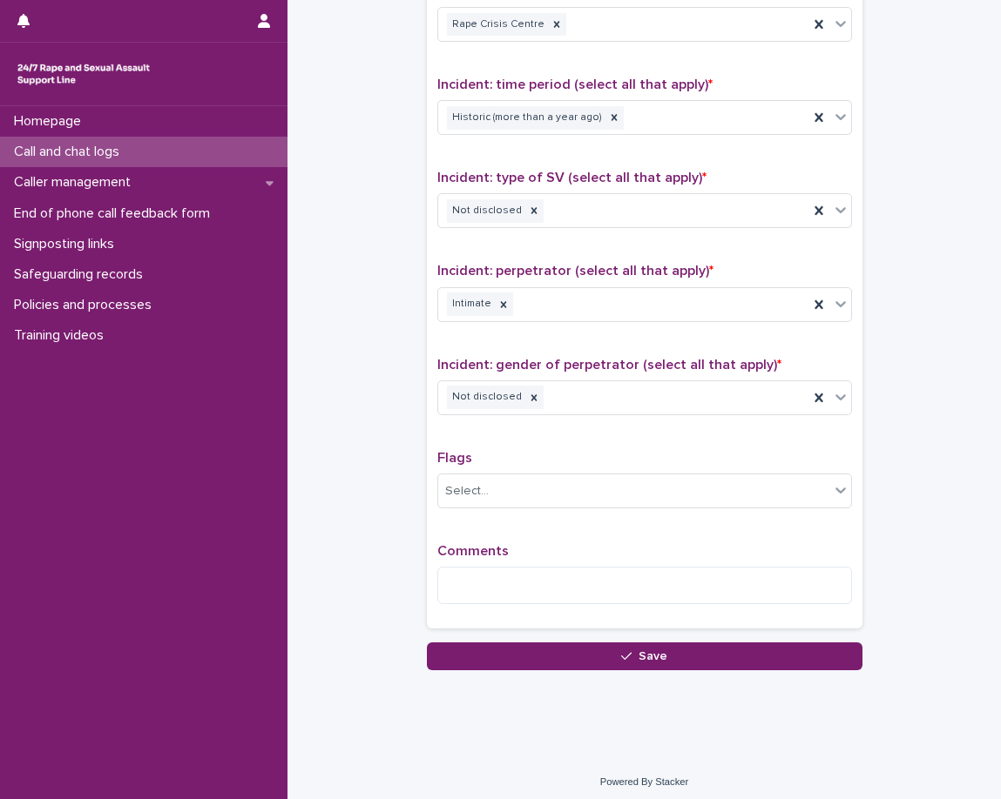
click at [499, 447] on div "Type of support received (select all that apply) Emotional support Exploration …" at bounding box center [644, 242] width 415 height 752
click at [513, 493] on div "Select..." at bounding box center [633, 491] width 391 height 29
click at [542, 460] on p "Flags" at bounding box center [644, 458] width 415 height 17
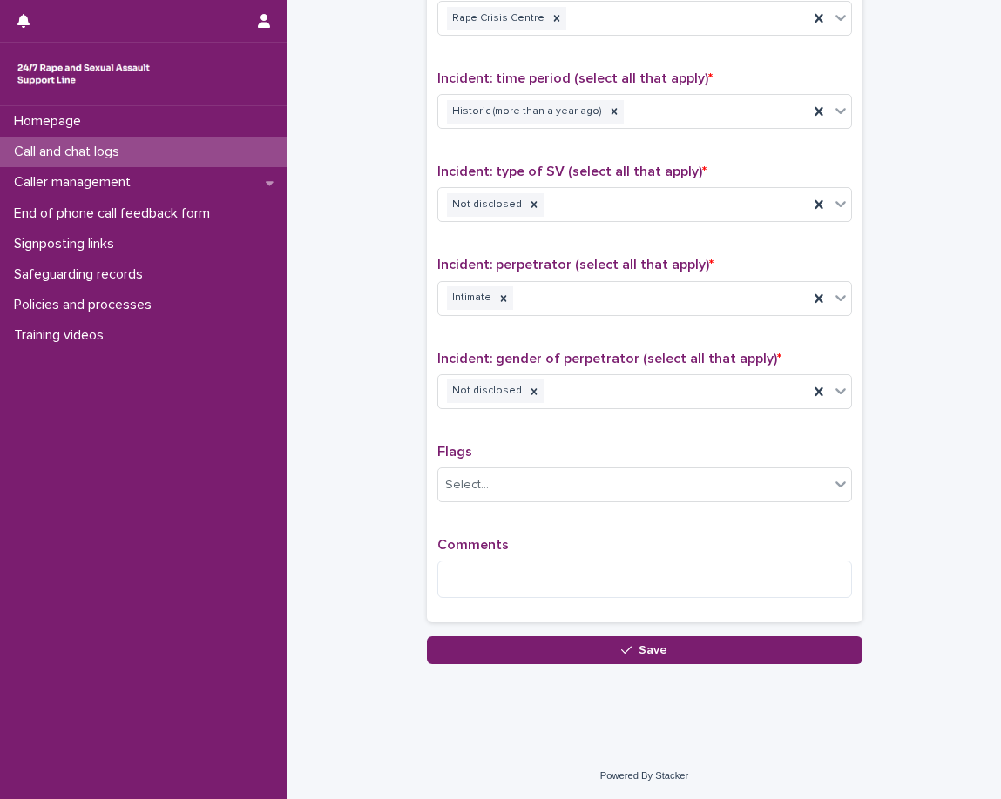
scroll to position [1152, 0]
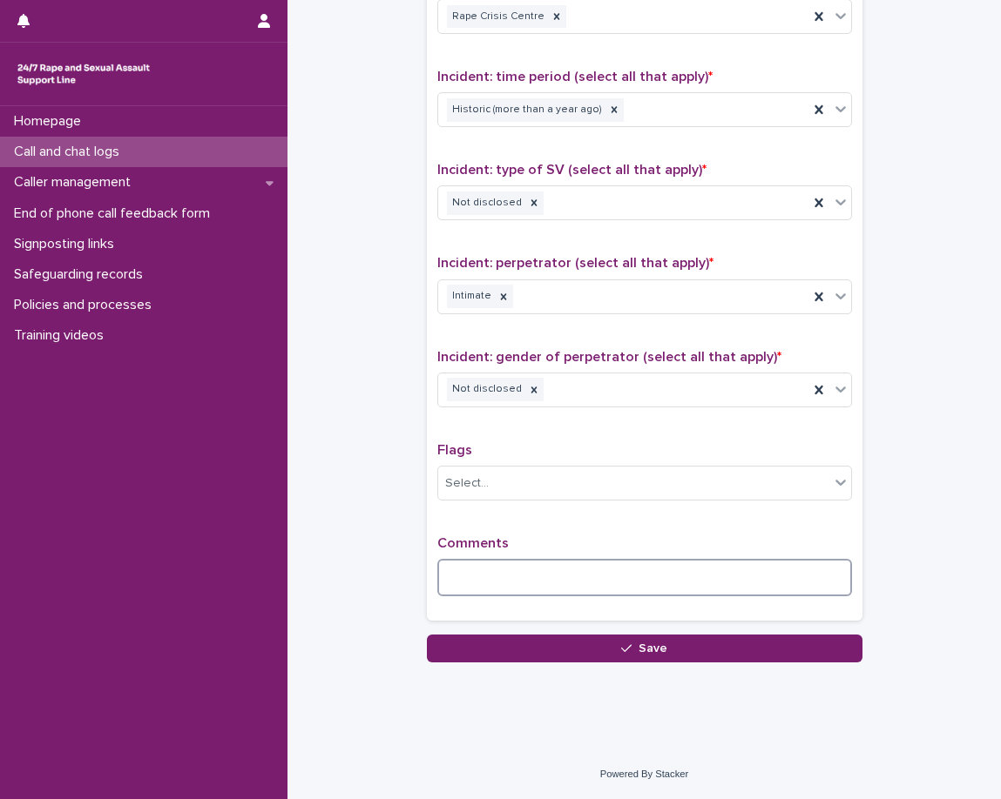
drag, startPoint x: 494, startPoint y: 567, endPoint x: 482, endPoint y: 550, distance: 20.0
click at [491, 566] on textarea at bounding box center [644, 577] width 415 height 37
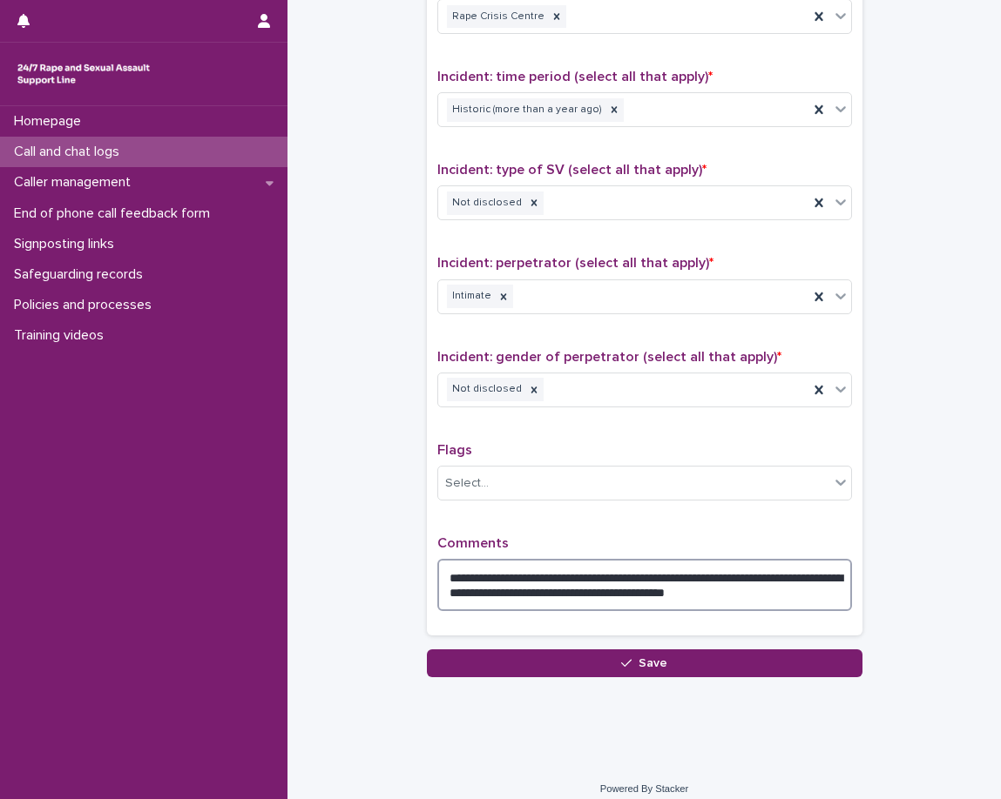
drag, startPoint x: 703, startPoint y: 596, endPoint x: 650, endPoint y: 587, distance: 53.8
click at [650, 587] on textarea "**********" at bounding box center [644, 585] width 415 height 52
click at [775, 584] on textarea "**********" at bounding box center [644, 585] width 415 height 52
click at [690, 595] on textarea "**********" at bounding box center [644, 585] width 415 height 52
click at [750, 591] on textarea "**********" at bounding box center [644, 585] width 415 height 52
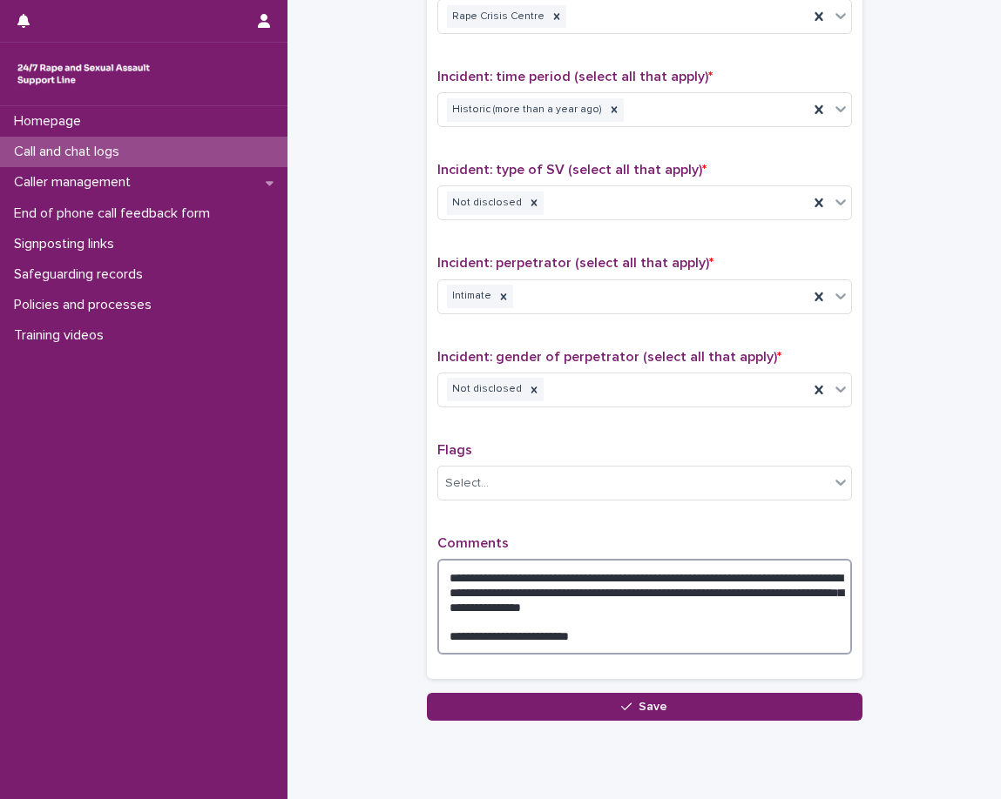
type textarea "**********"
click at [741, 519] on div "**********" at bounding box center [644, 263] width 415 height 811
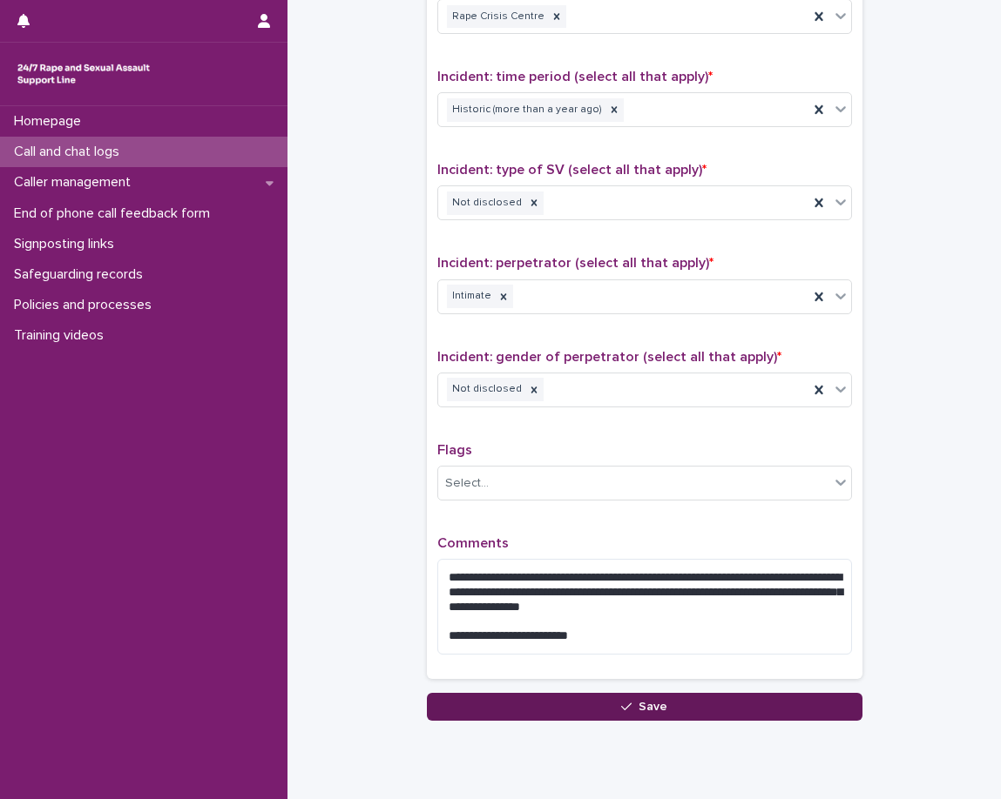
click at [678, 713] on button "Save" at bounding box center [644, 707] width 435 height 28
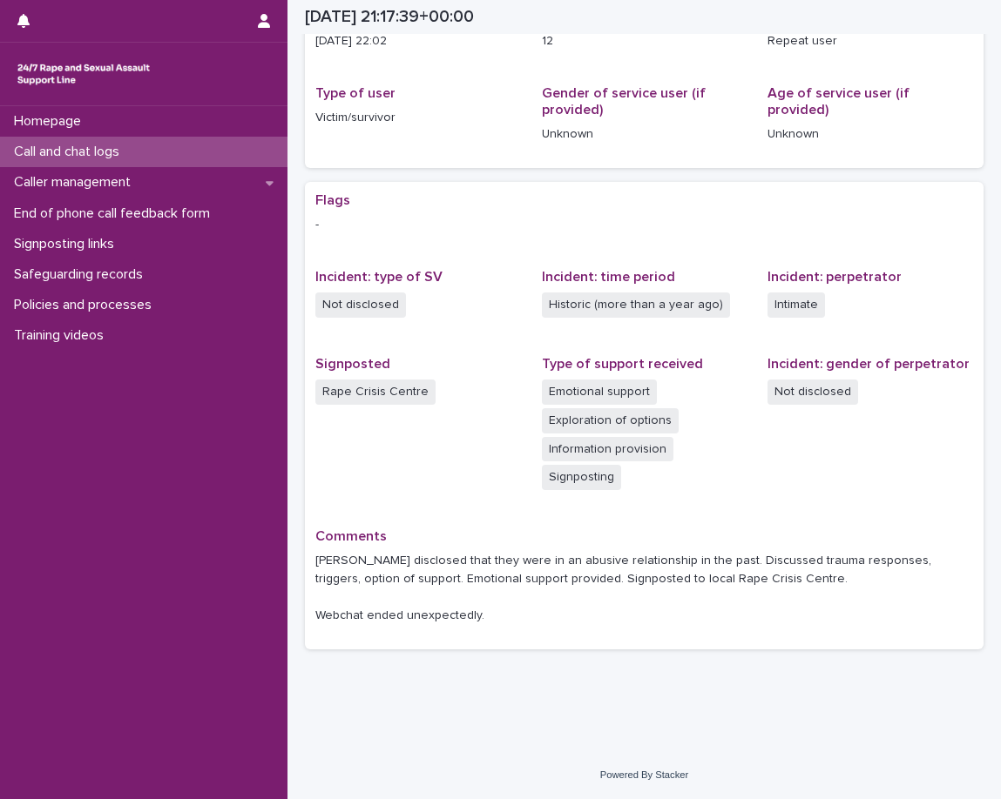
scroll to position [197, 0]
click at [202, 152] on div "Call and chat logs" at bounding box center [143, 152] width 287 height 30
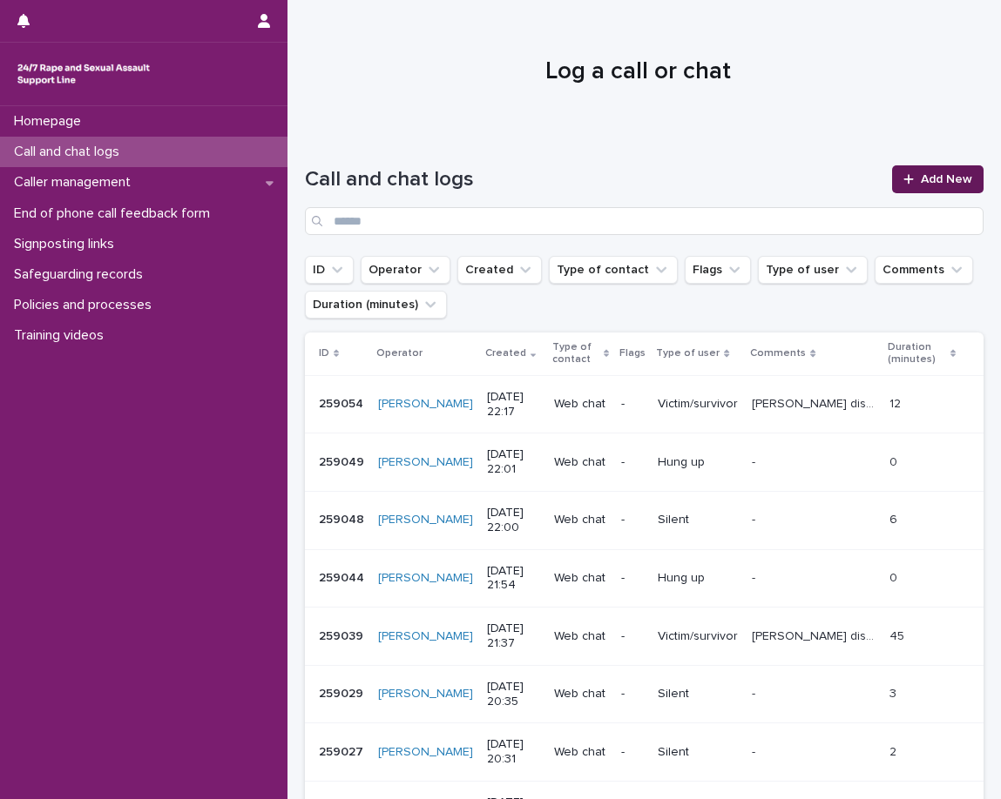
click at [904, 186] on link "Add New" at bounding box center [937, 179] width 91 height 28
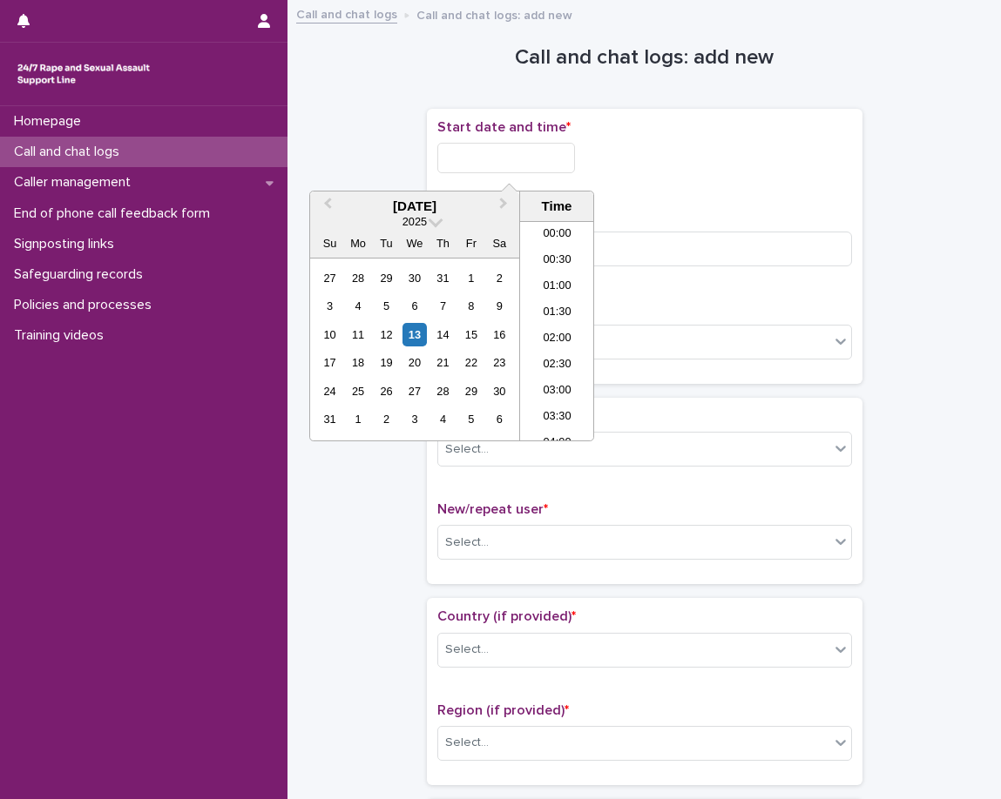
click at [521, 159] on input "text" at bounding box center [506, 158] width 138 height 30
click at [536, 353] on li "22:00" at bounding box center [557, 349] width 74 height 26
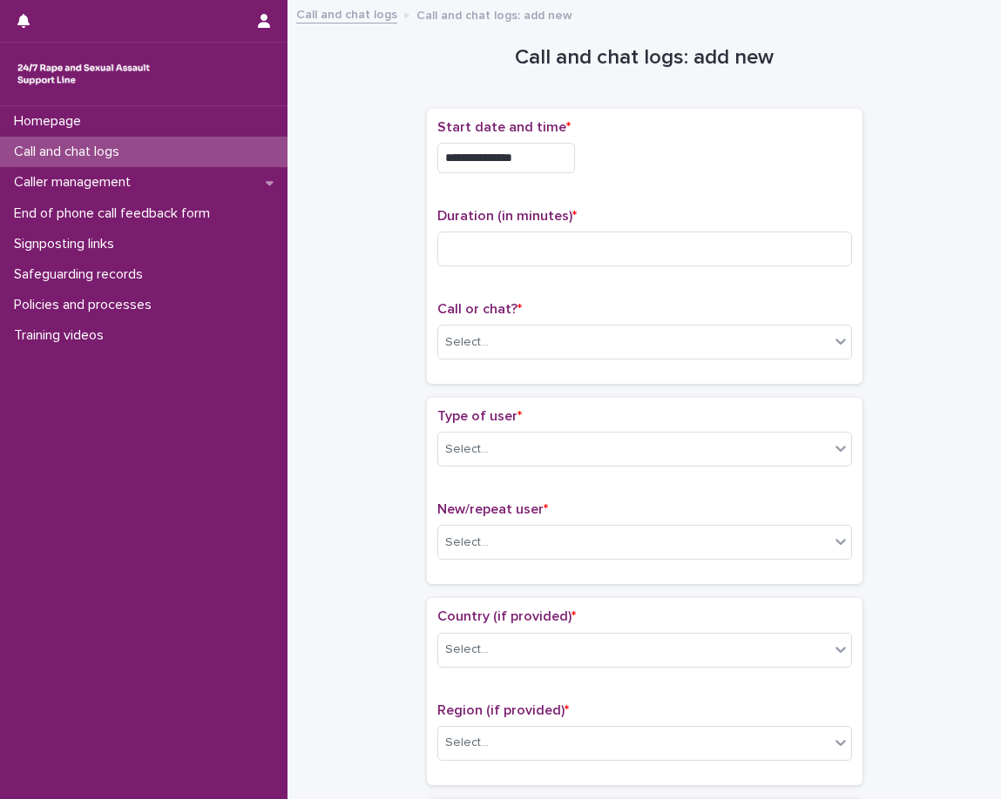
click at [575, 152] on input "**********" at bounding box center [506, 158] width 138 height 30
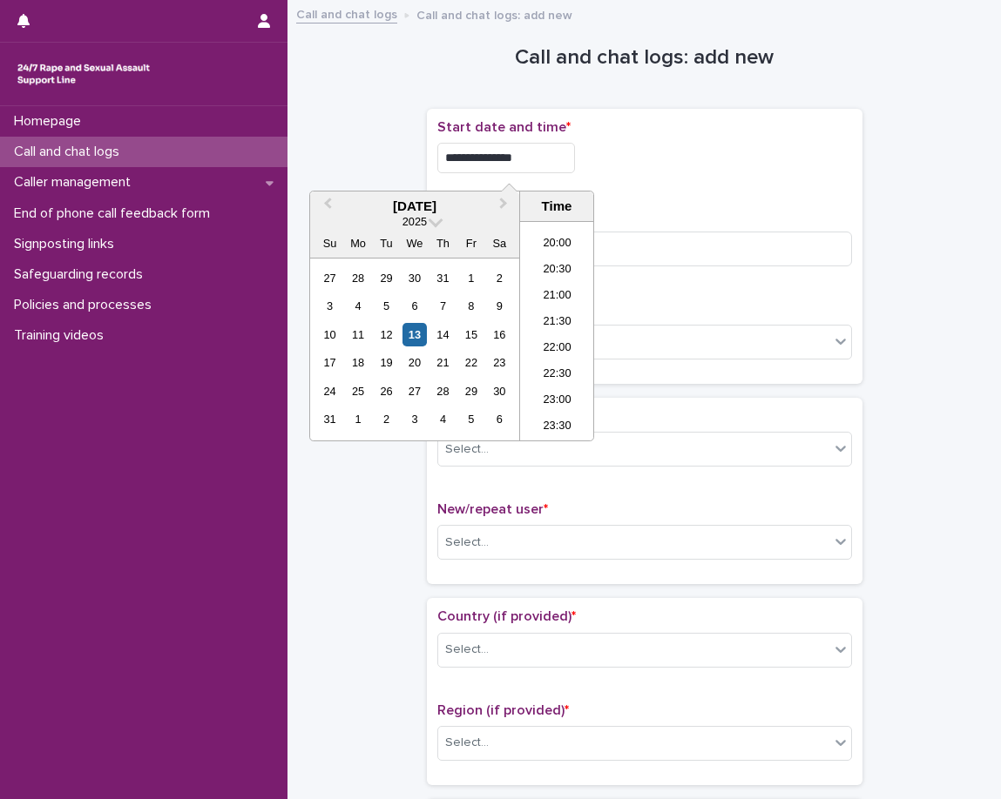
type input "**********"
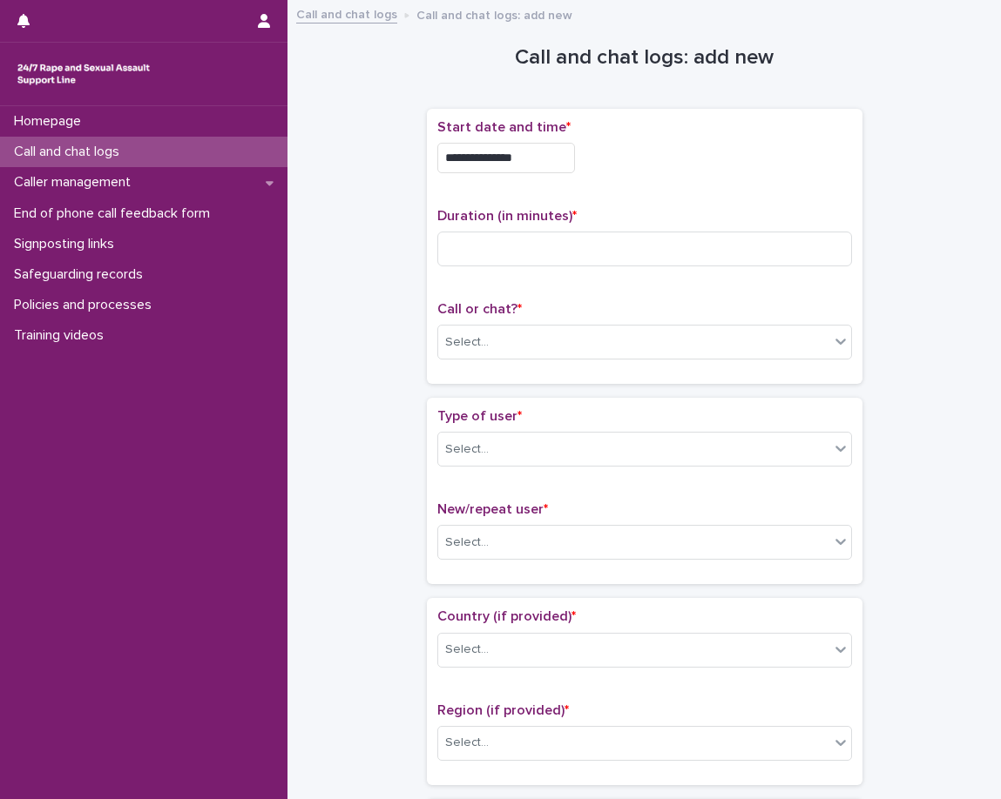
click at [637, 194] on div "**********" at bounding box center [644, 246] width 415 height 254
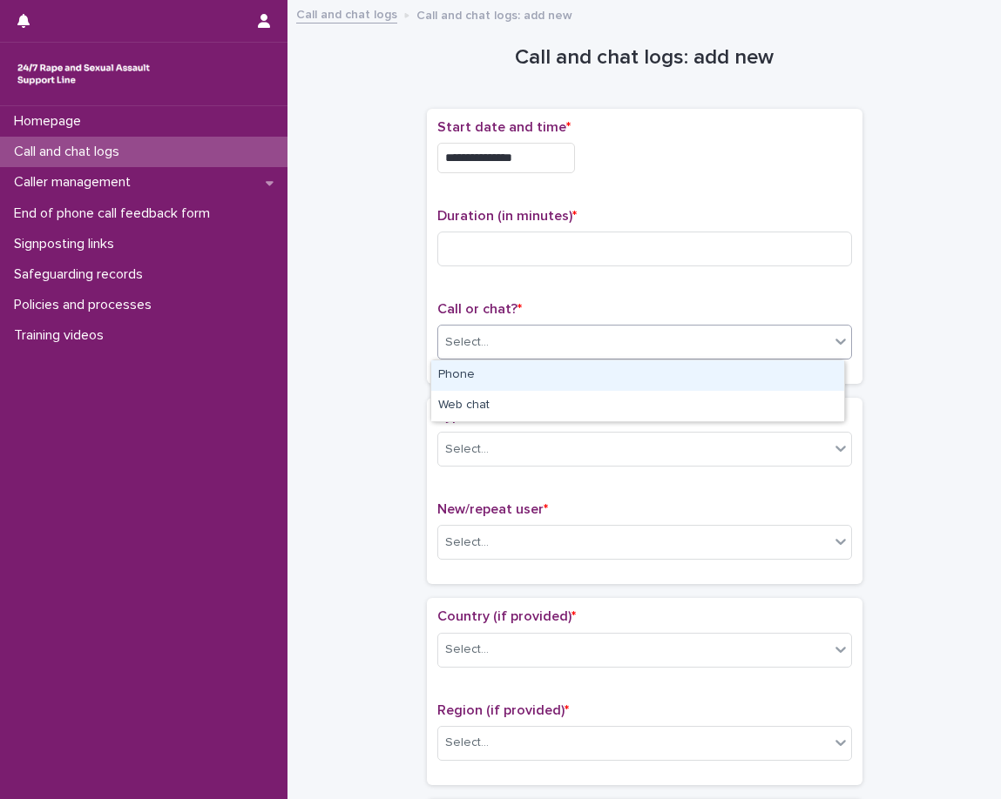
click at [532, 343] on div "Select..." at bounding box center [633, 342] width 391 height 29
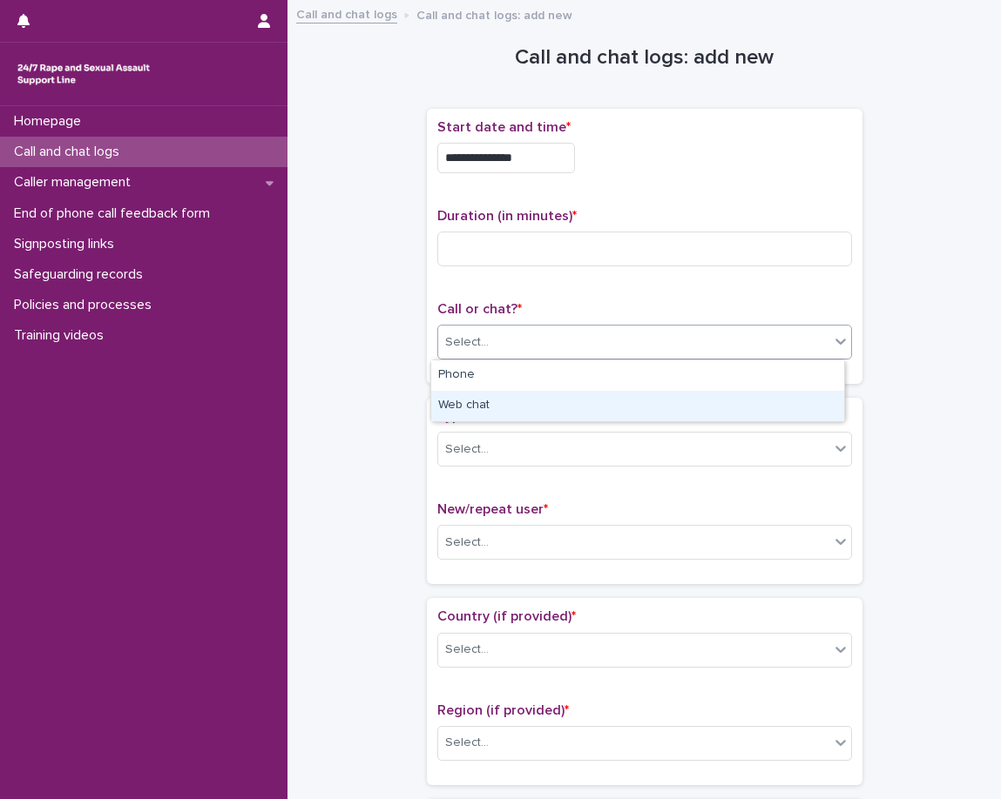
click at [499, 404] on div "Web chat" at bounding box center [637, 406] width 413 height 30
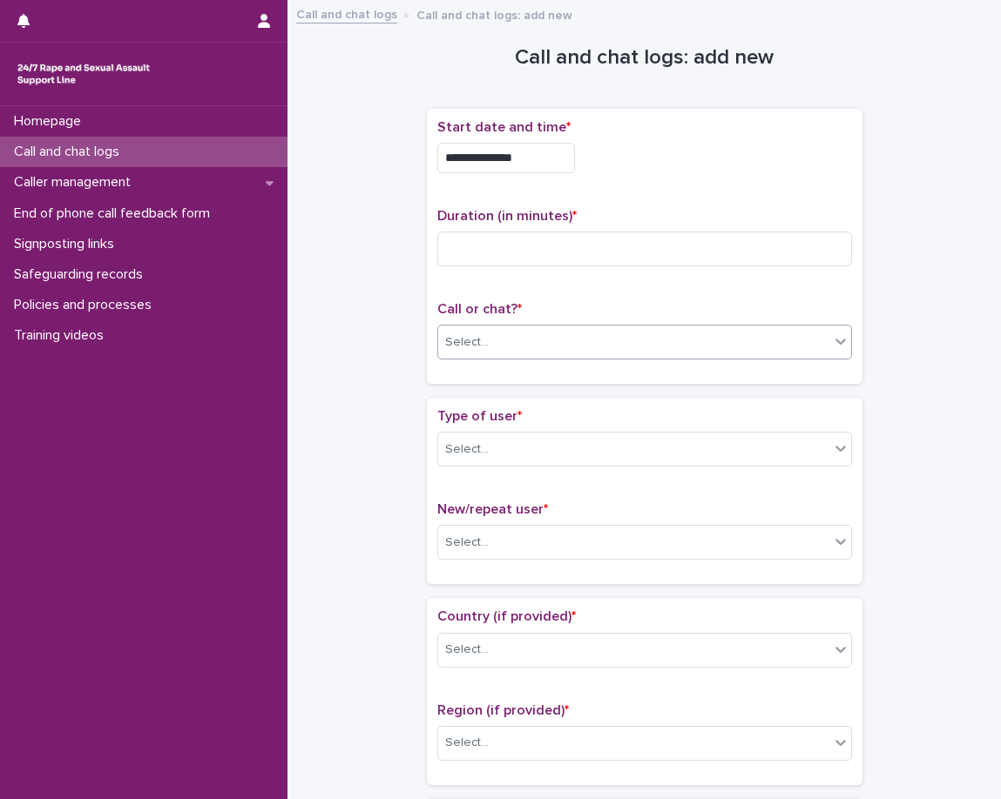
click at [476, 398] on div "Type of user * Select... New/repeat user * Select..." at bounding box center [644, 491] width 435 height 186
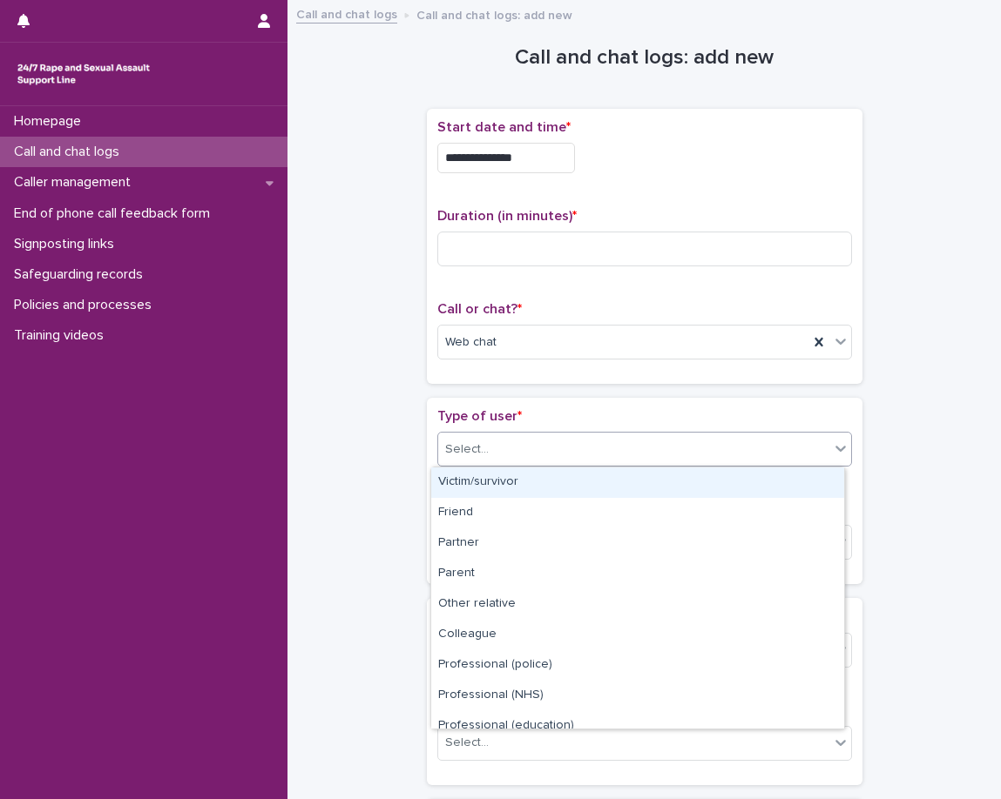
drag, startPoint x: 463, startPoint y: 443, endPoint x: 462, endPoint y: 462, distance: 18.4
click at [463, 448] on div "Select..." at bounding box center [467, 450] width 44 height 18
click at [513, 489] on div "Victim/survivor" at bounding box center [637, 483] width 413 height 30
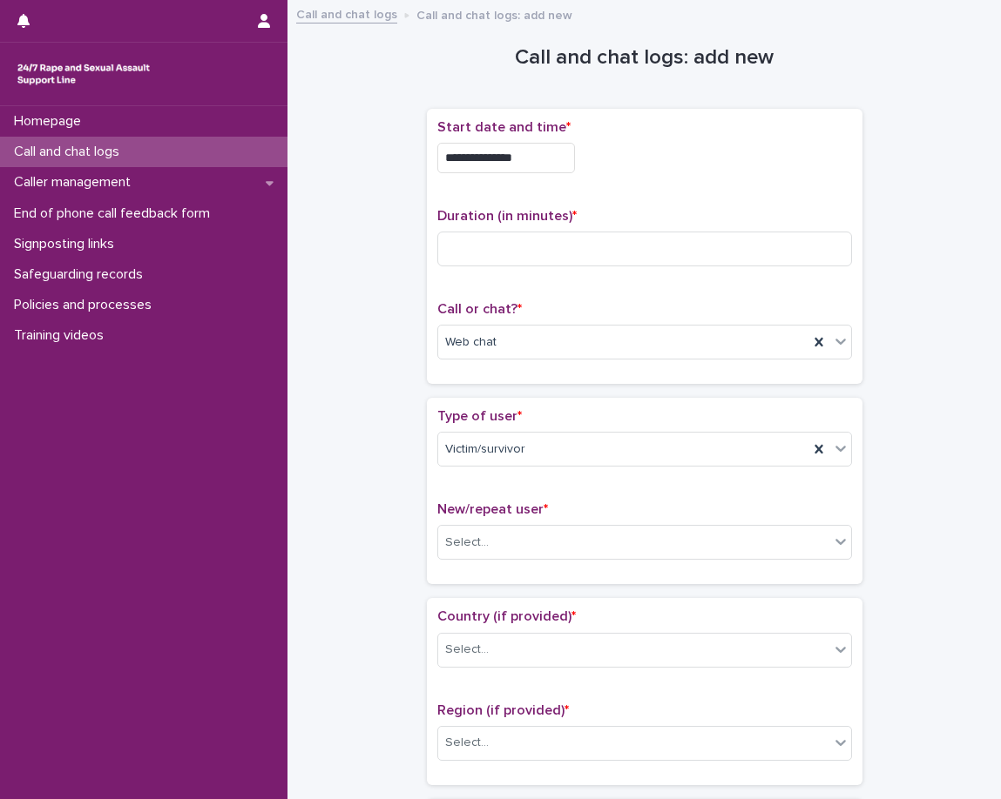
click at [502, 494] on div "Type of user * Victim/survivor New/repeat user * Select..." at bounding box center [644, 490] width 415 height 165
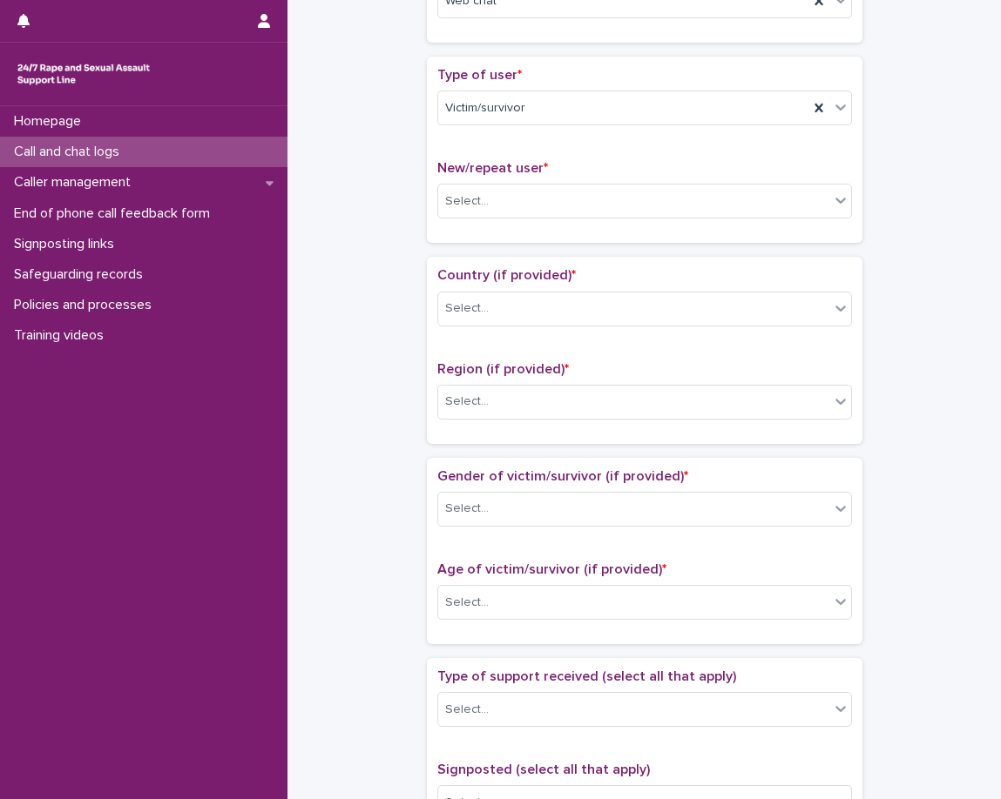
scroll to position [348, 0]
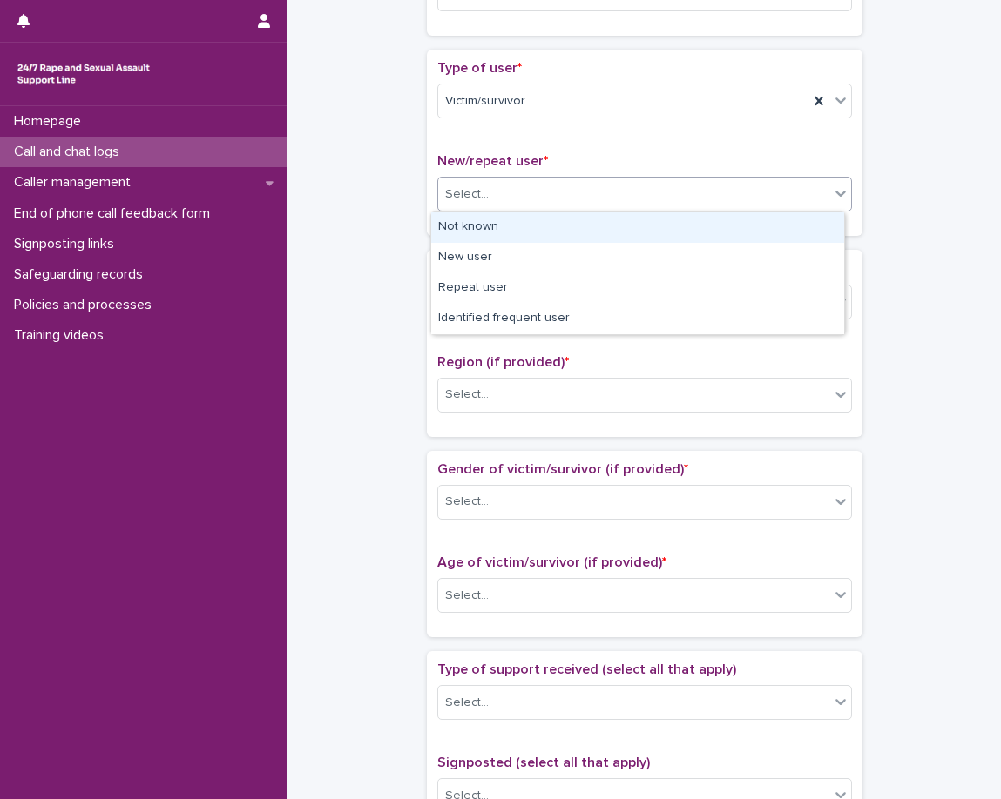
click at [513, 206] on div "Select..." at bounding box center [633, 194] width 391 height 29
click at [509, 204] on div "Select..." at bounding box center [633, 194] width 391 height 29
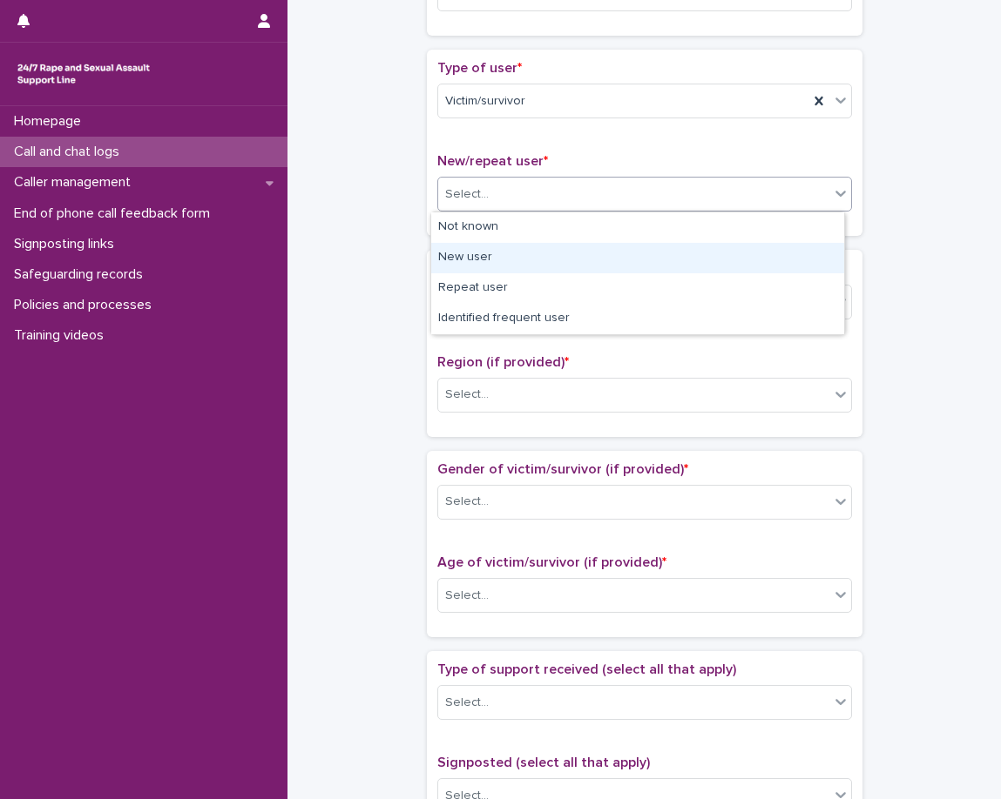
click at [469, 265] on div "New user" at bounding box center [637, 258] width 413 height 30
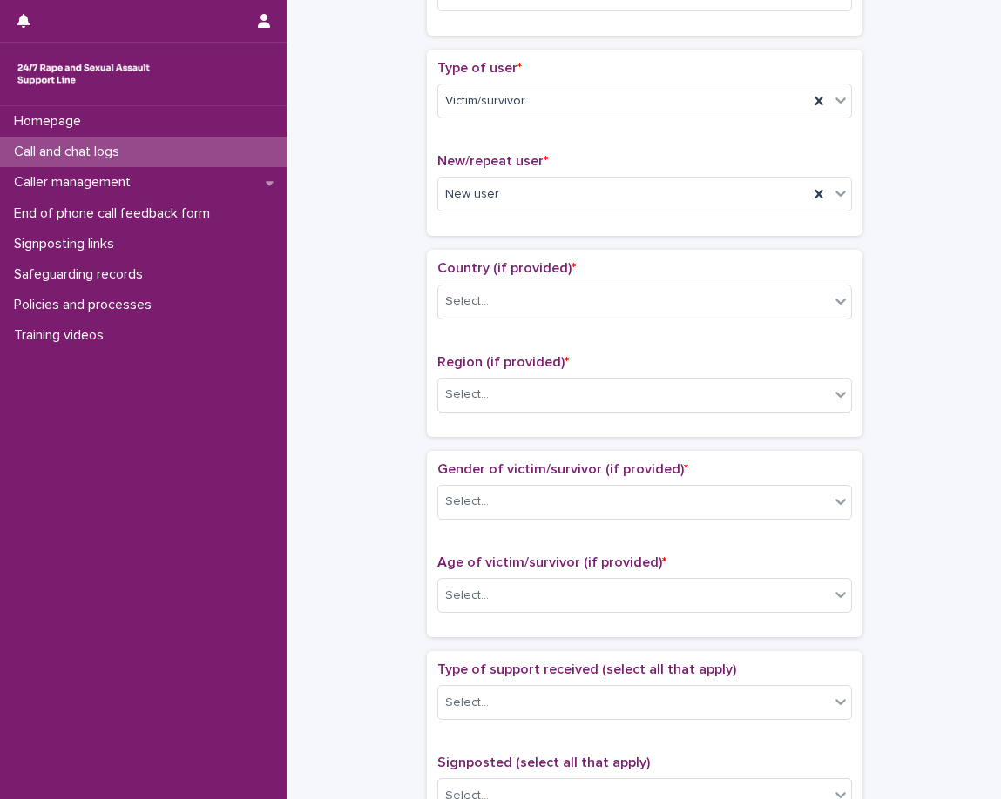
click at [394, 252] on div "**********" at bounding box center [644, 552] width 678 height 1781
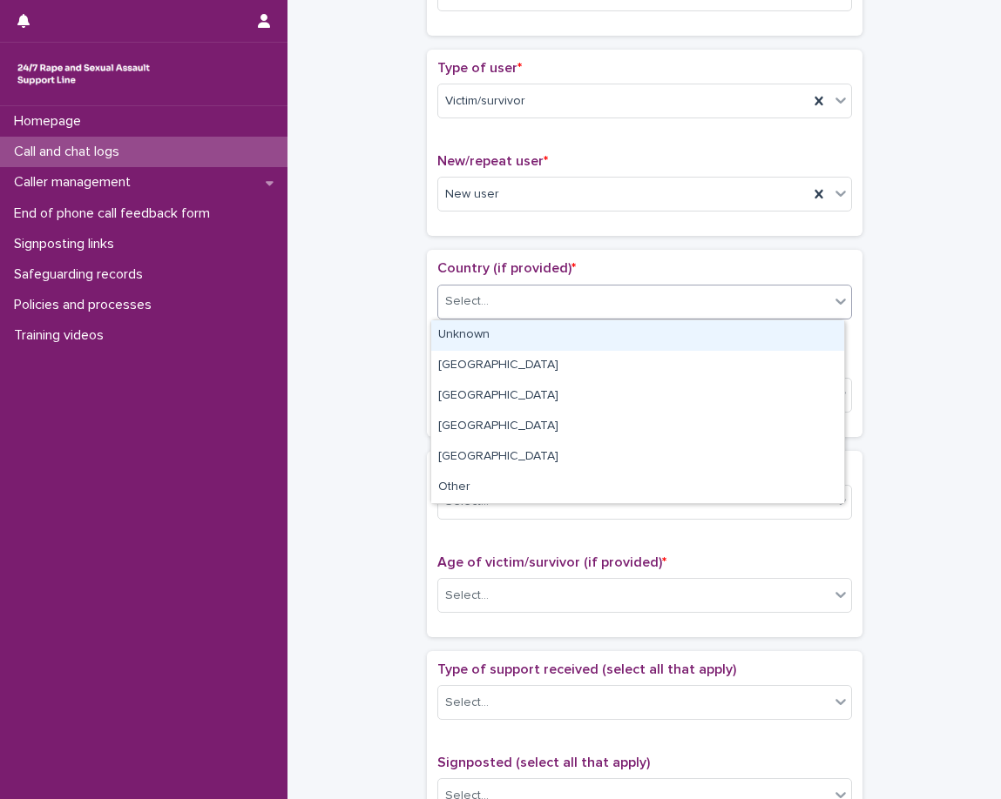
click at [490, 306] on div "Select..." at bounding box center [633, 301] width 391 height 29
drag, startPoint x: 490, startPoint y: 306, endPoint x: 491, endPoint y: 314, distance: 8.8
click at [490, 306] on div "Select..." at bounding box center [633, 301] width 391 height 29
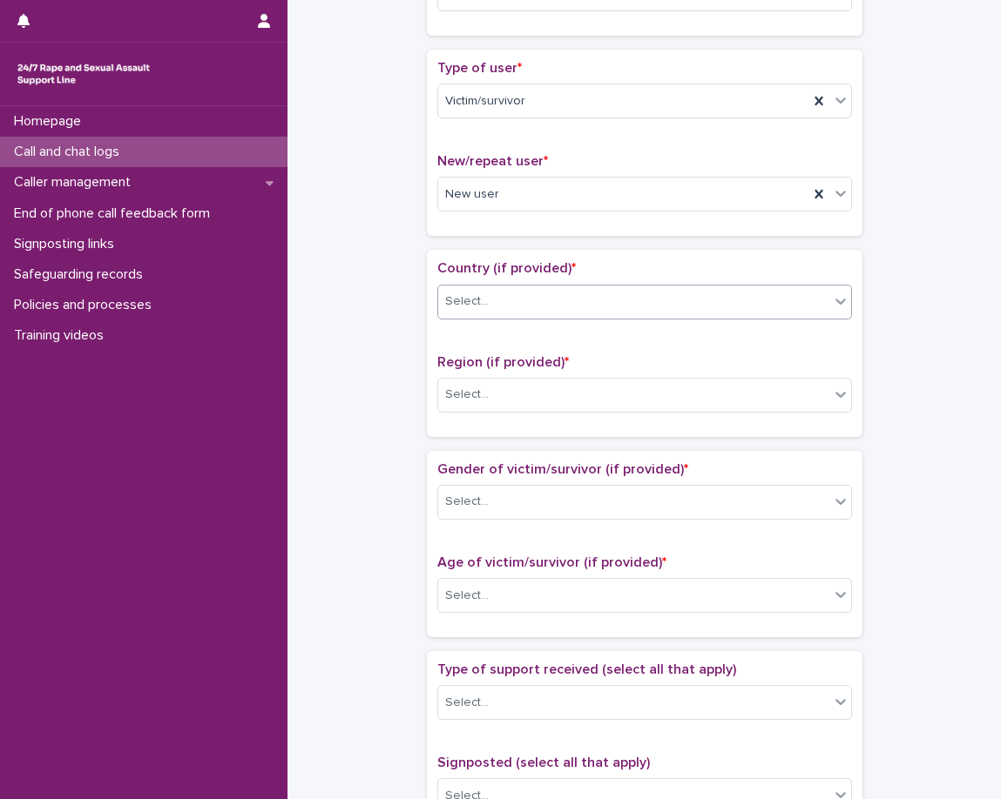
click at [489, 307] on div "Select..." at bounding box center [633, 301] width 391 height 29
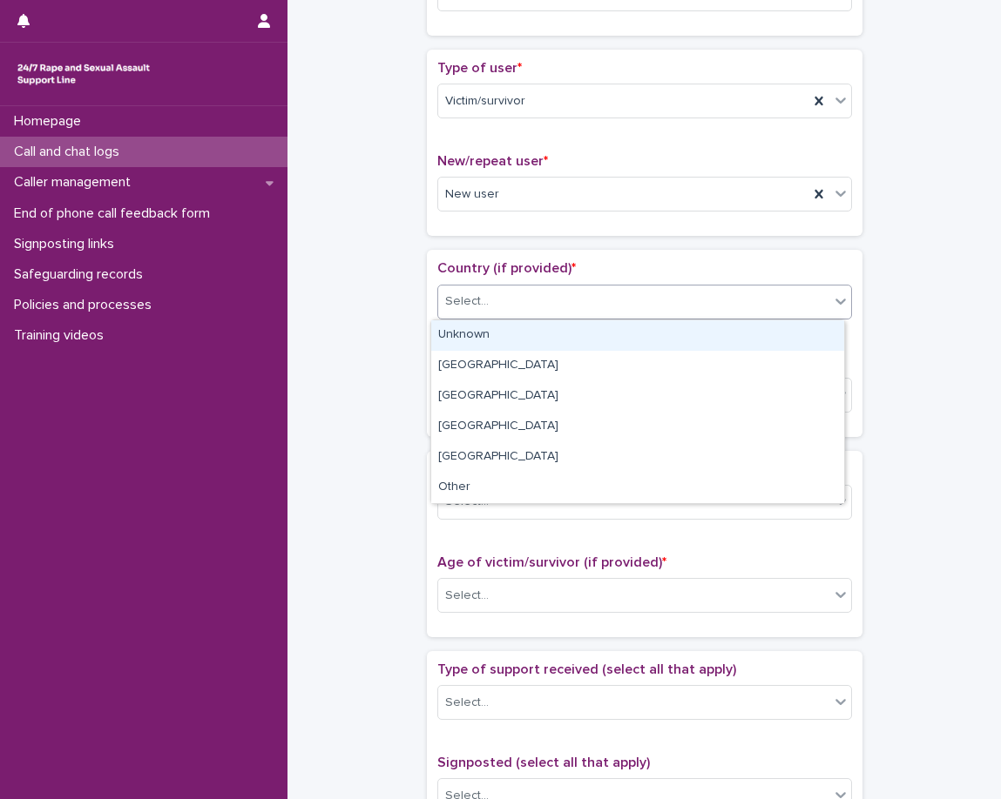
click at [484, 336] on div "Unknown" at bounding box center [637, 335] width 413 height 30
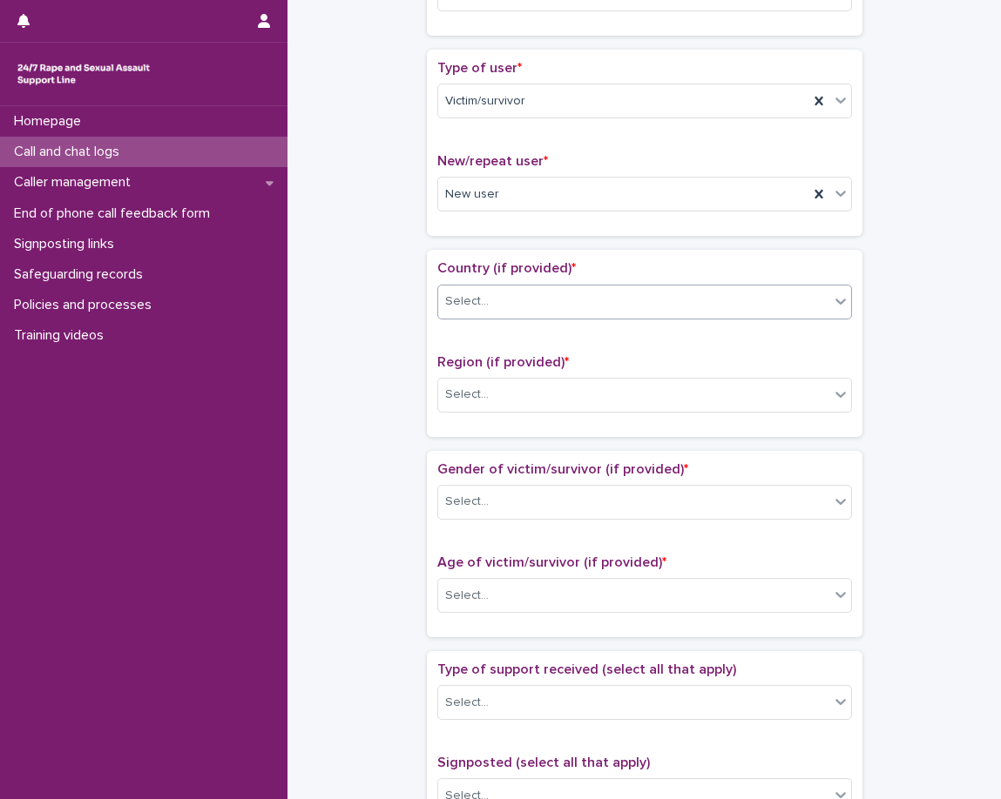
click at [468, 347] on div "Country (if provided) * option Unknown, selected. 0 results available. Select i…" at bounding box center [644, 342] width 415 height 165
click at [455, 388] on div "Select..." at bounding box center [467, 395] width 44 height 18
click at [455, 390] on div "Select..." at bounding box center [467, 395] width 44 height 18
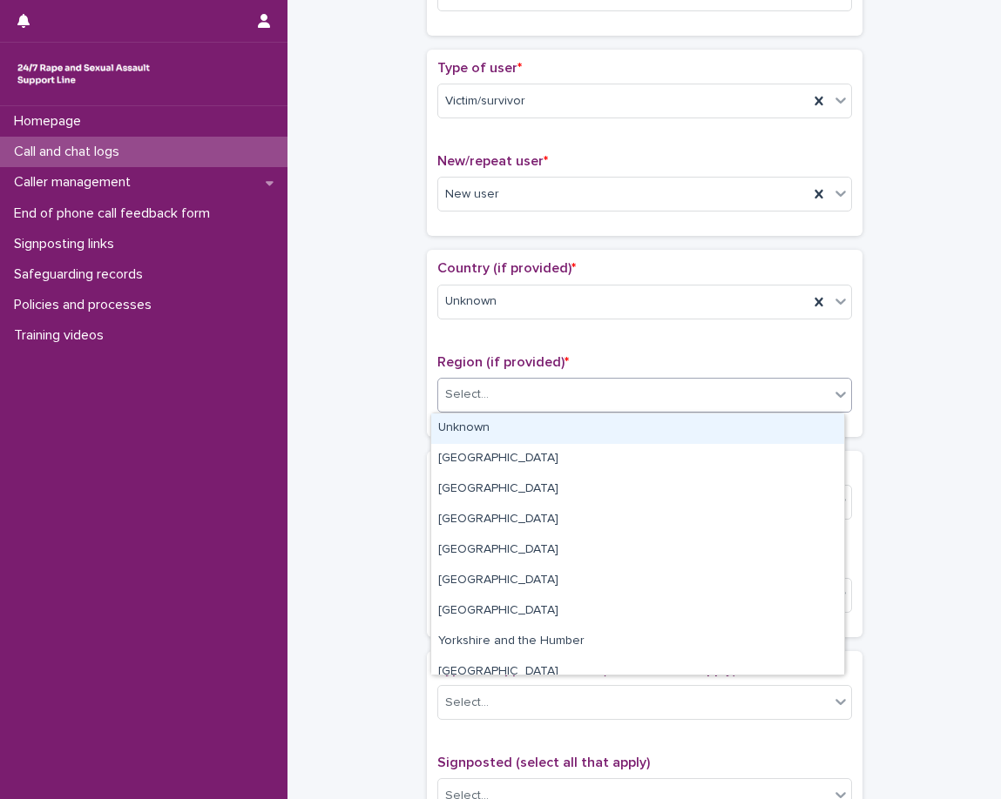
click at [485, 405] on div "Select..." at bounding box center [633, 395] width 391 height 29
click at [481, 431] on div "Unknown" at bounding box center [637, 429] width 413 height 30
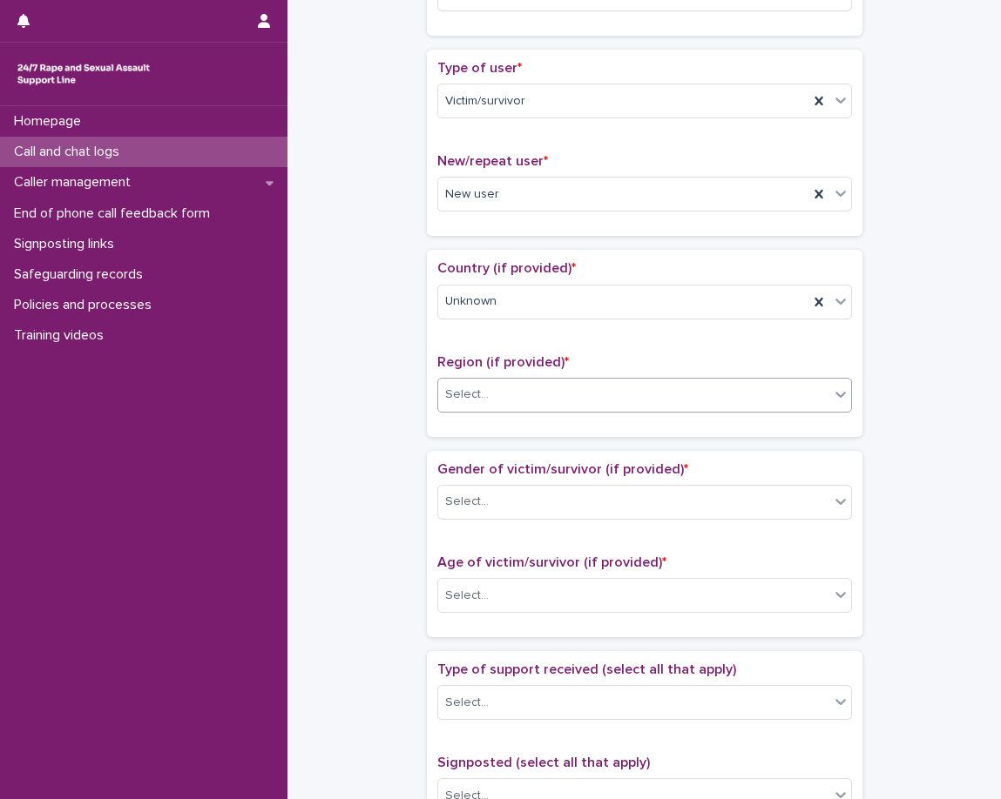
click at [466, 441] on div "Loading... Saving… Country (if provided) * Unknown Region (if provided) * optio…" at bounding box center [644, 350] width 435 height 200
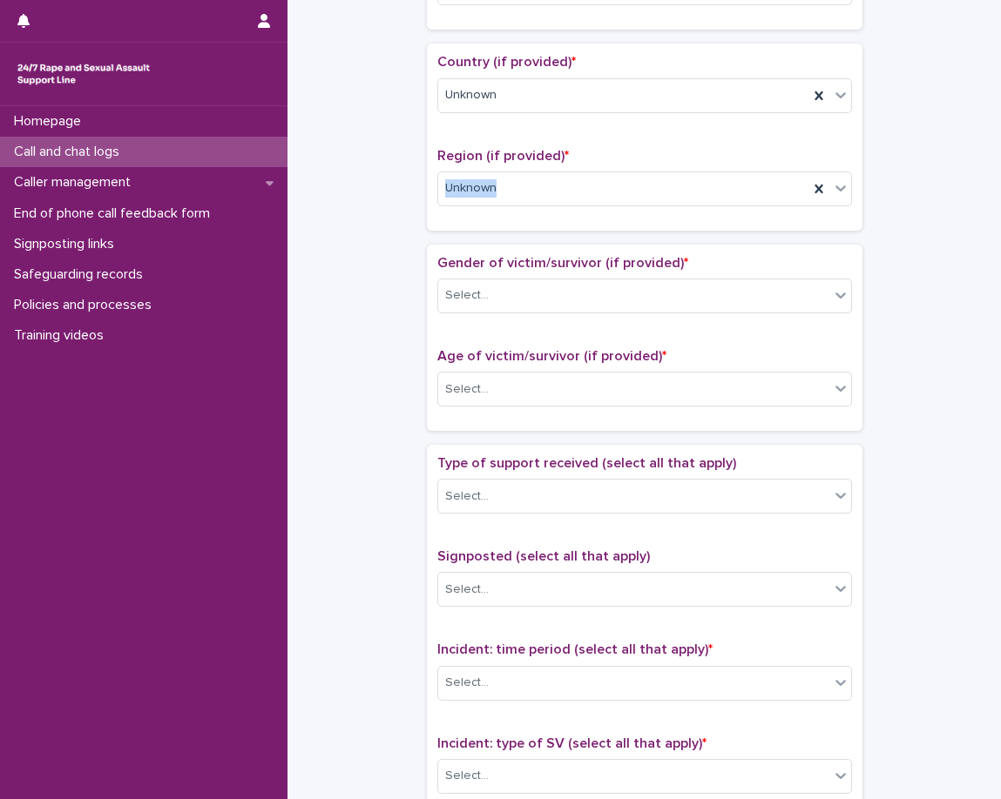
scroll to position [610, 0]
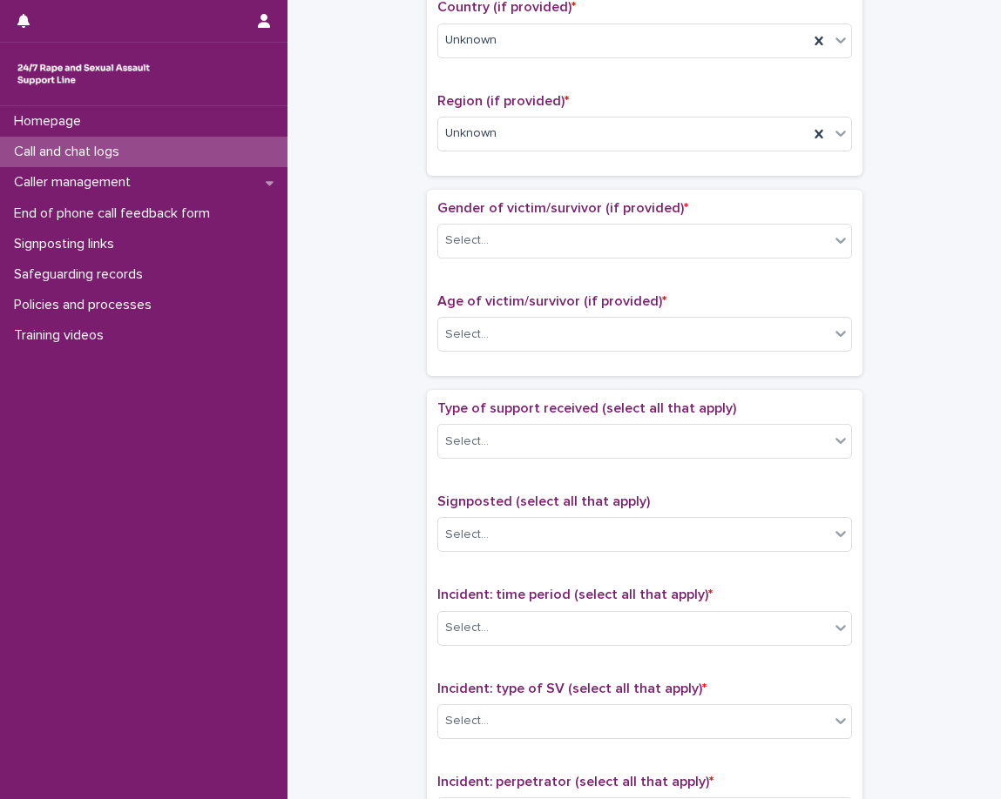
click at [371, 208] on div "**********" at bounding box center [644, 291] width 678 height 1781
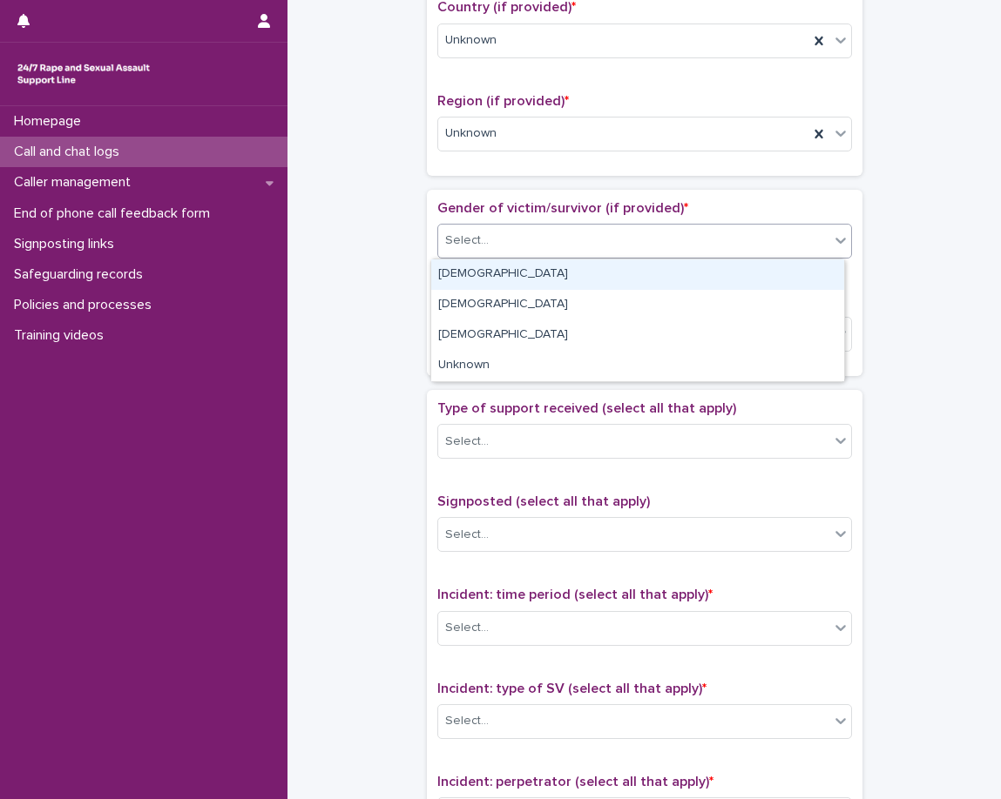
click at [483, 247] on div "Select..." at bounding box center [633, 240] width 391 height 29
drag, startPoint x: 483, startPoint y: 247, endPoint x: 487, endPoint y: 266, distance: 18.6
click at [483, 247] on div "Select..." at bounding box center [633, 240] width 391 height 29
click at [493, 258] on body "**********" at bounding box center [500, 399] width 1001 height 799
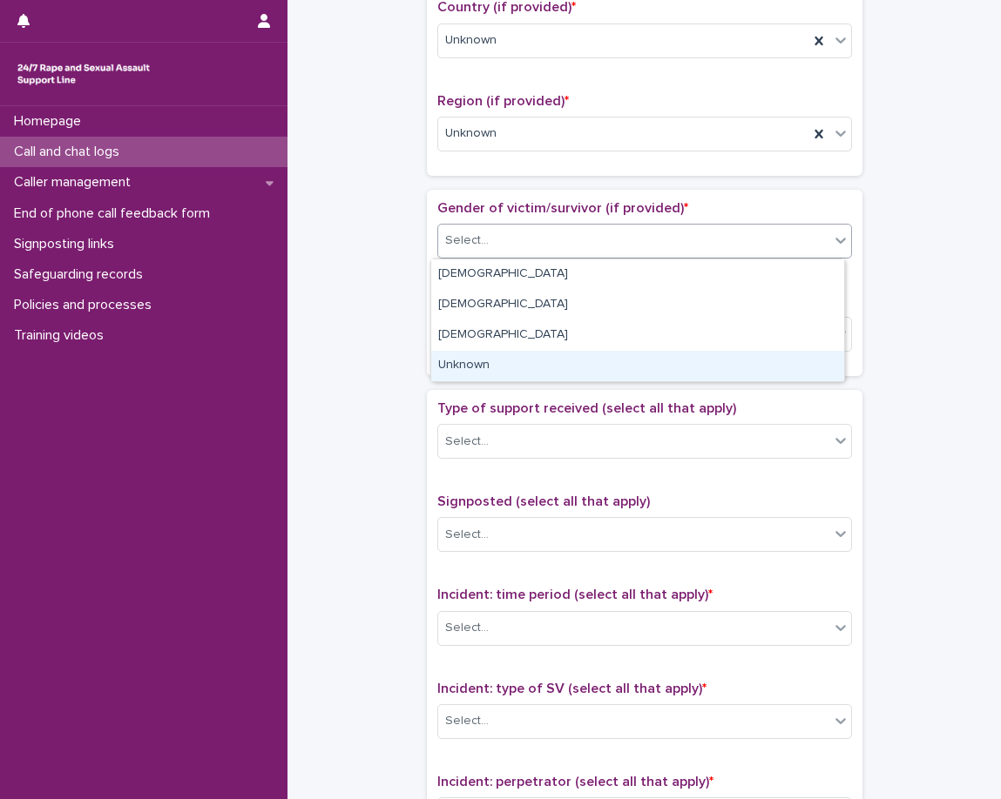
click at [470, 361] on div "Unknown" at bounding box center [637, 366] width 413 height 30
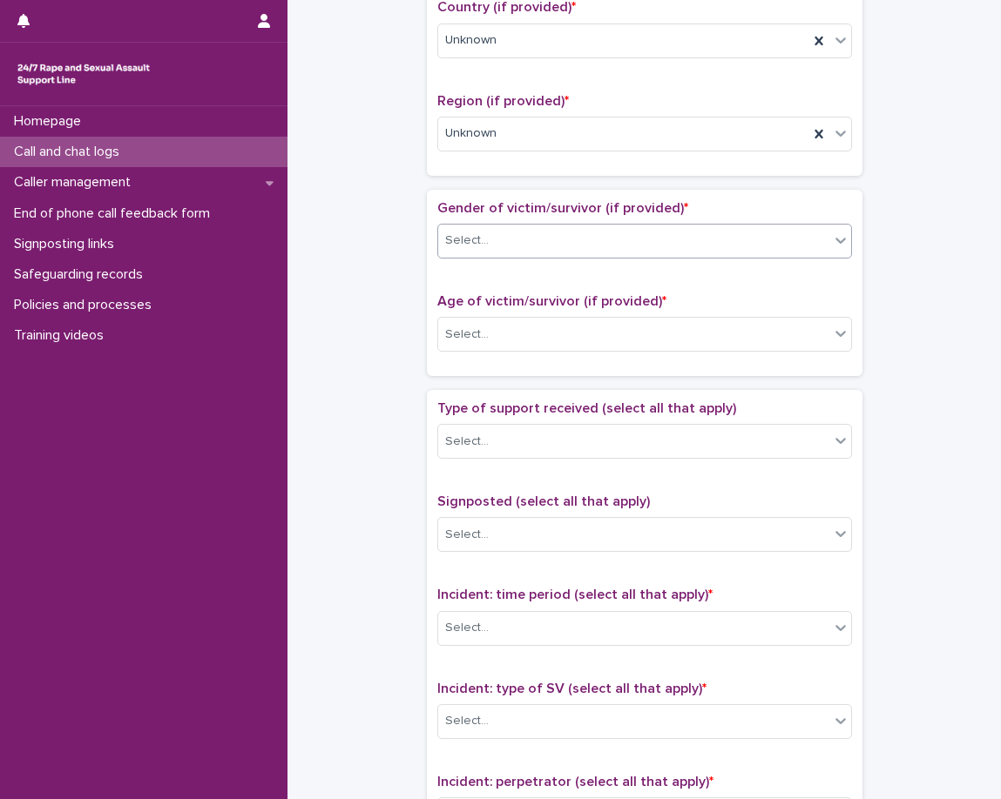
click at [476, 294] on span "Age of victim/survivor (if provided) *" at bounding box center [551, 301] width 229 height 14
click at [479, 338] on div "Select..." at bounding box center [467, 335] width 44 height 18
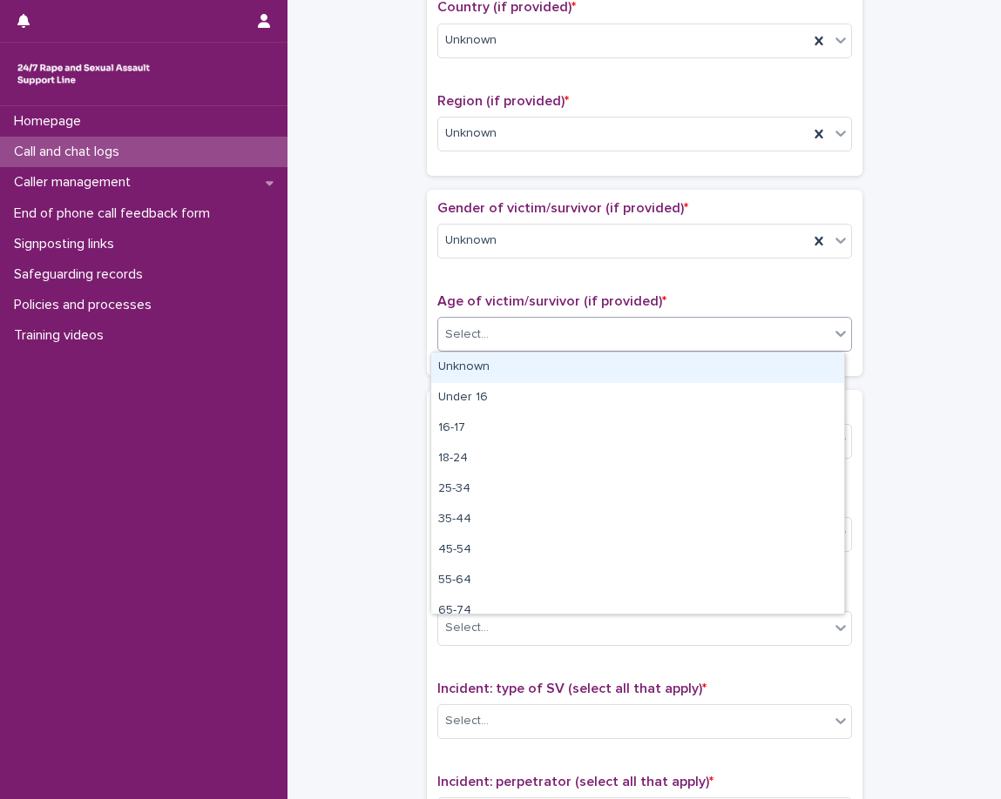
click at [473, 368] on div "Unknown" at bounding box center [637, 368] width 413 height 30
click at [465, 372] on div "Gender of victim/survivor (if provided) * Unknown Age of victim/survivor (if pr…" at bounding box center [644, 283] width 435 height 186
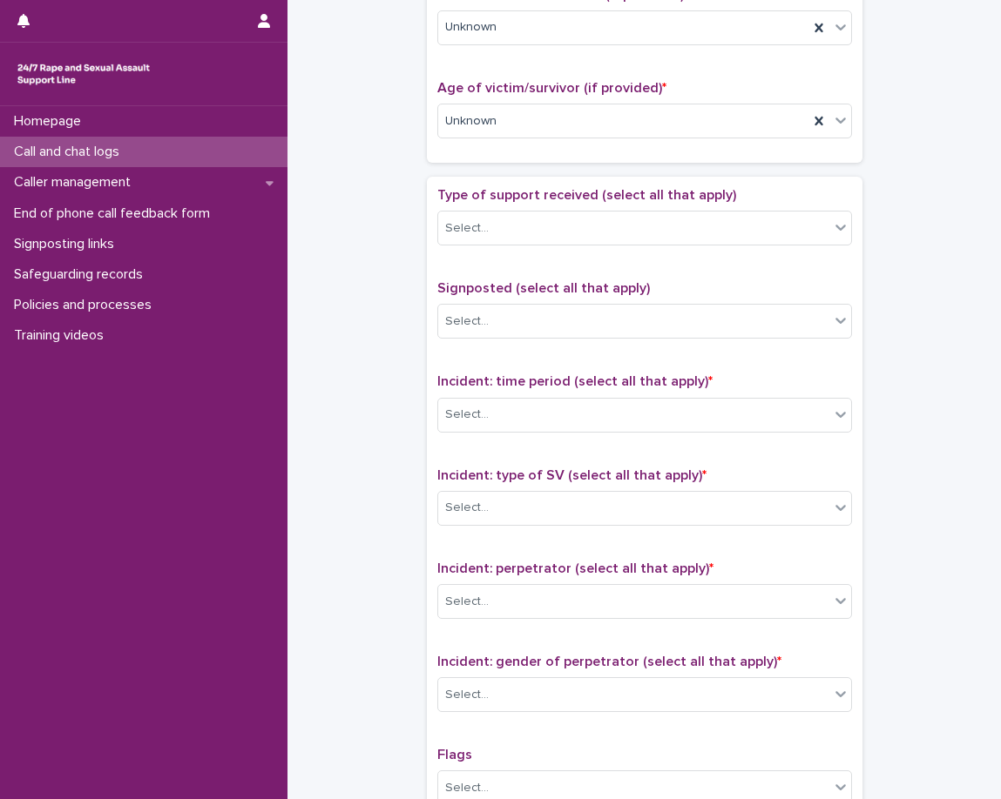
scroll to position [958, 0]
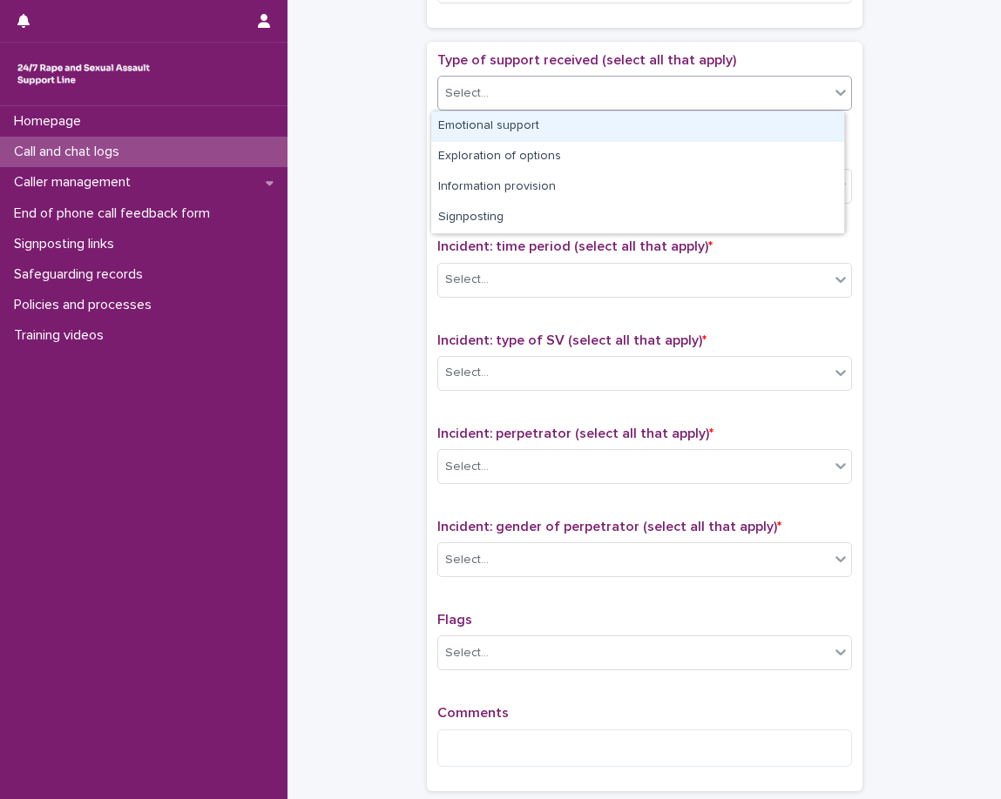
click at [502, 92] on div "Select..." at bounding box center [633, 93] width 391 height 29
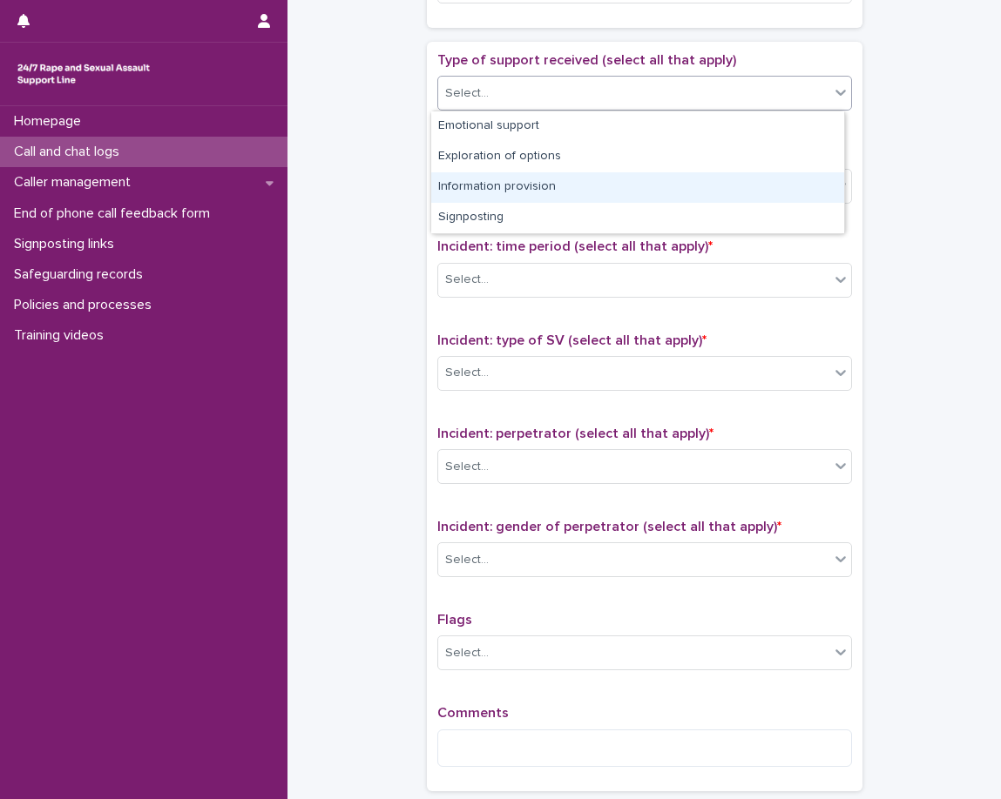
click at [490, 183] on div "Information provision" at bounding box center [637, 187] width 413 height 30
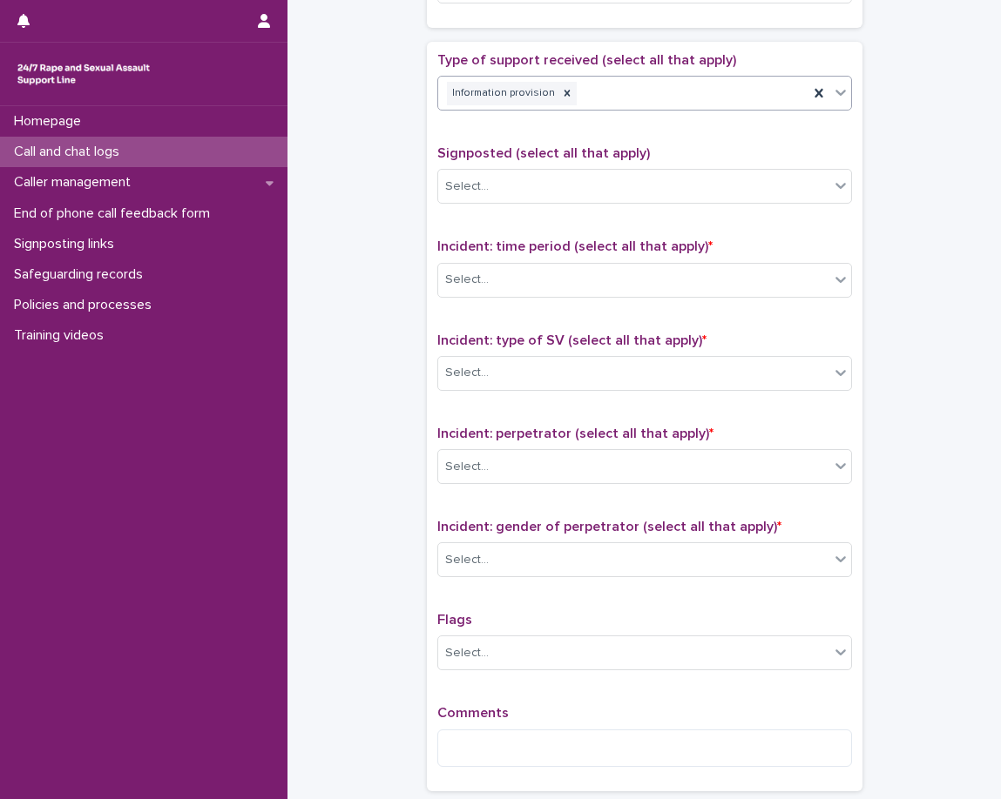
click at [650, 86] on div "Information provision" at bounding box center [623, 93] width 370 height 30
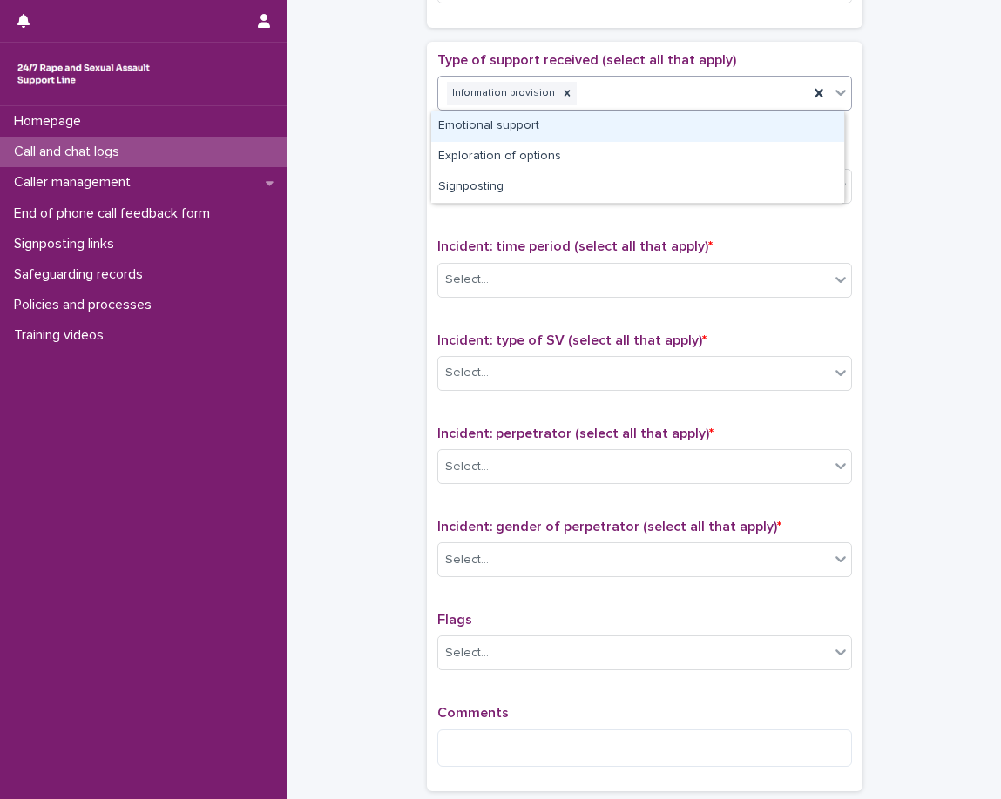
click at [633, 125] on div "Emotional support" at bounding box center [637, 126] width 413 height 30
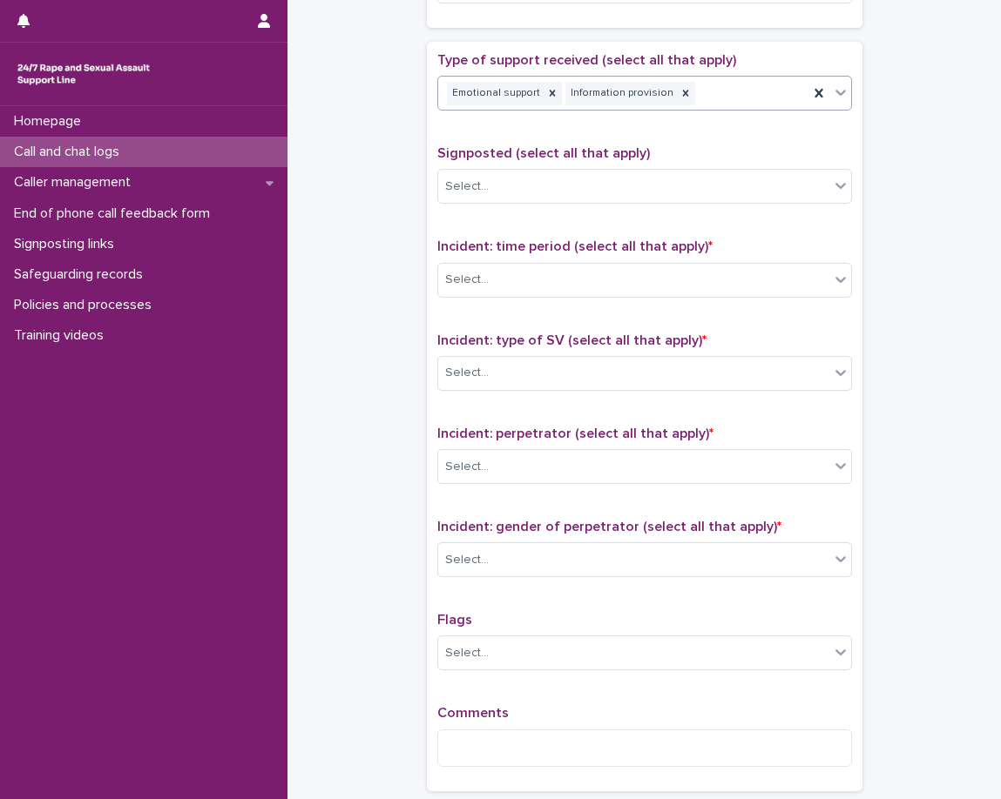
click at [637, 138] on div "Type of support received (select all that apply) option Emotional support, sele…" at bounding box center [644, 416] width 415 height 729
click at [746, 101] on div "Emotional support Information provision" at bounding box center [623, 93] width 370 height 30
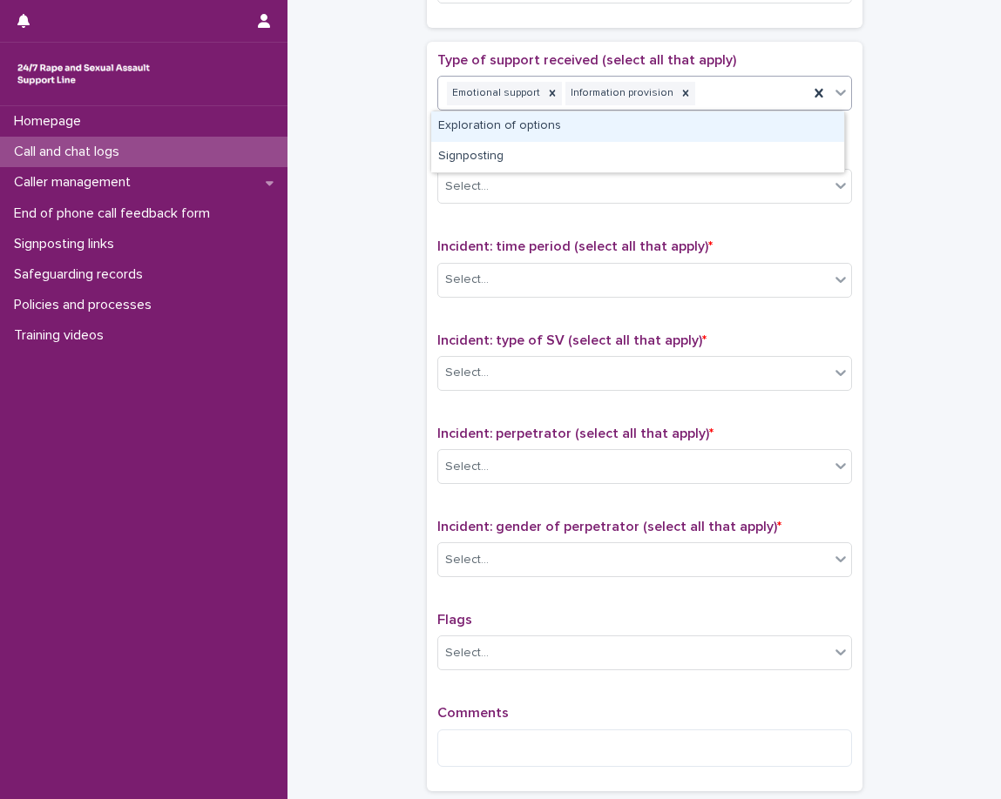
click at [716, 131] on div "Exploration of options" at bounding box center [637, 126] width 413 height 30
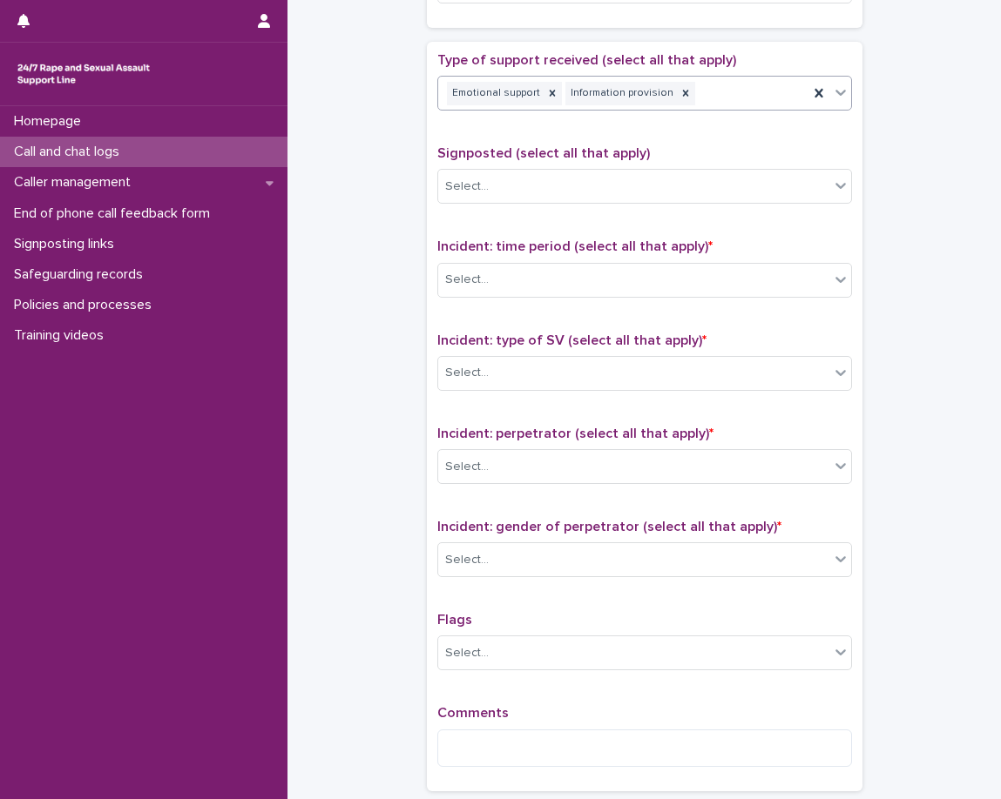
click at [704, 125] on div "Type of support received (select all that apply) option Exploration of options,…" at bounding box center [644, 88] width 415 height 72
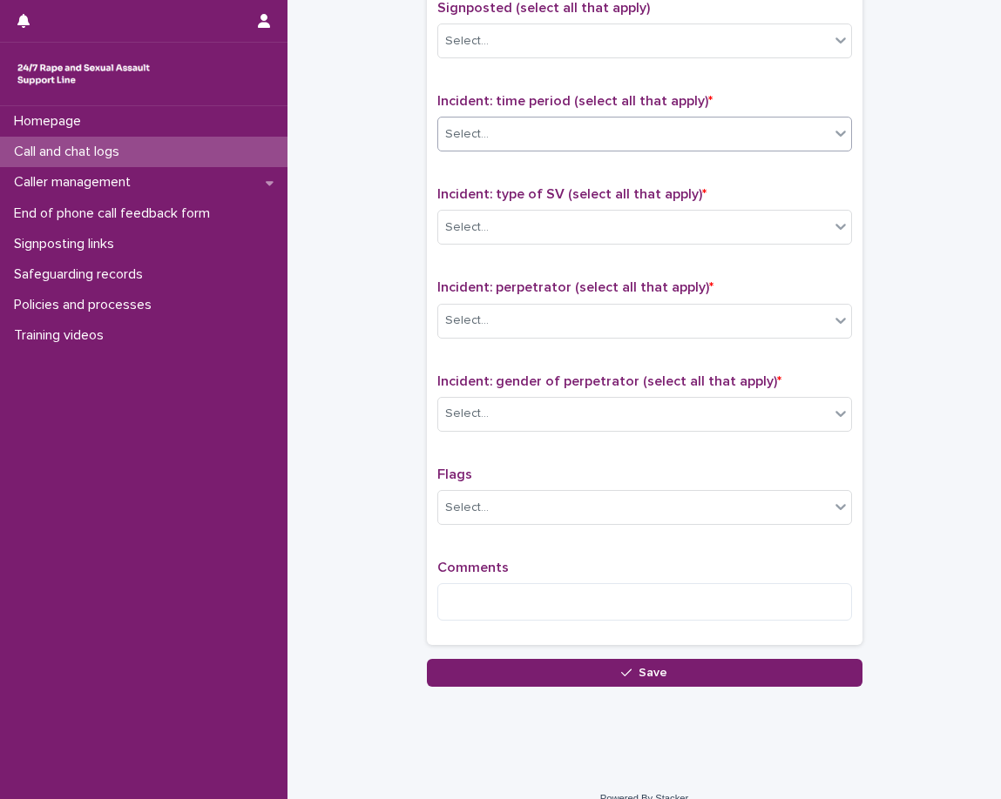
scroll to position [1132, 0]
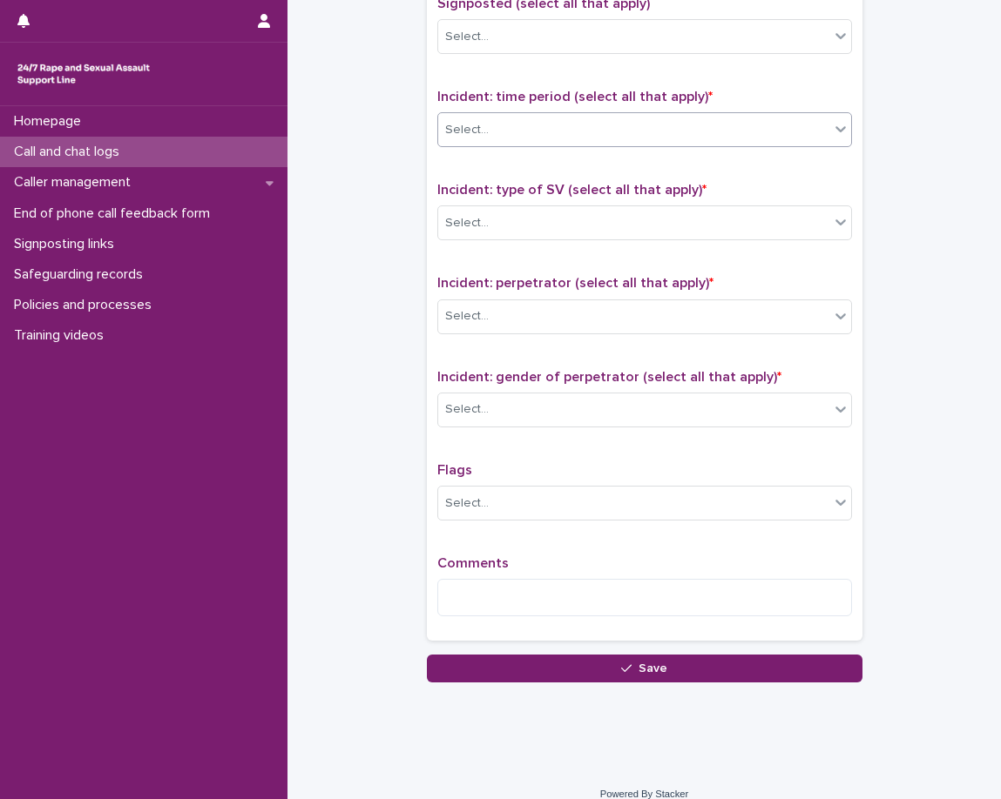
click at [500, 125] on div "Select..." at bounding box center [633, 130] width 391 height 29
click at [480, 127] on div "Select..." at bounding box center [633, 130] width 391 height 29
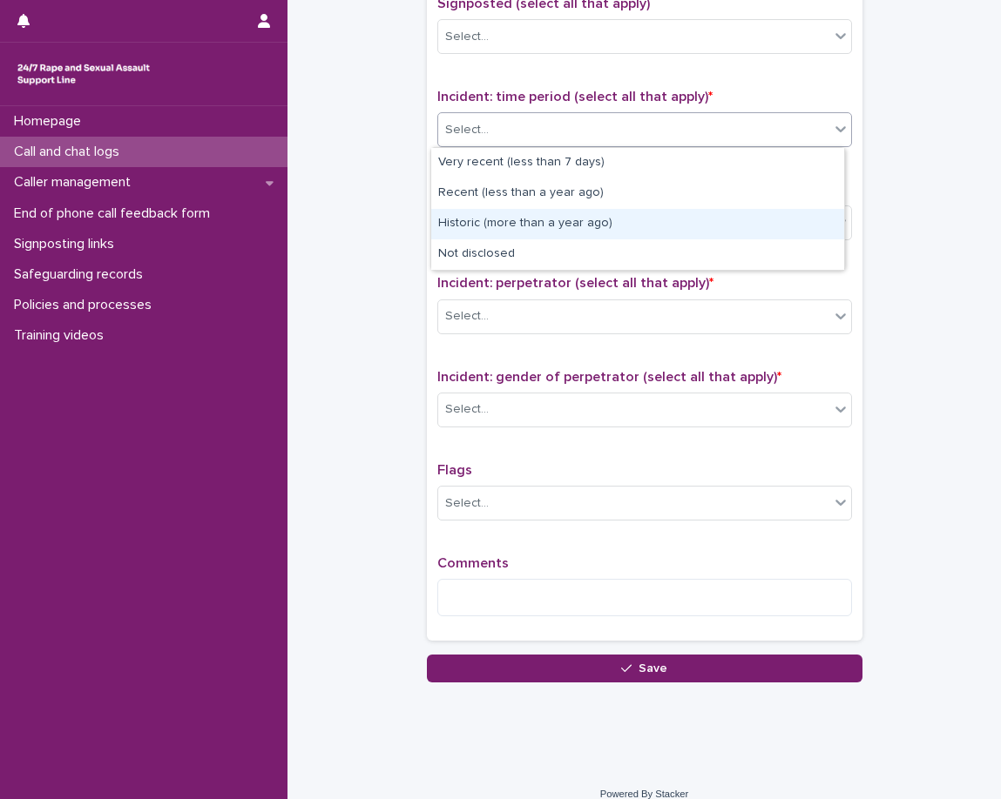
click at [469, 233] on div "Historic (more than a year ago)" at bounding box center [637, 224] width 413 height 30
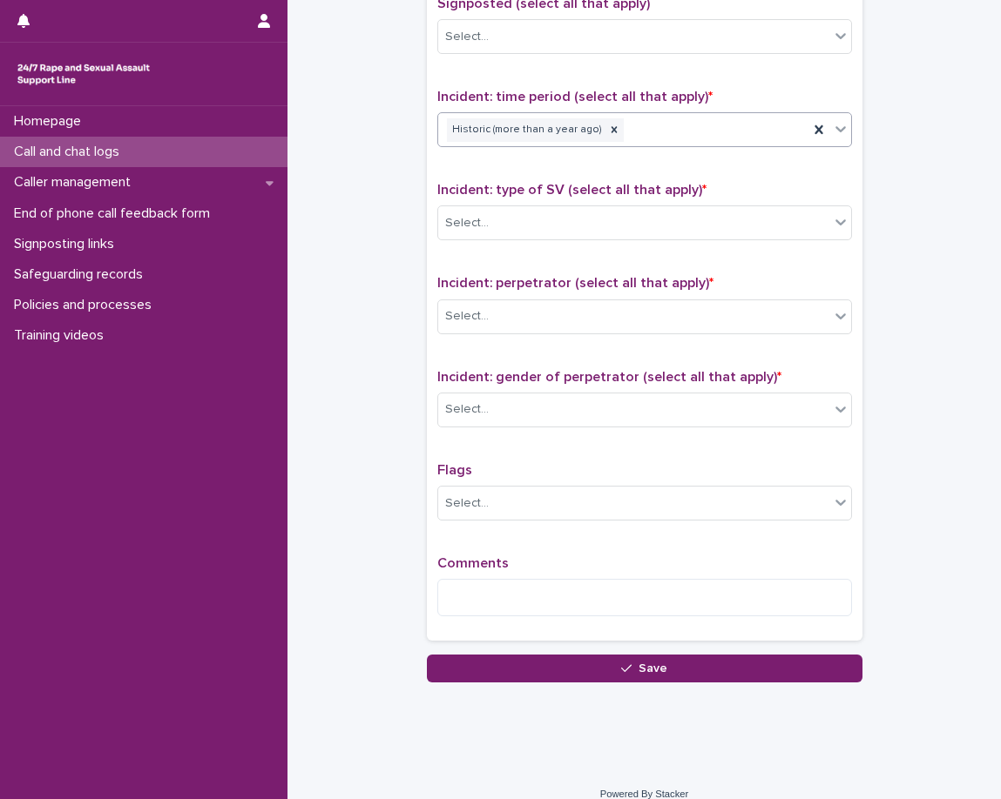
click at [699, 137] on div "Historic (more than a year ago)" at bounding box center [623, 130] width 370 height 30
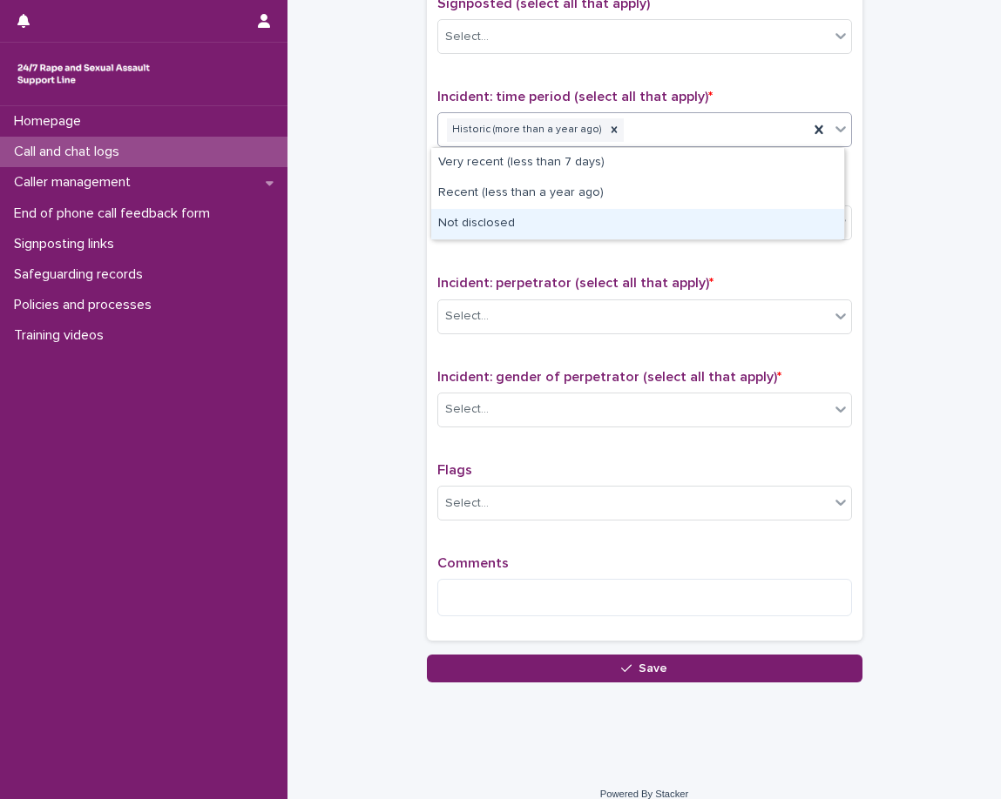
click at [552, 213] on div "Not disclosed" at bounding box center [637, 224] width 413 height 30
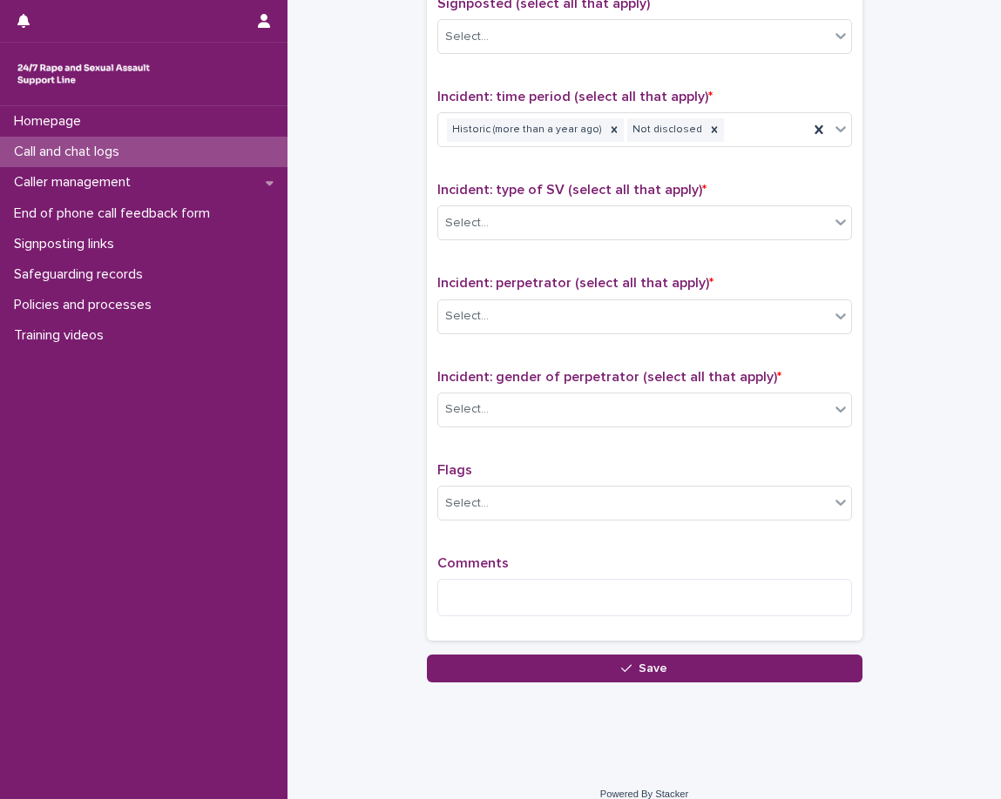
click at [573, 182] on p "Incident: type of SV (select all that apply) *" at bounding box center [644, 190] width 415 height 17
click at [571, 224] on div "Select..." at bounding box center [633, 223] width 391 height 29
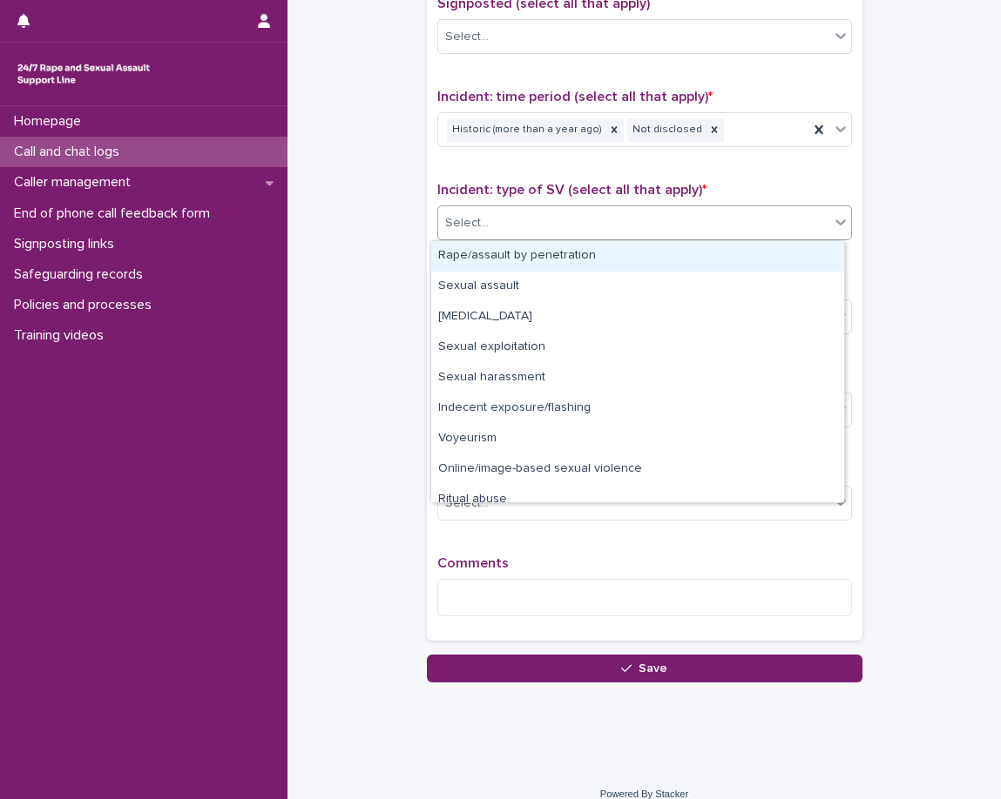
click at [552, 255] on div "Rape/assault by penetration" at bounding box center [637, 256] width 413 height 30
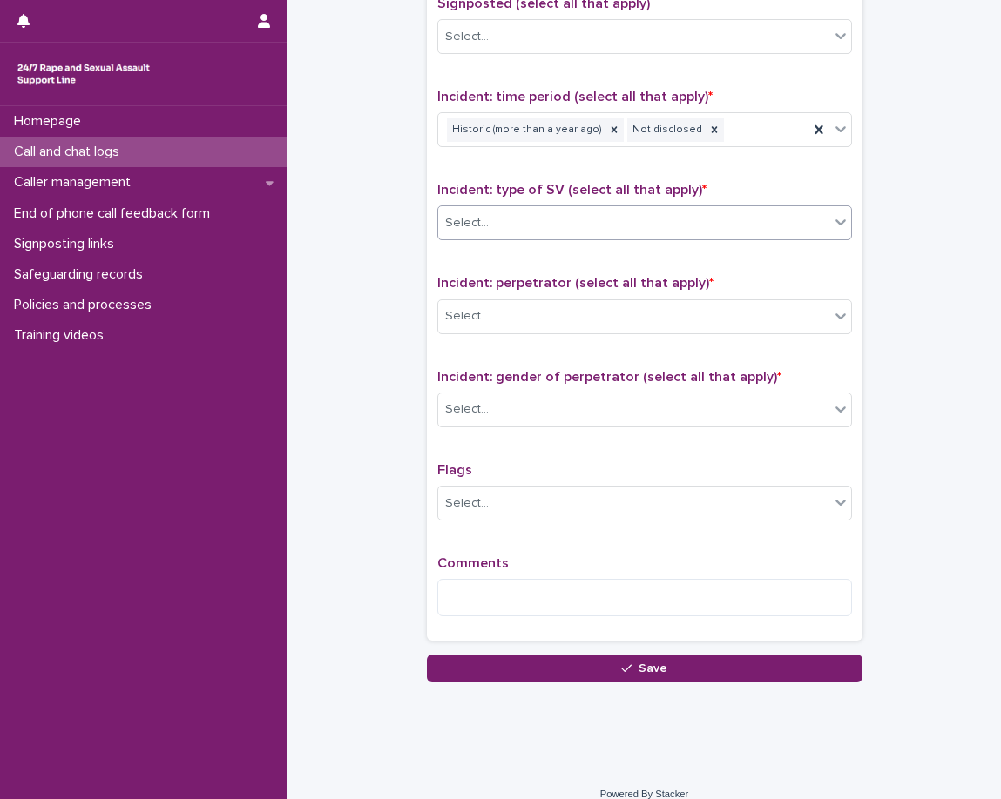
click at [680, 219] on div "Select..." at bounding box center [633, 223] width 391 height 29
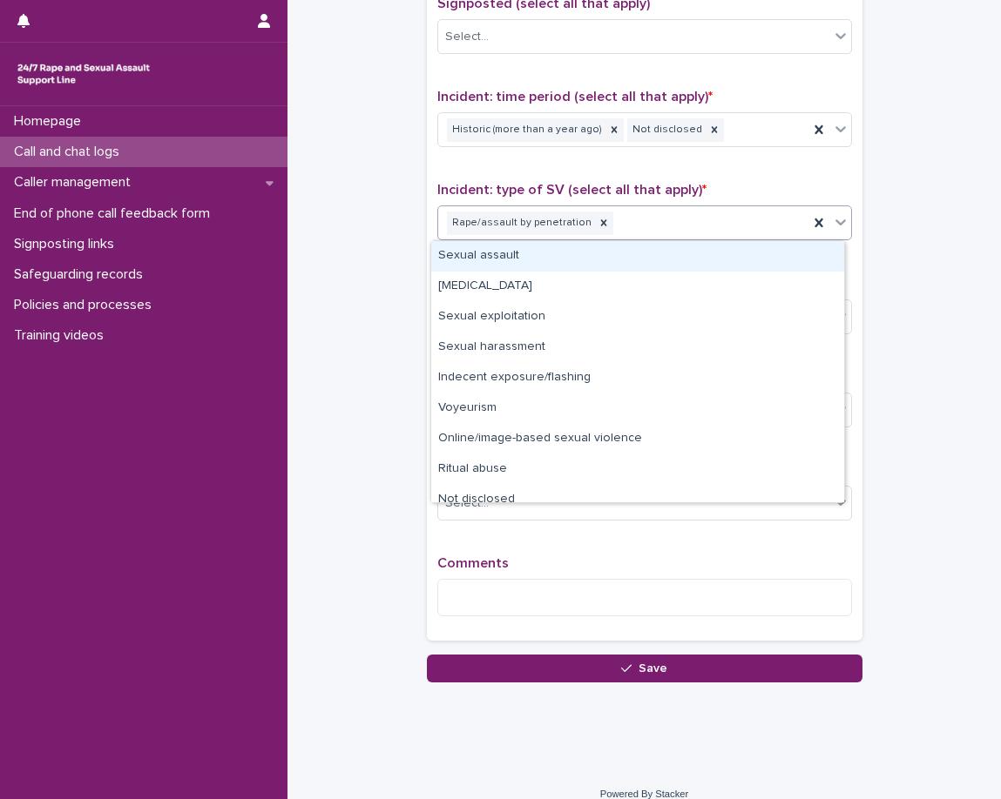
click at [626, 258] on div "Sexual assault" at bounding box center [637, 256] width 413 height 30
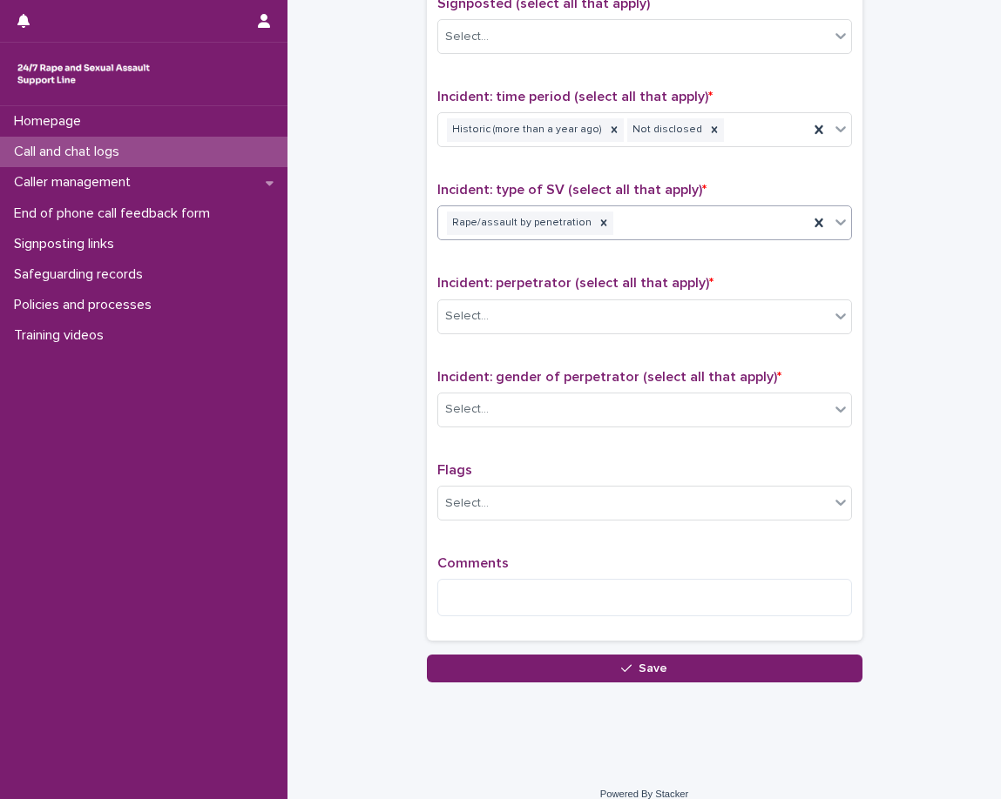
click at [607, 263] on div "Type of support received (select all that apply) Emotional support Exploration …" at bounding box center [644, 254] width 415 height 752
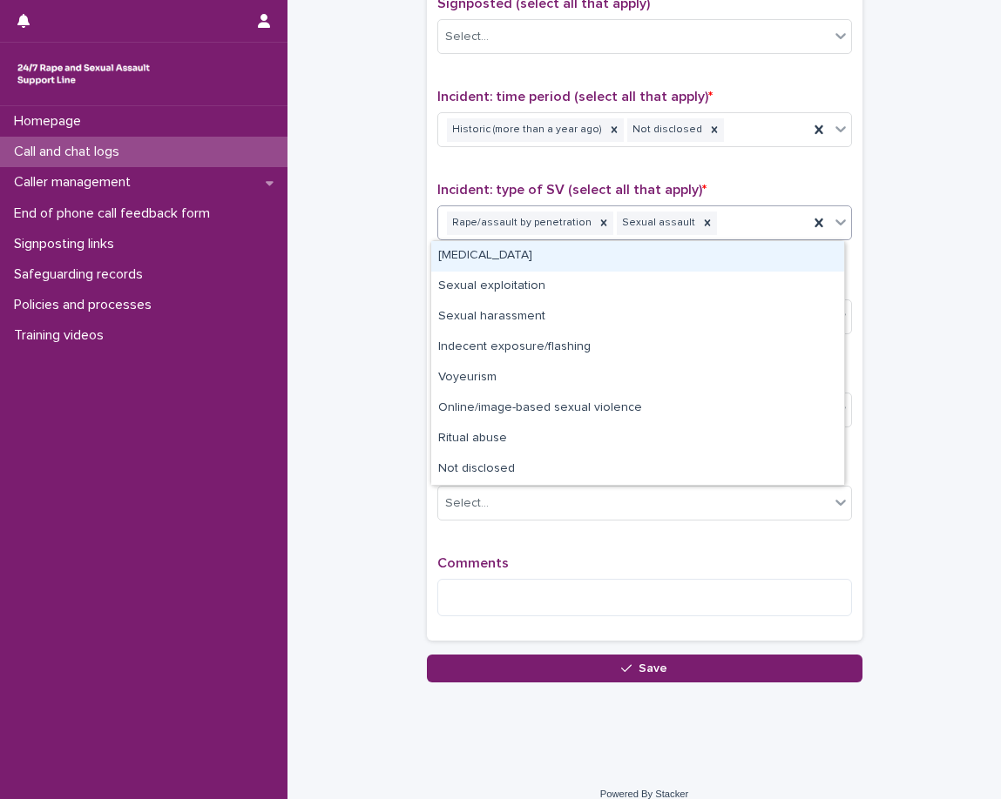
click at [734, 226] on div "Rape/assault by penetration Sexual assault" at bounding box center [623, 223] width 370 height 30
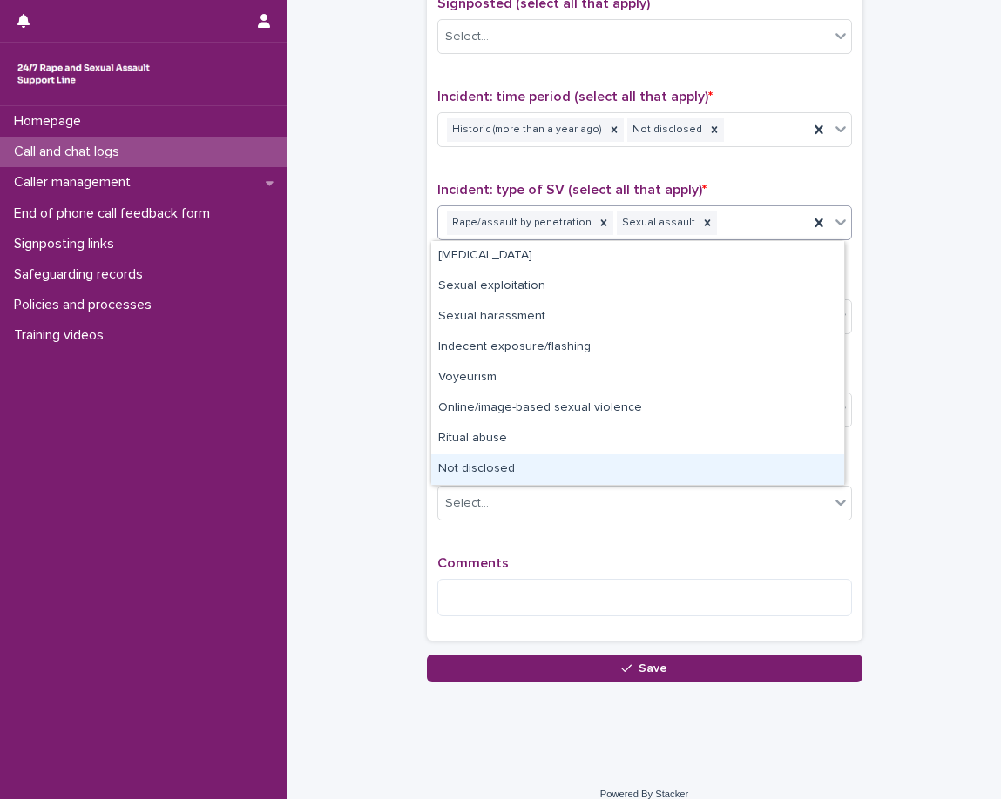
click at [450, 475] on div "Not disclosed" at bounding box center [637, 470] width 413 height 30
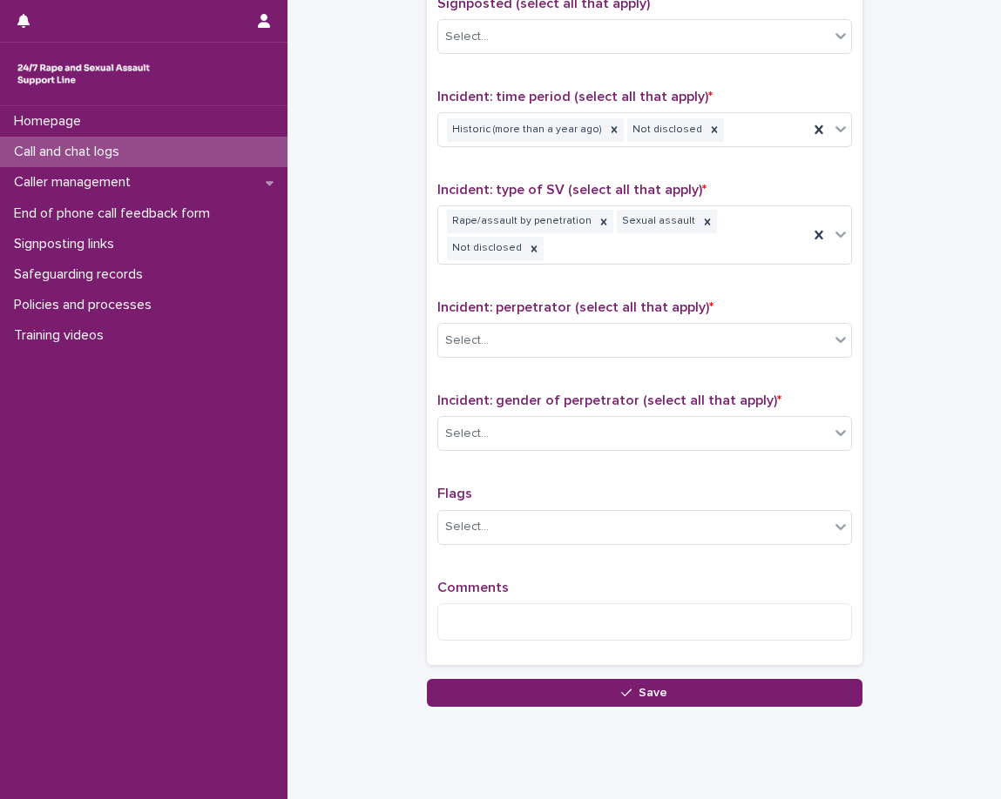
click at [510, 327] on div "Select..." at bounding box center [633, 341] width 391 height 29
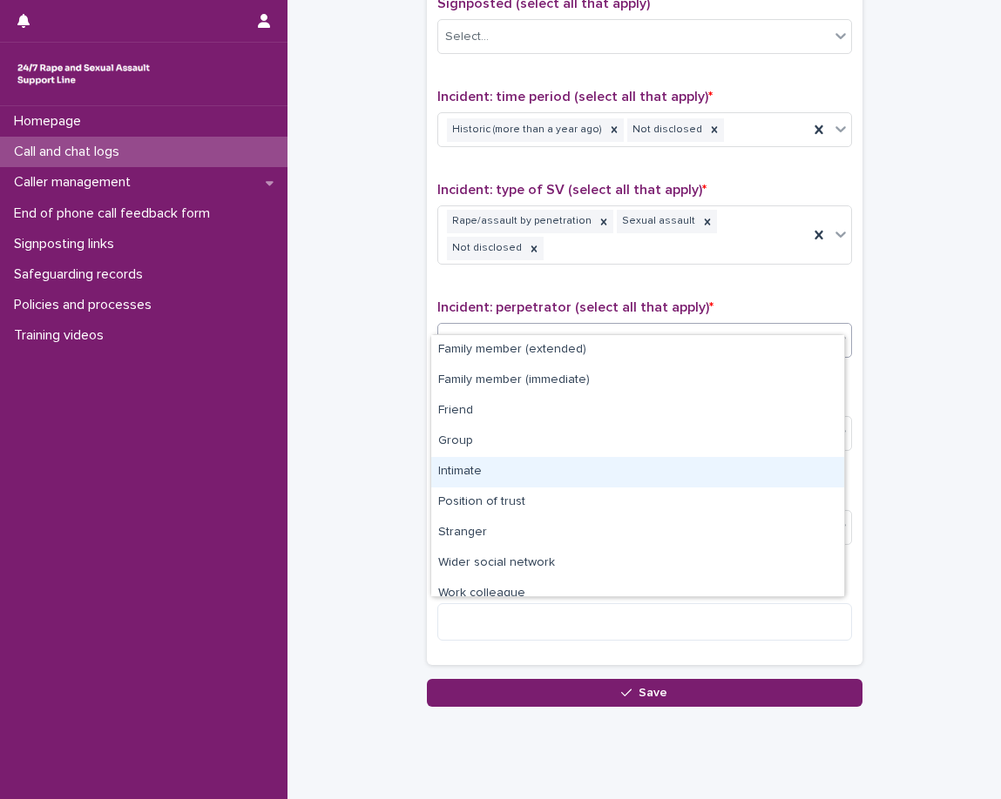
click at [494, 470] on div "Intimate" at bounding box center [637, 472] width 413 height 30
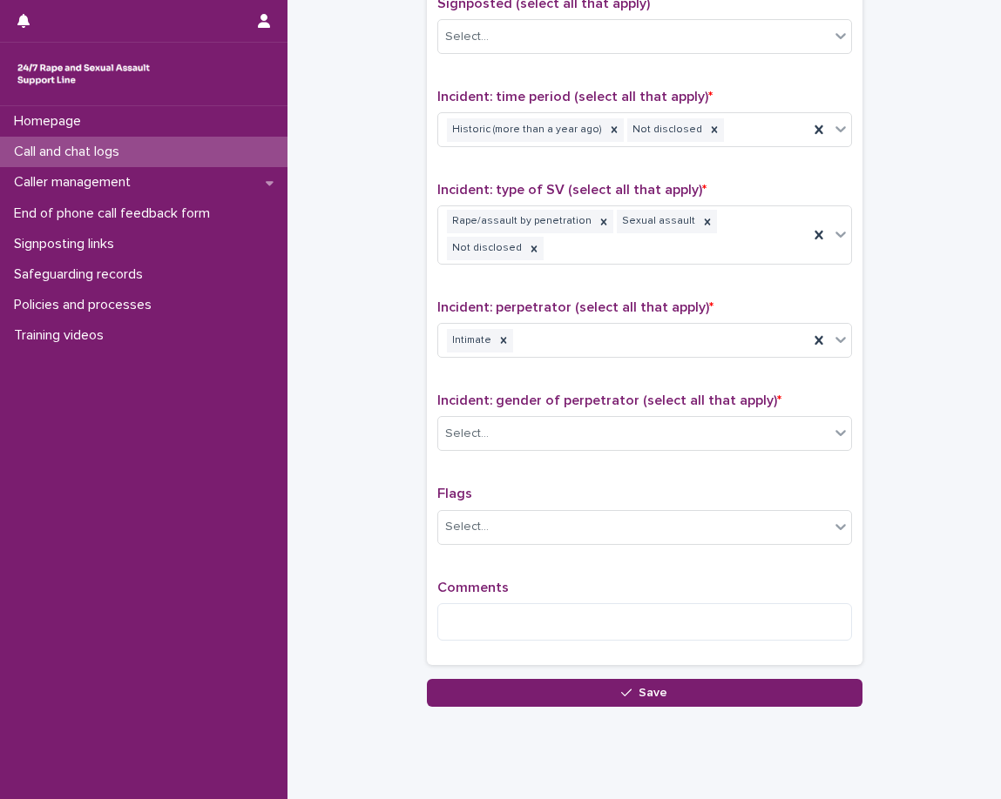
click at [442, 393] on div "Incident: gender of perpetrator (select all that apply) * Select..." at bounding box center [644, 429] width 415 height 72
click at [474, 425] on div "Select..." at bounding box center [467, 434] width 44 height 18
click at [478, 425] on div "Select..." at bounding box center [467, 434] width 44 height 18
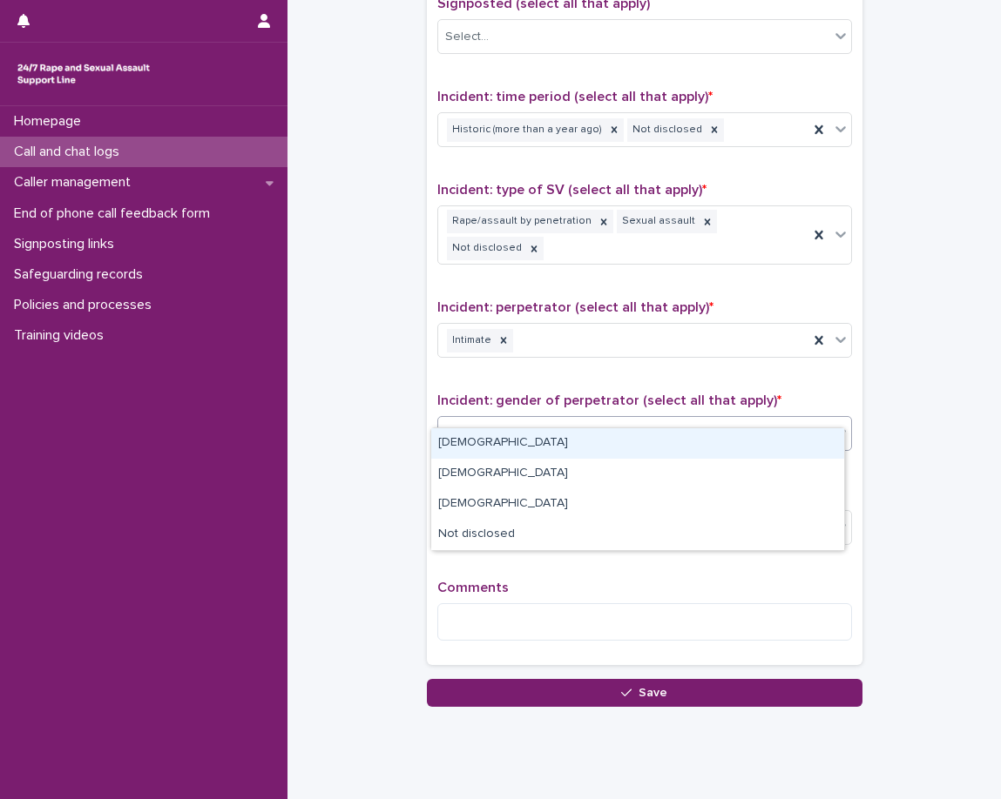
click at [471, 446] on div "Male" at bounding box center [637, 443] width 413 height 30
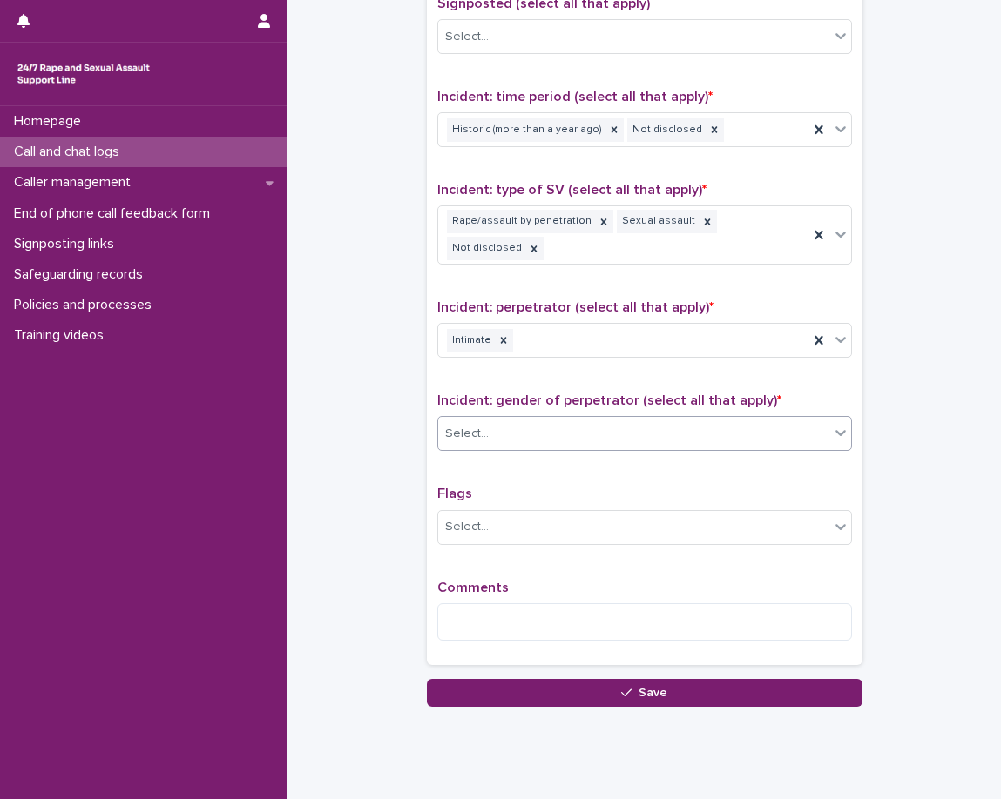
click at [454, 453] on div "Type of support received (select all that apply) Emotional support Exploration …" at bounding box center [644, 266] width 415 height 777
click at [452, 455] on div "Type of support received (select all that apply) Emotional support Exploration …" at bounding box center [644, 266] width 415 height 777
click at [462, 486] on div "Flags Select..." at bounding box center [644, 522] width 415 height 72
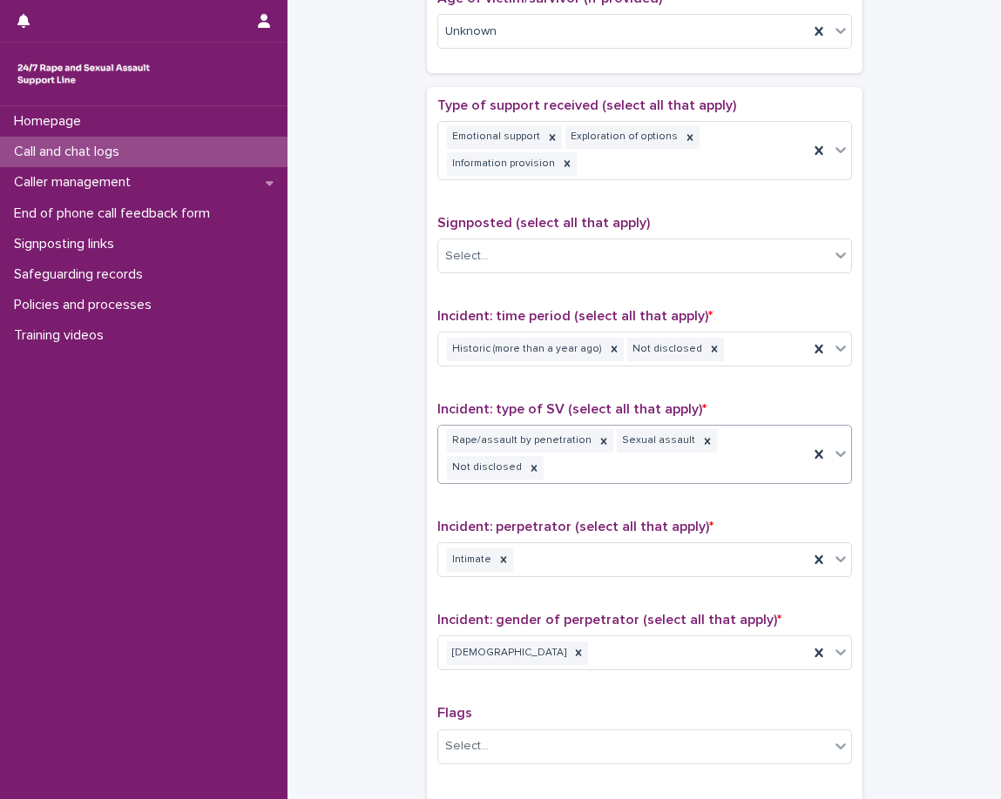
scroll to position [1152, 0]
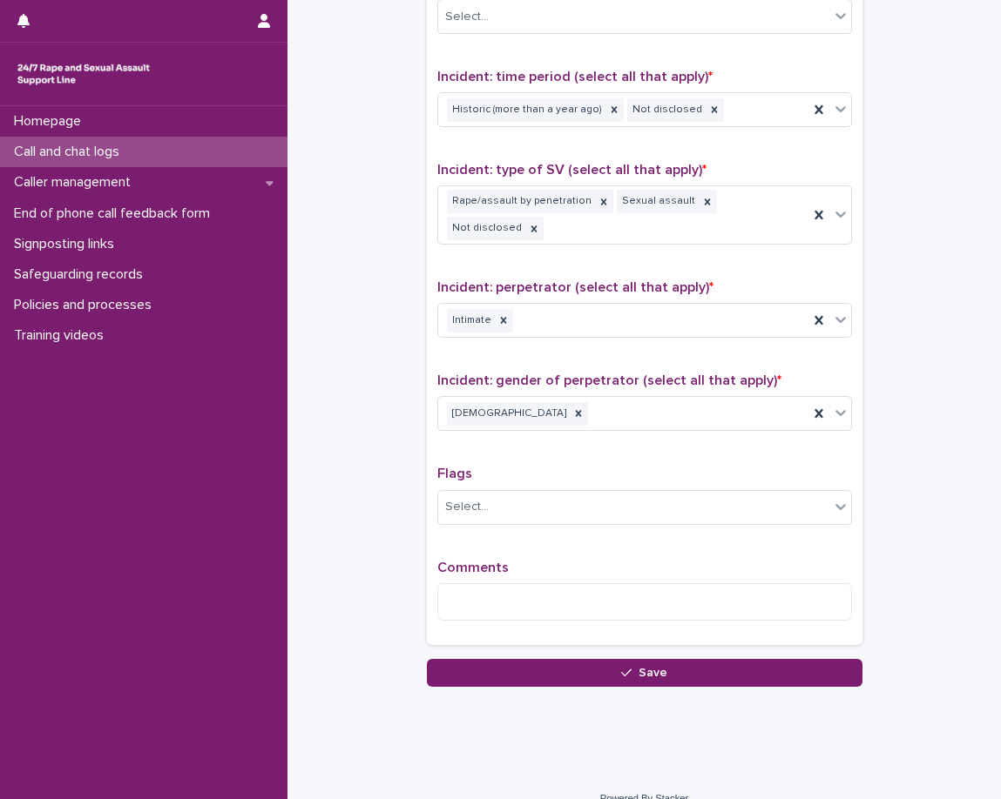
click at [448, 501] on div "Flags Select..." at bounding box center [644, 502] width 415 height 72
click at [469, 563] on div "Comments" at bounding box center [644, 597] width 415 height 75
click at [462, 583] on textarea at bounding box center [644, 601] width 415 height 37
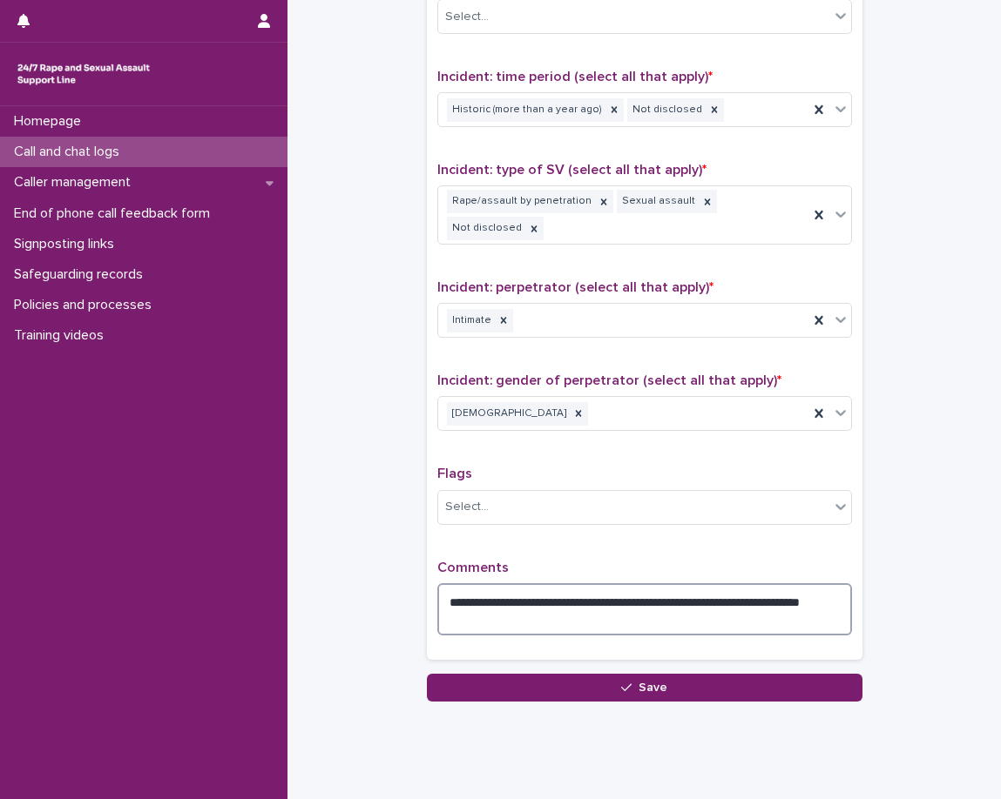
click at [579, 594] on textarea "**********" at bounding box center [644, 609] width 415 height 52
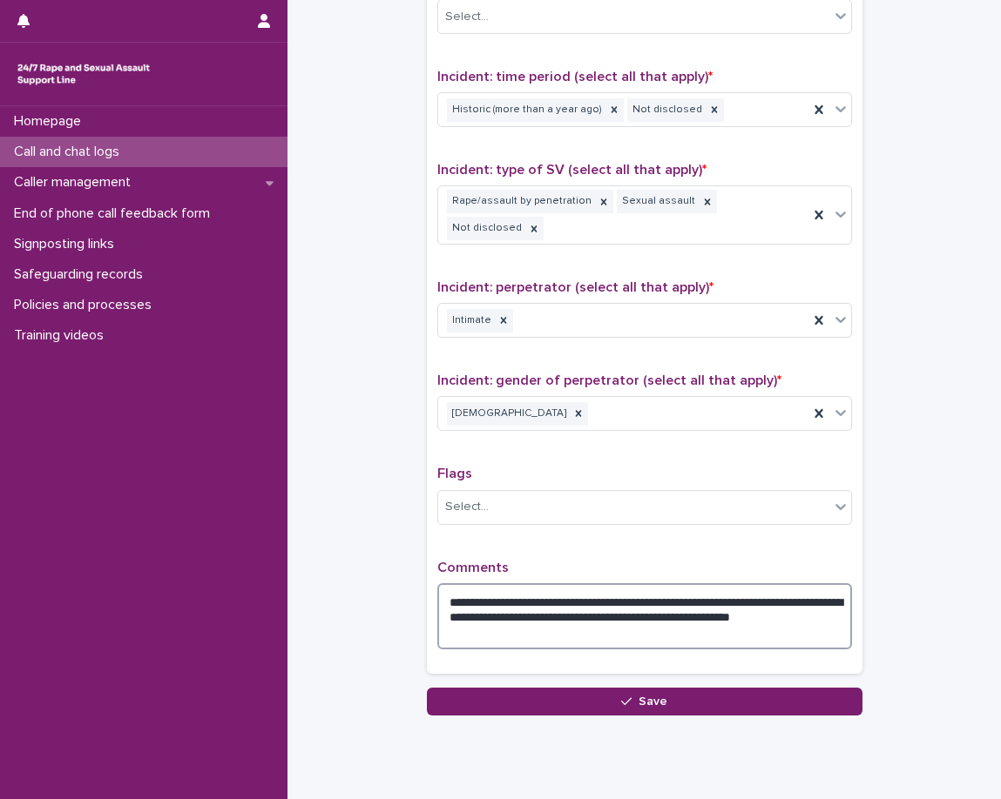
click at [608, 583] on textarea "**********" at bounding box center [644, 616] width 415 height 66
click at [680, 607] on textarea "**********" at bounding box center [644, 616] width 415 height 66
type textarea "**********"
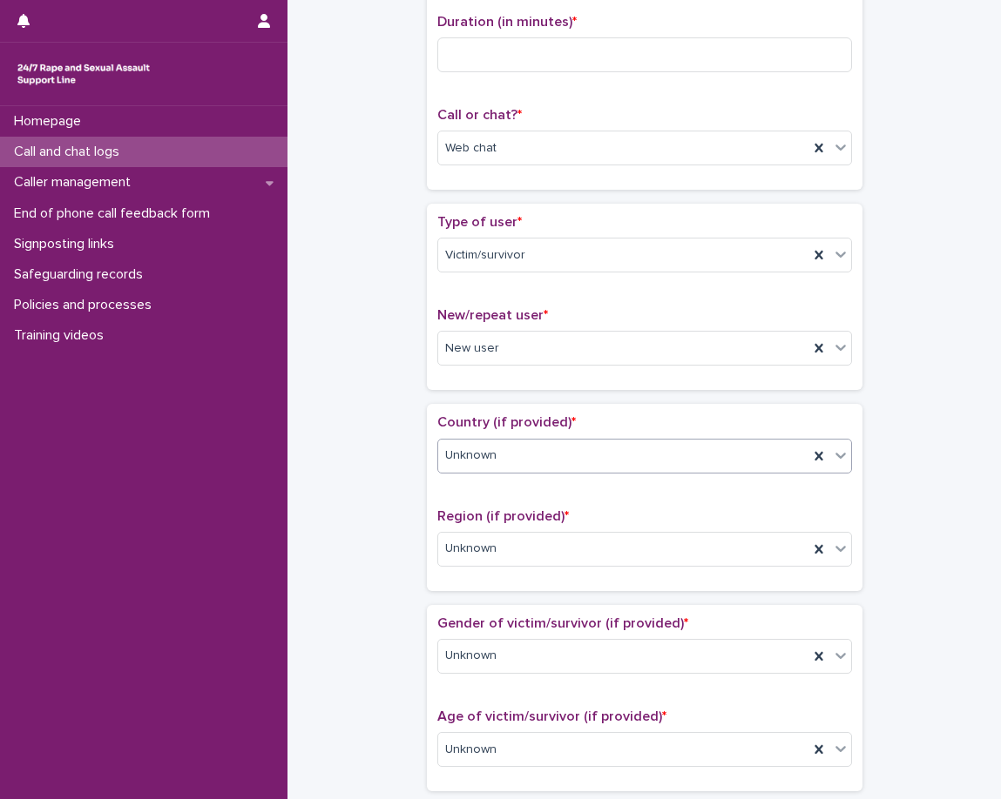
scroll to position [0, 0]
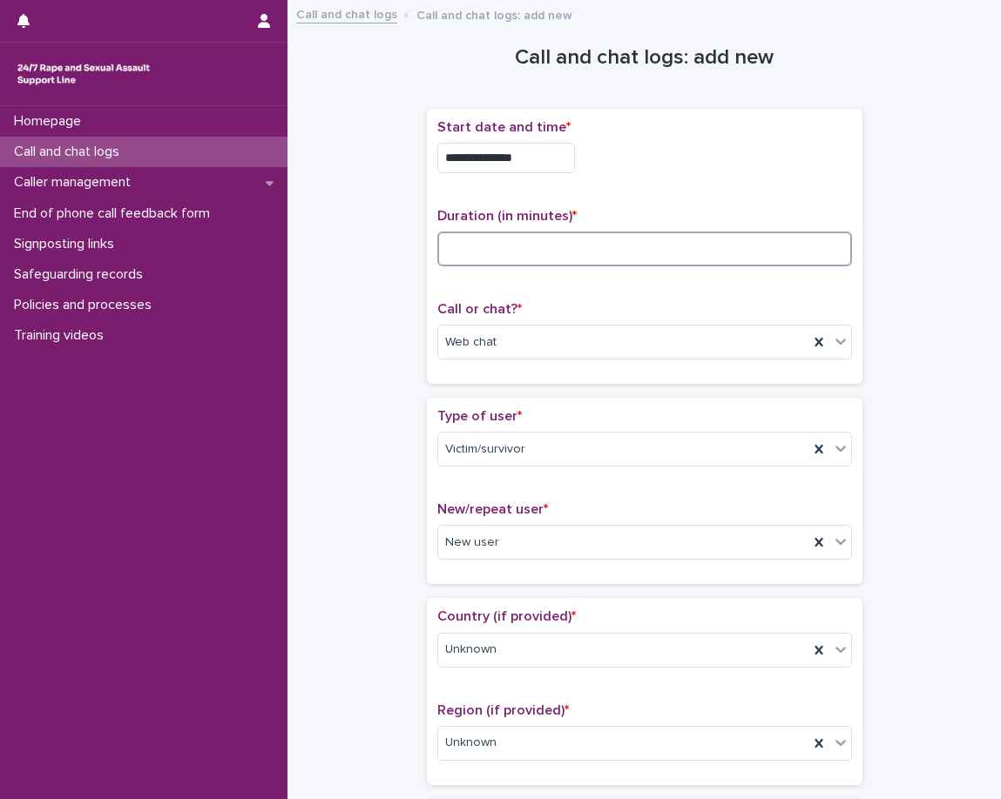
click at [650, 253] on input at bounding box center [644, 249] width 415 height 35
type input "**"
click at [659, 315] on p "Call or chat? *" at bounding box center [644, 309] width 415 height 17
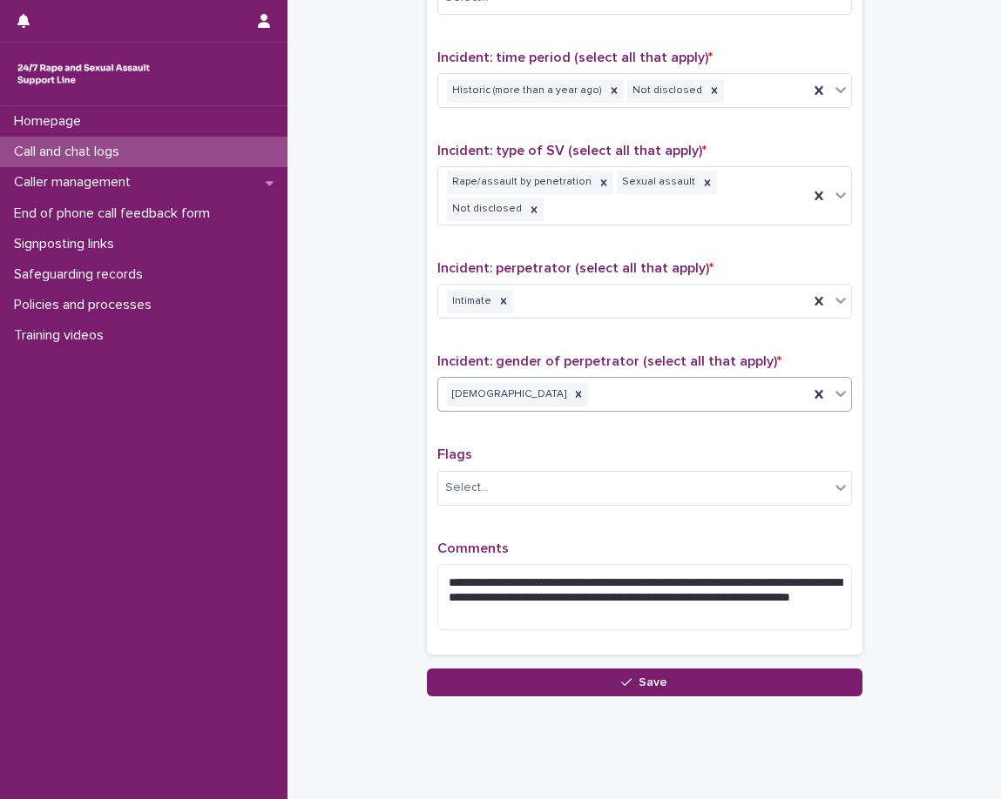
scroll to position [1181, 0]
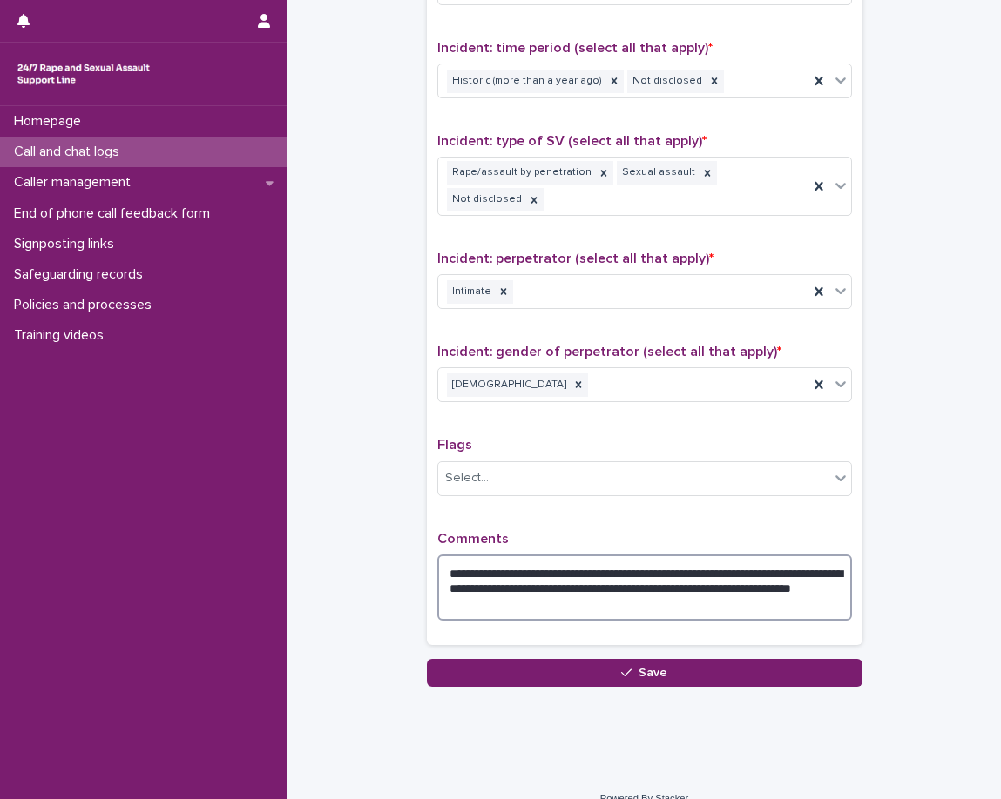
click at [582, 583] on textarea "**********" at bounding box center [644, 588] width 415 height 66
type textarea "**********"
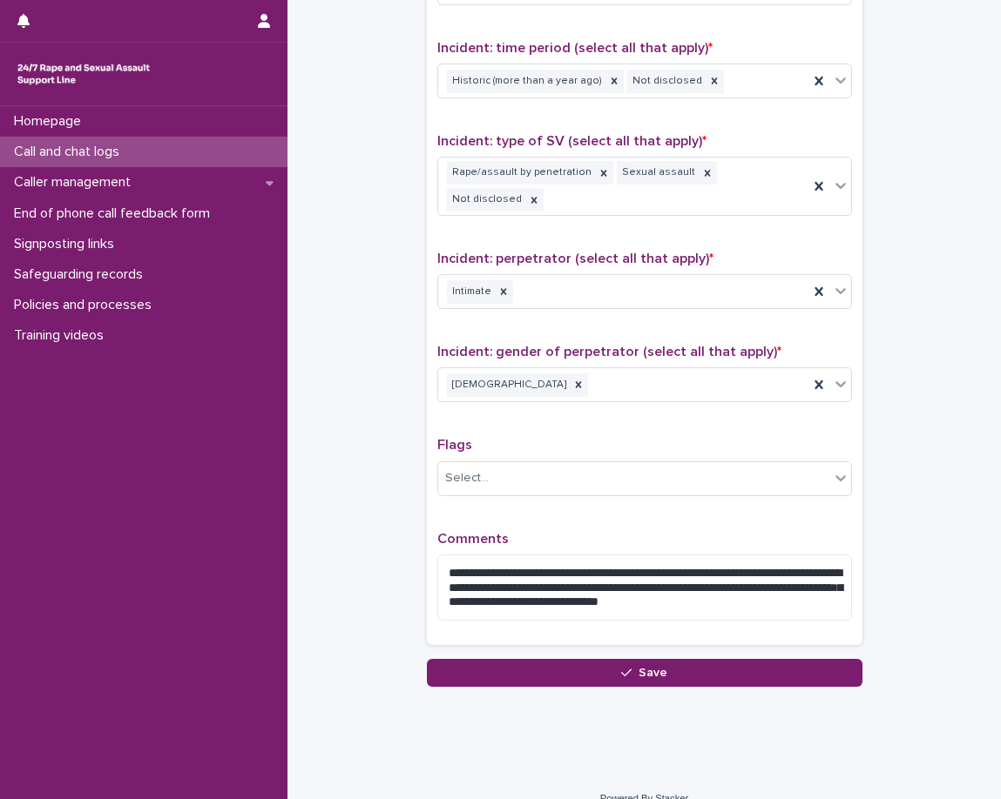
click at [529, 531] on p "Comments" at bounding box center [644, 539] width 415 height 17
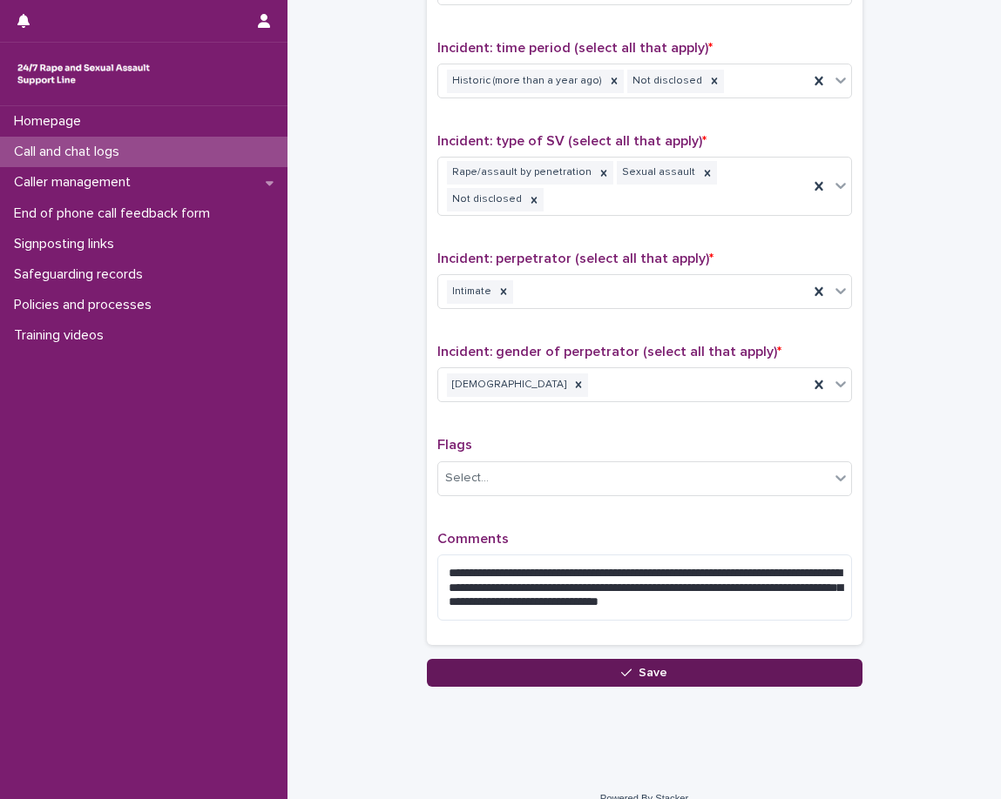
click at [750, 659] on button "Save" at bounding box center [644, 673] width 435 height 28
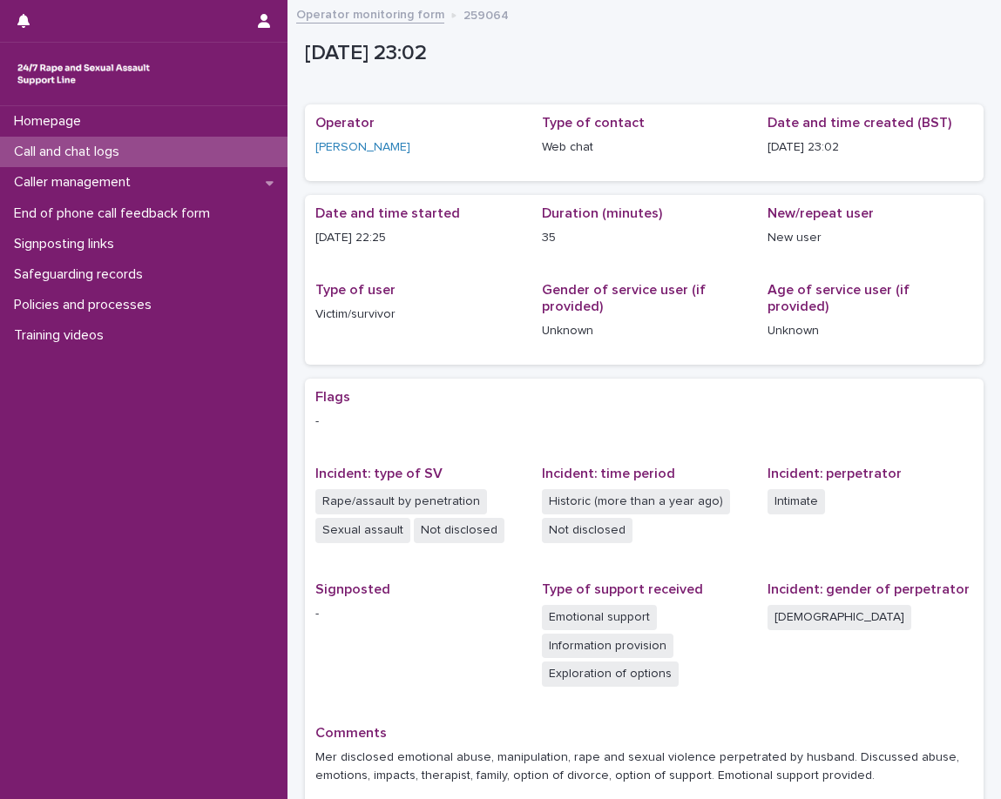
click at [222, 155] on div "Call and chat logs" at bounding box center [143, 152] width 287 height 30
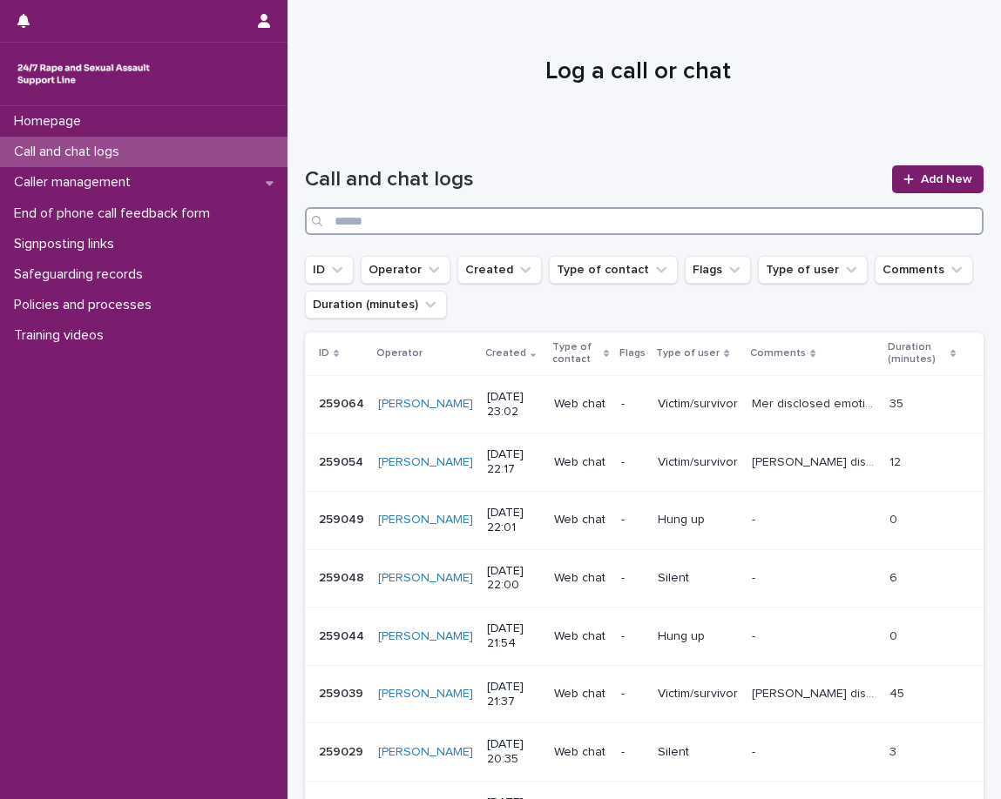
click at [702, 229] on input "Search" at bounding box center [644, 221] width 678 height 28
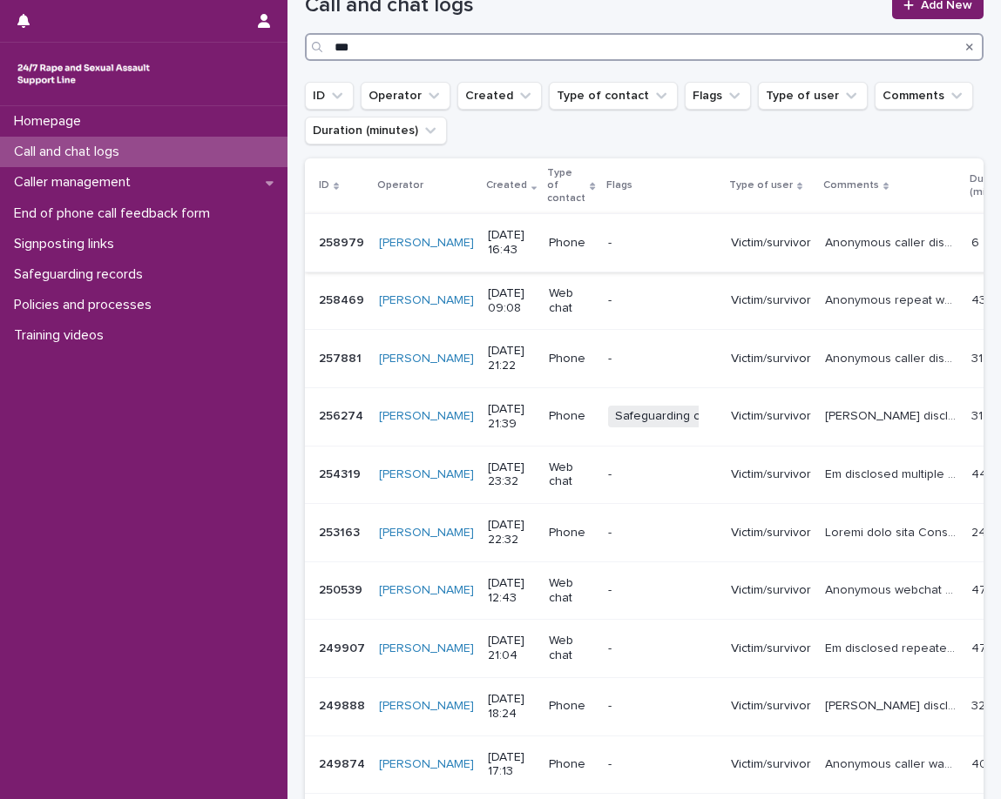
scroll to position [261, 0]
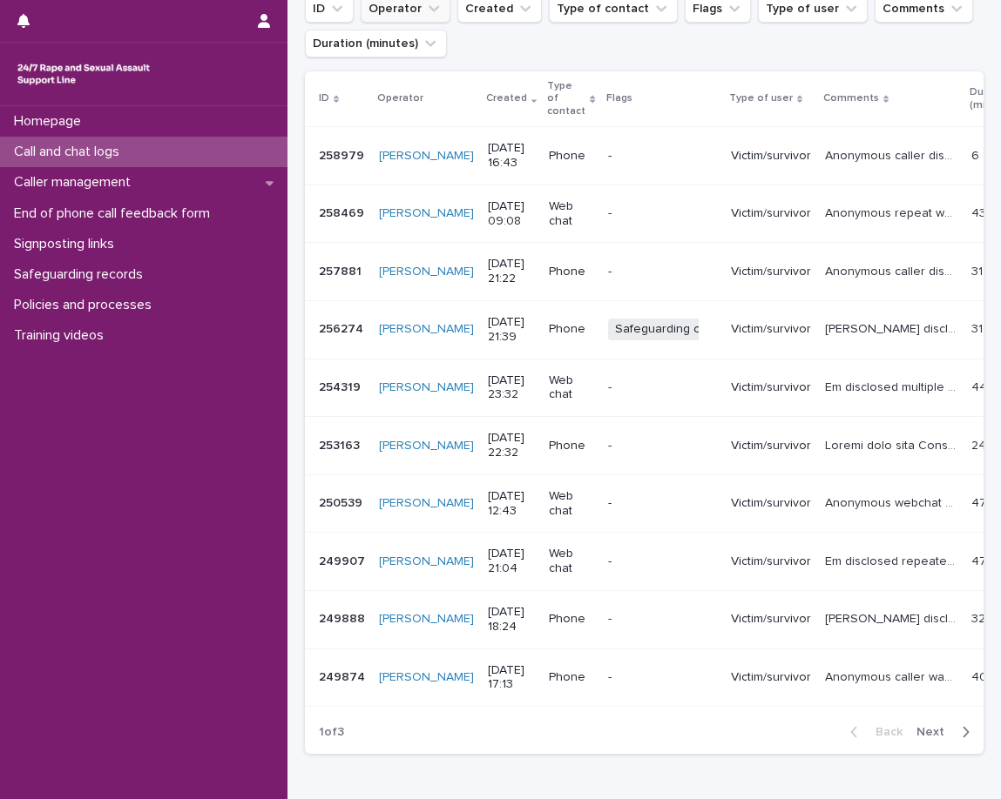
type input "**"
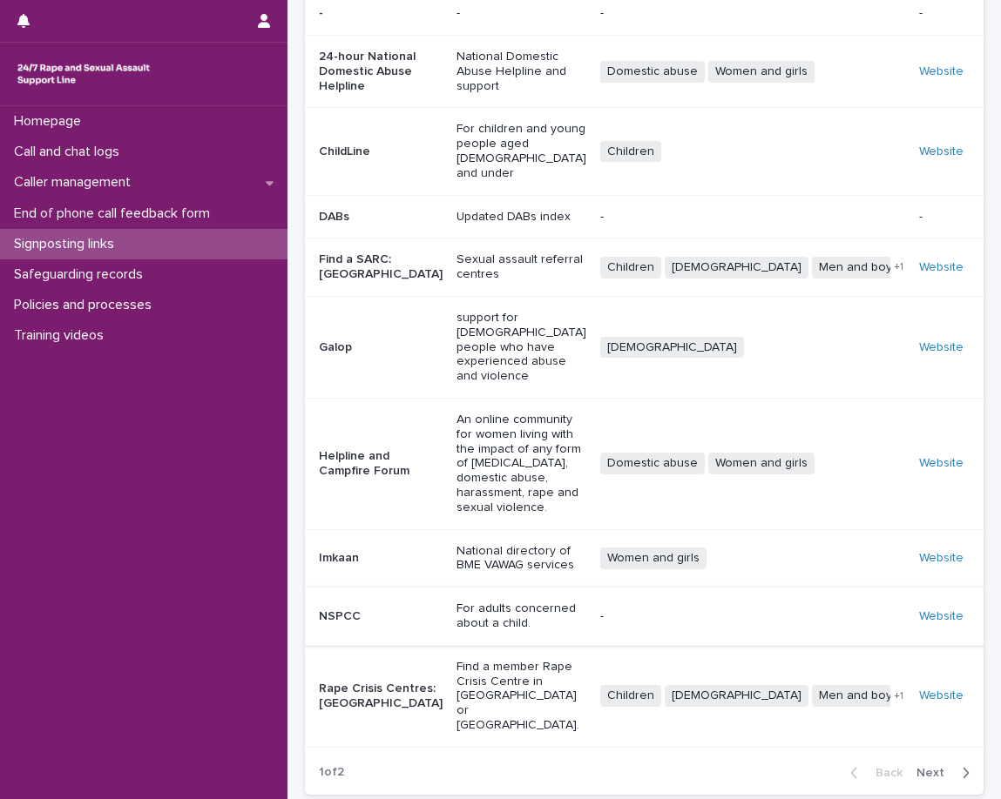
scroll to position [203, 0]
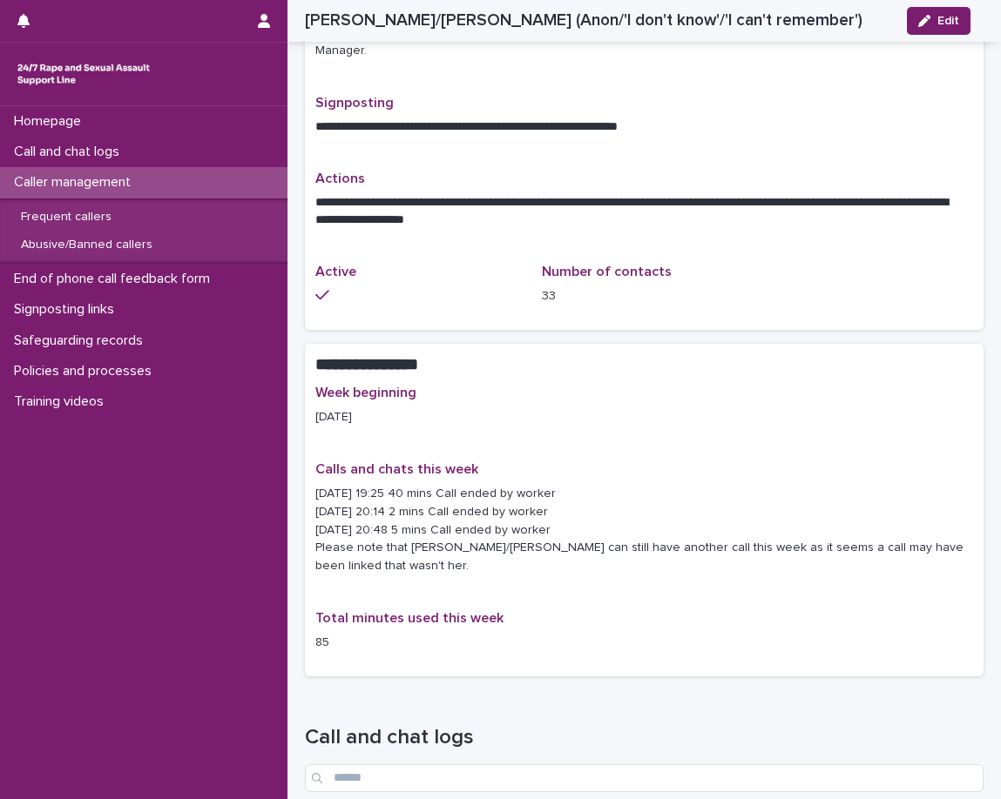
scroll to position [784, 0]
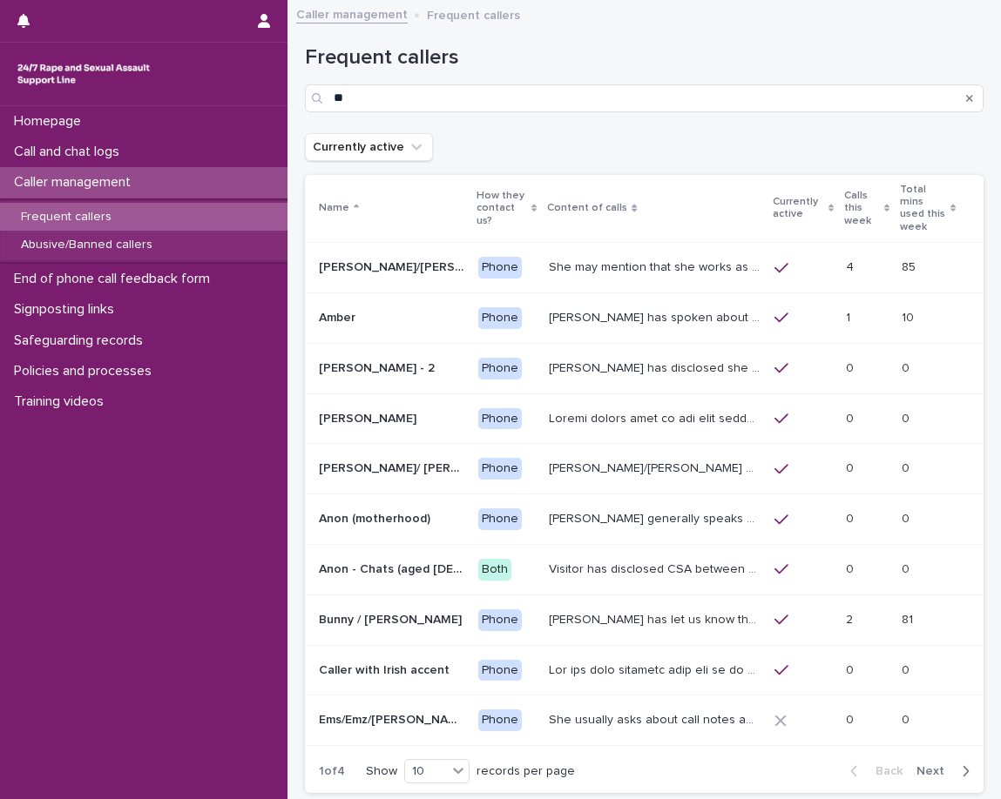
type input "**"
click at [149, 181] on div "Caller management" at bounding box center [143, 182] width 287 height 30
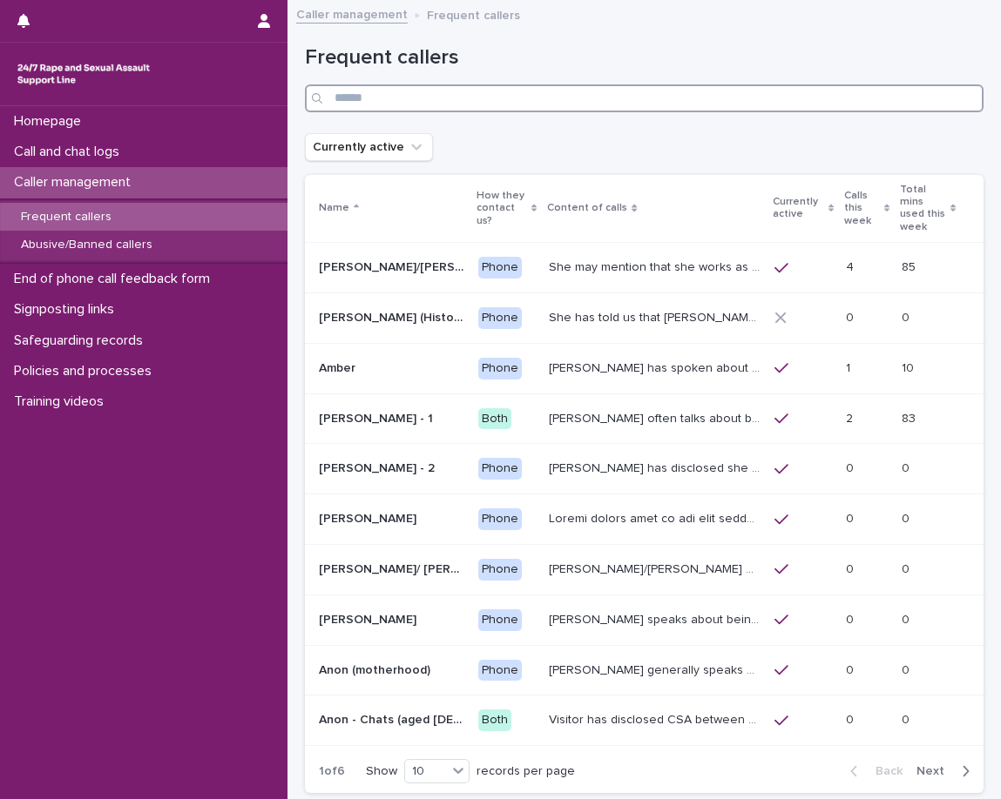
click at [522, 97] on input "Search" at bounding box center [644, 98] width 678 height 28
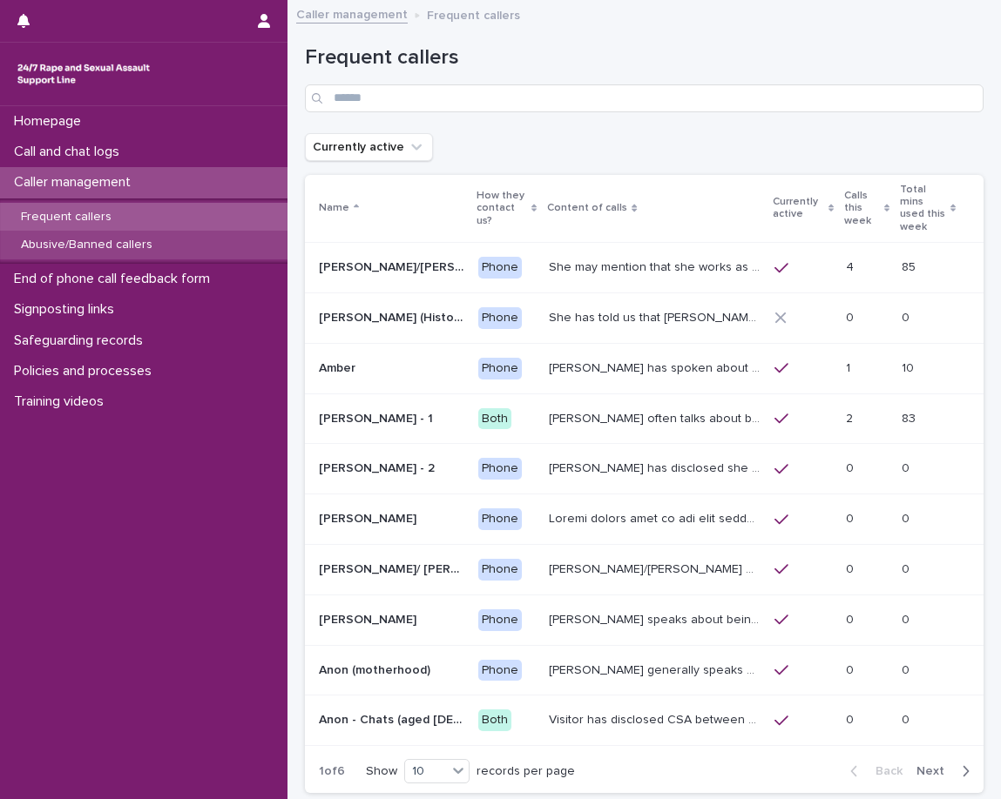
click at [111, 248] on p "Abusive/Banned callers" at bounding box center [86, 245] width 159 height 15
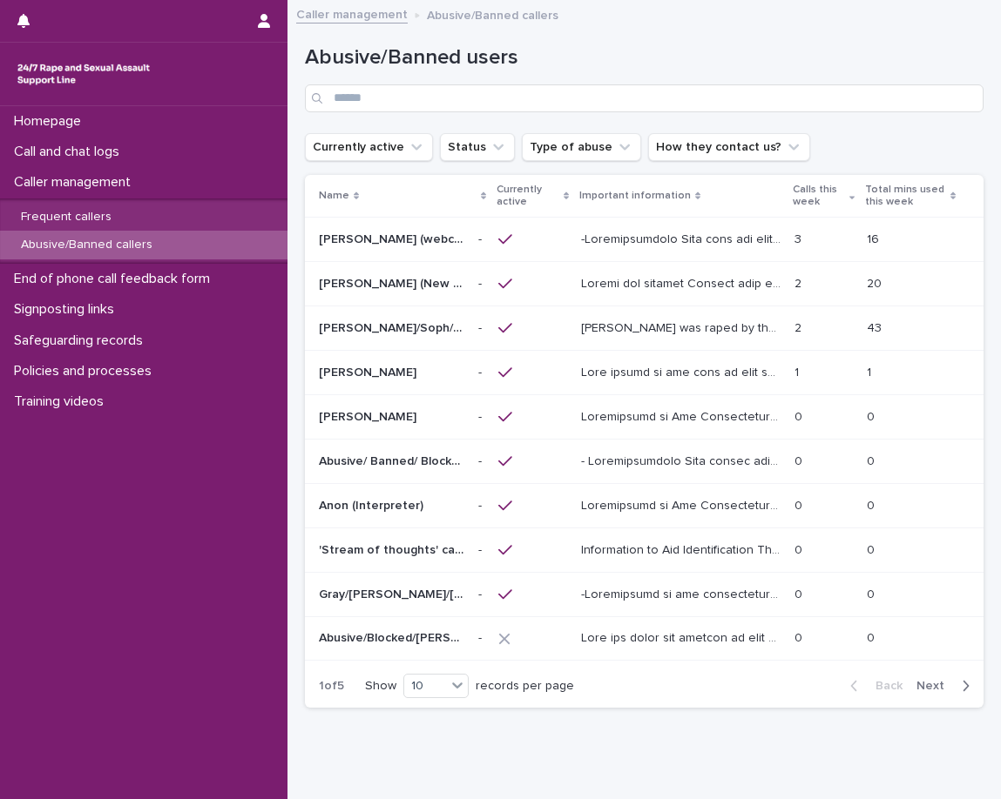
click at [586, 319] on p "[PERSON_NAME] was raped by their partner last year and they're currently facing…" at bounding box center [682, 327] width 203 height 18
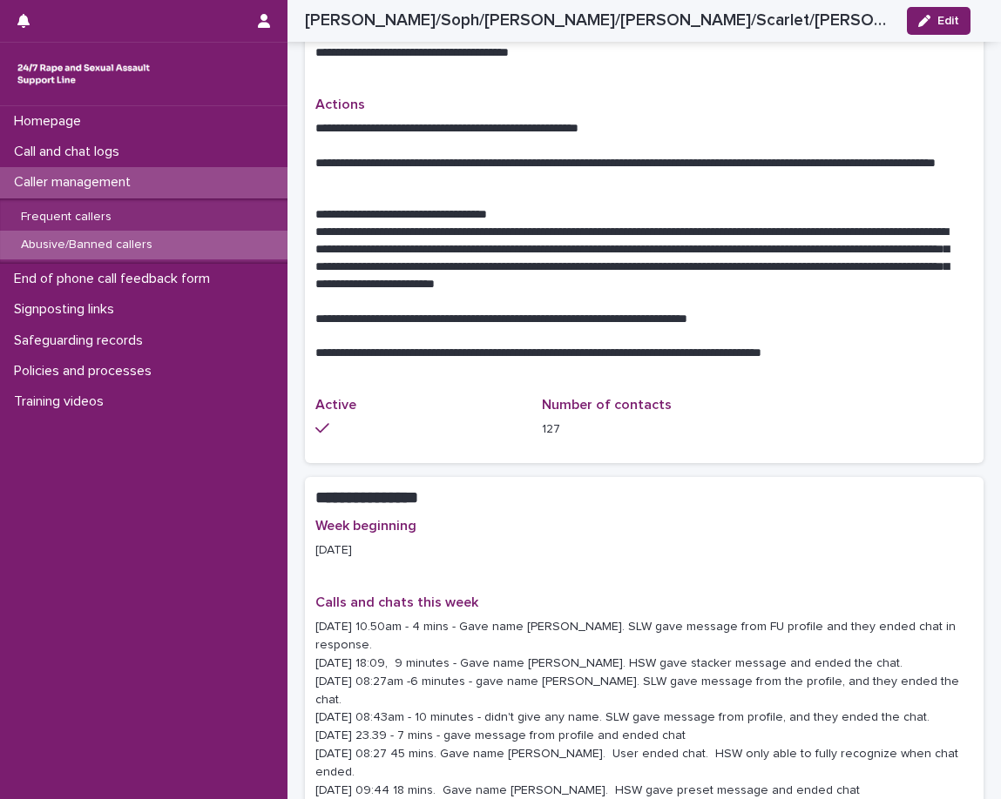
scroll to position [1306, 0]
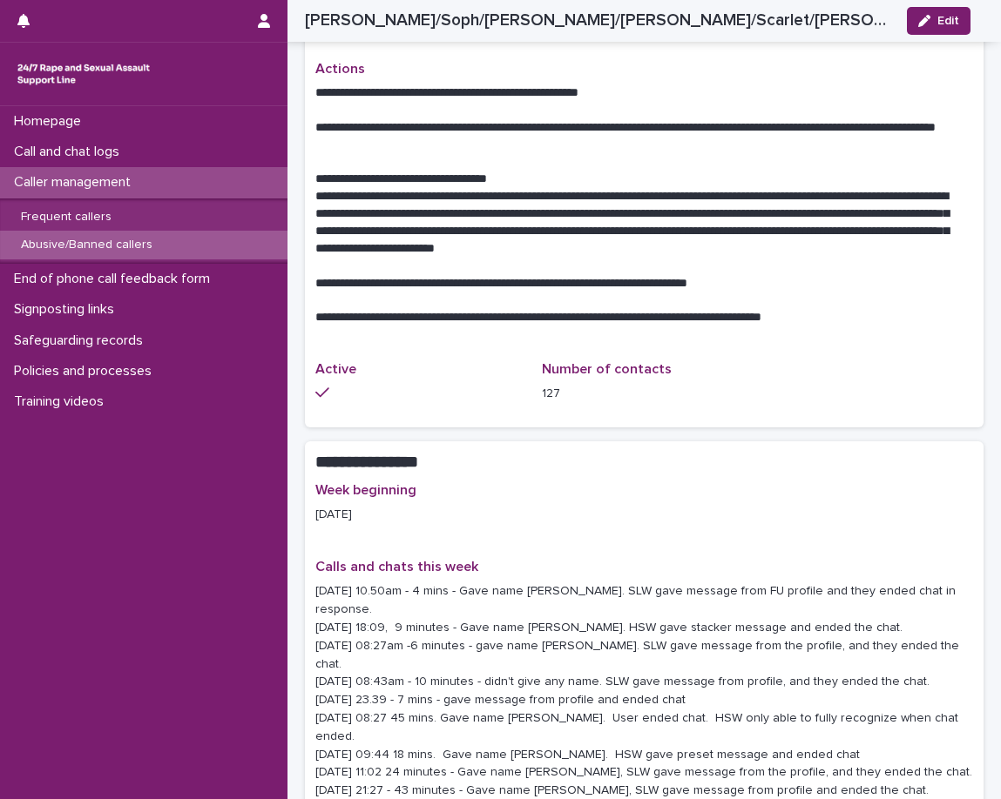
click at [199, 173] on div "Caller management" at bounding box center [143, 182] width 287 height 30
